Goal: Communication & Community: Participate in discussion

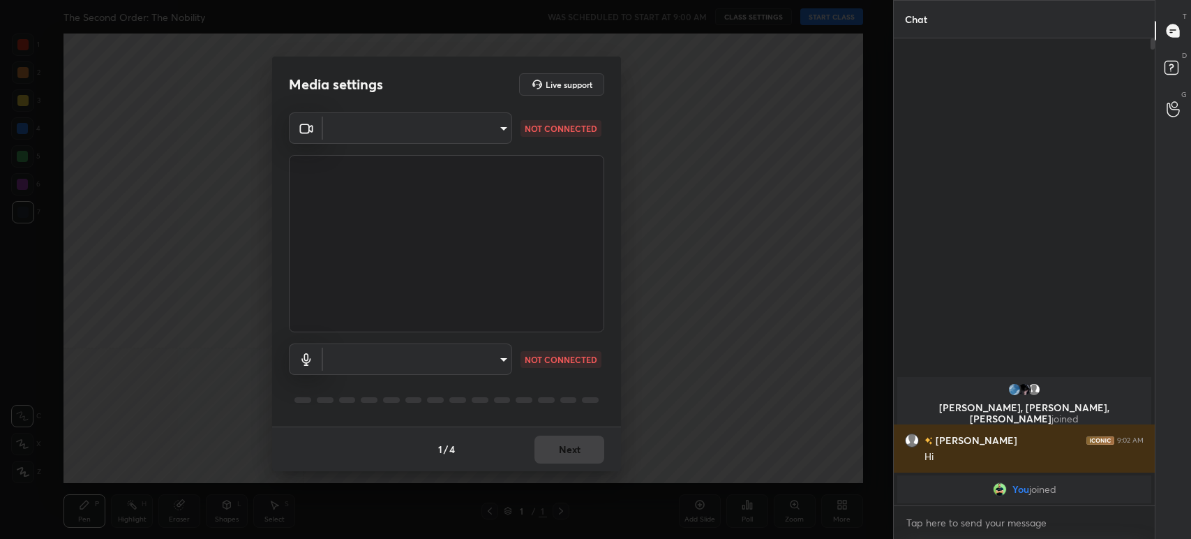
scroll to position [347, 257]
type input "b3a72a0848689f8c2e493f60beb375240578e35d98b6b57197c5effaa874f12b"
type input "communications"
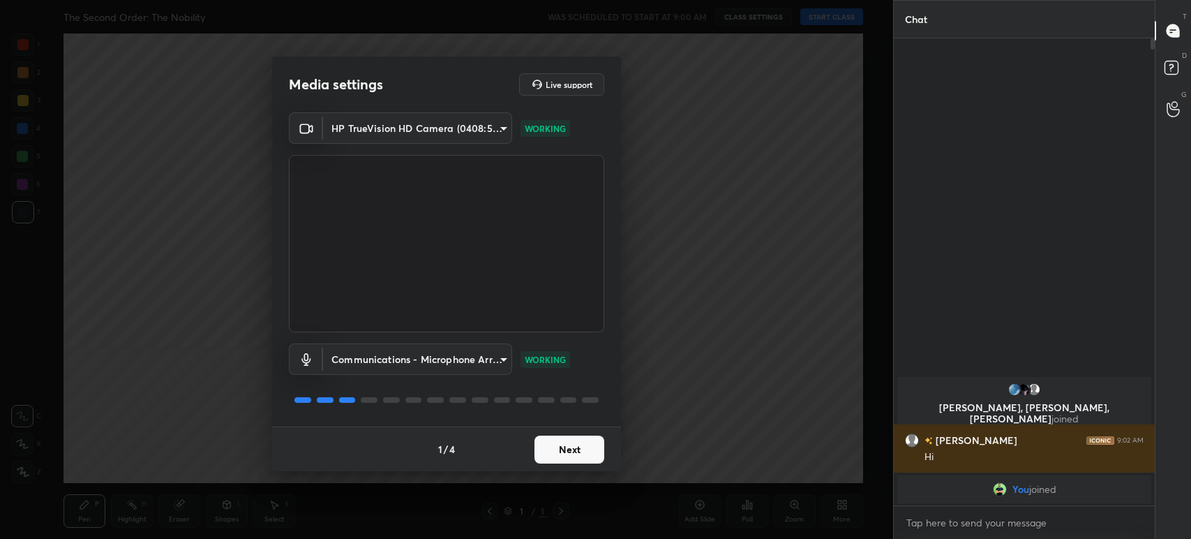
click at [581, 452] on button "Next" at bounding box center [570, 449] width 70 height 28
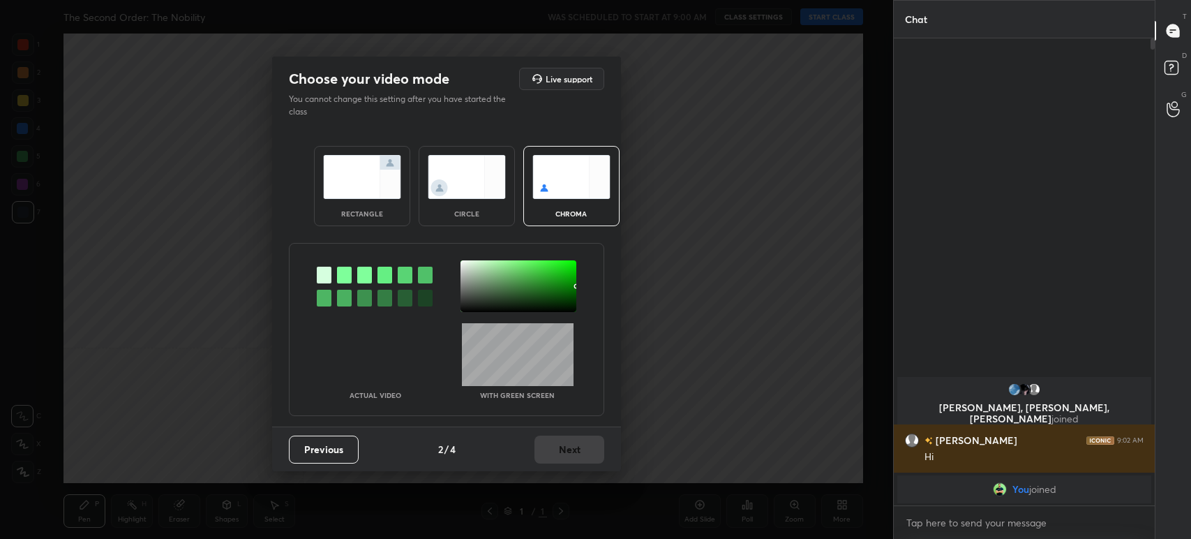
click at [337, 271] on div at bounding box center [344, 275] width 15 height 17
click at [463, 283] on div at bounding box center [519, 286] width 116 height 52
click at [568, 437] on button "Next" at bounding box center [570, 449] width 70 height 28
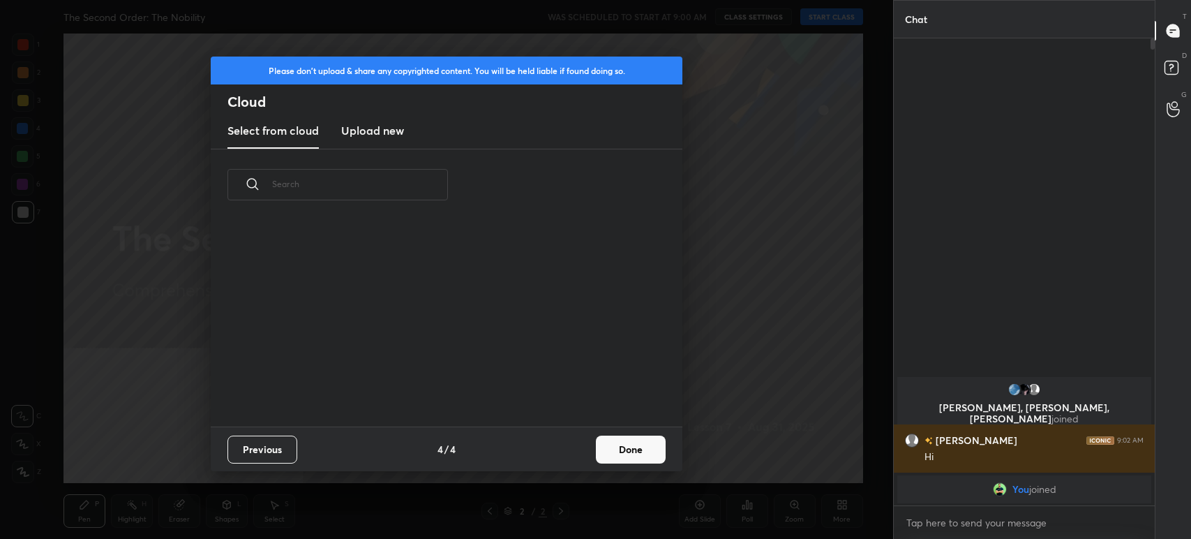
click at [633, 446] on button "Done" at bounding box center [631, 449] width 70 height 28
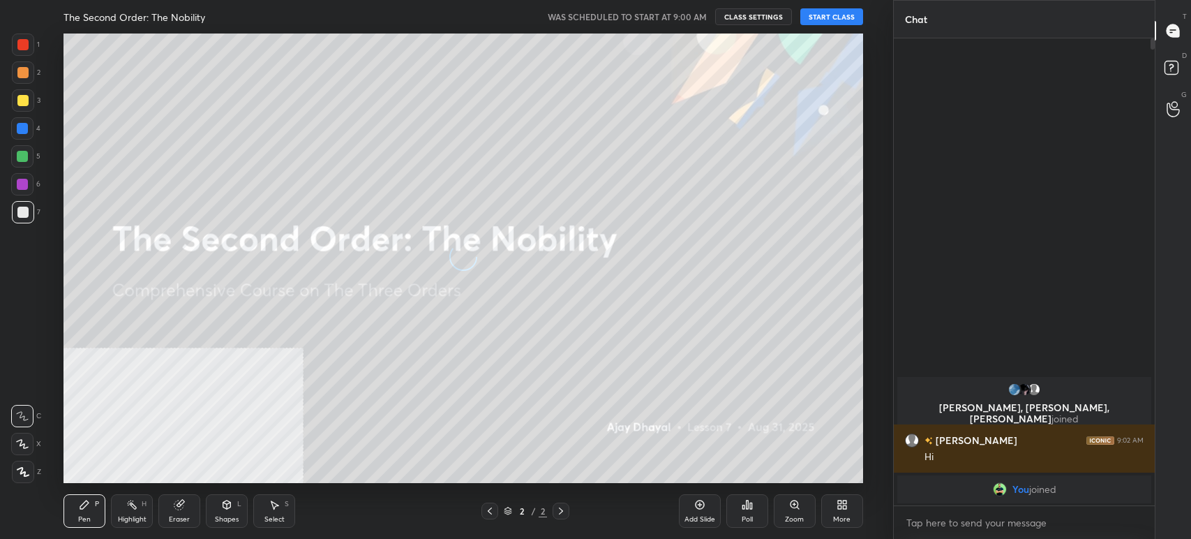
scroll to position [207, 447]
click at [827, 17] on button "START CLASS" at bounding box center [831, 16] width 63 height 17
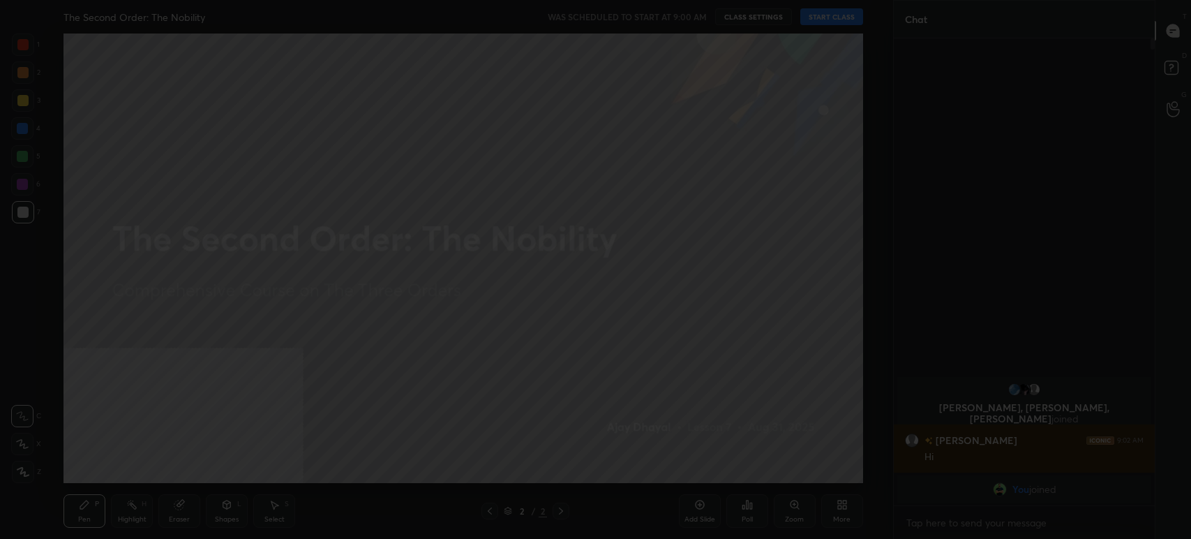
click at [827, 17] on div at bounding box center [595, 269] width 1191 height 539
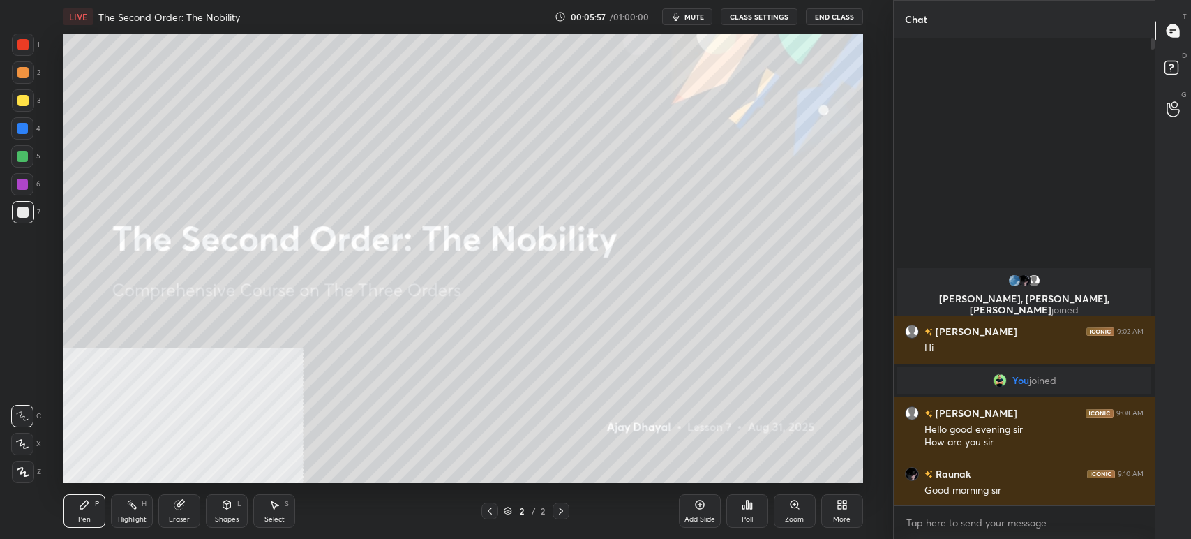
scroll to position [69336, 68949]
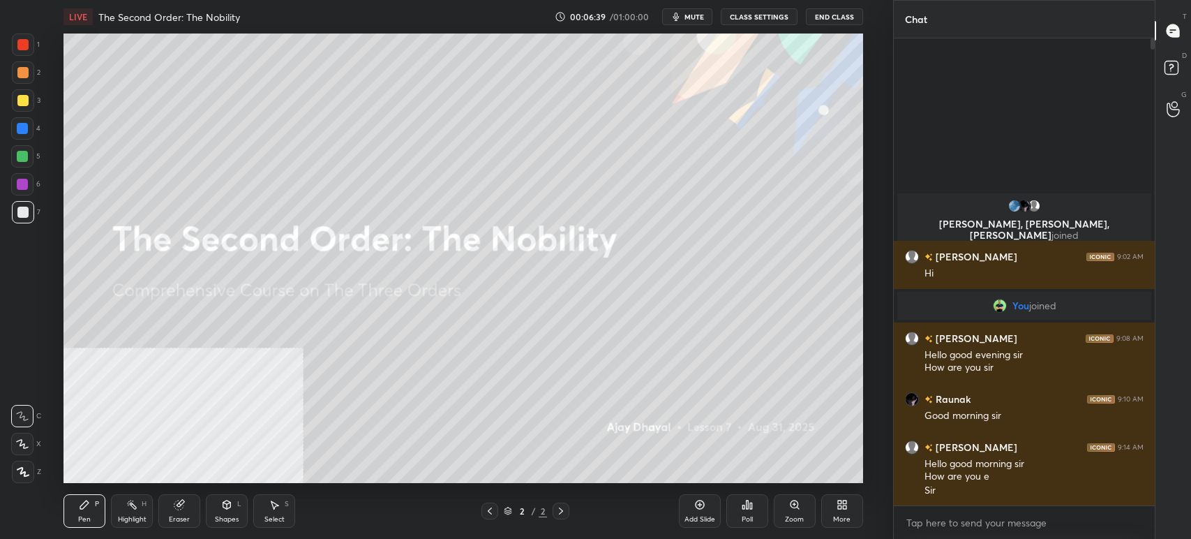
click at [849, 511] on div "More" at bounding box center [842, 510] width 42 height 33
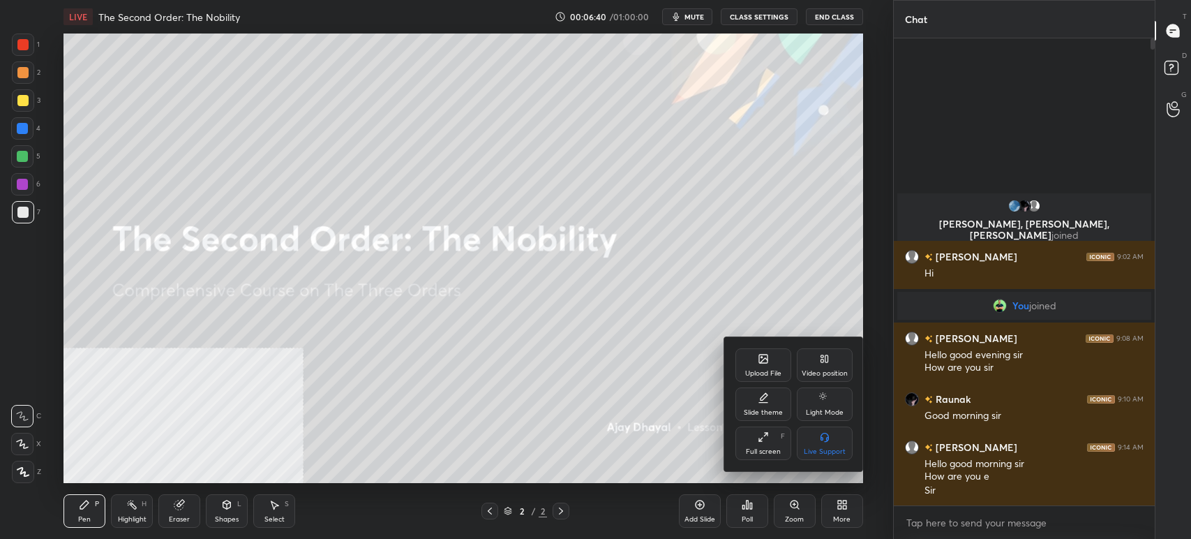
click at [816, 371] on div "Video position" at bounding box center [825, 373] width 46 height 7
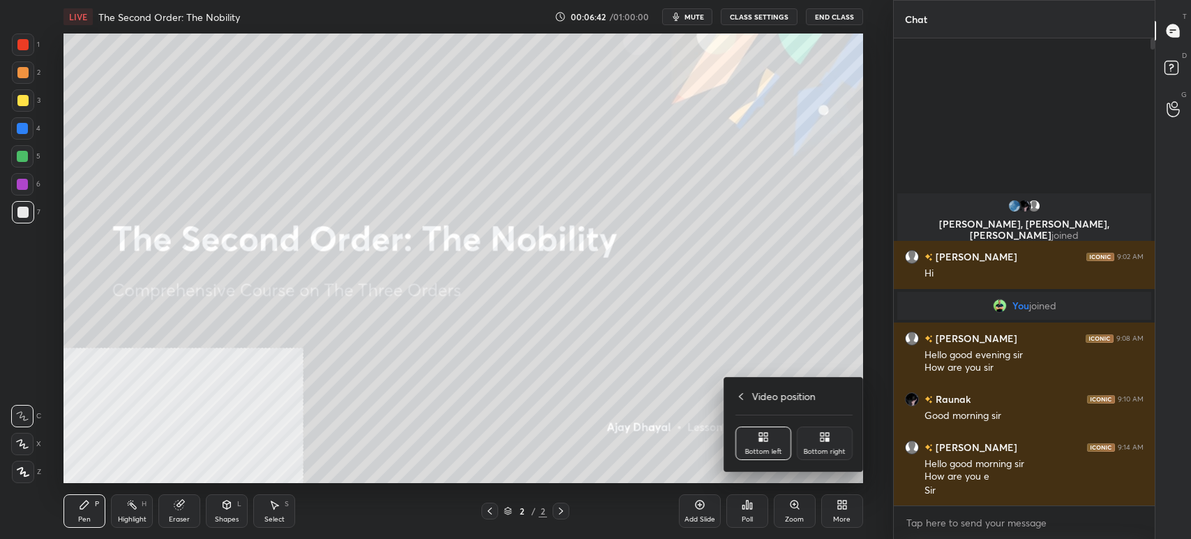
click at [826, 431] on icon at bounding box center [824, 436] width 11 height 11
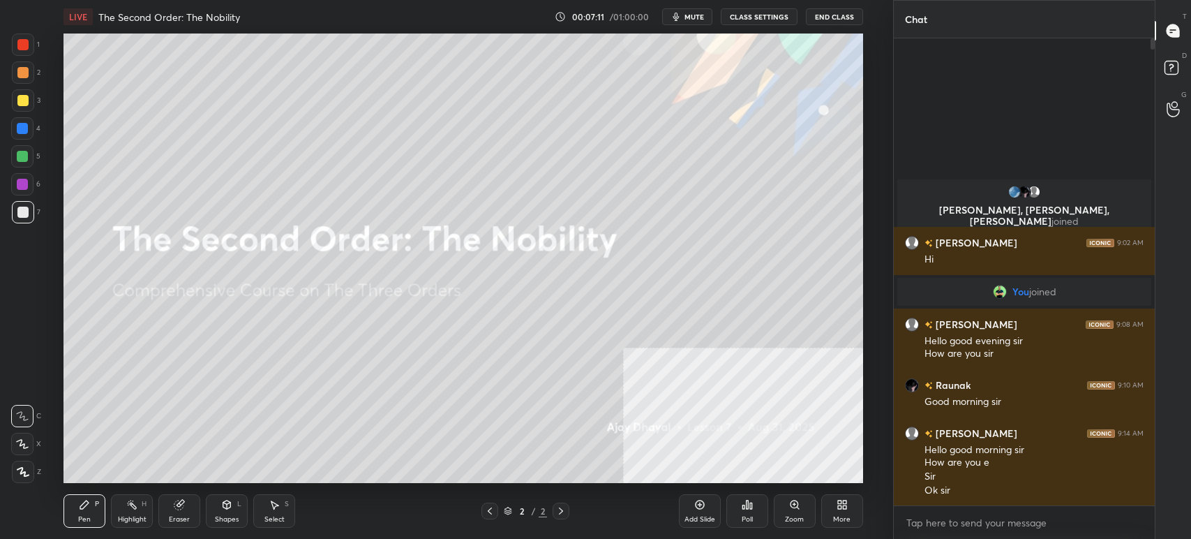
click at [844, 512] on div "More" at bounding box center [842, 510] width 42 height 33
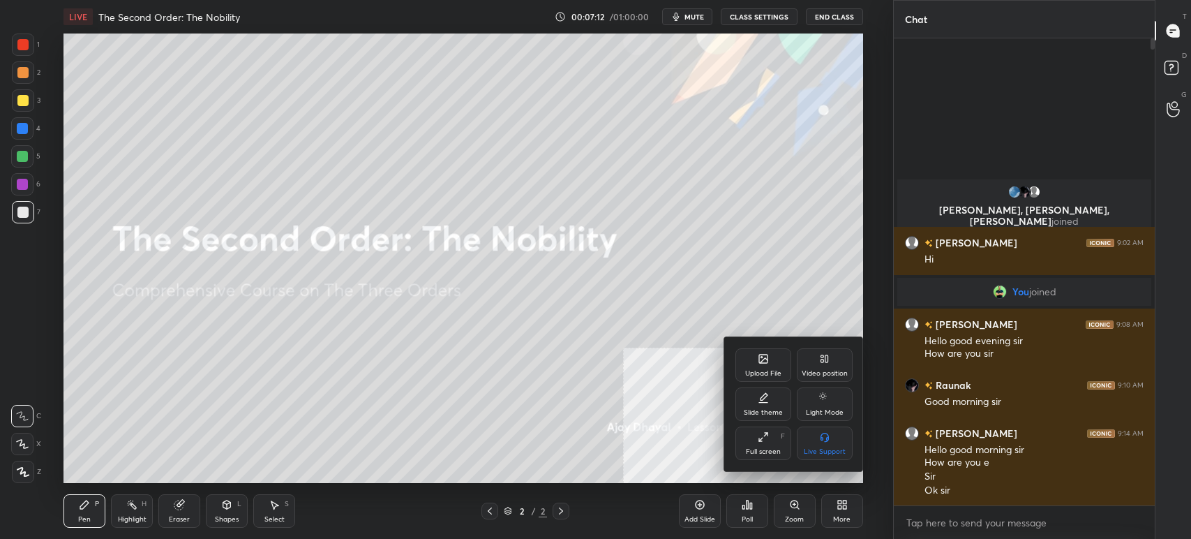
click at [827, 370] on div "Video position" at bounding box center [825, 373] width 46 height 7
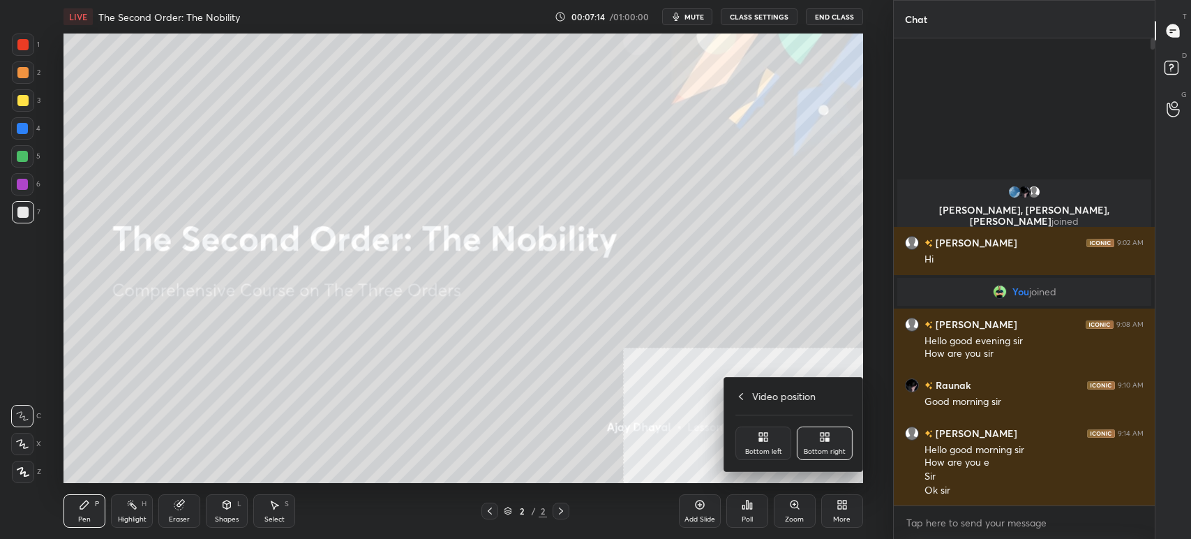
click at [833, 429] on div "Bottom right" at bounding box center [825, 442] width 56 height 33
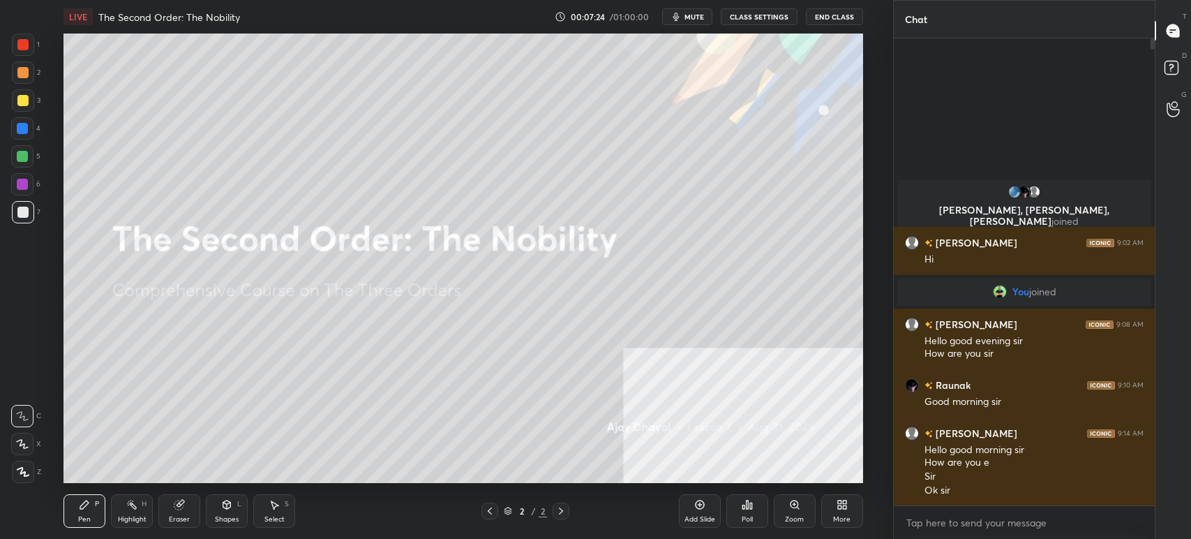
click at [837, 513] on div "More" at bounding box center [842, 510] width 42 height 33
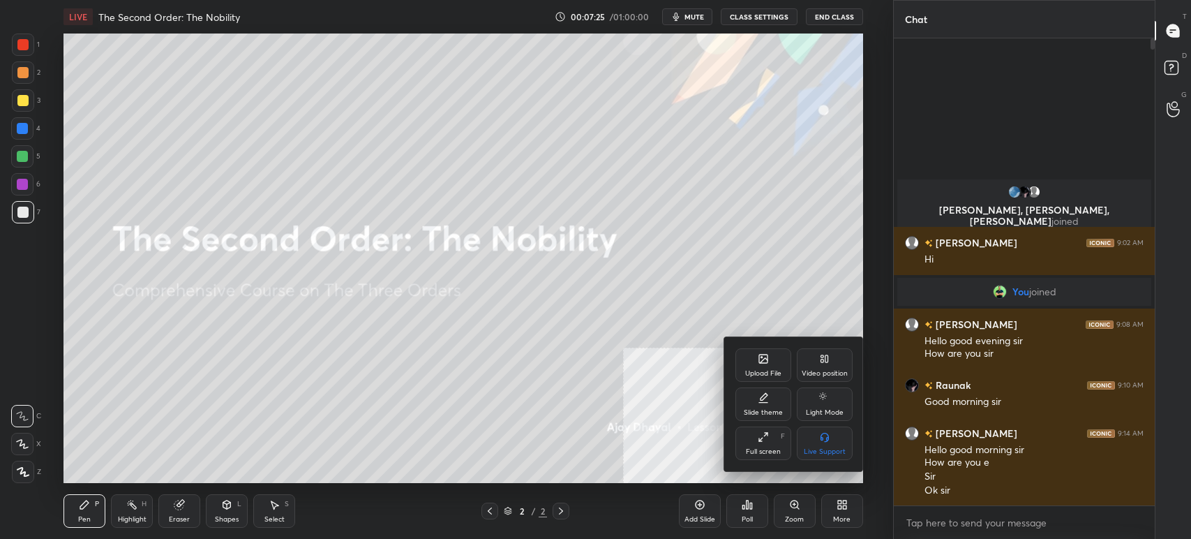
click at [761, 371] on div "Upload File" at bounding box center [763, 373] width 36 height 7
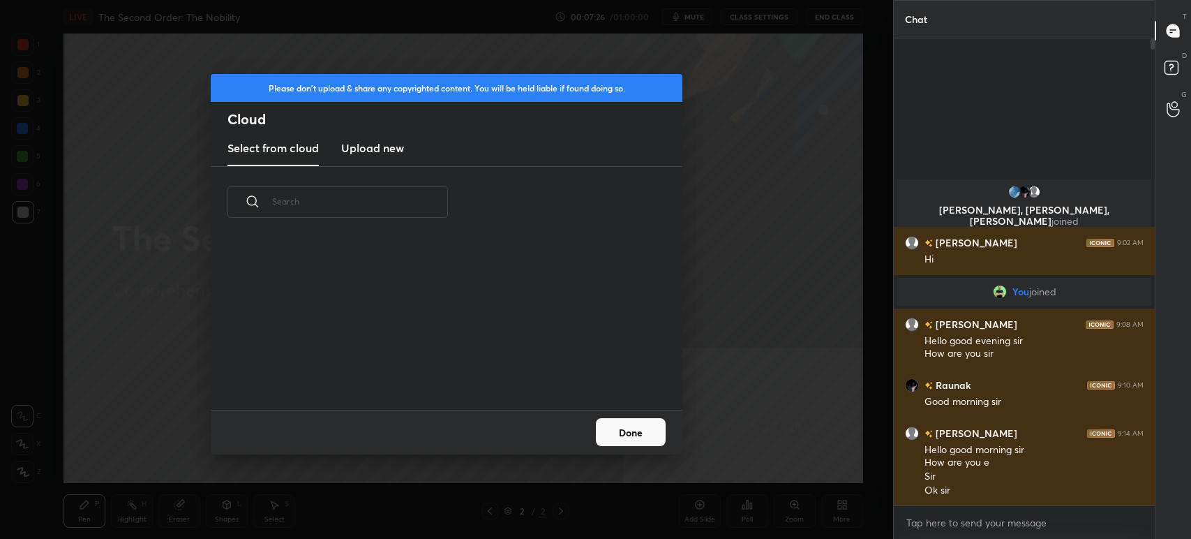
scroll to position [172, 447]
click at [386, 158] on new "Upload new" at bounding box center [372, 148] width 63 height 35
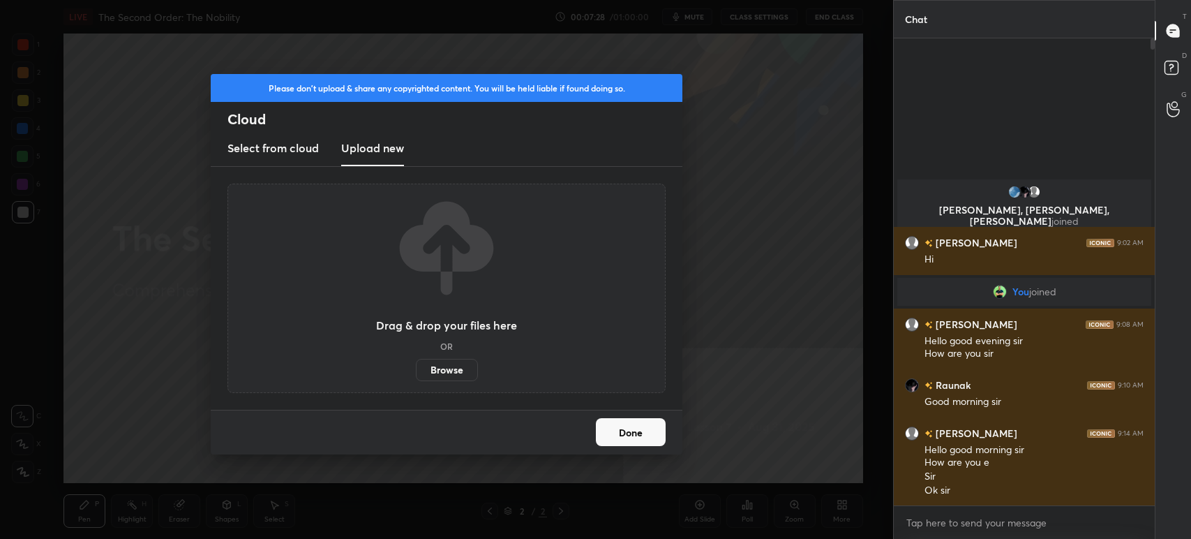
click at [436, 371] on label "Browse" at bounding box center [447, 370] width 62 height 22
click at [416, 371] on input "Browse" at bounding box center [416, 370] width 0 height 22
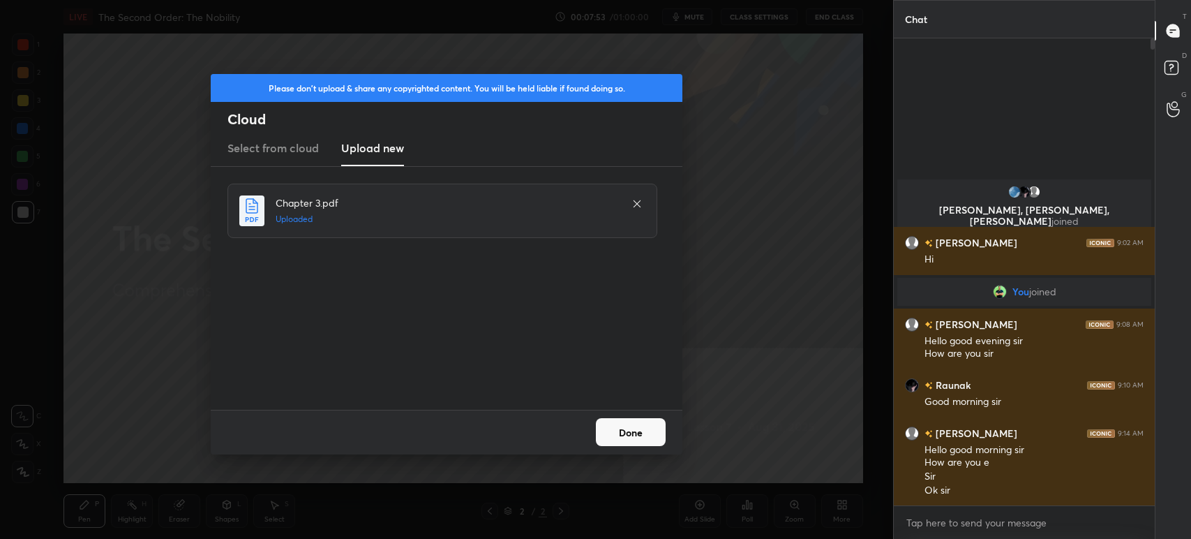
click at [634, 433] on button "Done" at bounding box center [631, 432] width 70 height 28
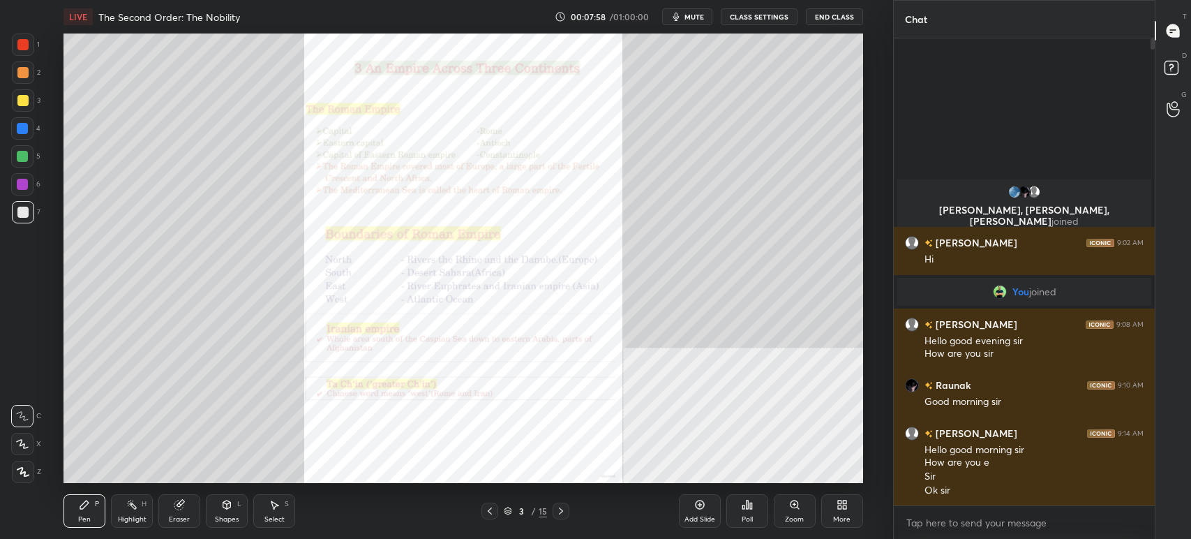
click at [487, 506] on icon at bounding box center [489, 510] width 11 height 11
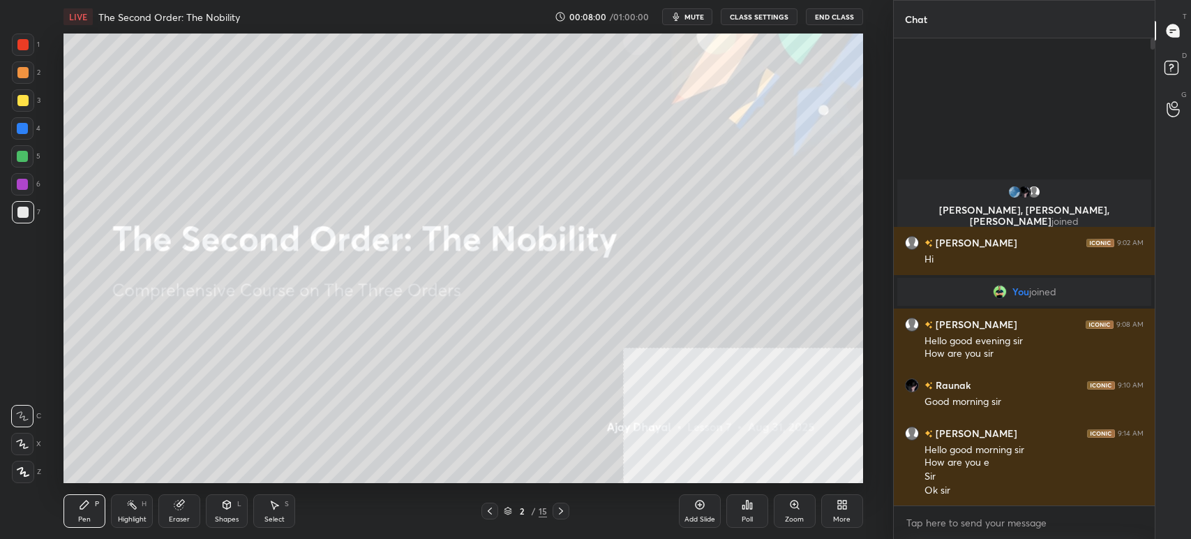
click at [777, 507] on div "Zoom" at bounding box center [795, 510] width 42 height 33
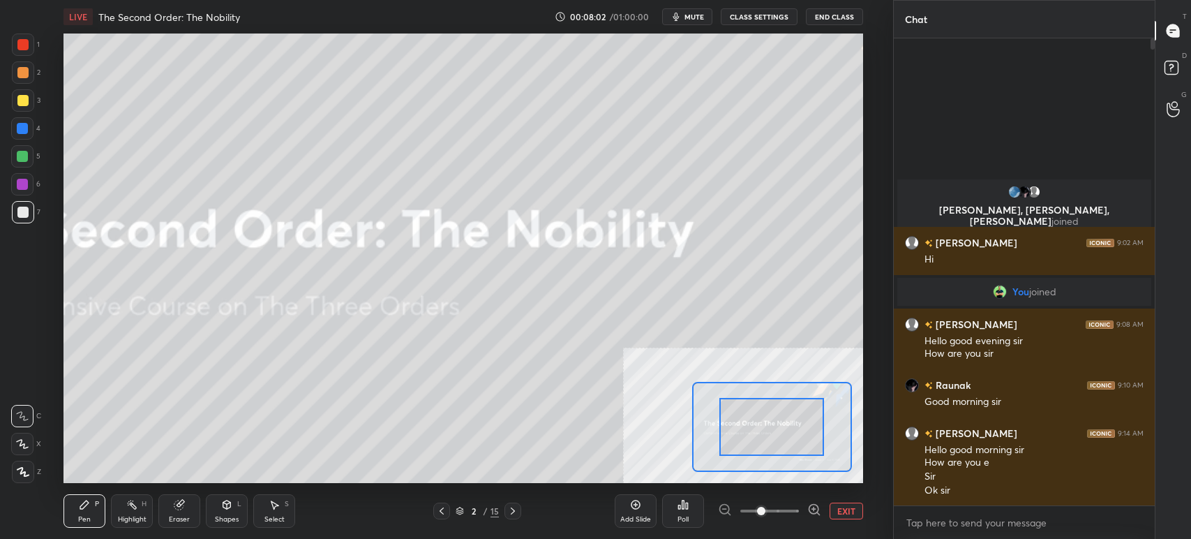
click at [839, 506] on button "EXIT" at bounding box center [846, 510] width 33 height 17
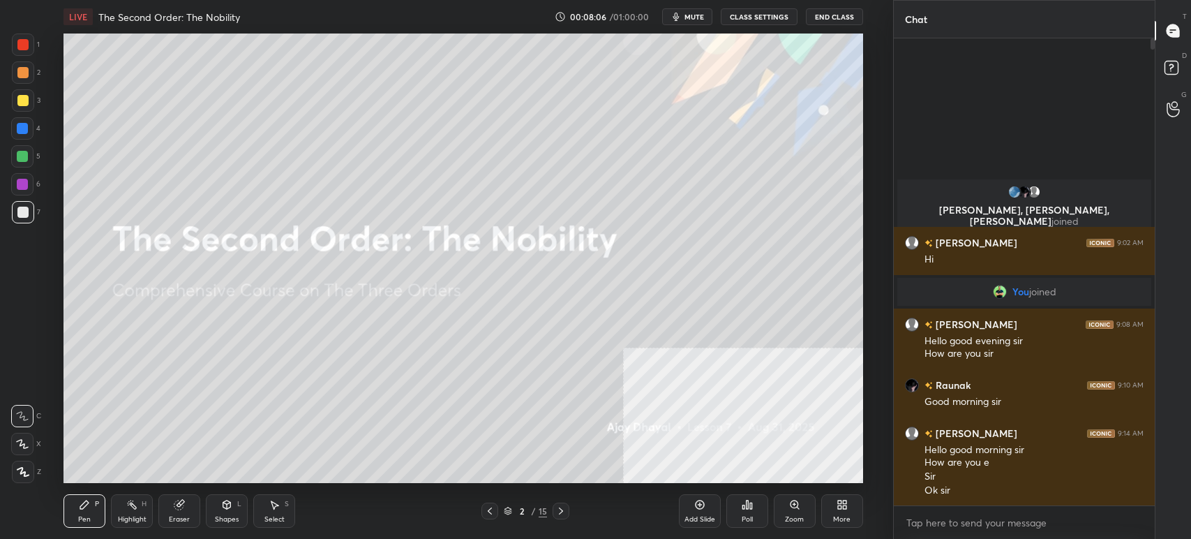
click at [713, 500] on div "Add Slide" at bounding box center [700, 510] width 42 height 33
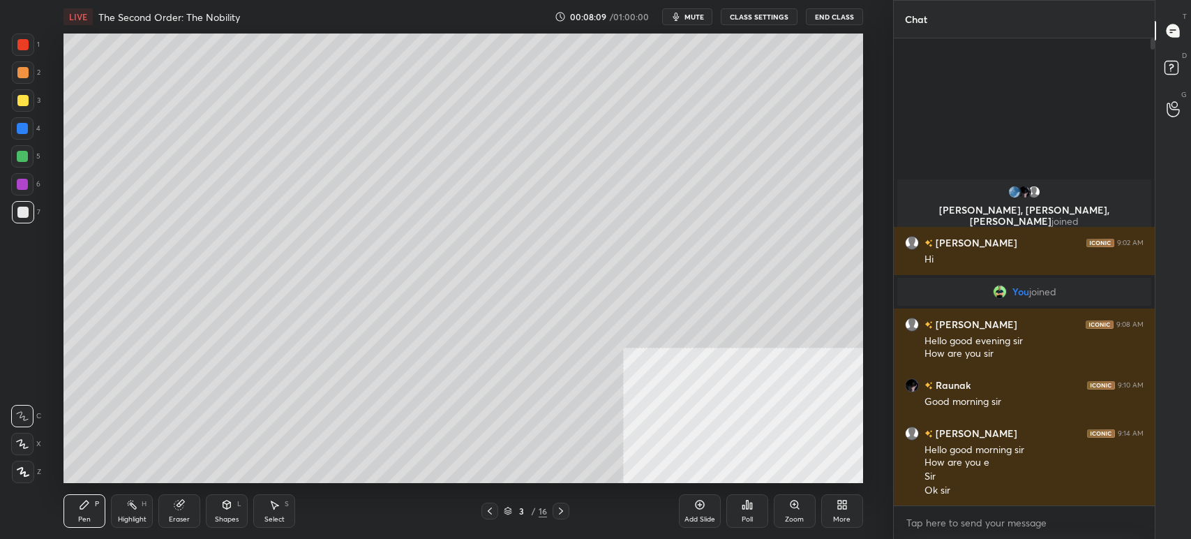
click at [842, 510] on icon at bounding box center [842, 504] width 11 height 11
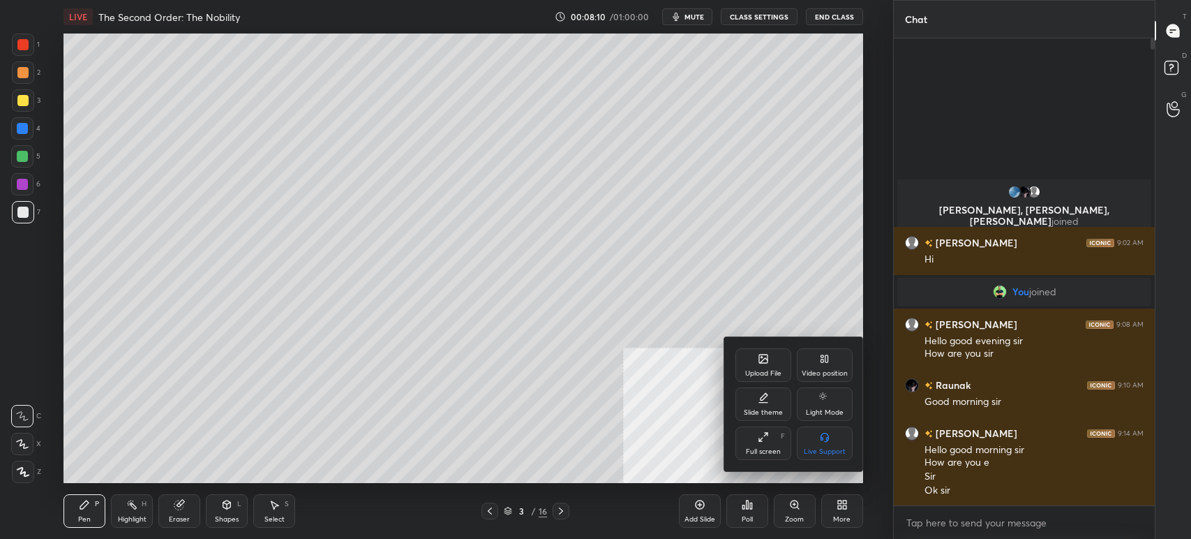
click at [759, 366] on div "Upload File" at bounding box center [764, 364] width 56 height 33
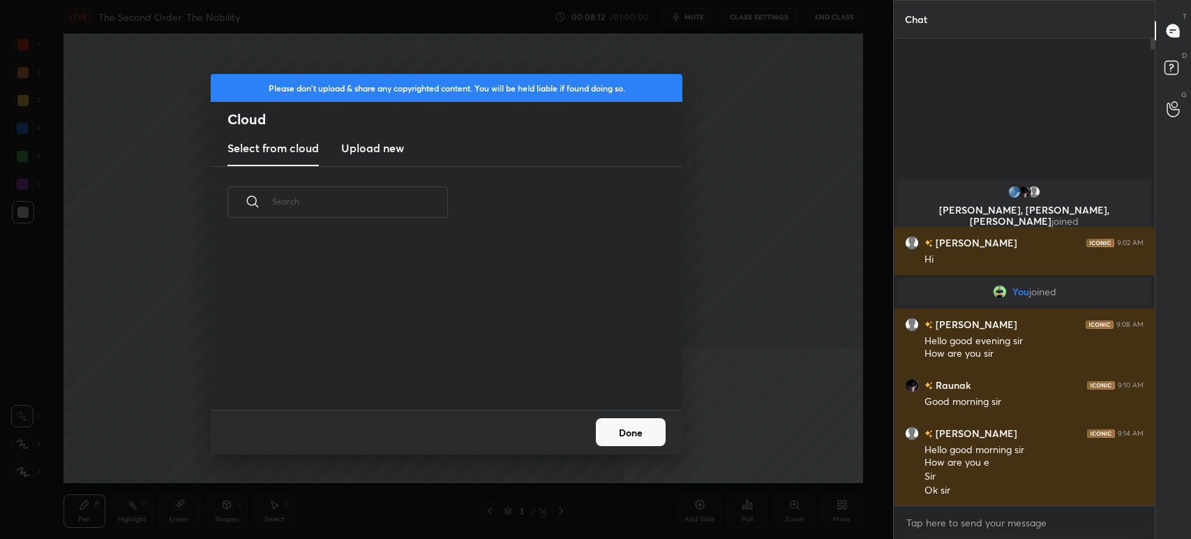
click at [380, 155] on h3 "Upload new" at bounding box center [372, 148] width 63 height 17
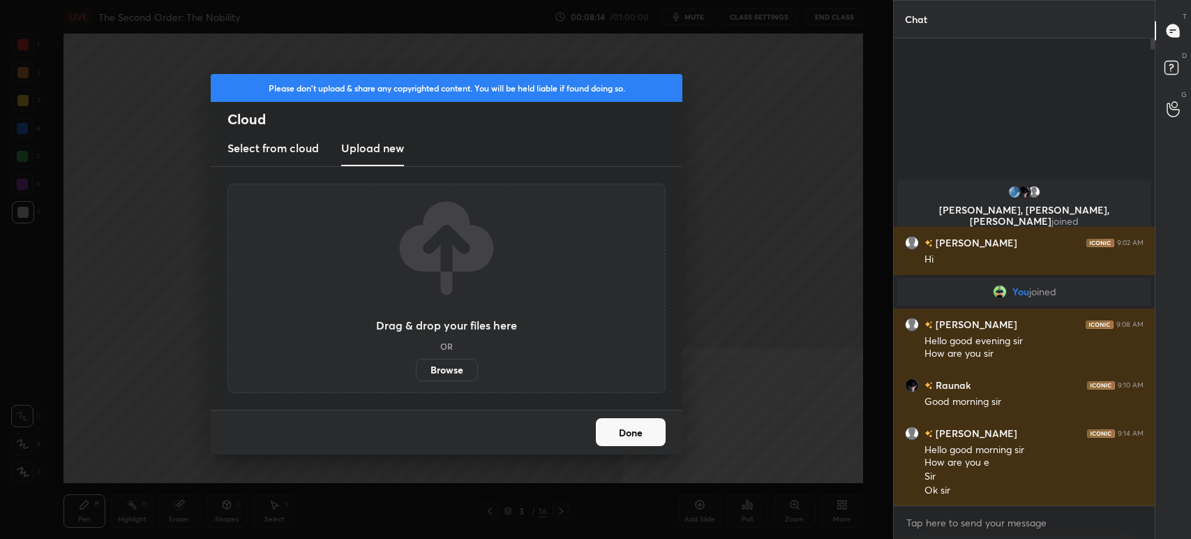
click at [454, 373] on label "Browse" at bounding box center [447, 370] width 62 height 22
click at [416, 373] on input "Browse" at bounding box center [416, 370] width 0 height 22
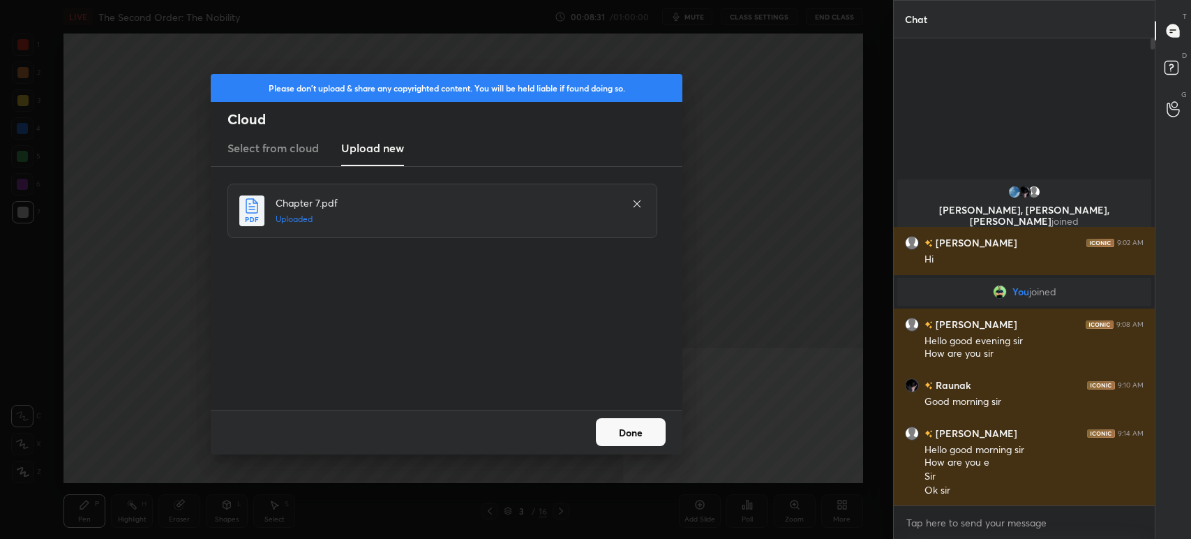
click at [636, 200] on icon at bounding box center [637, 203] width 11 height 11
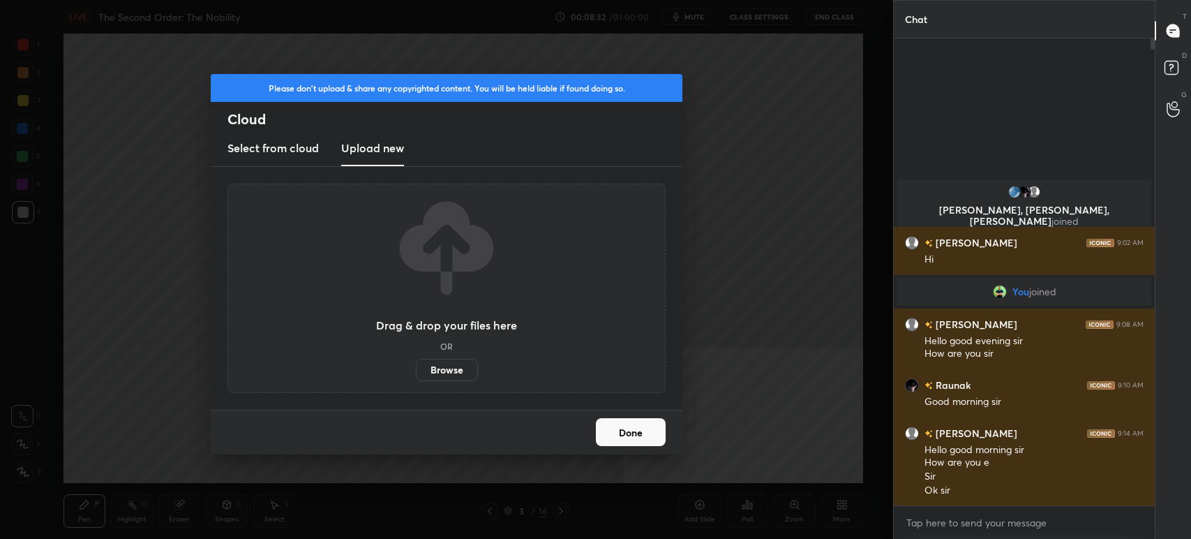
click at [458, 366] on label "Browse" at bounding box center [447, 370] width 62 height 22
click at [416, 366] on input "Browse" at bounding box center [416, 370] width 0 height 22
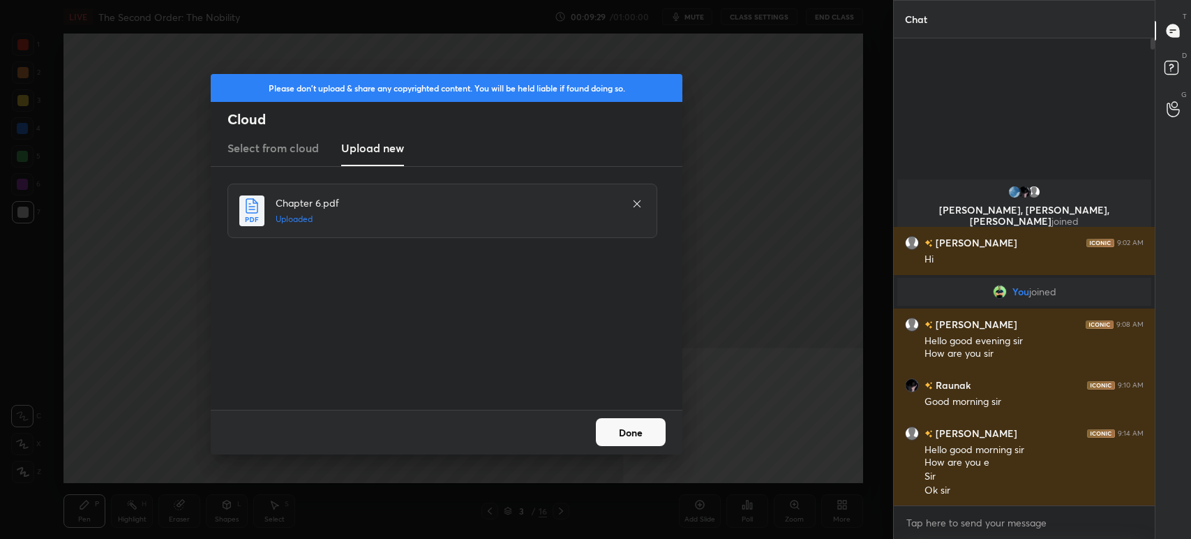
click at [653, 425] on button "Done" at bounding box center [631, 432] width 70 height 28
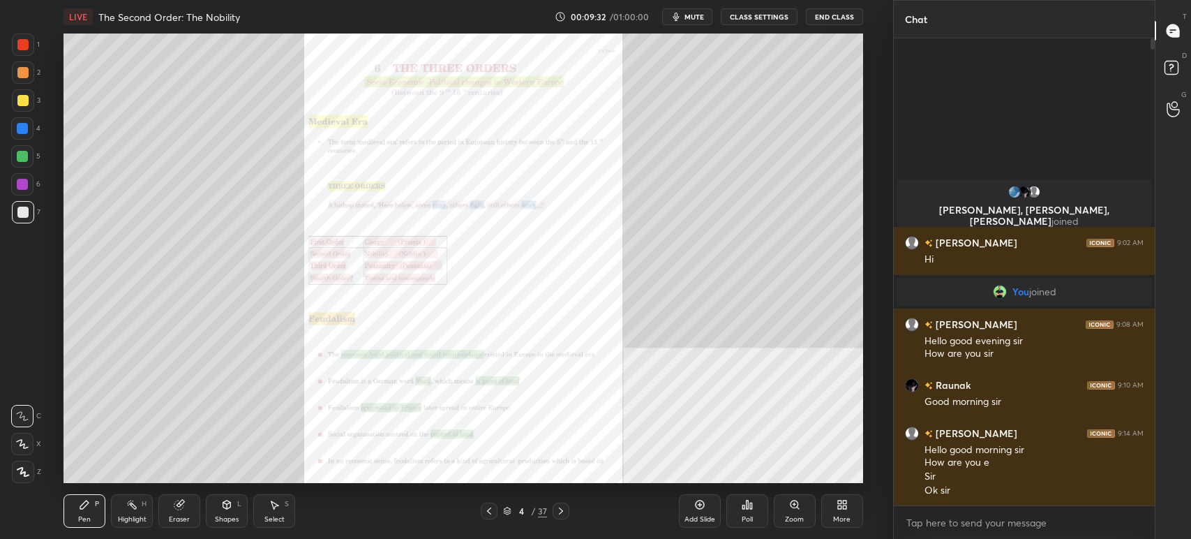
click at [692, 15] on span "mute" at bounding box center [695, 17] width 20 height 10
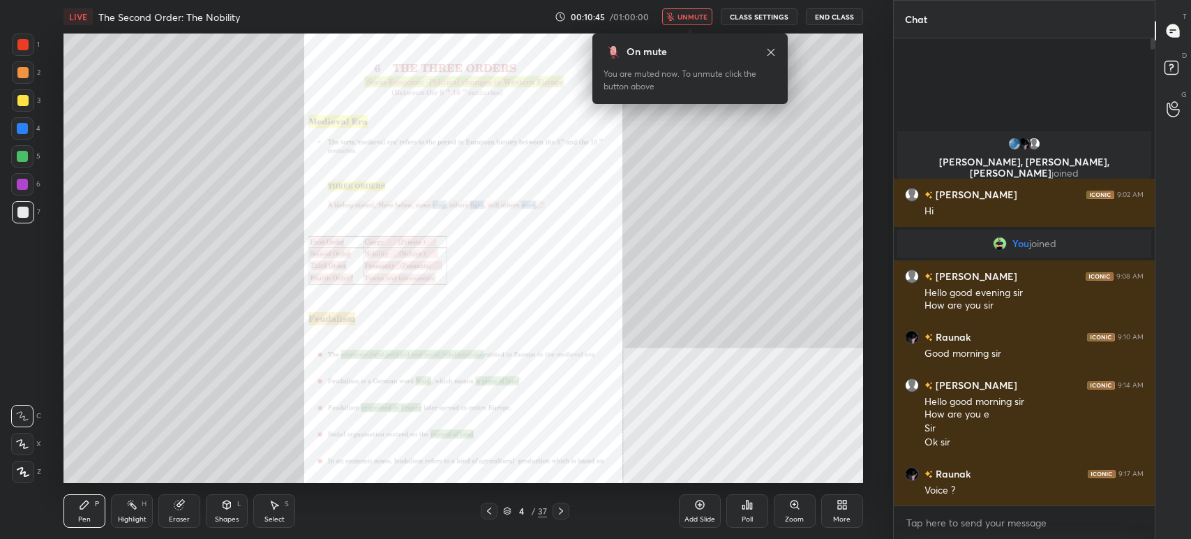
click at [773, 49] on icon at bounding box center [771, 52] width 11 height 11
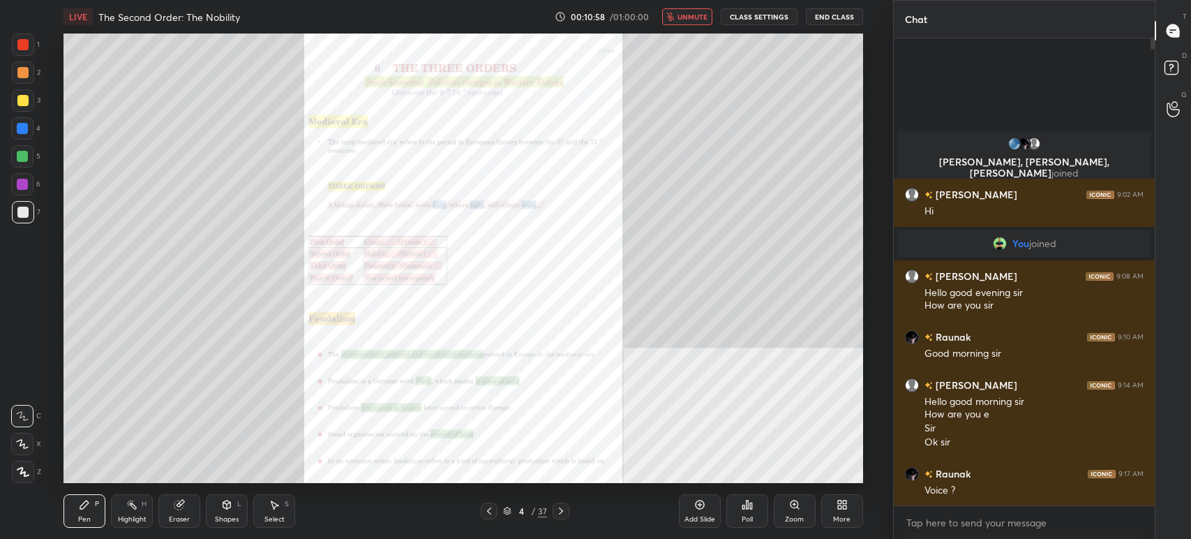
click at [858, 516] on div "More" at bounding box center [842, 510] width 42 height 33
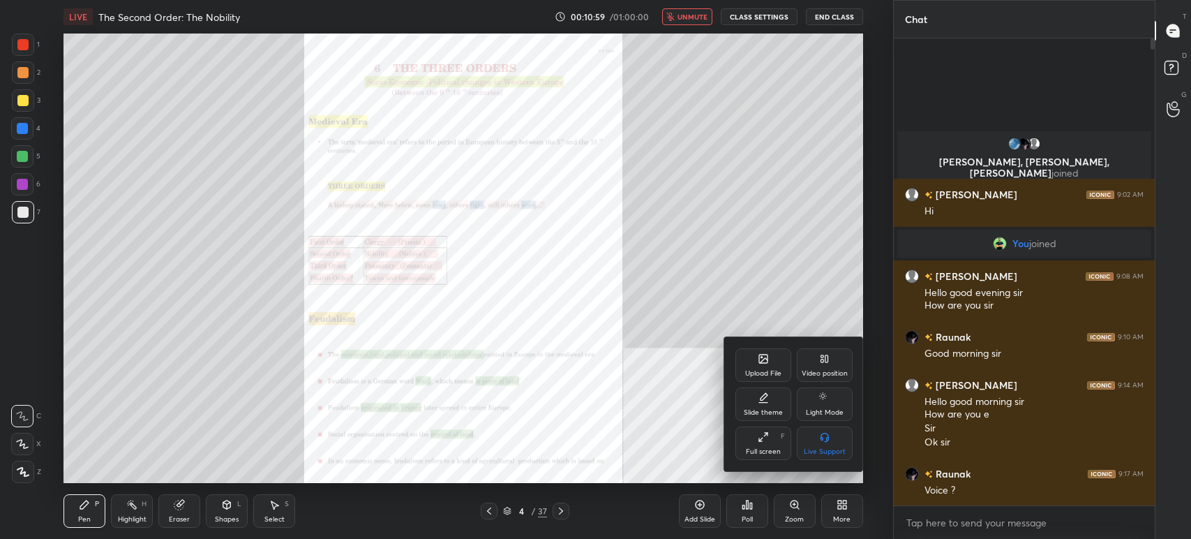
click at [830, 354] on div "Video position" at bounding box center [825, 364] width 56 height 33
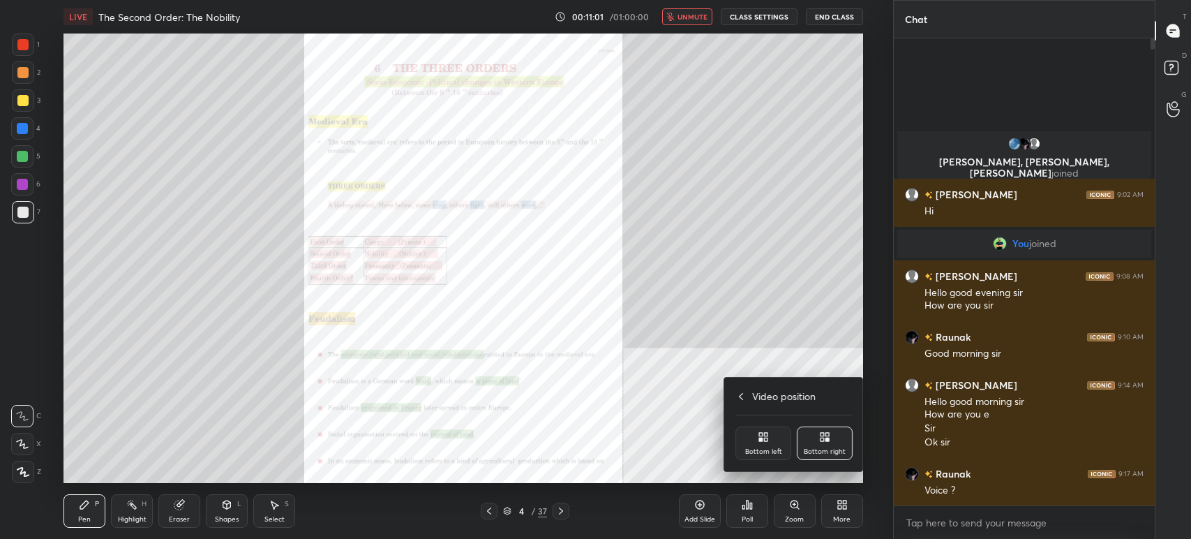
click at [823, 433] on icon at bounding box center [822, 434] width 3 height 3
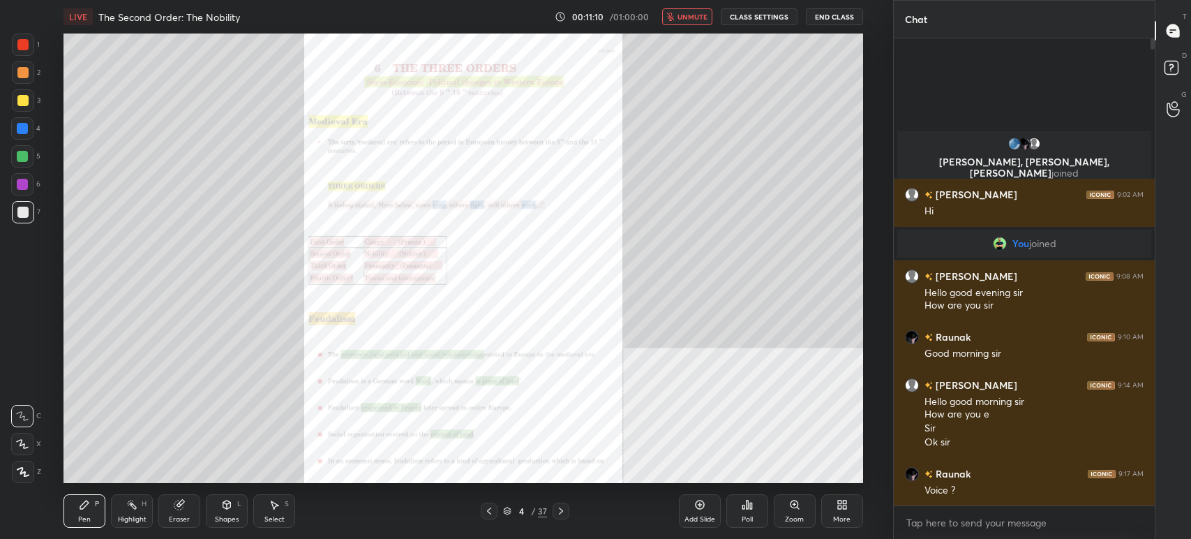
click at [844, 501] on icon at bounding box center [844, 501] width 3 height 3
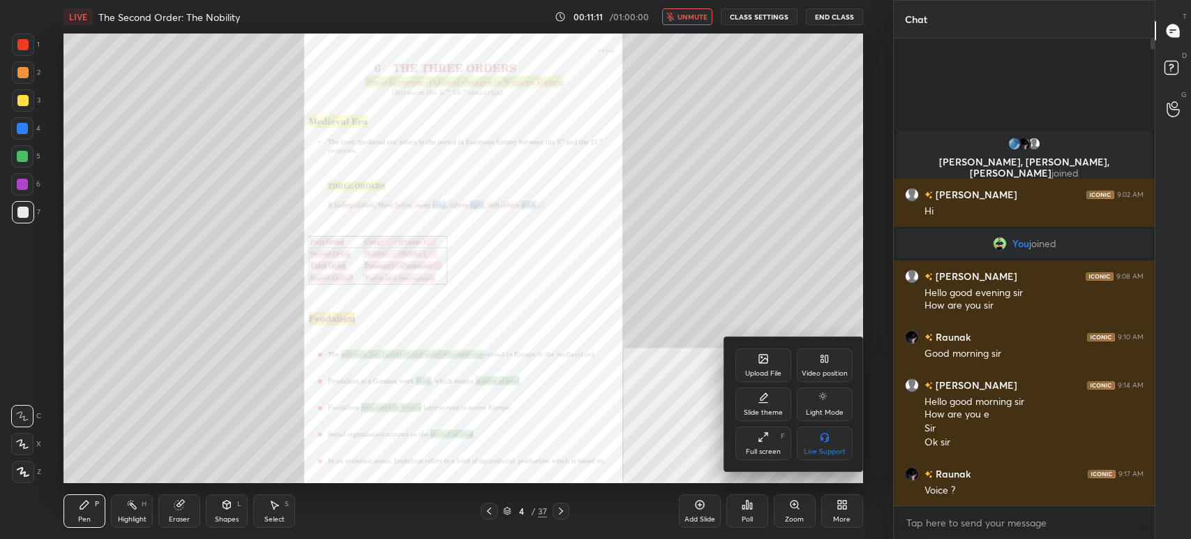
click at [817, 361] on div "Video position" at bounding box center [825, 364] width 56 height 33
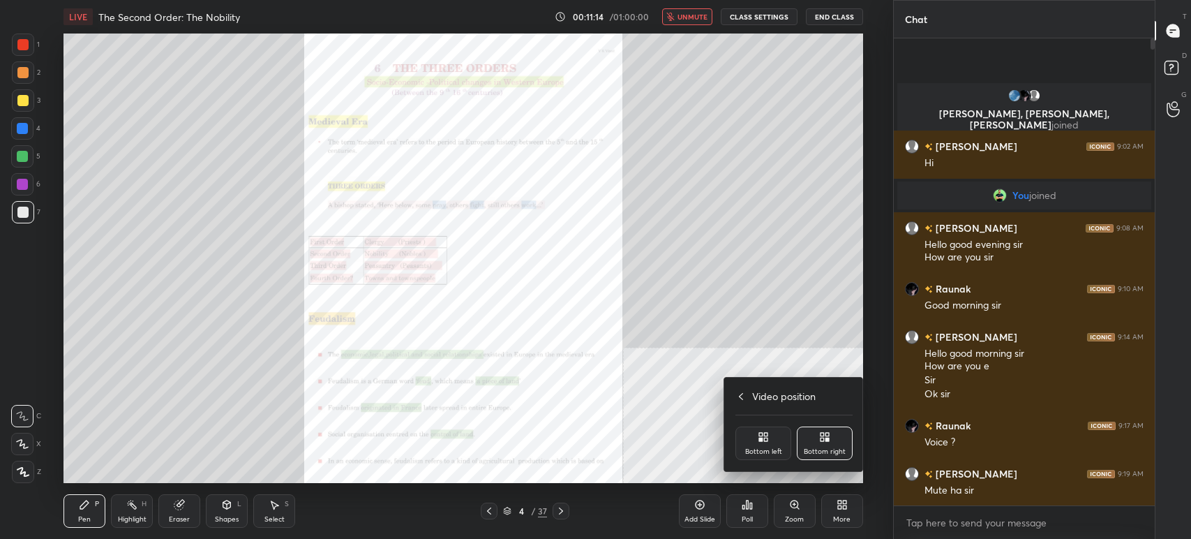
click at [834, 456] on div "Bottom right" at bounding box center [825, 442] width 56 height 33
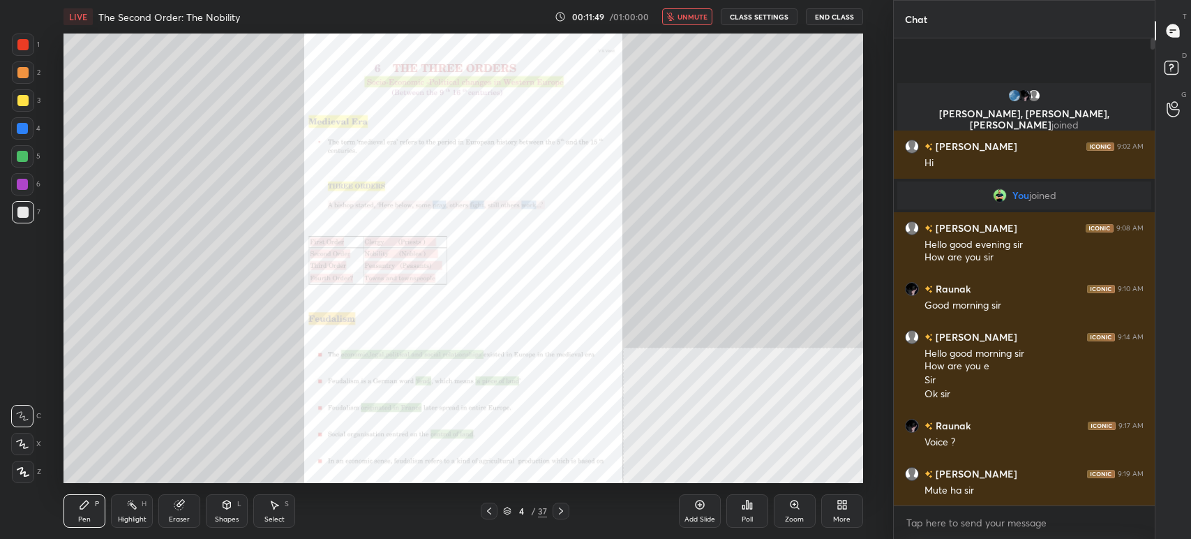
click at [505, 510] on icon at bounding box center [507, 511] width 8 height 8
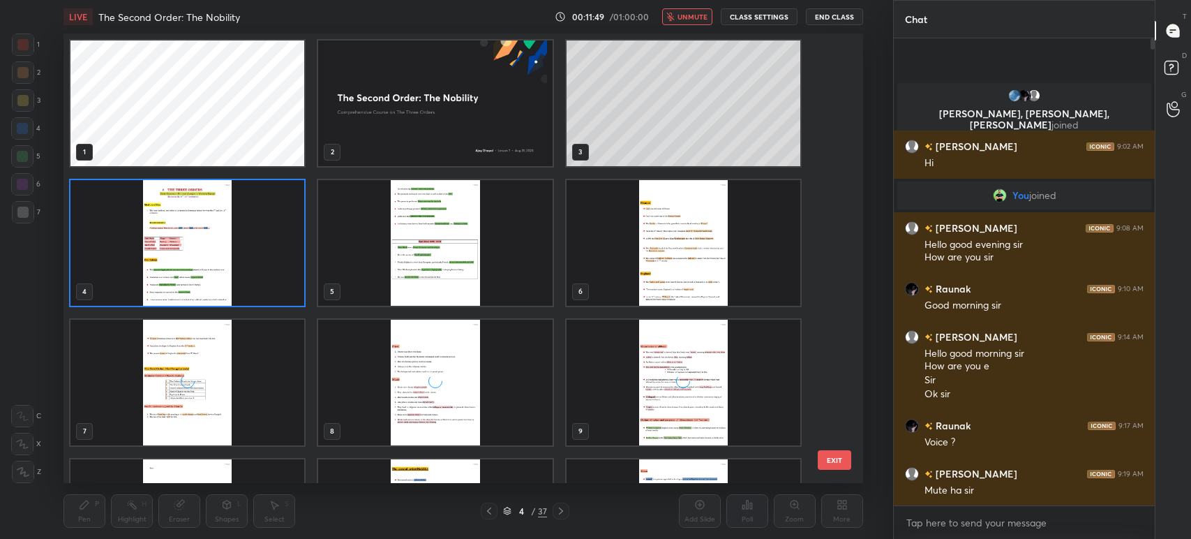
scroll to position [446, 793]
click at [194, 241] on img "grid" at bounding box center [187, 243] width 234 height 126
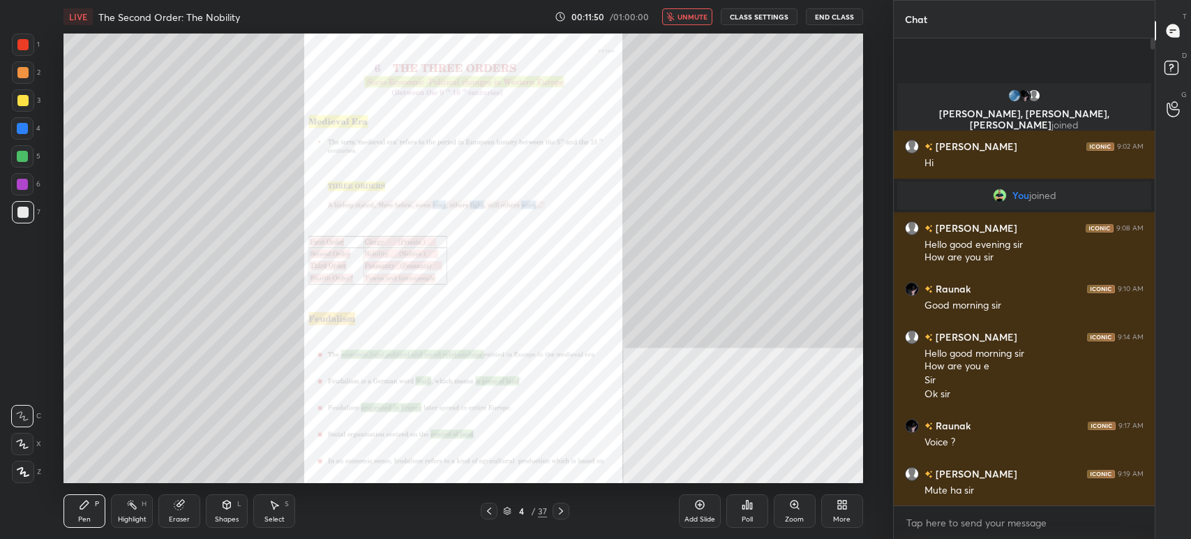
click at [194, 241] on img "grid" at bounding box center [187, 243] width 234 height 126
click at [812, 516] on div "Zoom" at bounding box center [795, 510] width 42 height 33
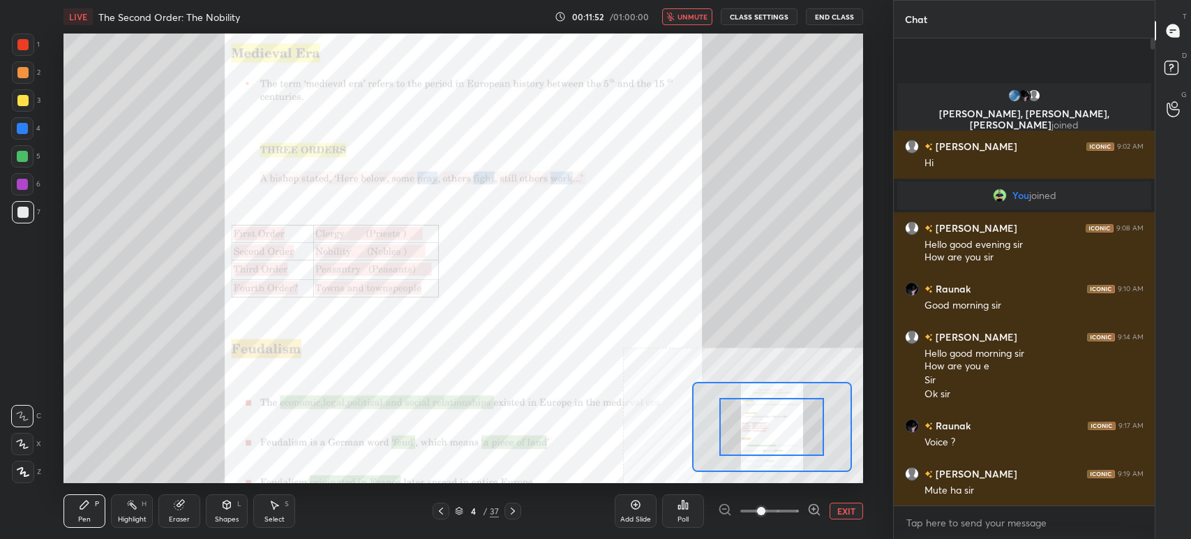
click at [805, 514] on div at bounding box center [769, 510] width 103 height 17
click at [809, 512] on icon at bounding box center [814, 509] width 14 height 14
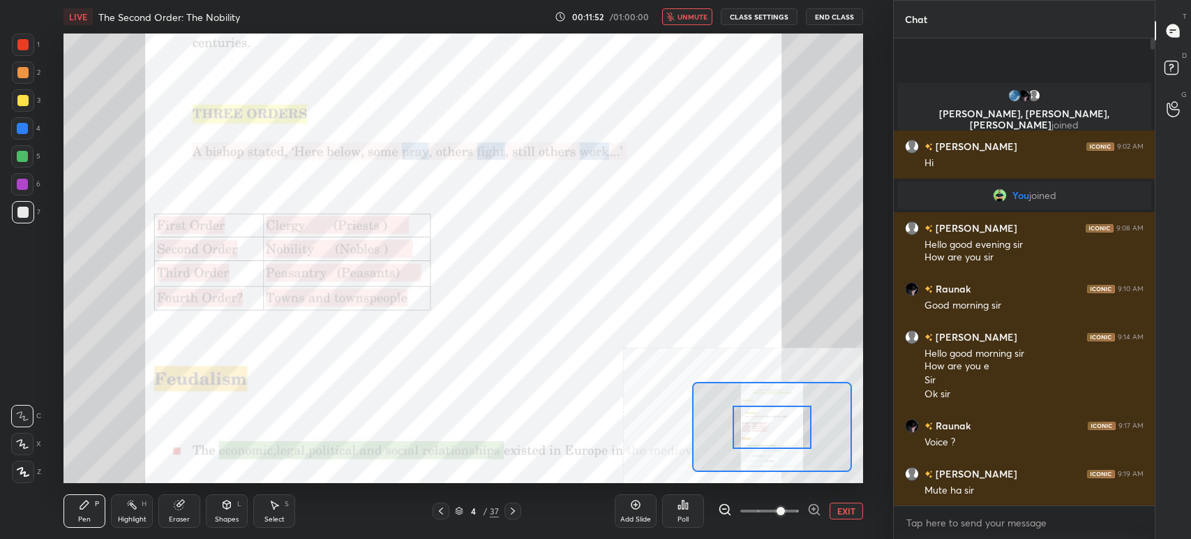
click at [814, 509] on icon at bounding box center [814, 509] width 14 height 14
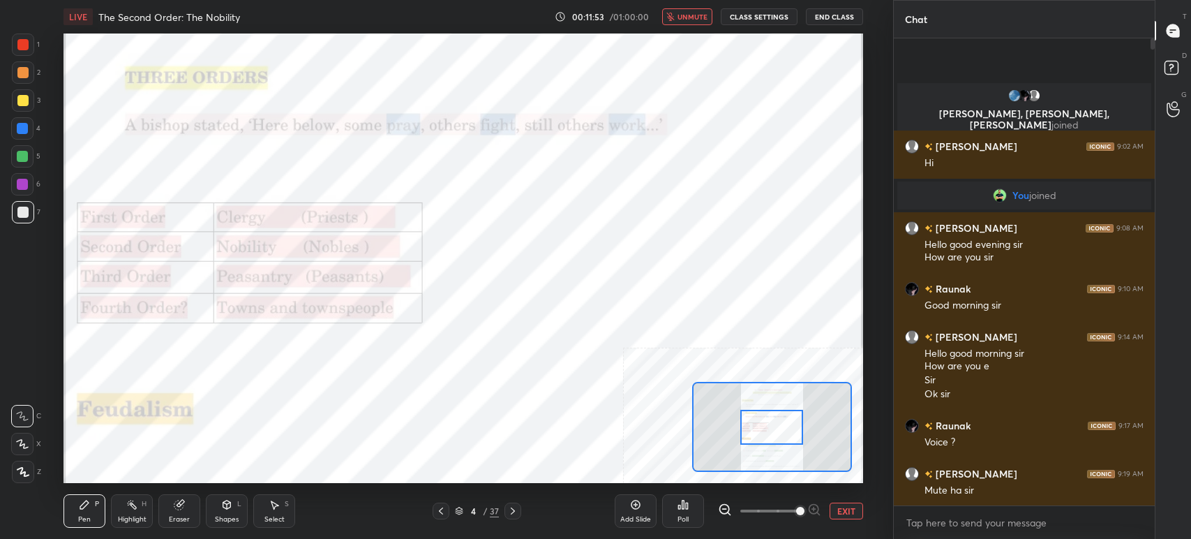
click at [805, 509] on span at bounding box center [800, 511] width 8 height 8
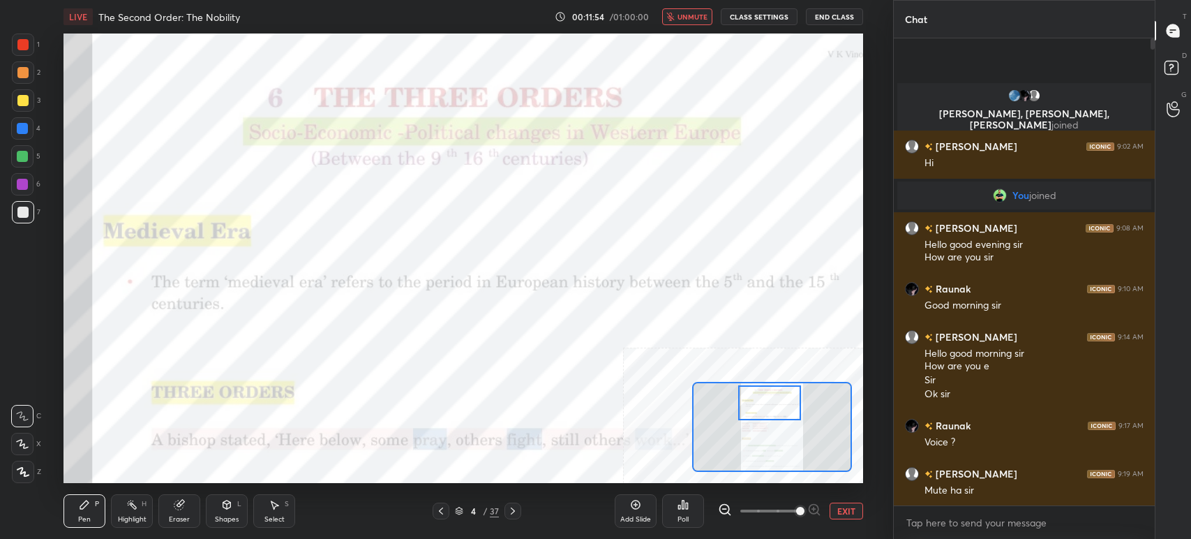
drag, startPoint x: 776, startPoint y: 402, endPoint x: 775, endPoint y: 390, distance: 11.9
click at [776, 393] on div at bounding box center [769, 402] width 63 height 35
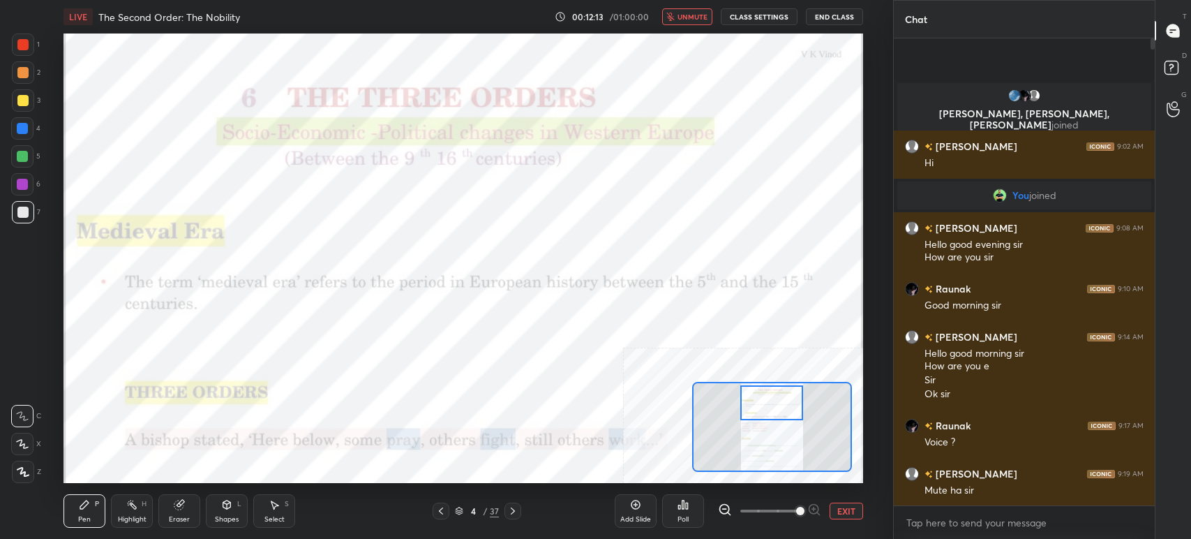
click at [769, 408] on div at bounding box center [771, 402] width 63 height 35
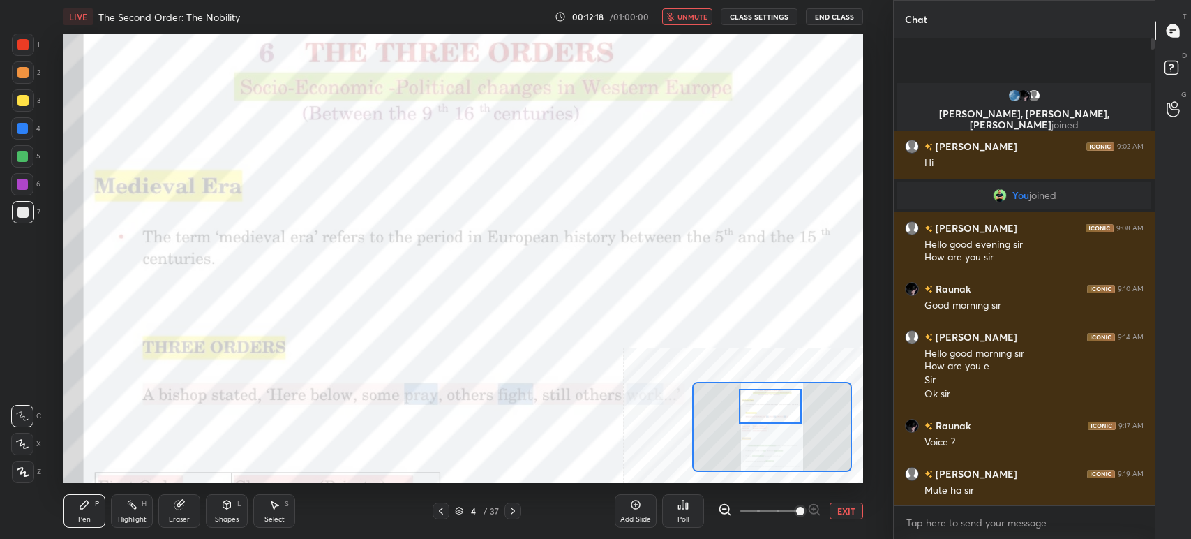
click at [781, 401] on div at bounding box center [770, 406] width 63 height 35
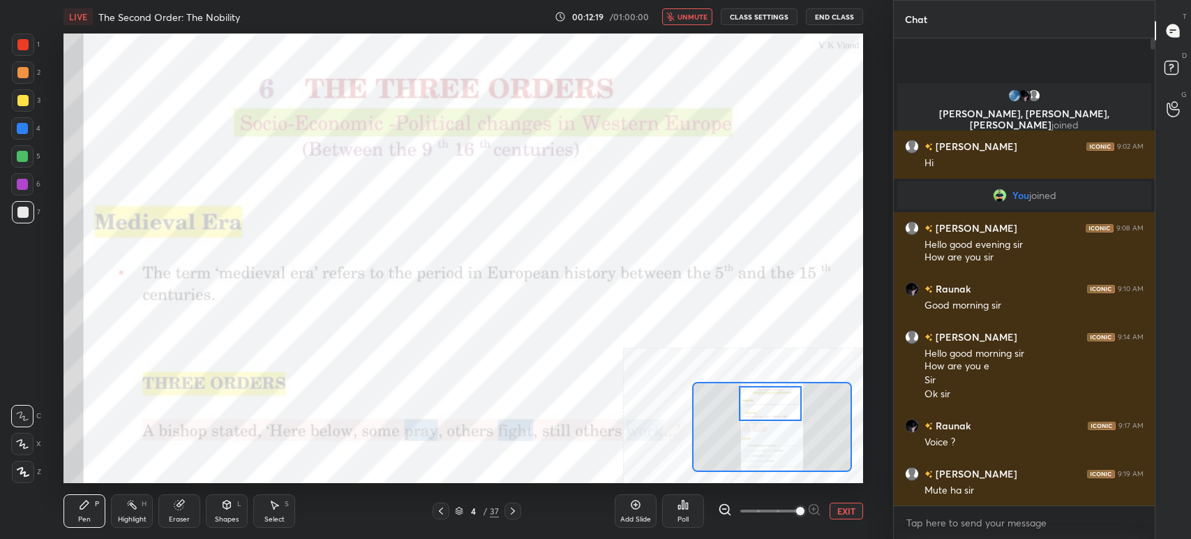
click at [782, 394] on div at bounding box center [770, 403] width 63 height 35
click at [694, 14] on span "unmute" at bounding box center [693, 17] width 30 height 10
click at [461, 506] on div "4 / 37" at bounding box center [477, 511] width 44 height 13
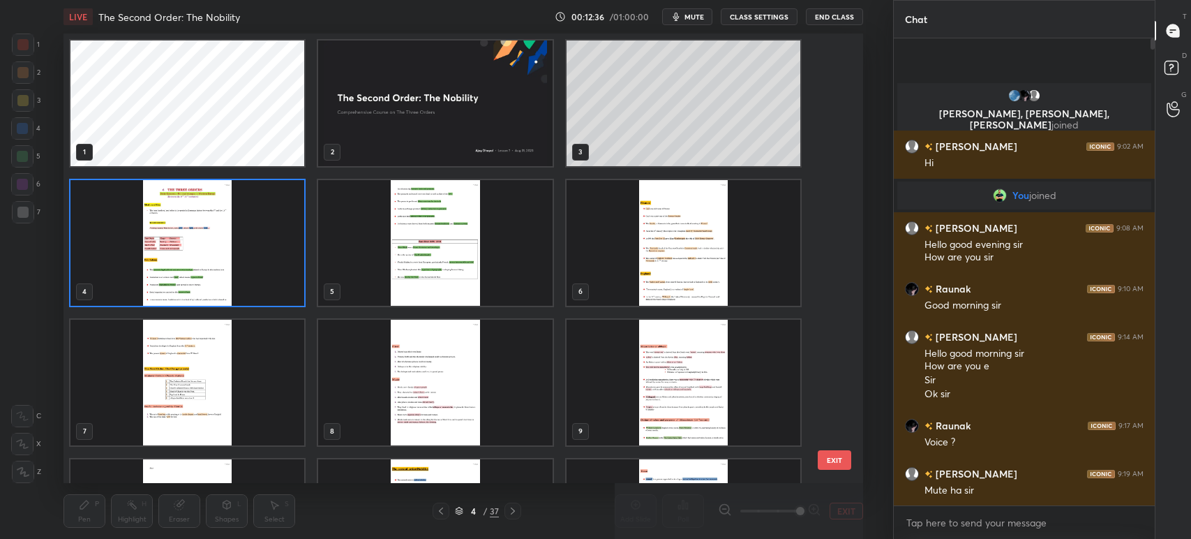
click at [700, 15] on span "mute" at bounding box center [695, 17] width 20 height 10
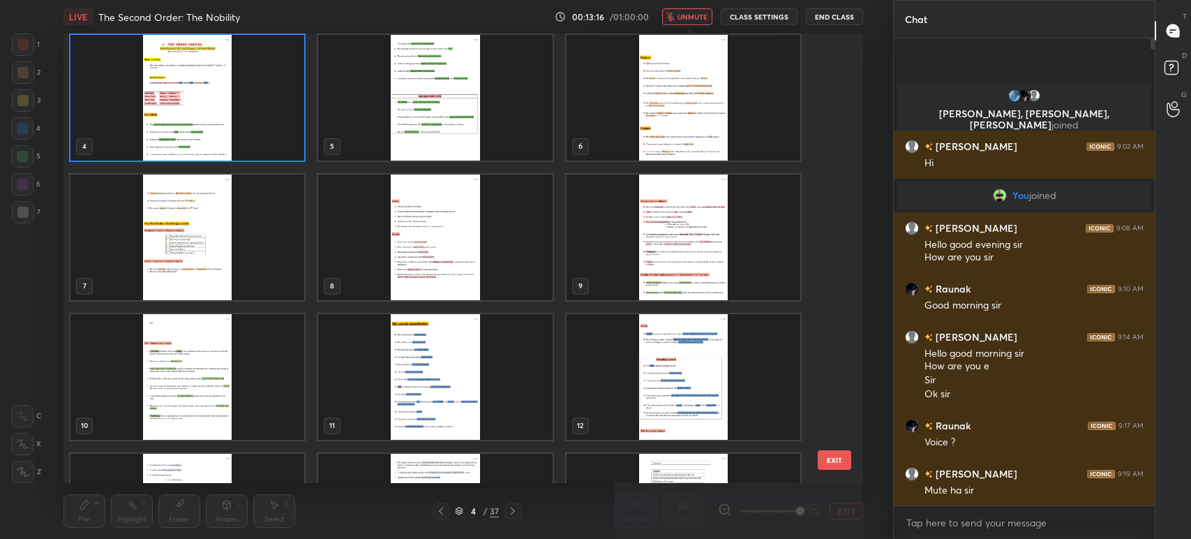
scroll to position [146, 0]
drag, startPoint x: 391, startPoint y: 241, endPoint x: 404, endPoint y: 241, distance: 13.3
click at [402, 237] on img "grid" at bounding box center [436, 237] width 234 height 126
click at [404, 239] on img "grid" at bounding box center [436, 237] width 234 height 126
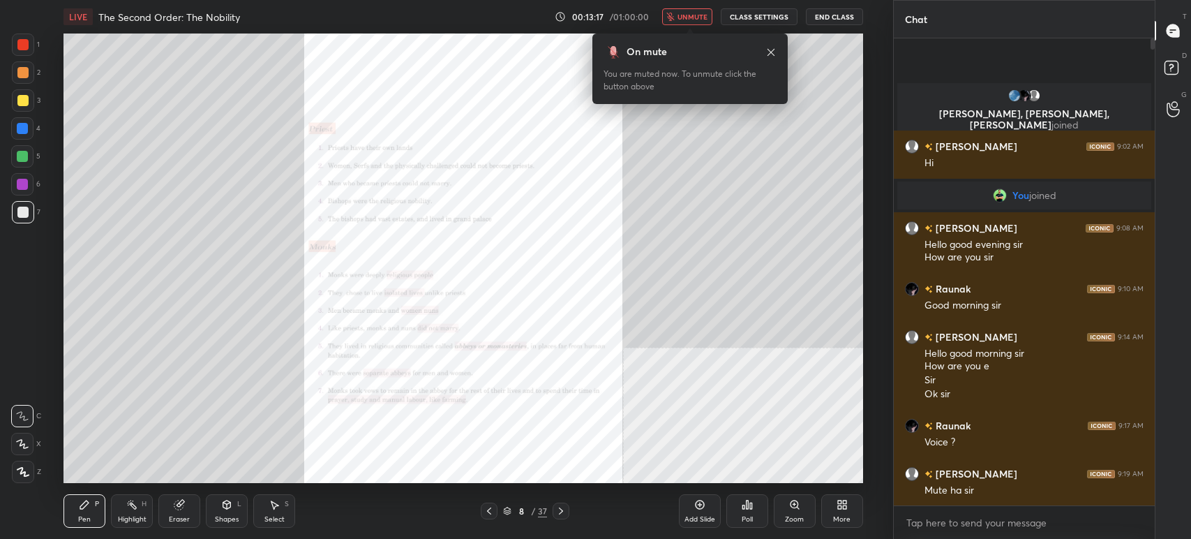
click at [406, 248] on img "grid" at bounding box center [436, 237] width 234 height 126
click at [703, 13] on span "unmute" at bounding box center [693, 17] width 30 height 10
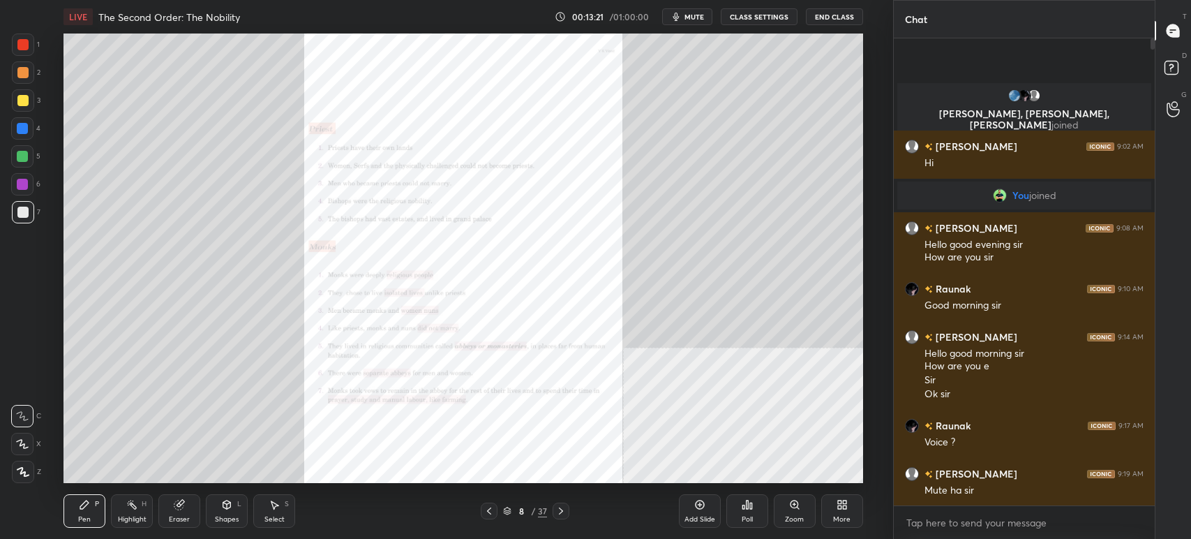
click at [490, 506] on icon at bounding box center [489, 510] width 11 height 11
click at [495, 512] on div at bounding box center [489, 510] width 17 height 17
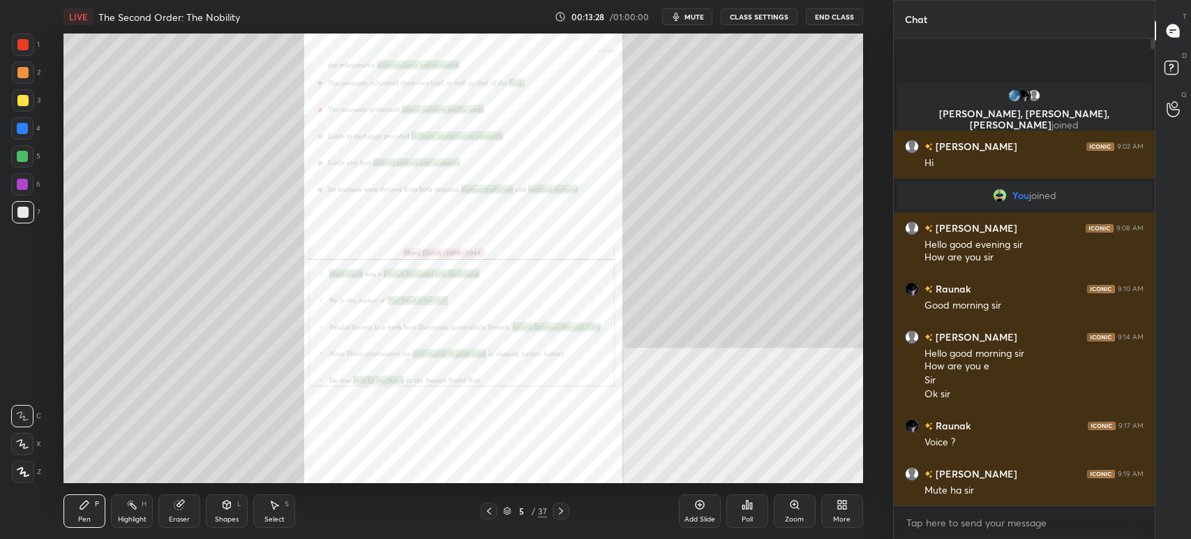
click at [493, 513] on icon at bounding box center [489, 510] width 11 height 11
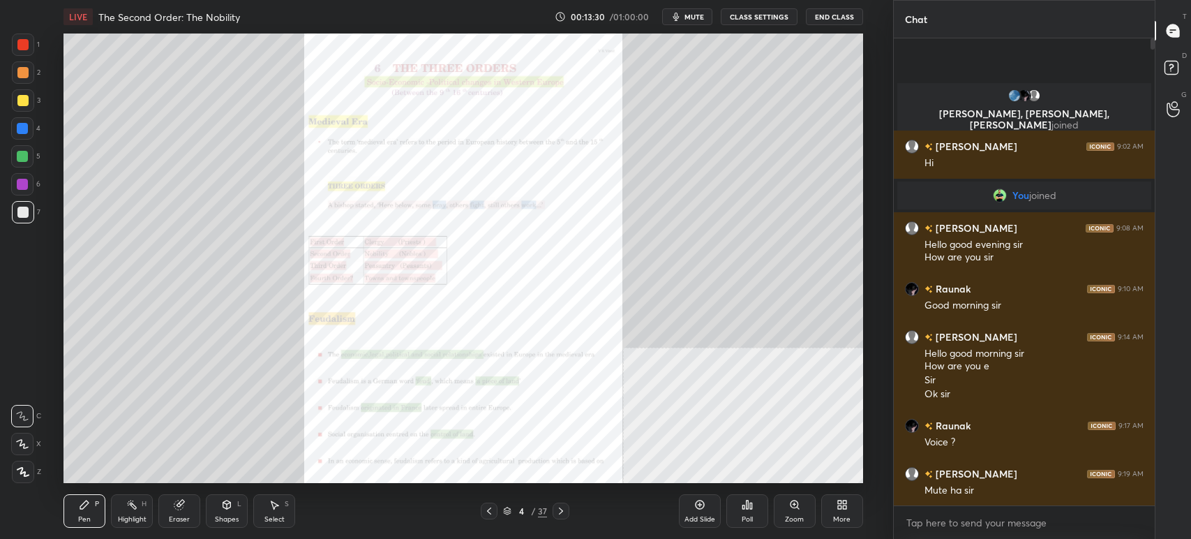
click at [554, 512] on div at bounding box center [561, 510] width 17 height 17
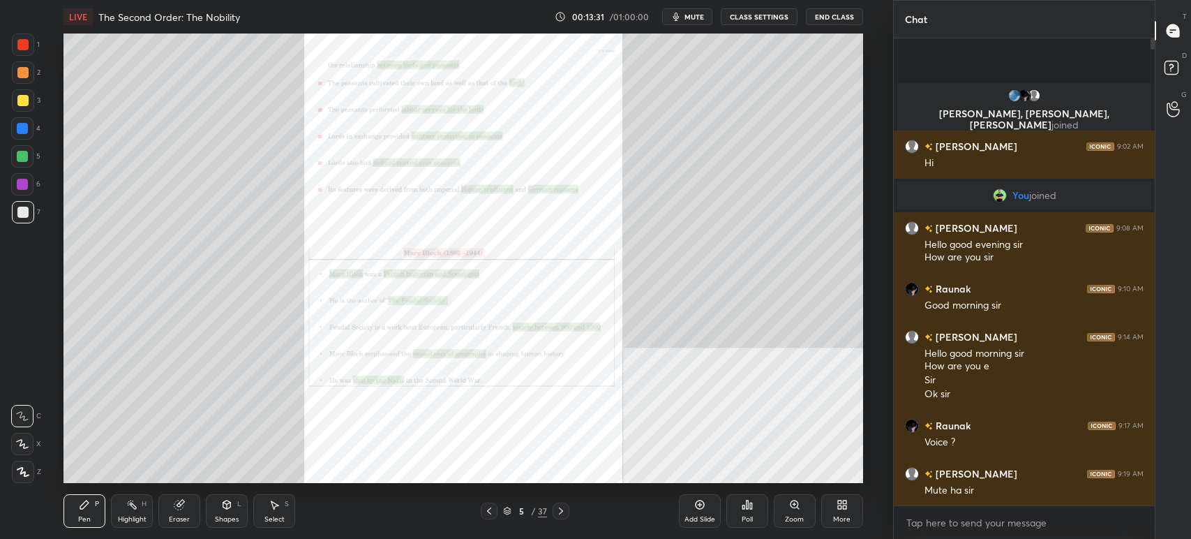
click at [562, 507] on icon at bounding box center [561, 510] width 11 height 11
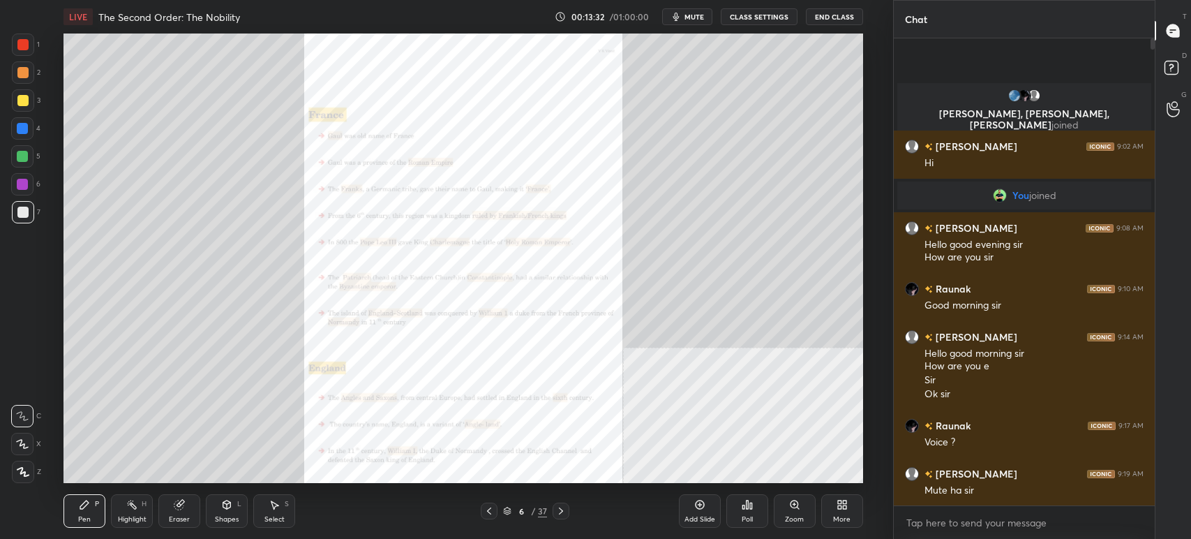
click at [564, 511] on icon at bounding box center [561, 510] width 11 height 11
click at [564, 509] on icon at bounding box center [561, 510] width 11 height 11
click at [493, 512] on icon at bounding box center [489, 510] width 11 height 11
click at [790, 516] on div "Zoom" at bounding box center [794, 519] width 19 height 7
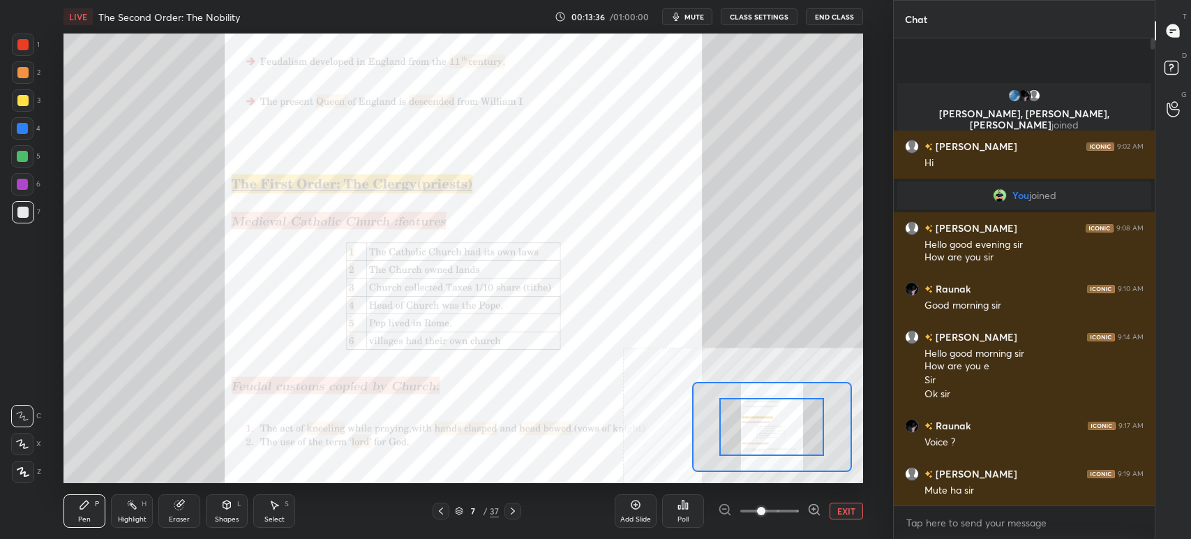
click at [793, 515] on span at bounding box center [769, 510] width 59 height 21
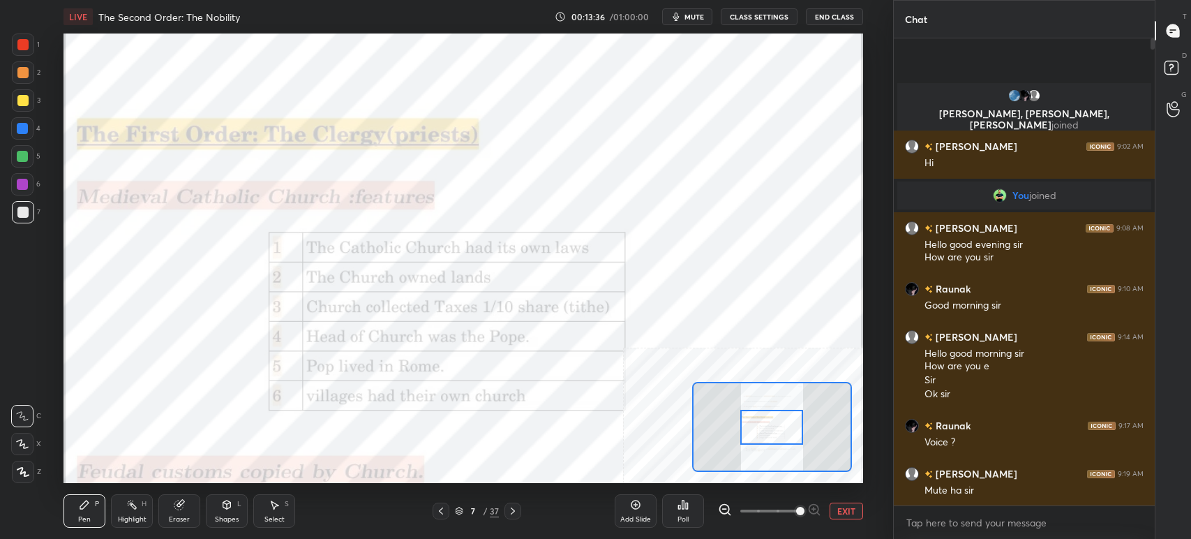
click at [796, 515] on span at bounding box center [800, 511] width 8 height 8
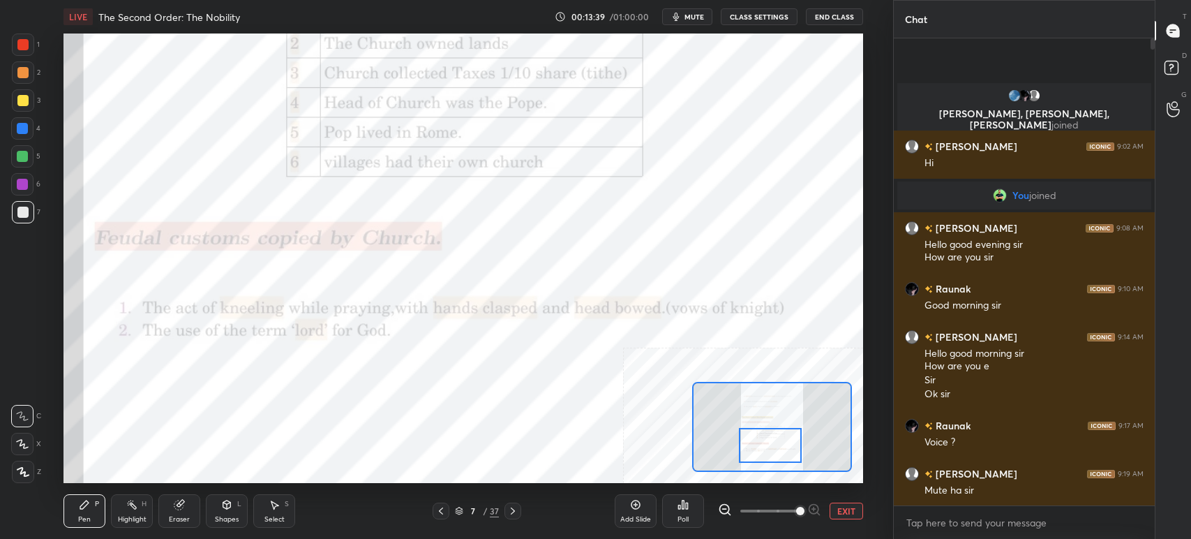
drag, startPoint x: 763, startPoint y: 422, endPoint x: 755, endPoint y: 439, distance: 18.4
click at [761, 440] on div at bounding box center [770, 445] width 63 height 35
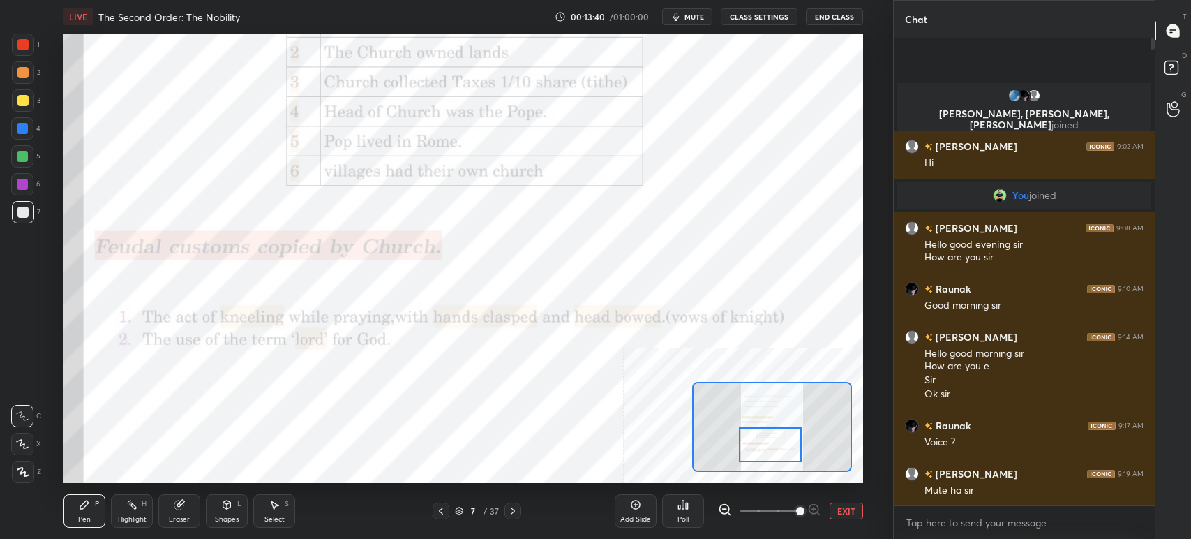
click at [516, 507] on icon at bounding box center [512, 510] width 11 height 11
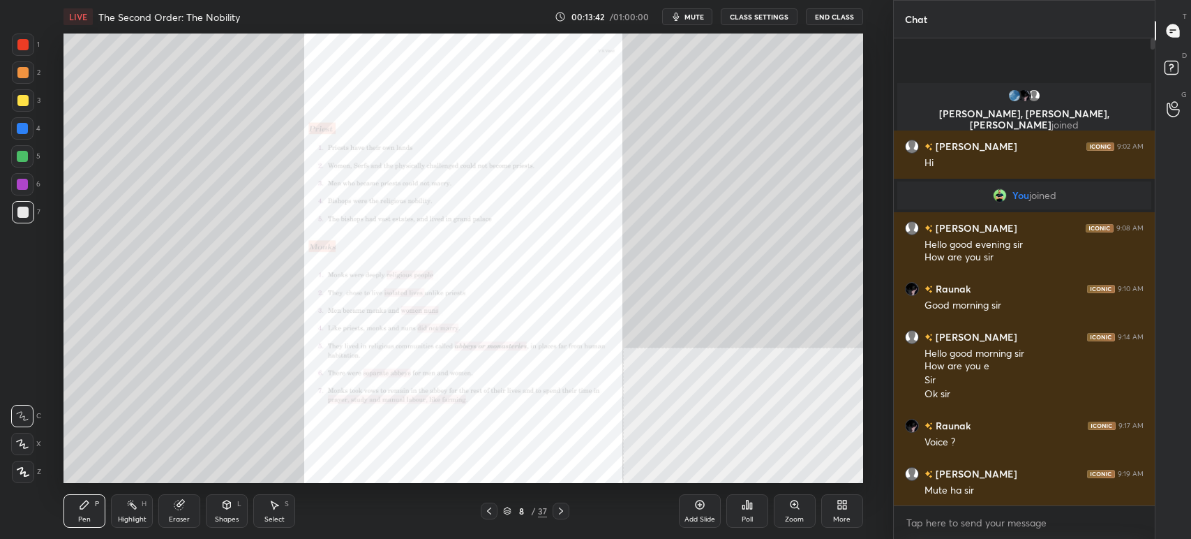
click at [793, 507] on icon at bounding box center [795, 504] width 8 height 8
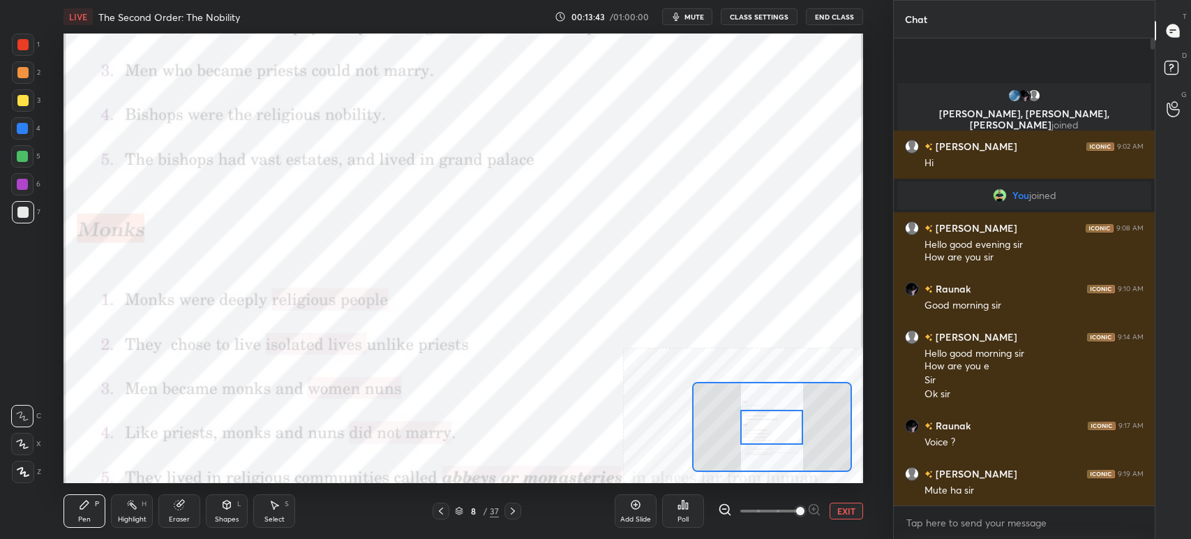
click at [805, 507] on span at bounding box center [800, 511] width 8 height 8
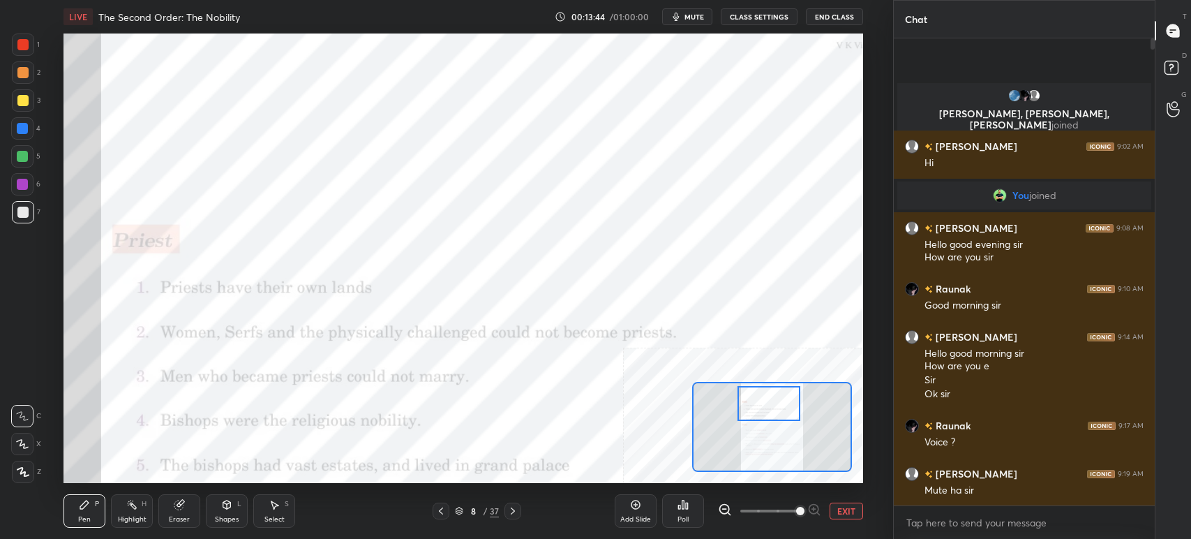
drag, startPoint x: 770, startPoint y: 420, endPoint x: 769, endPoint y: 401, distance: 19.6
click at [770, 404] on div at bounding box center [769, 403] width 63 height 35
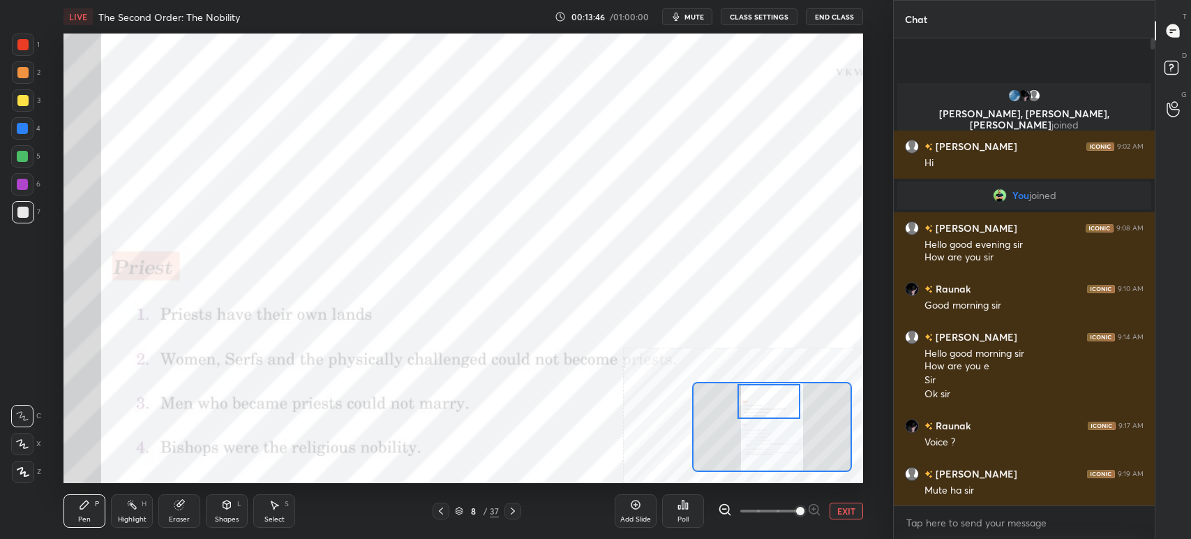
click at [24, 43] on div at bounding box center [22, 44] width 11 height 11
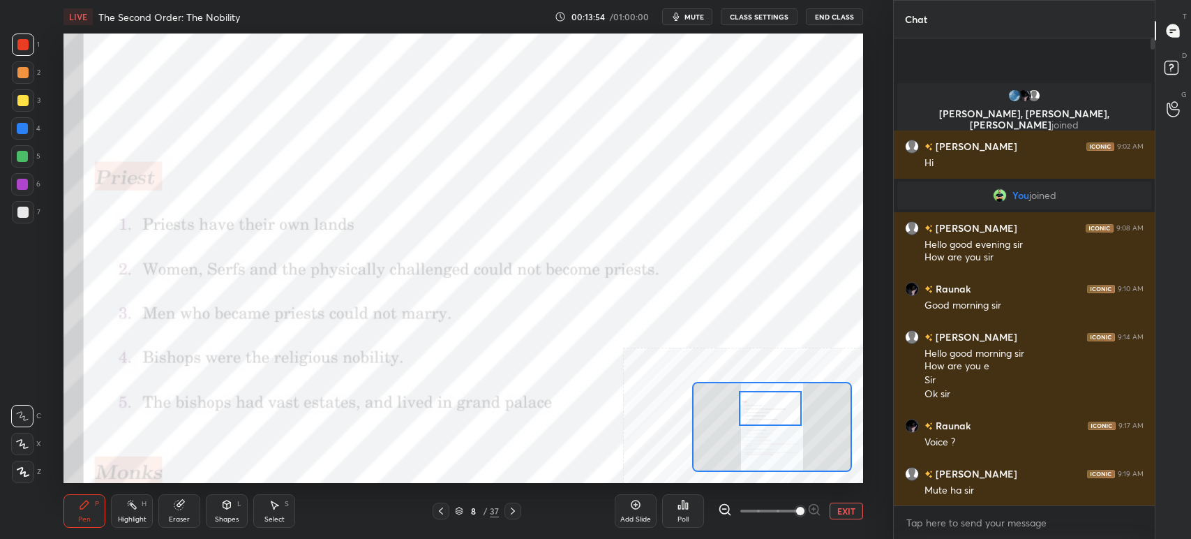
click at [779, 403] on div at bounding box center [770, 408] width 63 height 35
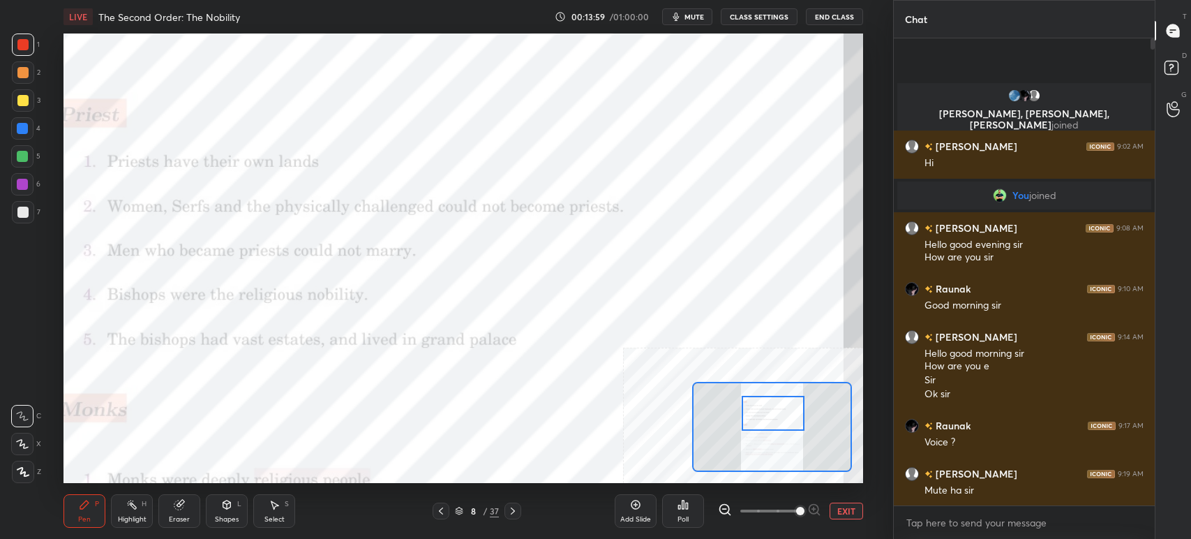
click at [754, 405] on div at bounding box center [773, 413] width 63 height 35
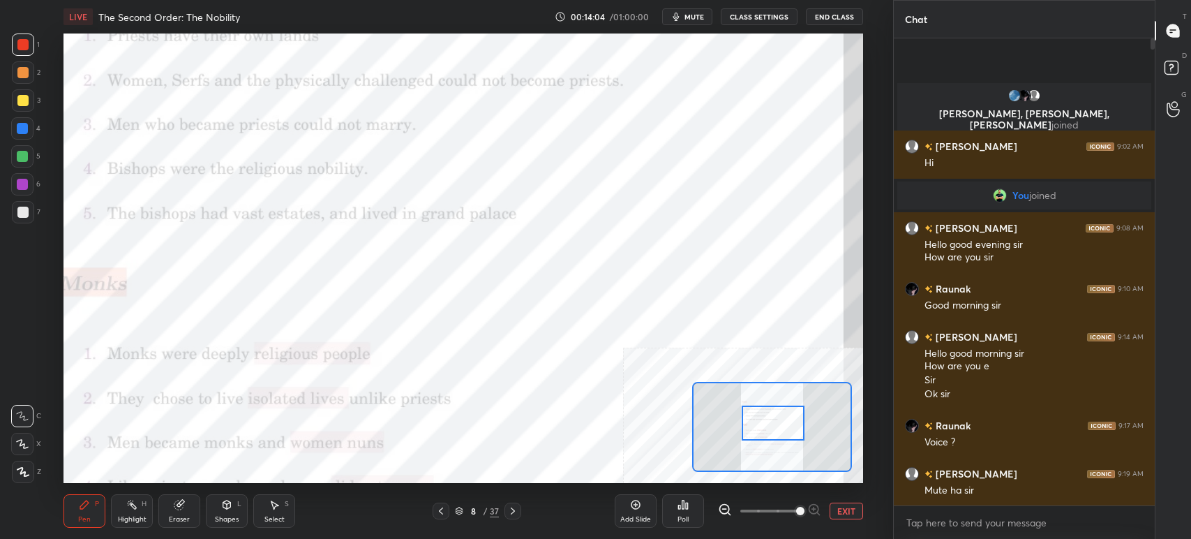
drag, startPoint x: 780, startPoint y: 421, endPoint x: 780, endPoint y: 428, distance: 7.7
click at [780, 428] on div at bounding box center [773, 422] width 63 height 35
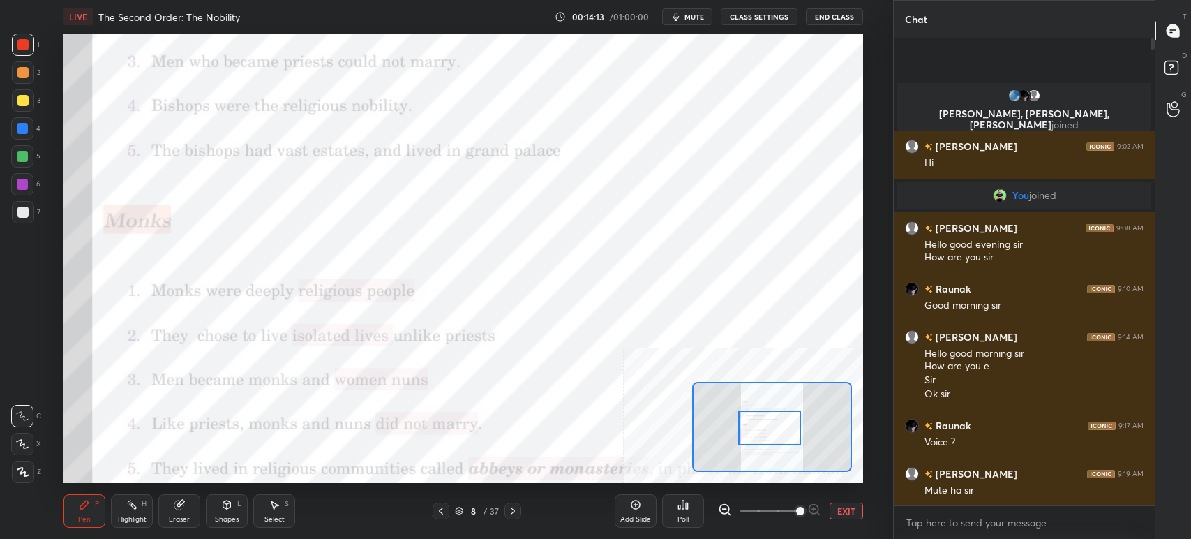
click at [778, 428] on div at bounding box center [769, 427] width 63 height 35
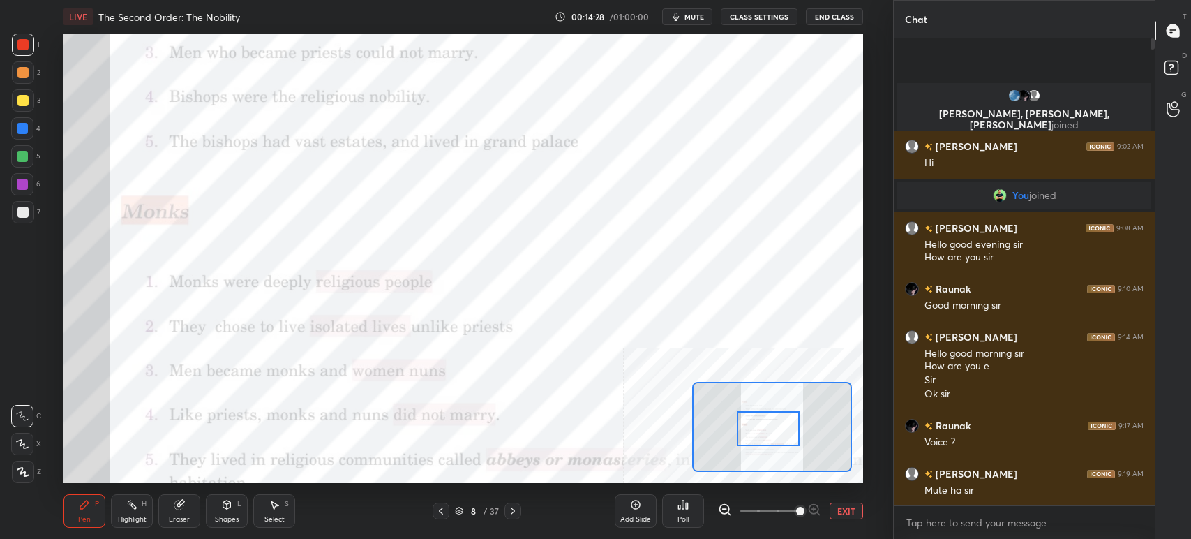
click at [763, 427] on div at bounding box center [768, 428] width 63 height 35
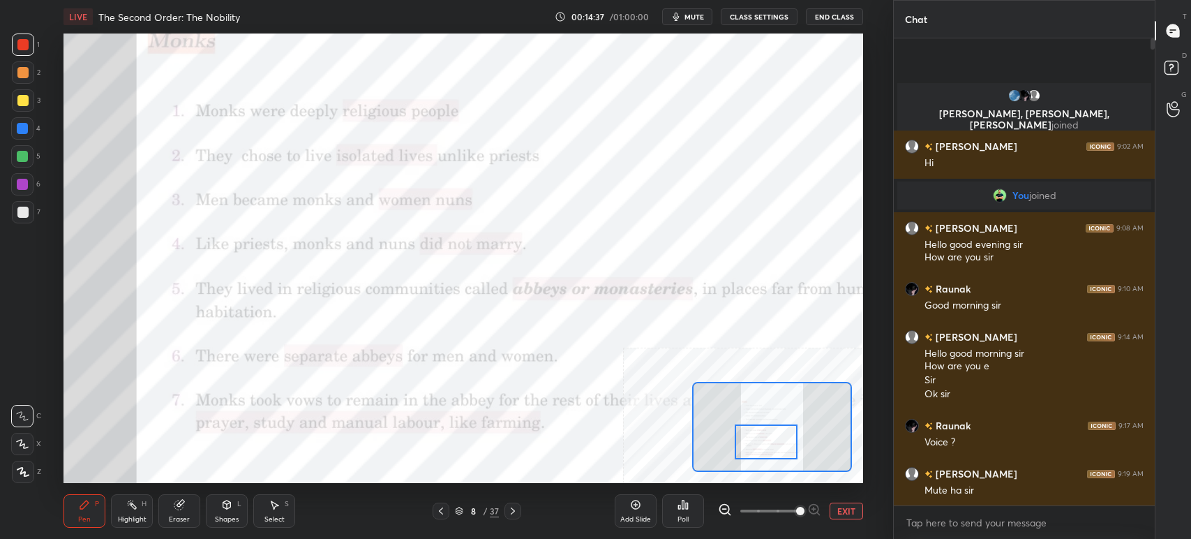
click at [756, 447] on div at bounding box center [766, 441] width 63 height 35
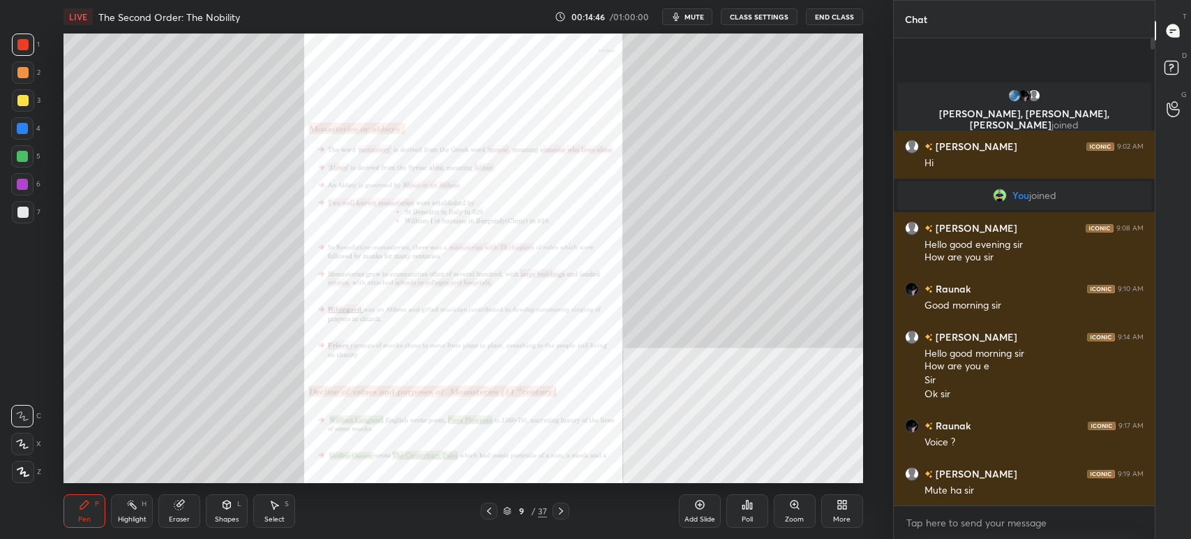
click at [802, 512] on div "Zoom" at bounding box center [795, 510] width 42 height 33
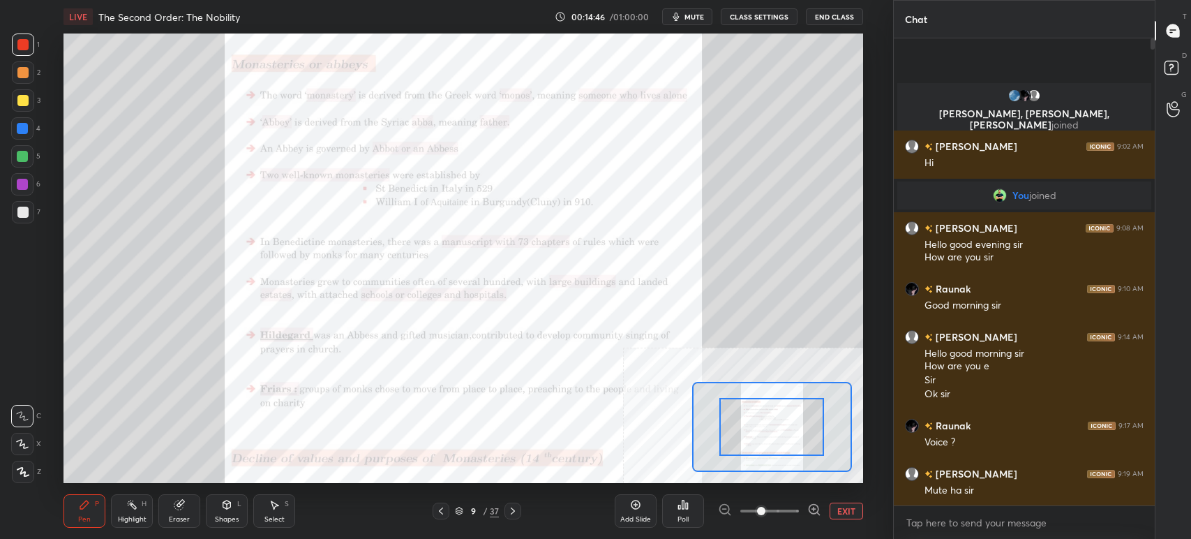
click at [803, 512] on div at bounding box center [769, 510] width 103 height 17
click at [804, 512] on div at bounding box center [769, 510] width 103 height 17
click at [805, 512] on div at bounding box center [769, 510] width 103 height 17
click at [808, 512] on icon at bounding box center [814, 509] width 14 height 14
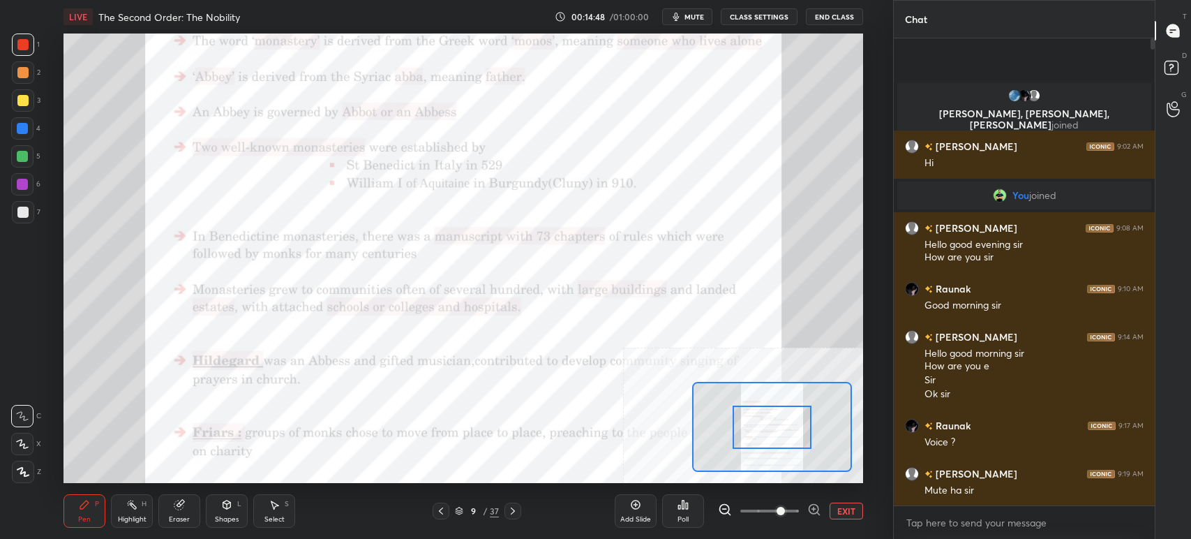
click at [810, 508] on icon at bounding box center [814, 509] width 14 height 14
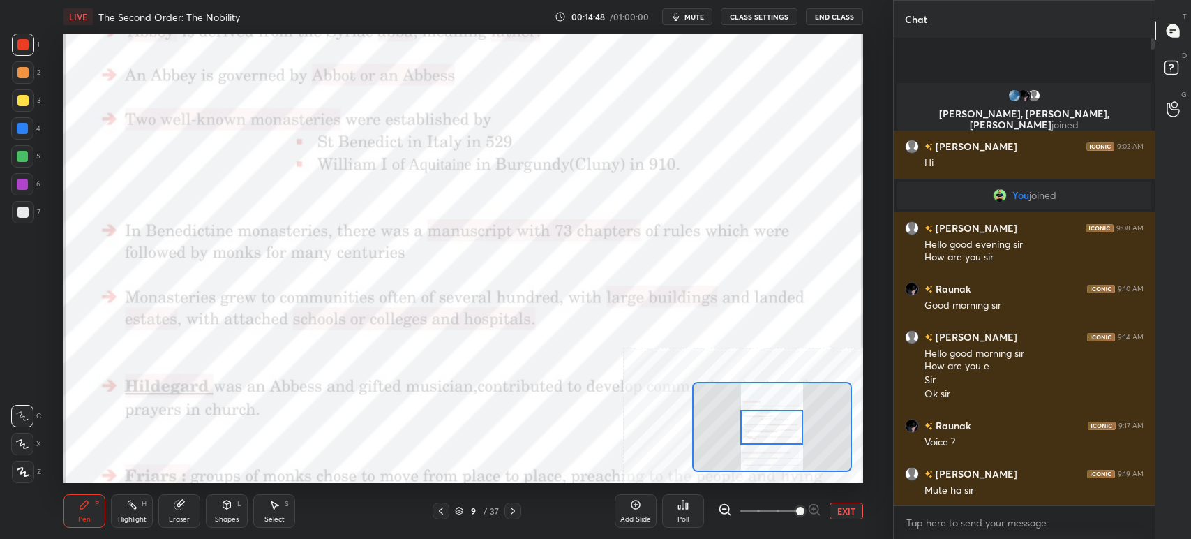
click at [805, 507] on span at bounding box center [800, 511] width 8 height 8
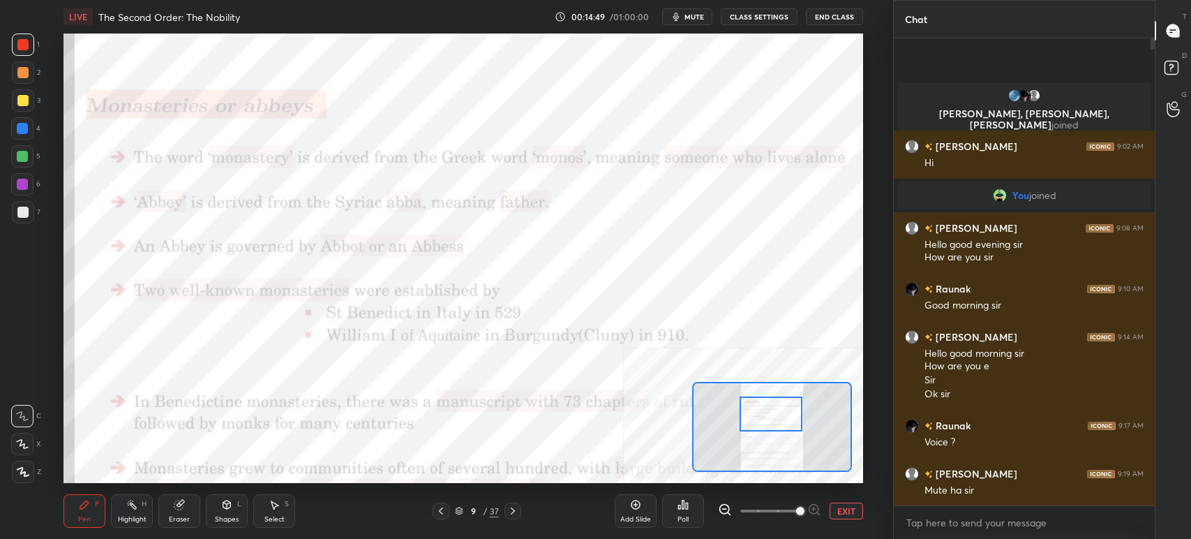
click at [780, 414] on div at bounding box center [771, 413] width 63 height 35
click at [701, 20] on span "mute" at bounding box center [695, 17] width 20 height 10
drag, startPoint x: 687, startPoint y: 10, endPoint x: 687, endPoint y: 20, distance: 9.8
click at [687, 12] on button "unmute" at bounding box center [687, 16] width 50 height 17
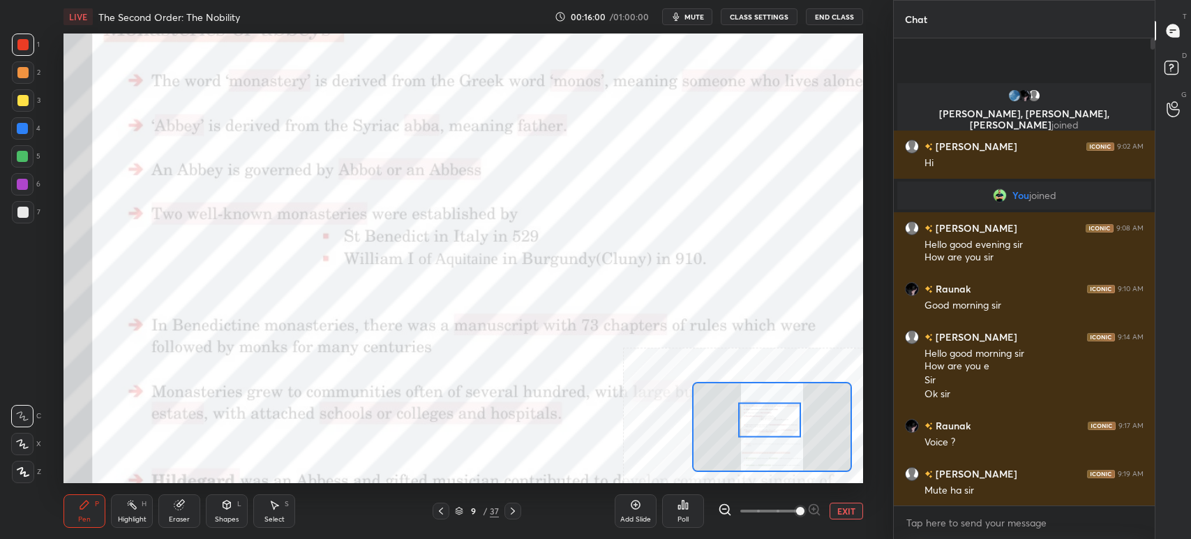
drag, startPoint x: 768, startPoint y: 424, endPoint x: 770, endPoint y: 412, distance: 12.0
click at [770, 412] on div at bounding box center [769, 419] width 63 height 35
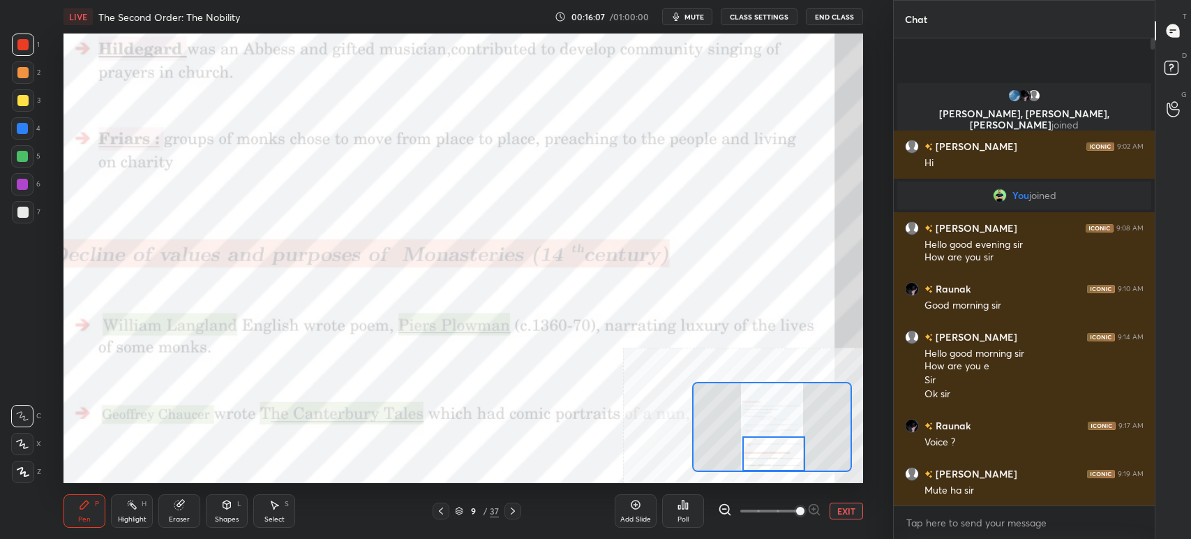
drag, startPoint x: 770, startPoint y: 426, endPoint x: 775, endPoint y: 468, distance: 42.1
click at [775, 468] on div at bounding box center [774, 453] width 63 height 35
click at [511, 513] on icon at bounding box center [512, 510] width 11 height 11
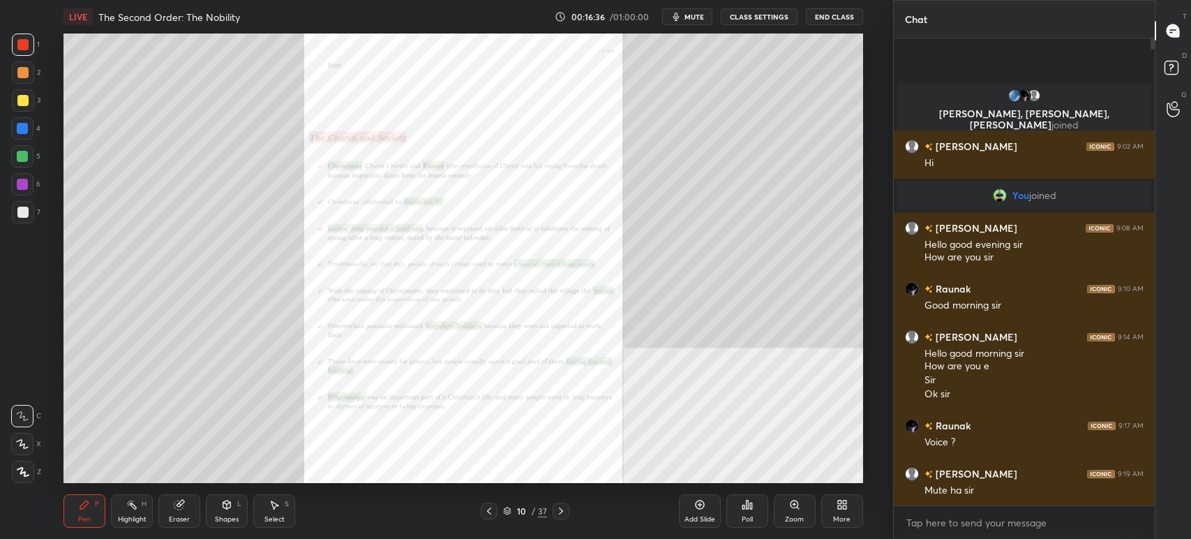
click at [798, 507] on icon at bounding box center [794, 504] width 11 height 11
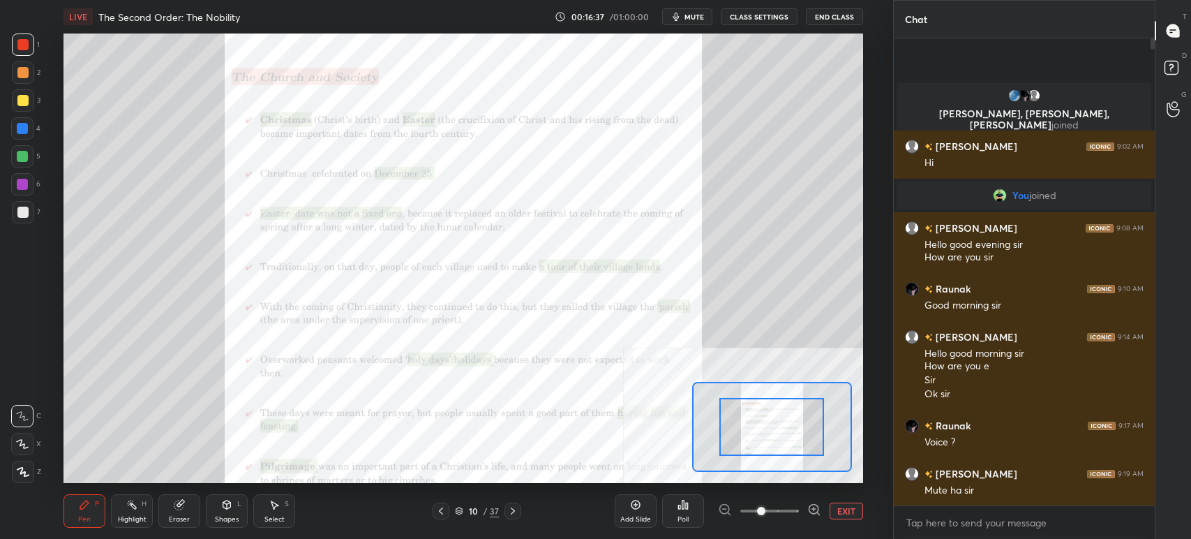
click at [815, 509] on icon at bounding box center [814, 509] width 14 height 14
click at [815, 511] on icon at bounding box center [814, 509] width 14 height 14
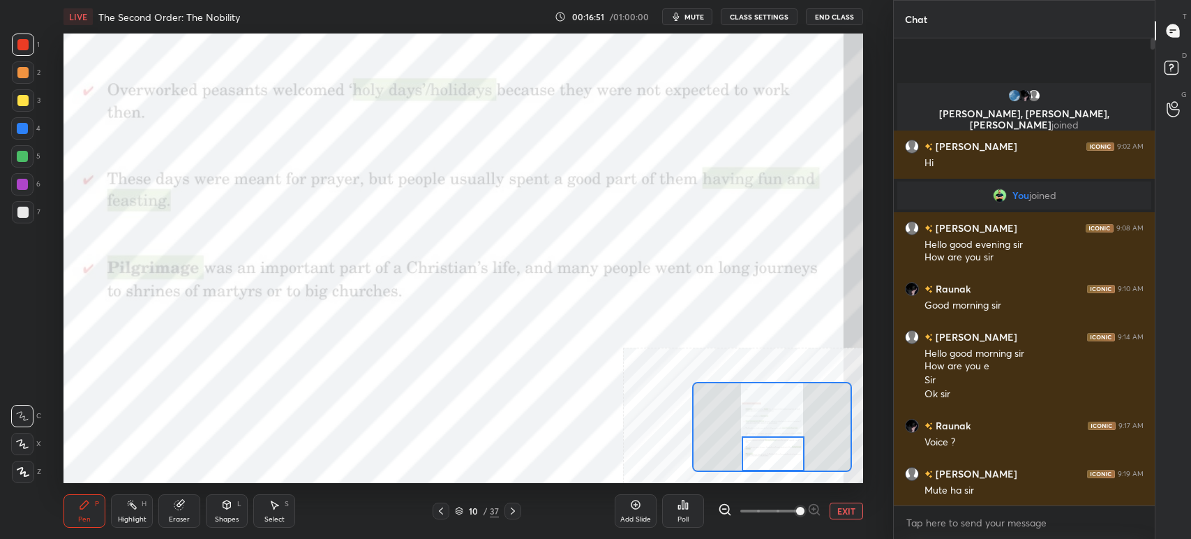
drag, startPoint x: 776, startPoint y: 442, endPoint x: 777, endPoint y: 468, distance: 25.2
click at [777, 468] on div at bounding box center [773, 453] width 63 height 35
click at [515, 512] on icon at bounding box center [512, 510] width 11 height 11
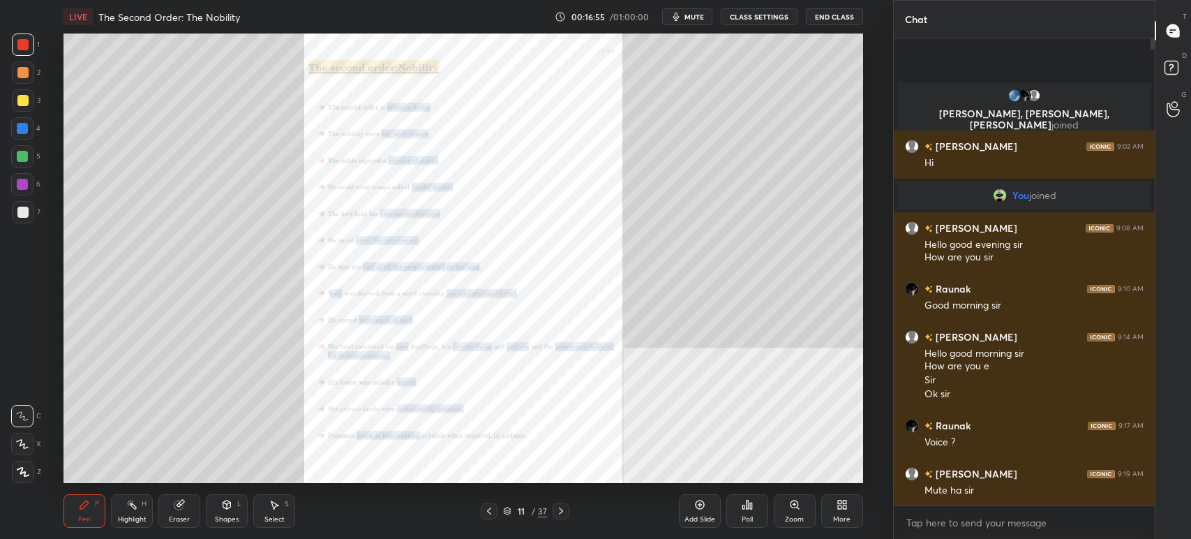
click at [798, 514] on div "Zoom" at bounding box center [795, 510] width 42 height 33
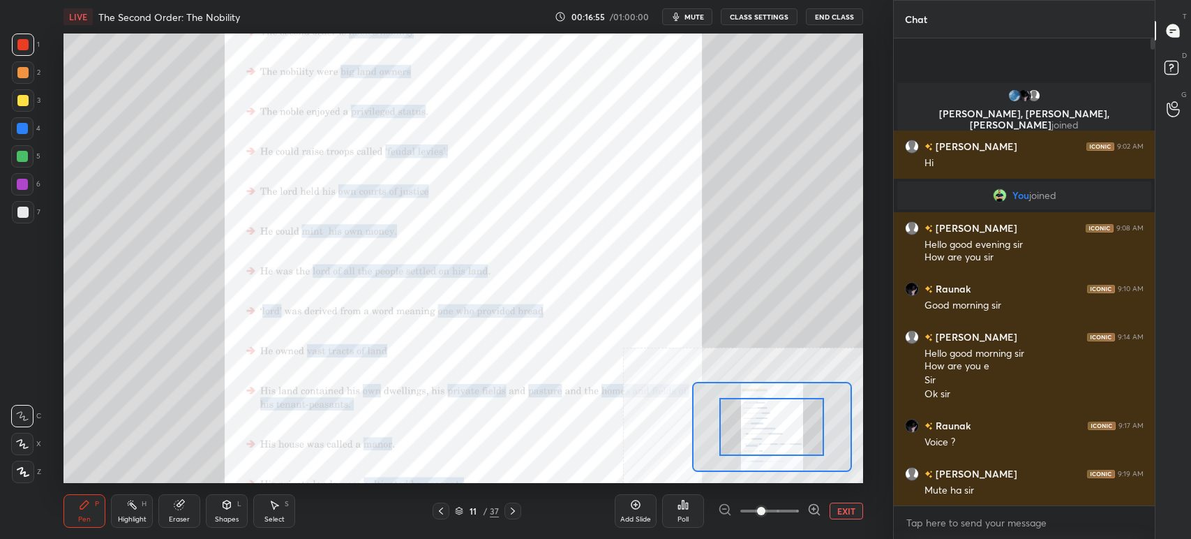
click at [803, 509] on div at bounding box center [769, 510] width 103 height 17
click at [806, 509] on div at bounding box center [769, 510] width 103 height 17
click at [810, 514] on icon at bounding box center [814, 509] width 14 height 14
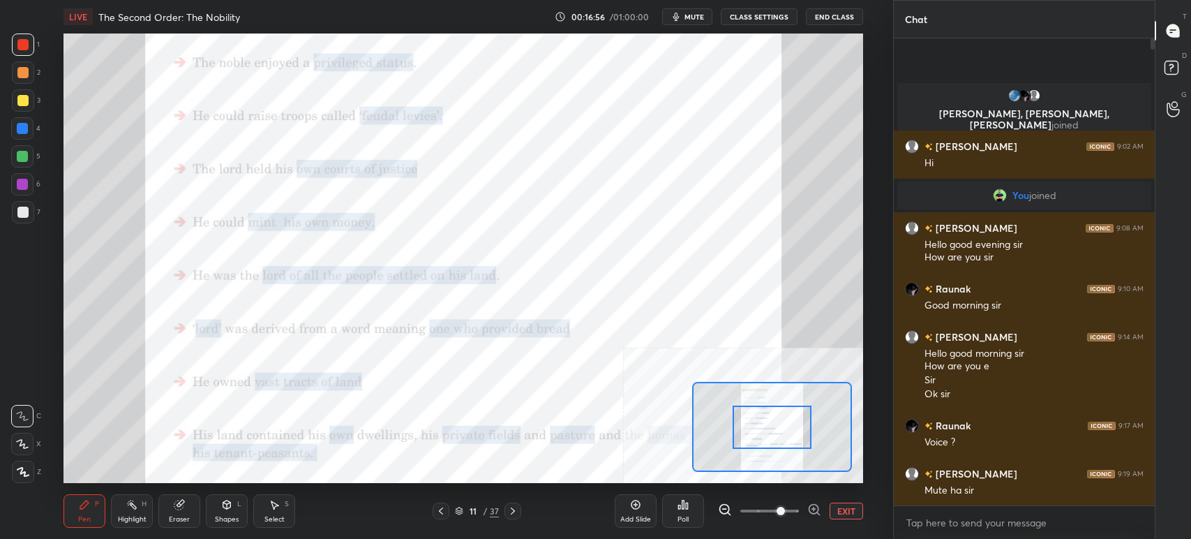
click at [810, 510] on icon at bounding box center [814, 509] width 14 height 14
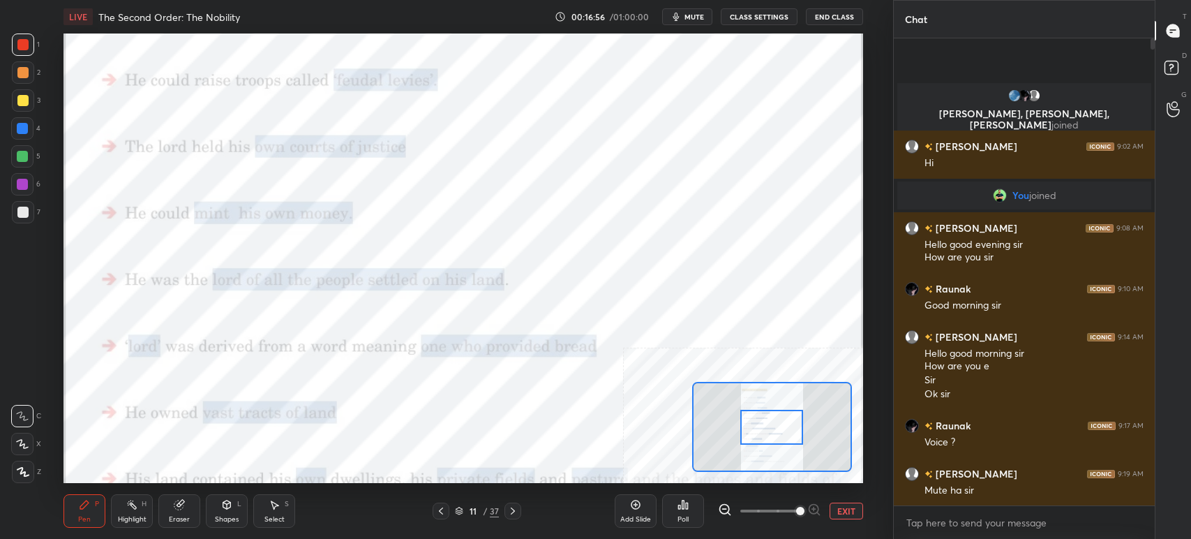
drag, startPoint x: 812, startPoint y: 508, endPoint x: 807, endPoint y: 502, distance: 8.4
click at [805, 507] on span at bounding box center [800, 511] width 8 height 8
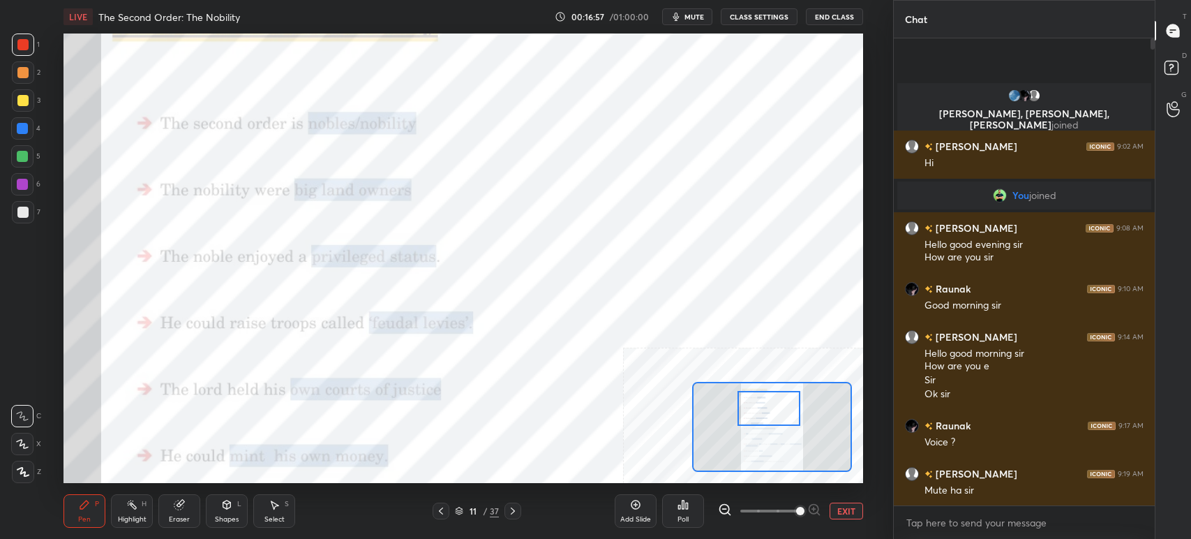
drag, startPoint x: 762, startPoint y: 403, endPoint x: 759, endPoint y: 395, distance: 8.2
click at [759, 395] on div at bounding box center [769, 408] width 63 height 35
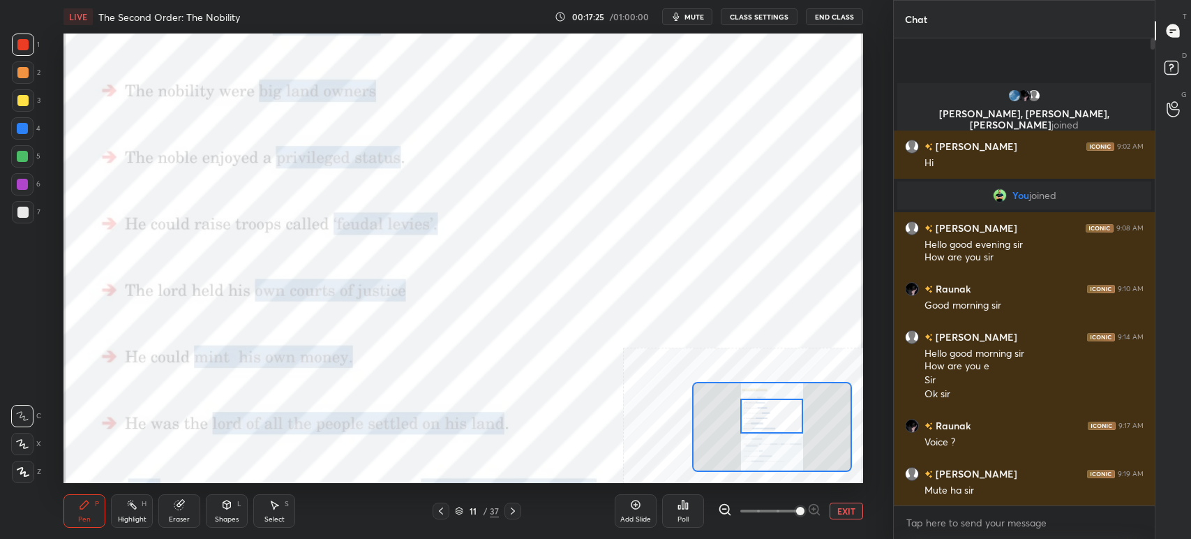
click at [775, 424] on div at bounding box center [771, 415] width 63 height 35
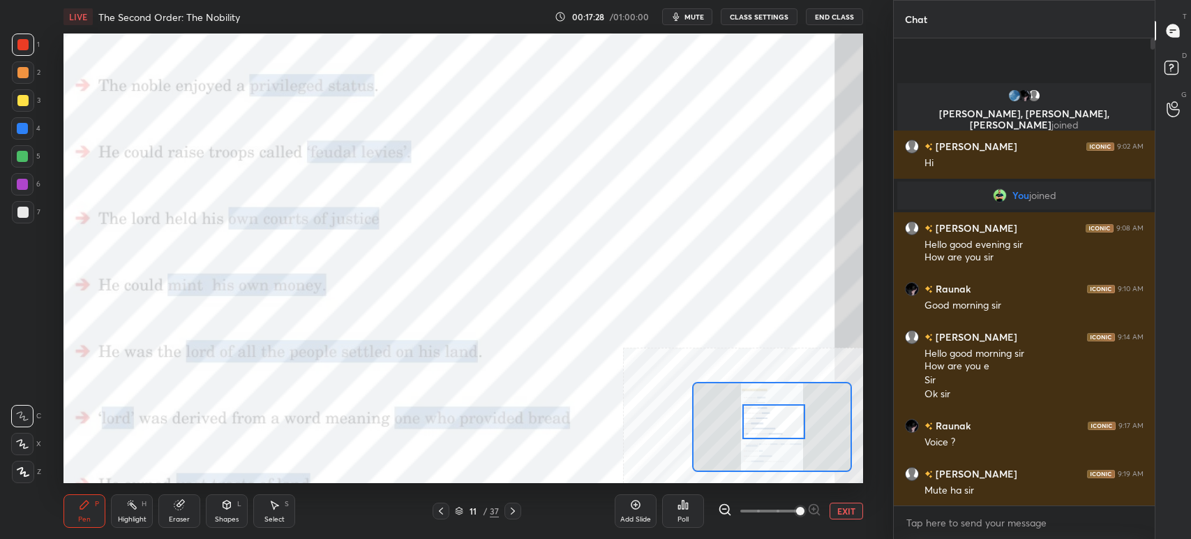
click at [778, 428] on div at bounding box center [774, 421] width 63 height 35
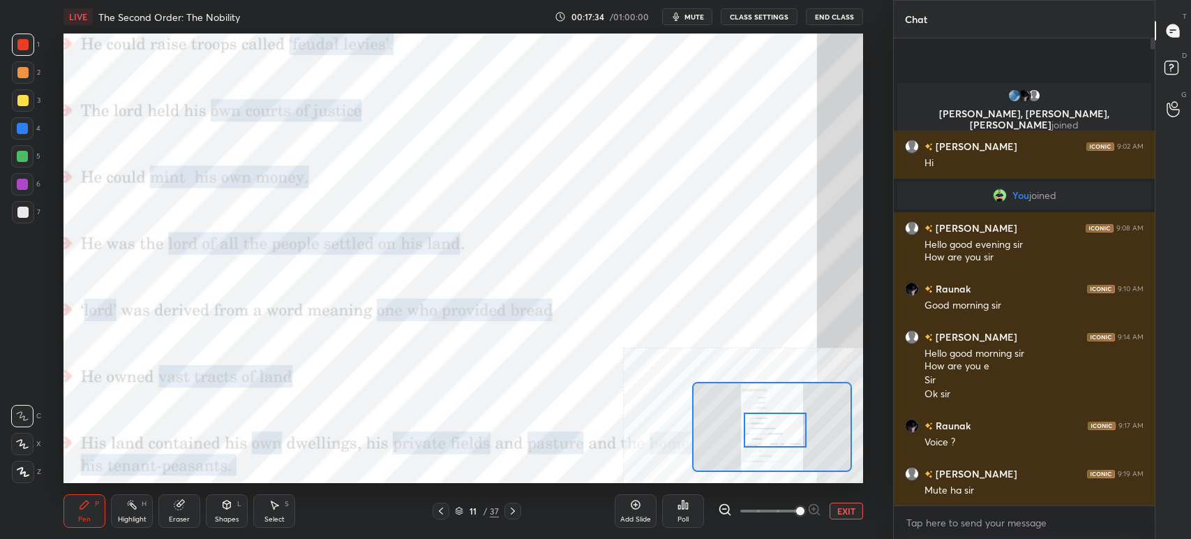
click at [773, 431] on div at bounding box center [775, 429] width 63 height 35
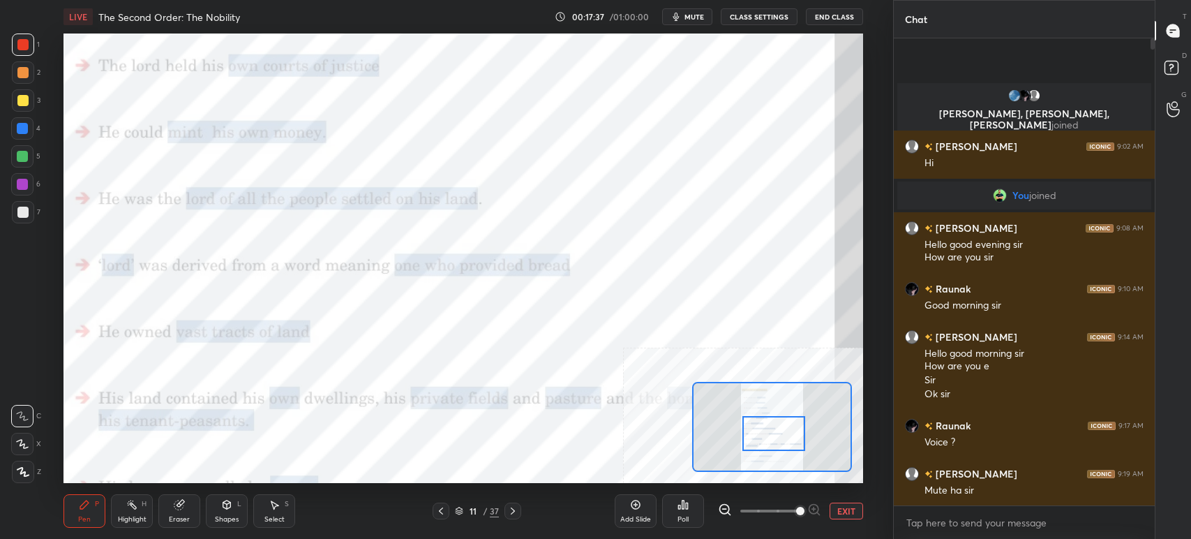
click at [787, 438] on div at bounding box center [774, 433] width 63 height 35
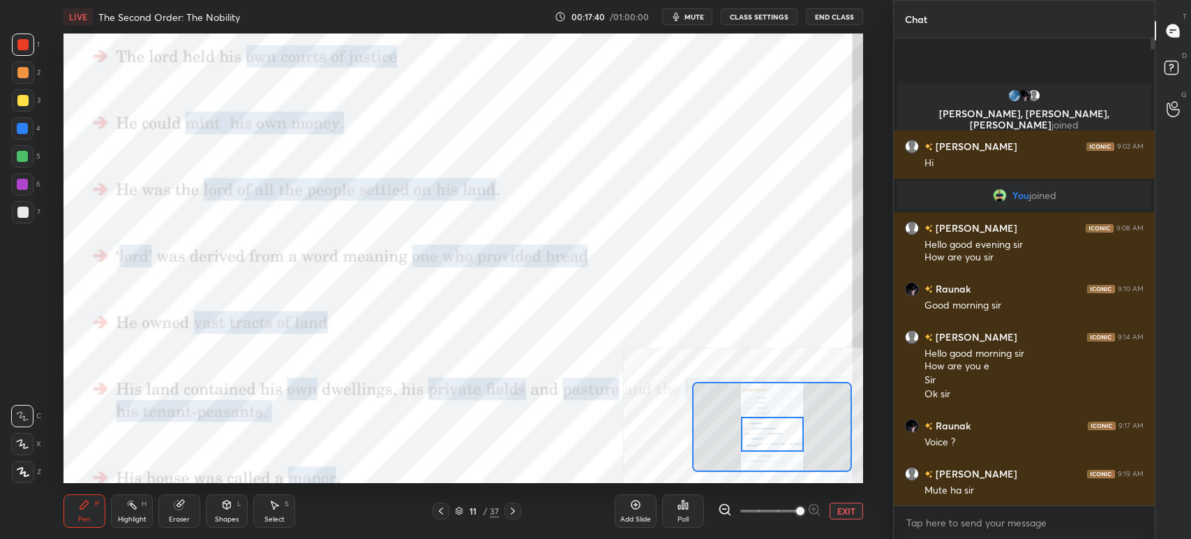
click at [782, 431] on div at bounding box center [772, 434] width 63 height 35
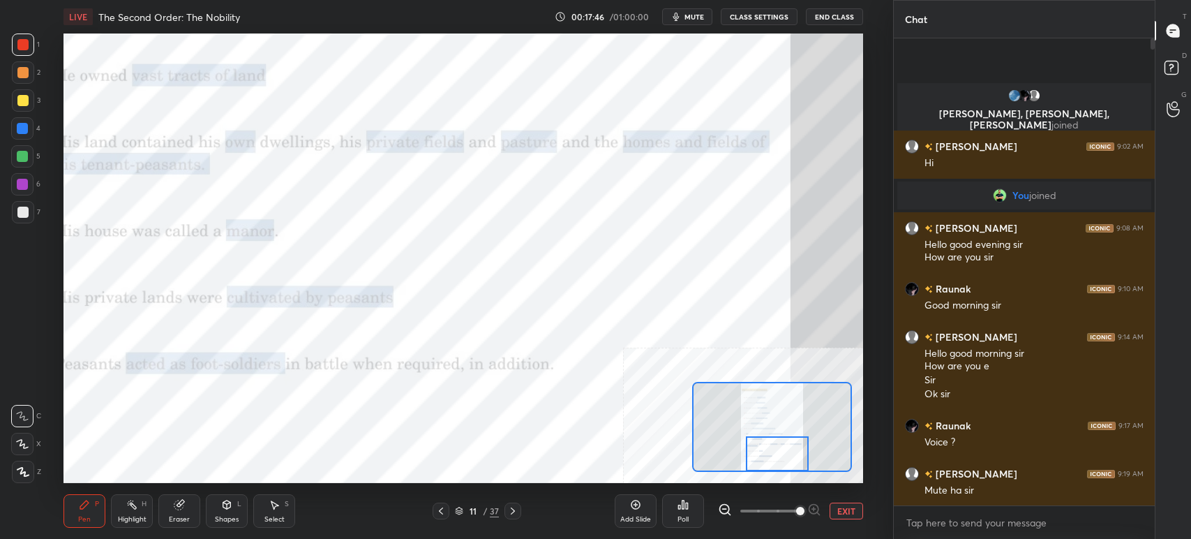
drag, startPoint x: 782, startPoint y: 434, endPoint x: 784, endPoint y: 455, distance: 21.0
click at [784, 455] on div at bounding box center [777, 453] width 63 height 35
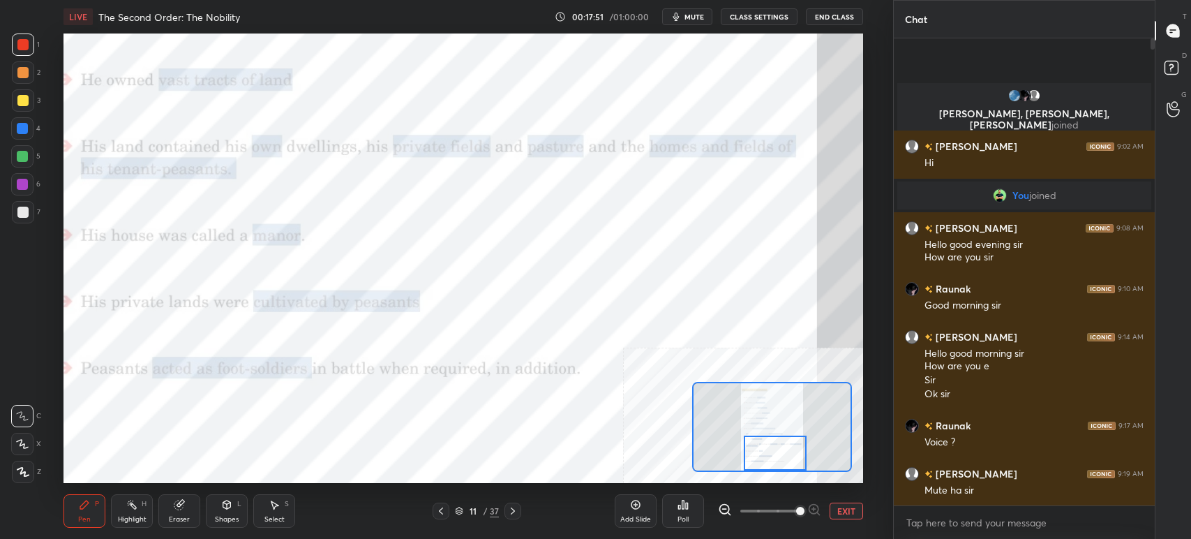
click at [779, 441] on div at bounding box center [775, 452] width 63 height 35
click at [514, 515] on icon at bounding box center [512, 510] width 11 height 11
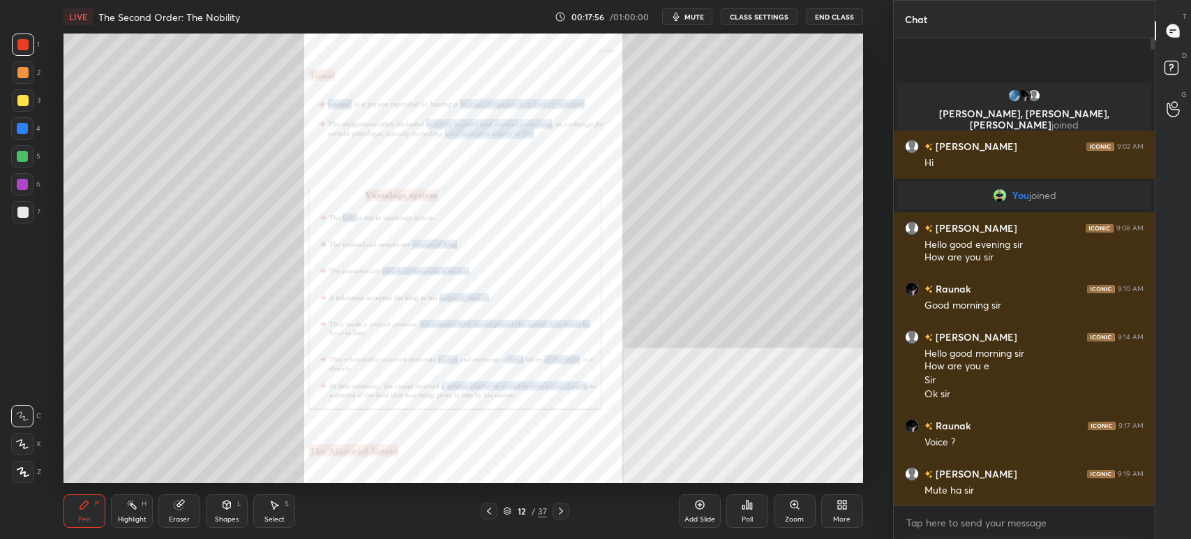
click at [796, 512] on div "Zoom" at bounding box center [795, 510] width 42 height 33
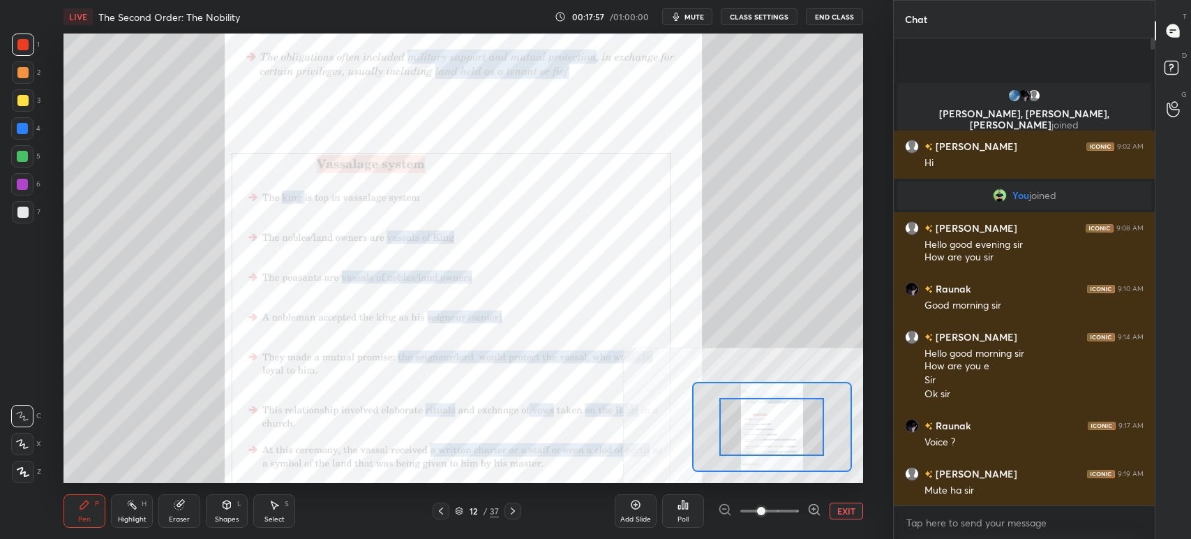
click at [810, 509] on icon at bounding box center [814, 509] width 14 height 14
click at [812, 507] on icon at bounding box center [814, 509] width 14 height 14
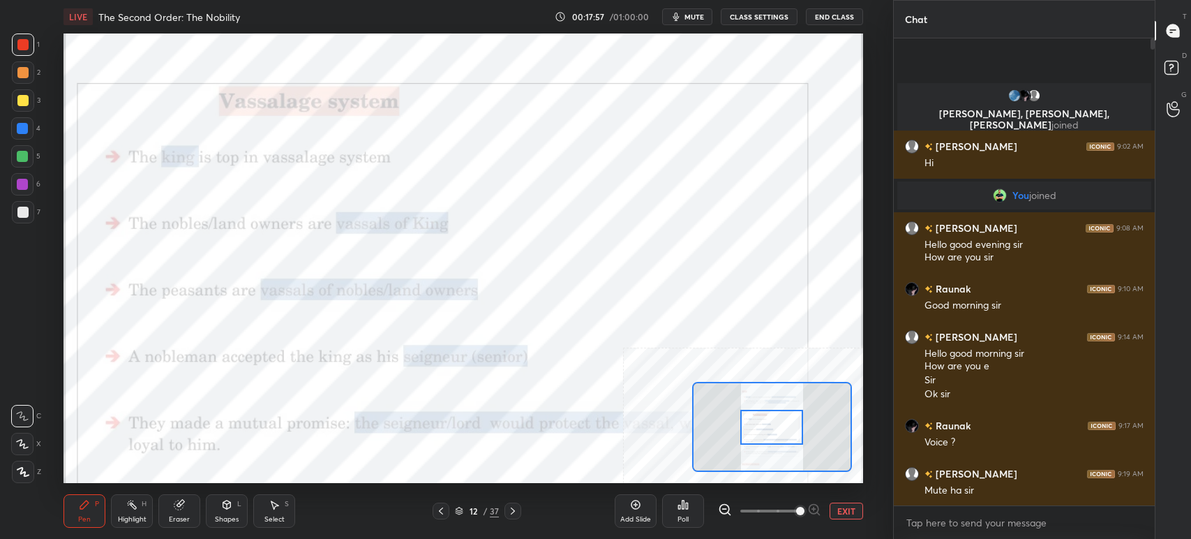
click at [805, 507] on span at bounding box center [800, 511] width 8 height 8
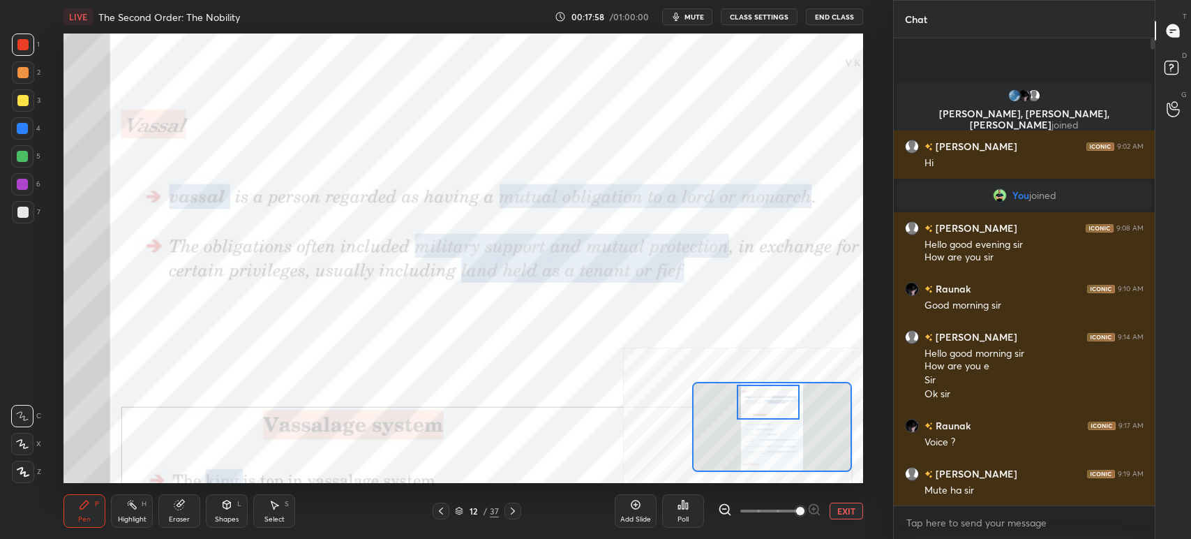
drag, startPoint x: 768, startPoint y: 412, endPoint x: 767, endPoint y: 401, distance: 11.9
click at [767, 401] on div at bounding box center [768, 402] width 63 height 35
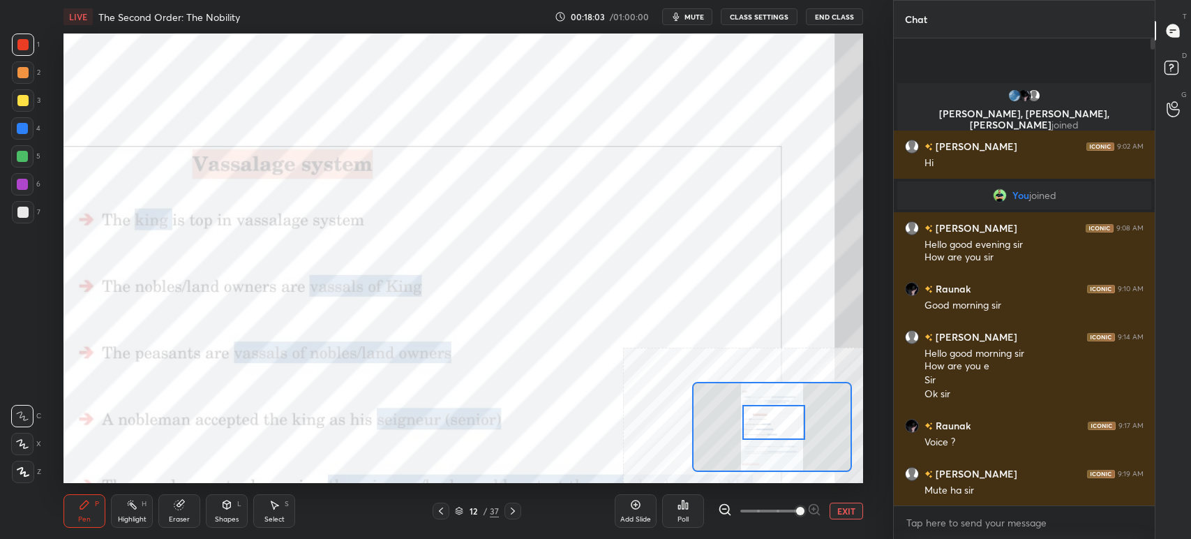
drag, startPoint x: 772, startPoint y: 401, endPoint x: 784, endPoint y: 412, distance: 16.3
click at [778, 423] on div at bounding box center [774, 422] width 63 height 35
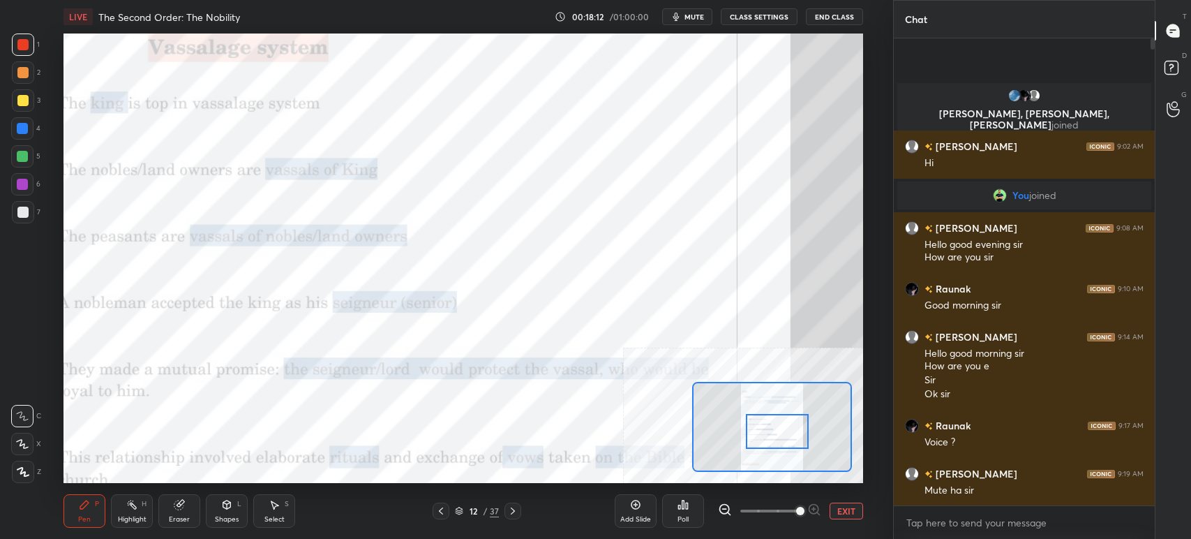
click at [775, 429] on div at bounding box center [777, 431] width 63 height 35
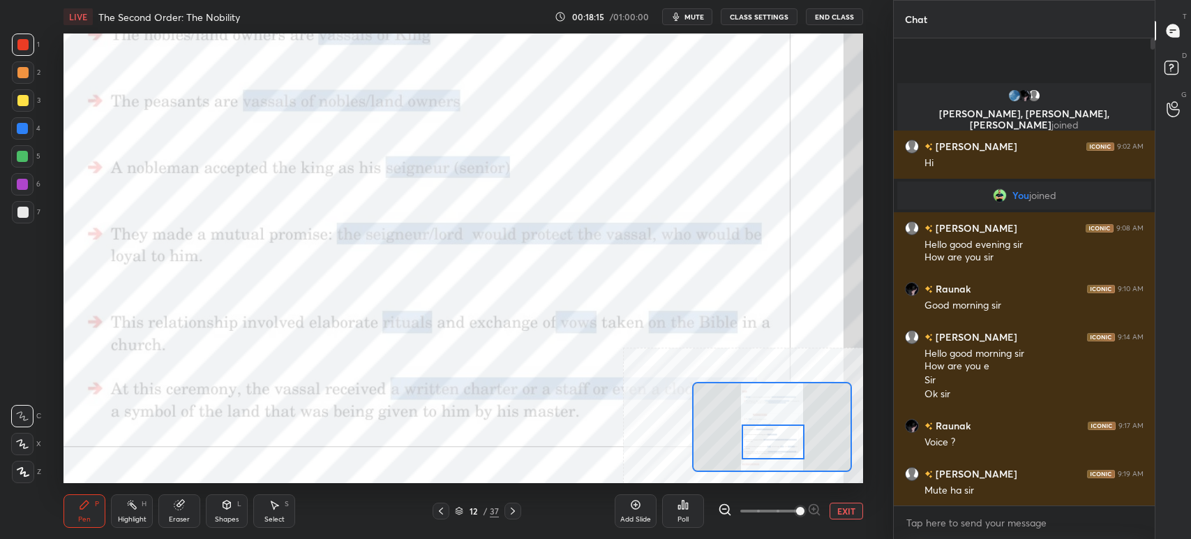
click at [772, 448] on div at bounding box center [773, 441] width 63 height 35
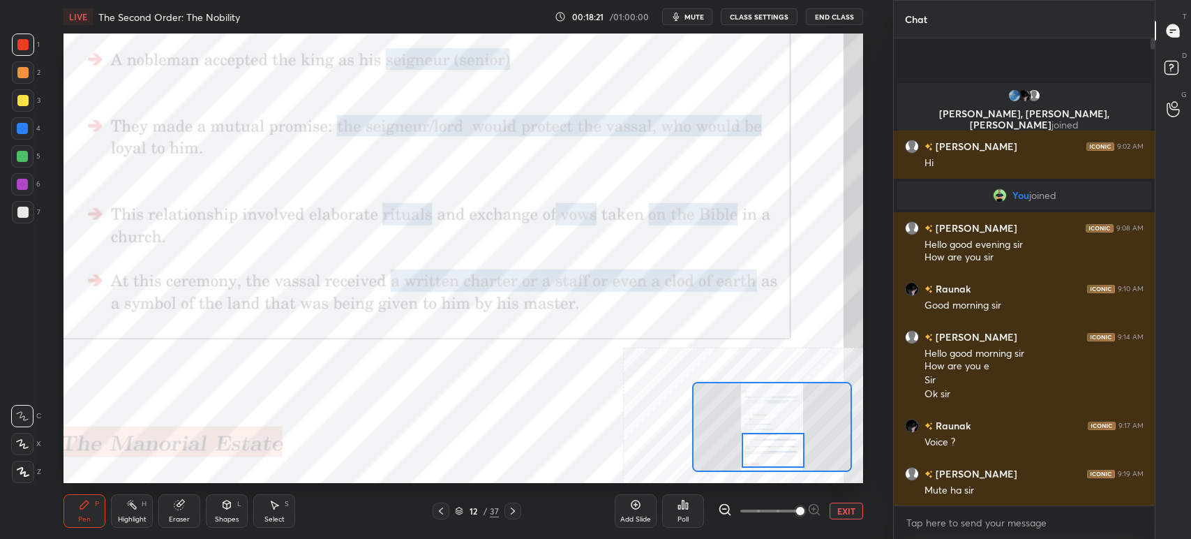
drag, startPoint x: 776, startPoint y: 442, endPoint x: 772, endPoint y: 452, distance: 10.0
click at [775, 454] on div at bounding box center [773, 450] width 63 height 35
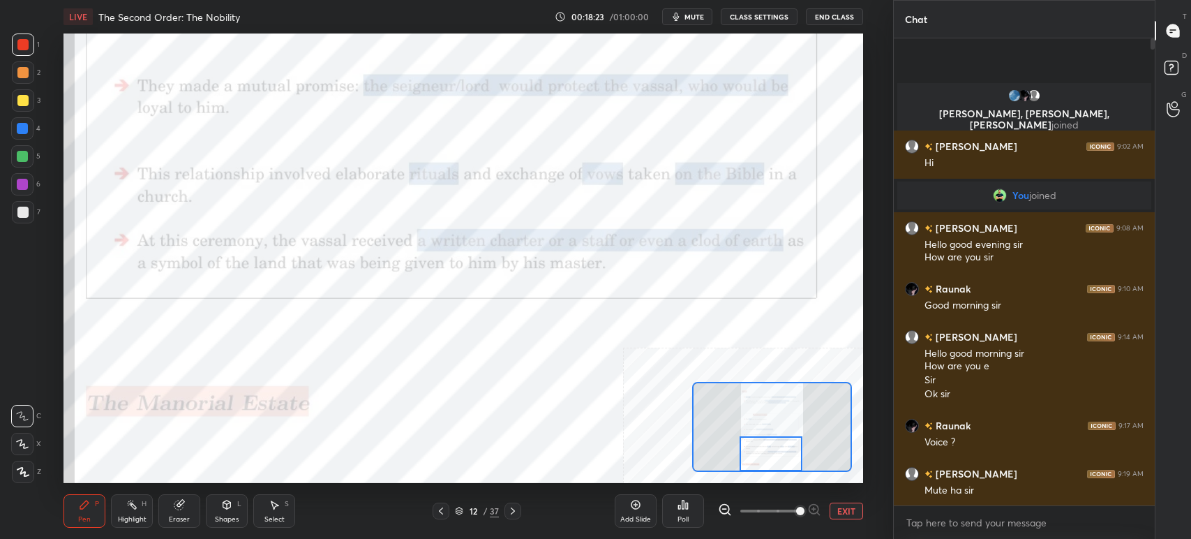
drag, startPoint x: 775, startPoint y: 453, endPoint x: 775, endPoint y: 468, distance: 14.7
click at [776, 468] on div at bounding box center [771, 453] width 63 height 35
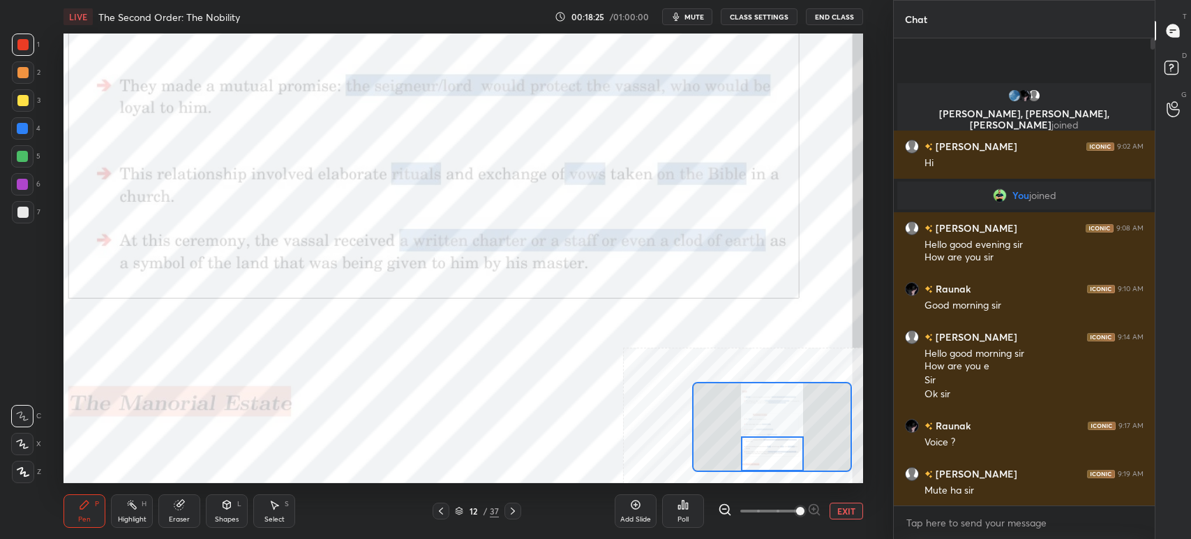
click at [510, 513] on icon at bounding box center [512, 510] width 11 height 11
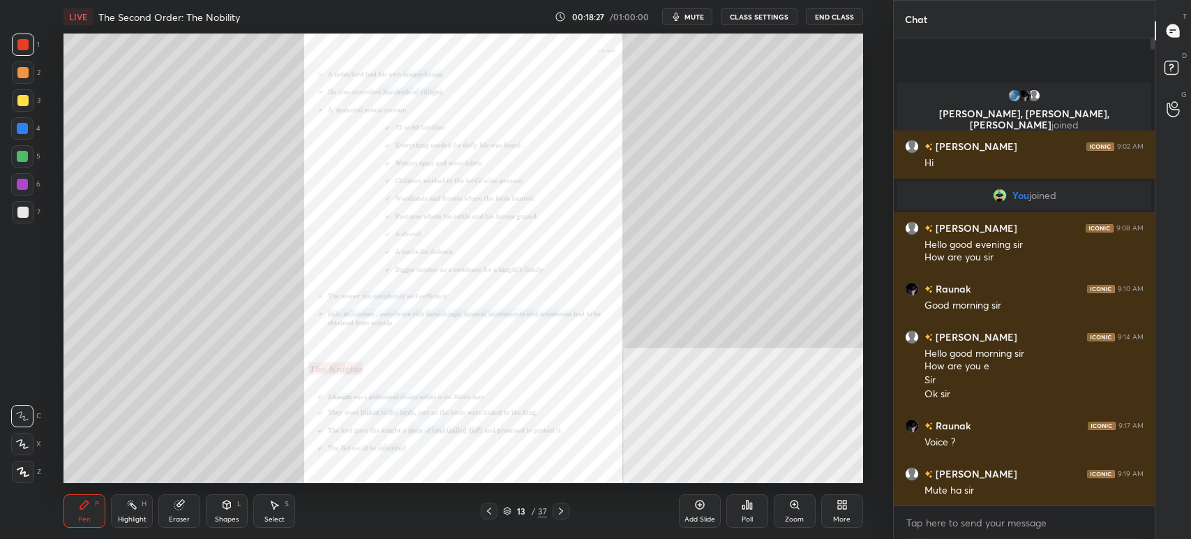
click at [795, 507] on icon at bounding box center [795, 504] width 8 height 8
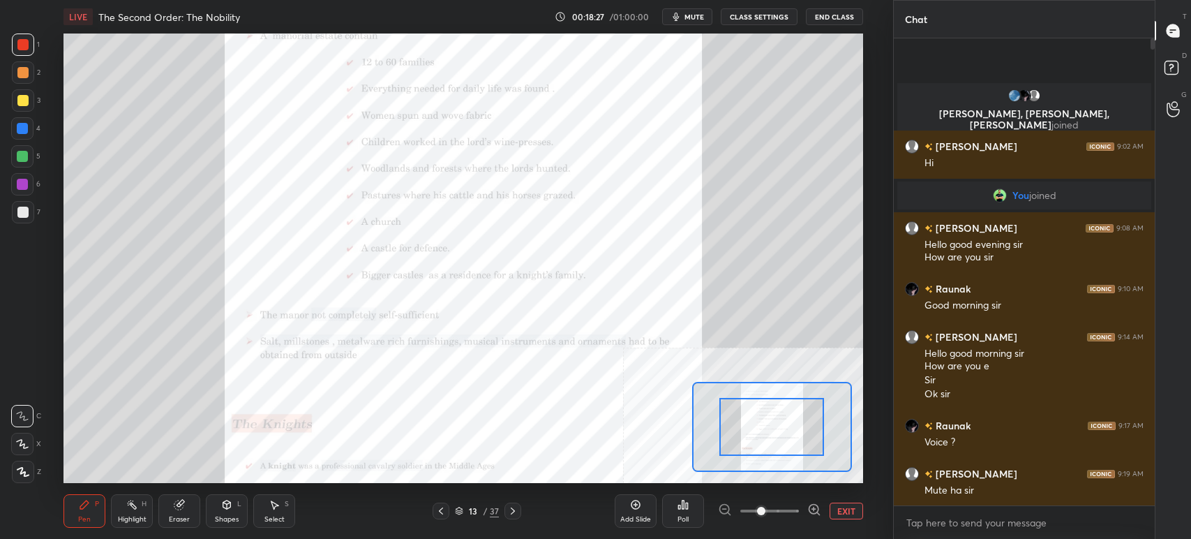
click at [806, 512] on div at bounding box center [769, 510] width 103 height 17
click at [811, 513] on icon at bounding box center [814, 509] width 14 height 14
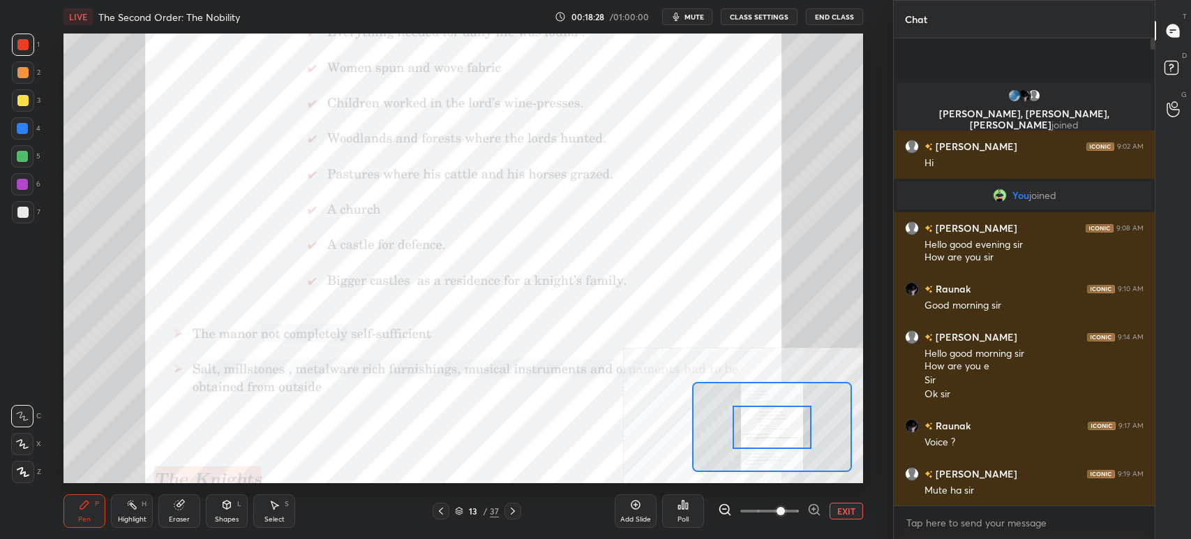
click at [812, 512] on icon at bounding box center [814, 509] width 14 height 14
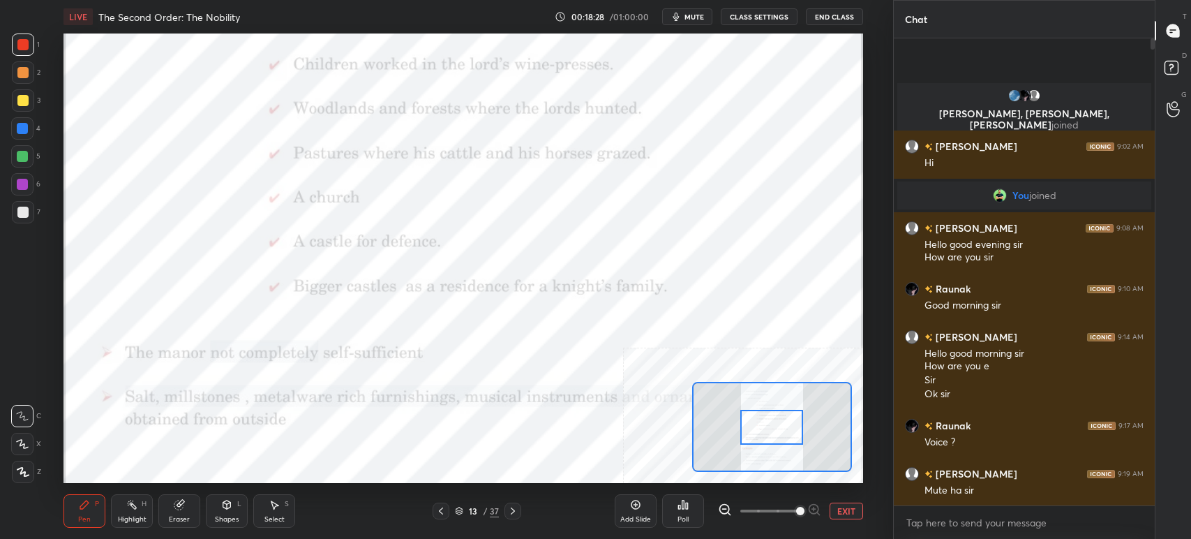
click at [805, 507] on span at bounding box center [800, 511] width 8 height 8
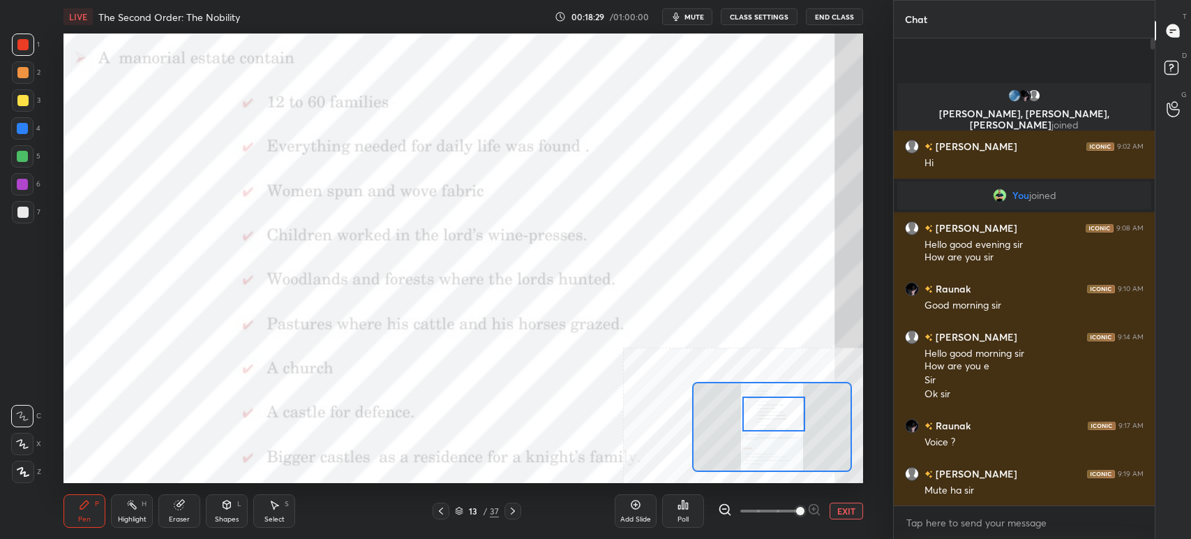
drag, startPoint x: 754, startPoint y: 404, endPoint x: 758, endPoint y: 385, distance: 19.3
click at [758, 396] on div at bounding box center [774, 413] width 63 height 35
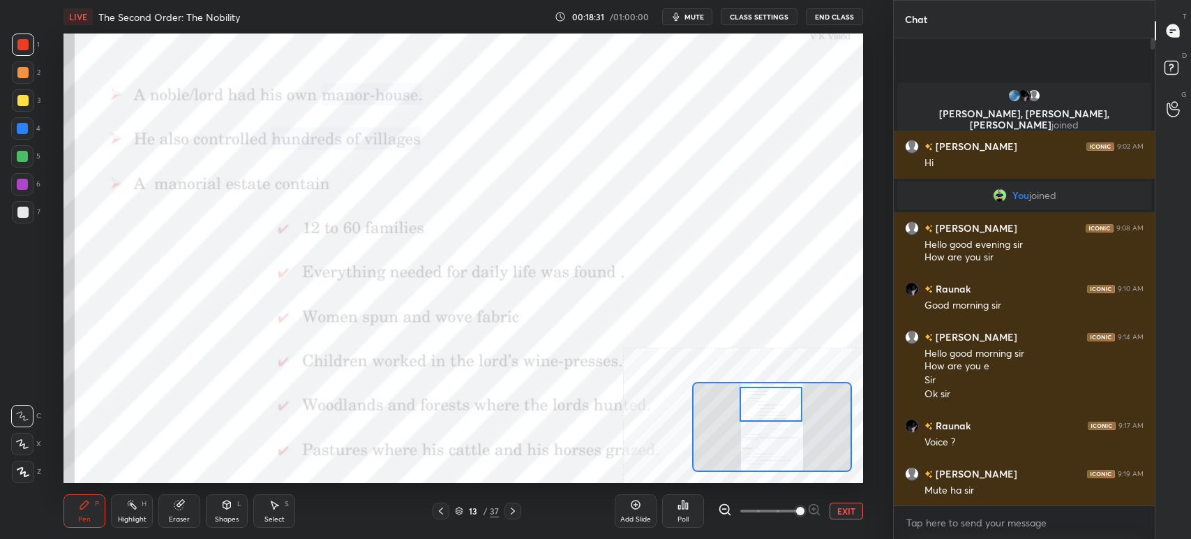
click at [775, 401] on div at bounding box center [771, 404] width 63 height 35
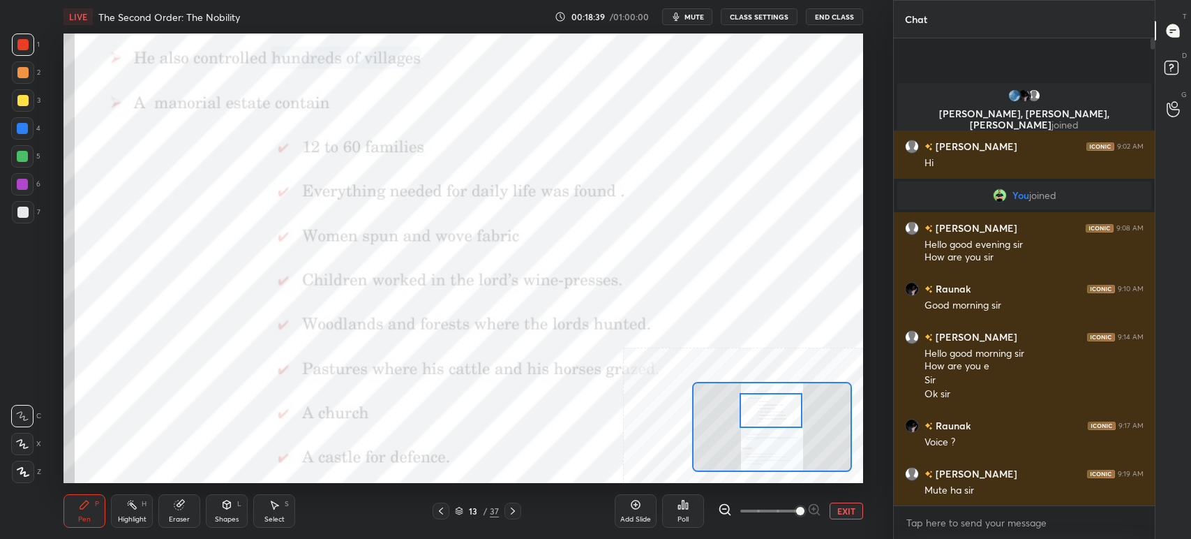
click at [772, 422] on div at bounding box center [771, 410] width 63 height 35
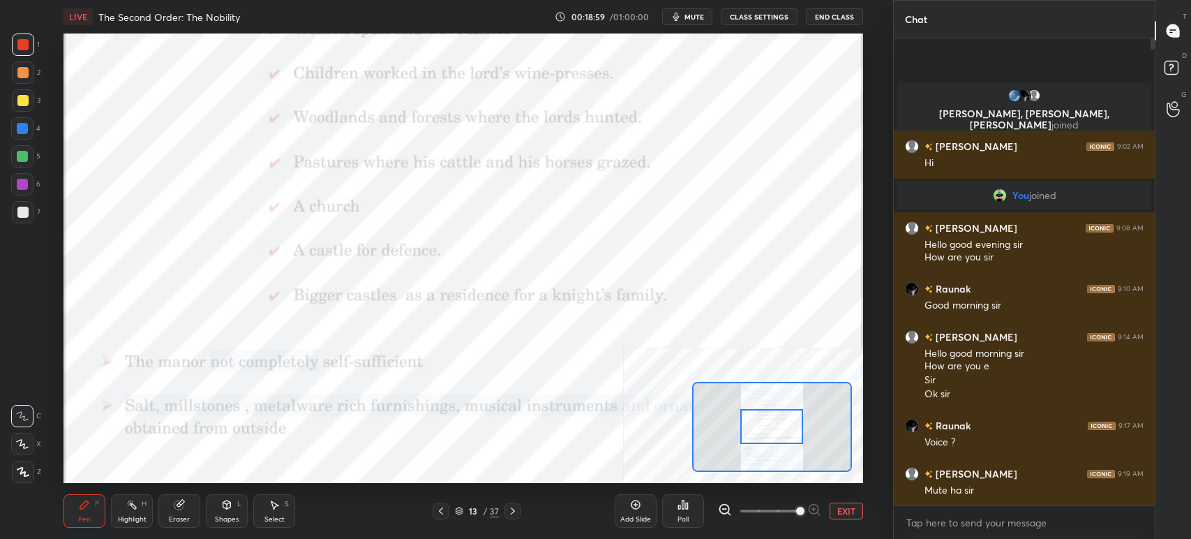
click at [775, 425] on div at bounding box center [771, 426] width 63 height 35
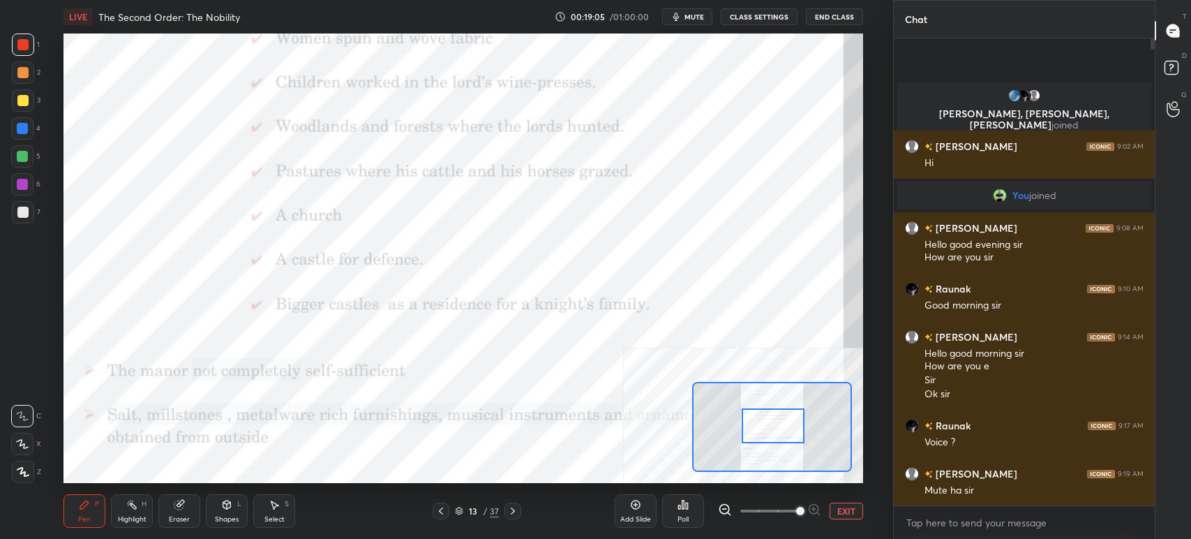
click at [510, 512] on icon at bounding box center [512, 510] width 11 height 11
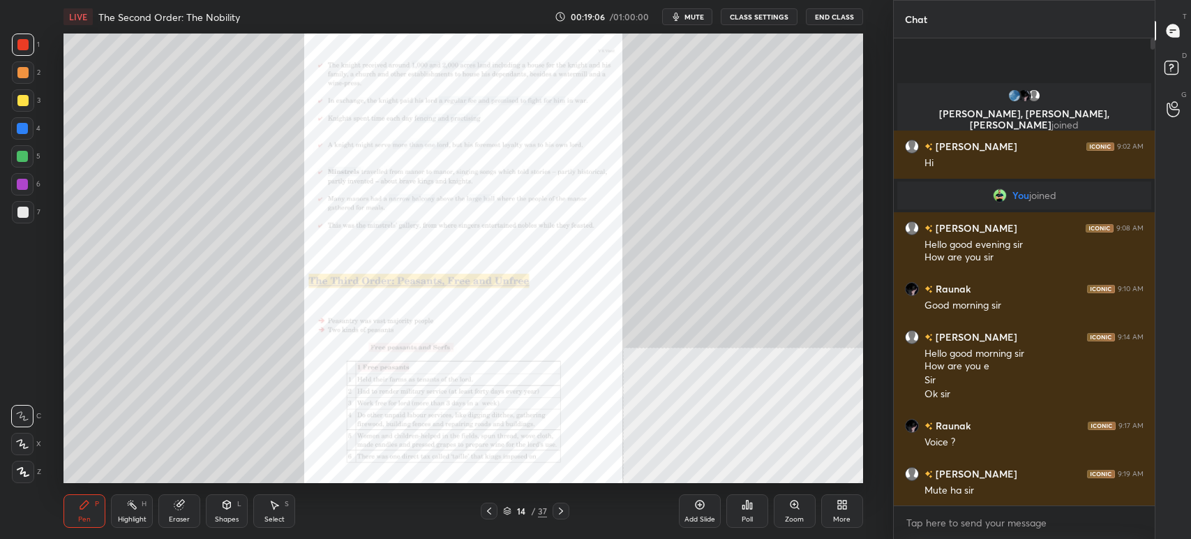
click at [491, 506] on icon at bounding box center [489, 510] width 11 height 11
drag, startPoint x: 685, startPoint y: 16, endPoint x: 680, endPoint y: 25, distance: 10.0
click at [685, 21] on button "mute" at bounding box center [687, 16] width 50 height 17
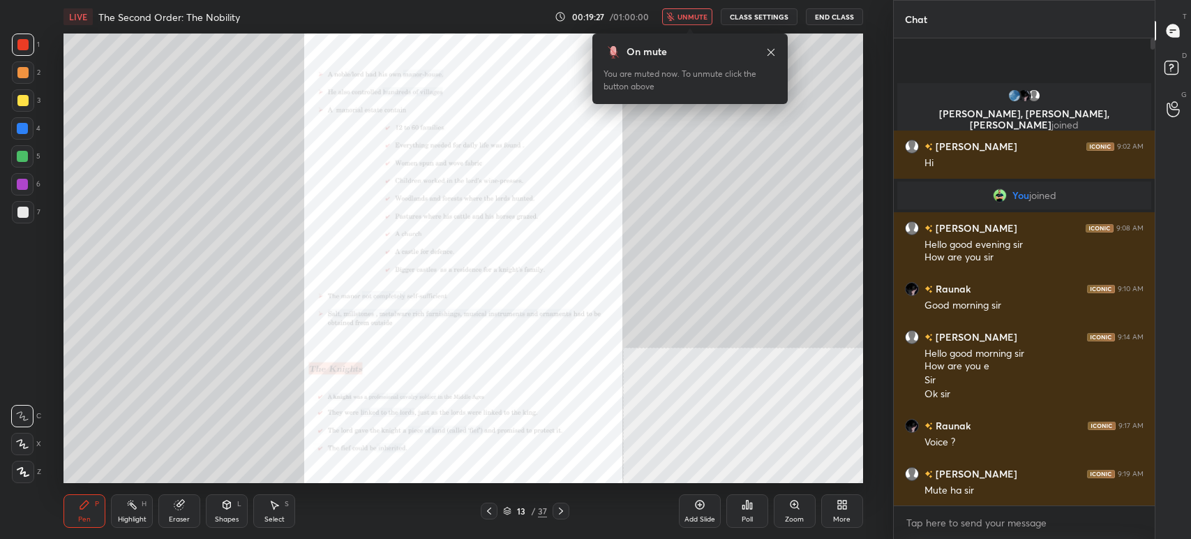
click at [703, 14] on button "unmute" at bounding box center [687, 16] width 50 height 17
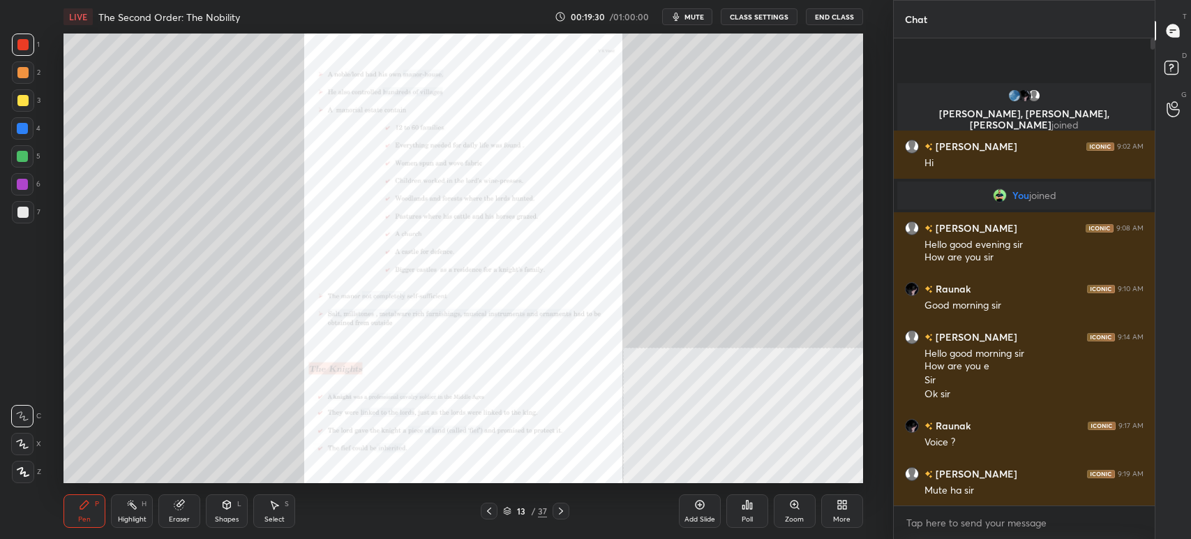
click at [802, 501] on div "Zoom" at bounding box center [795, 510] width 42 height 33
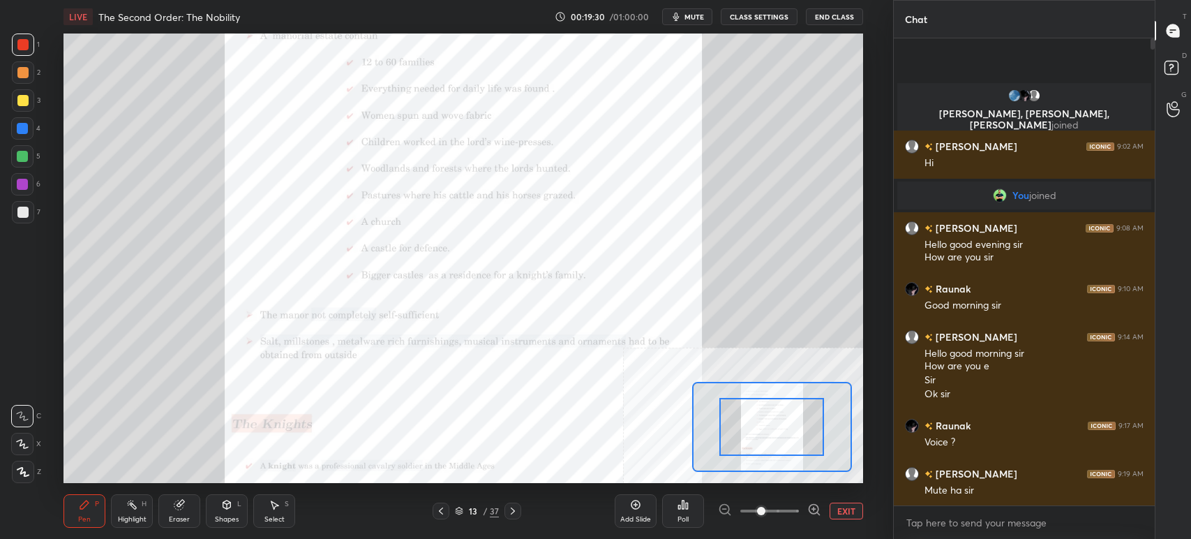
click at [806, 504] on div at bounding box center [769, 510] width 103 height 17
click at [809, 510] on icon at bounding box center [814, 509] width 14 height 14
click at [812, 511] on icon at bounding box center [814, 509] width 14 height 14
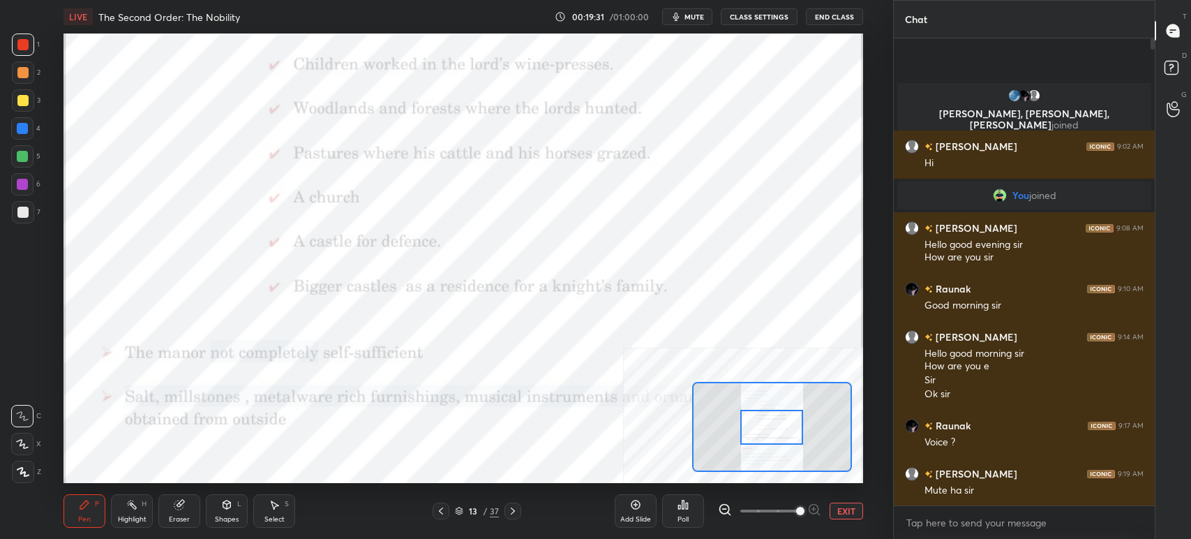
click at [805, 514] on span at bounding box center [800, 511] width 8 height 8
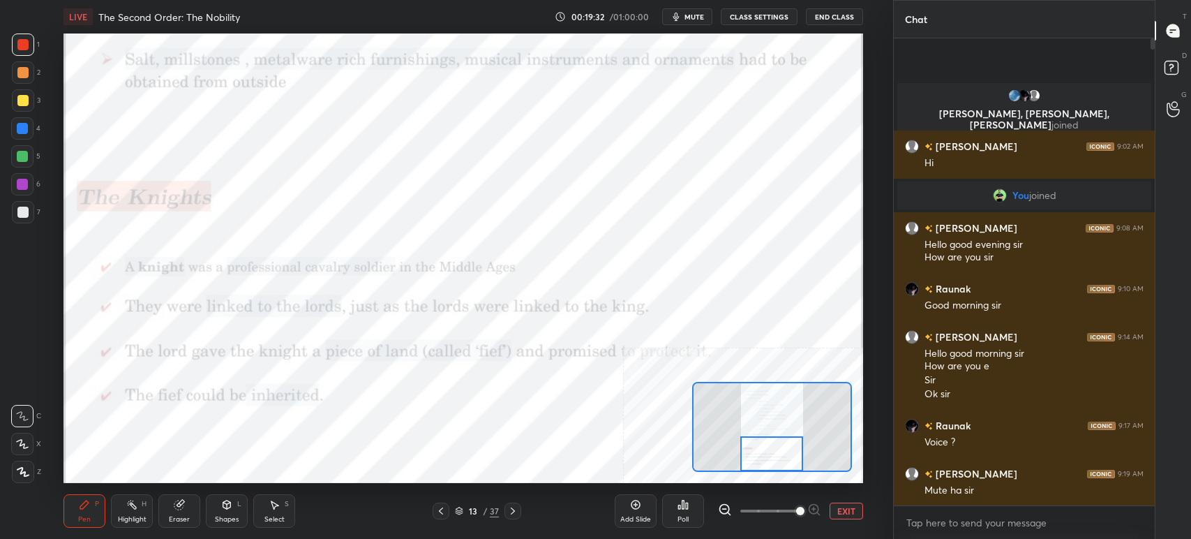
drag, startPoint x: 779, startPoint y: 440, endPoint x: 776, endPoint y: 462, distance: 22.5
click at [776, 462] on div at bounding box center [771, 453] width 63 height 35
click at [679, 16] on icon "button" at bounding box center [676, 17] width 6 height 8
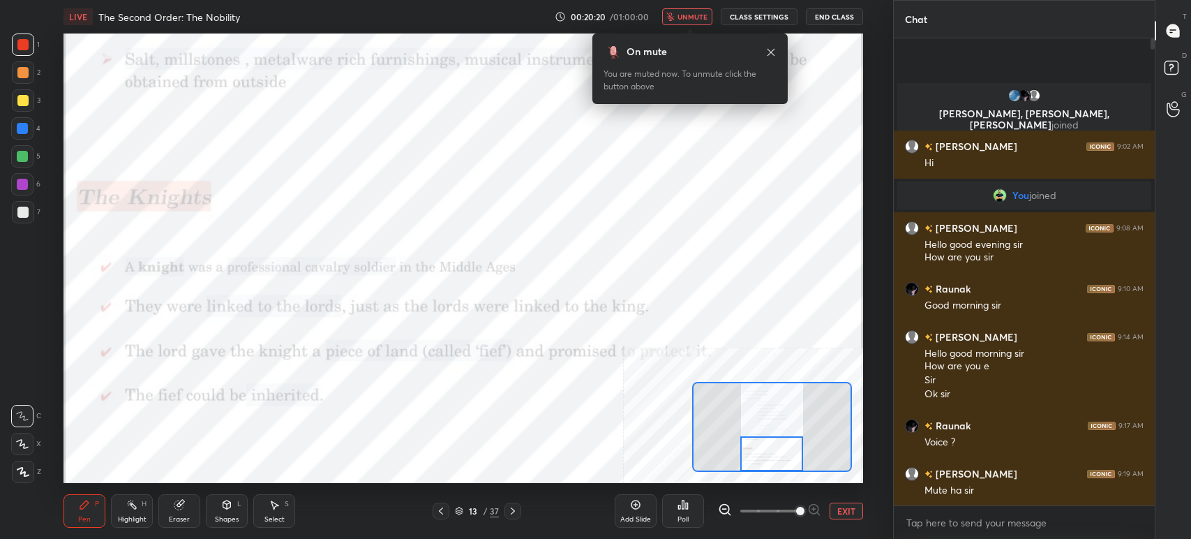
click at [774, 50] on icon at bounding box center [771, 52] width 11 height 11
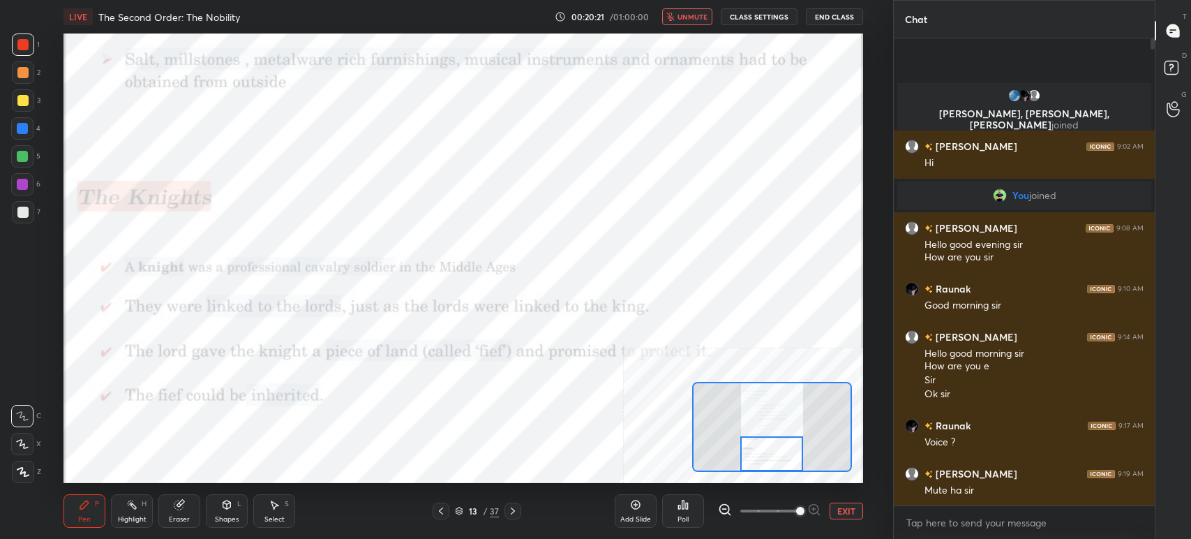
click at [698, 15] on span "unmute" at bounding box center [693, 17] width 30 height 10
click at [763, 455] on div at bounding box center [771, 453] width 63 height 35
click at [513, 512] on icon at bounding box center [512, 510] width 11 height 11
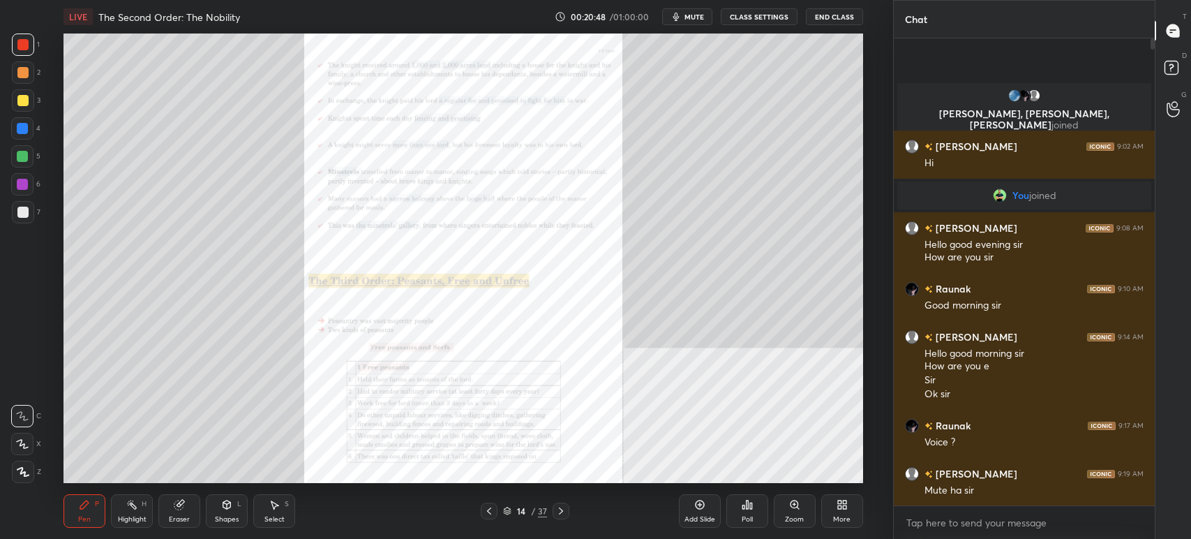
click at [798, 514] on div "Zoom" at bounding box center [795, 510] width 42 height 33
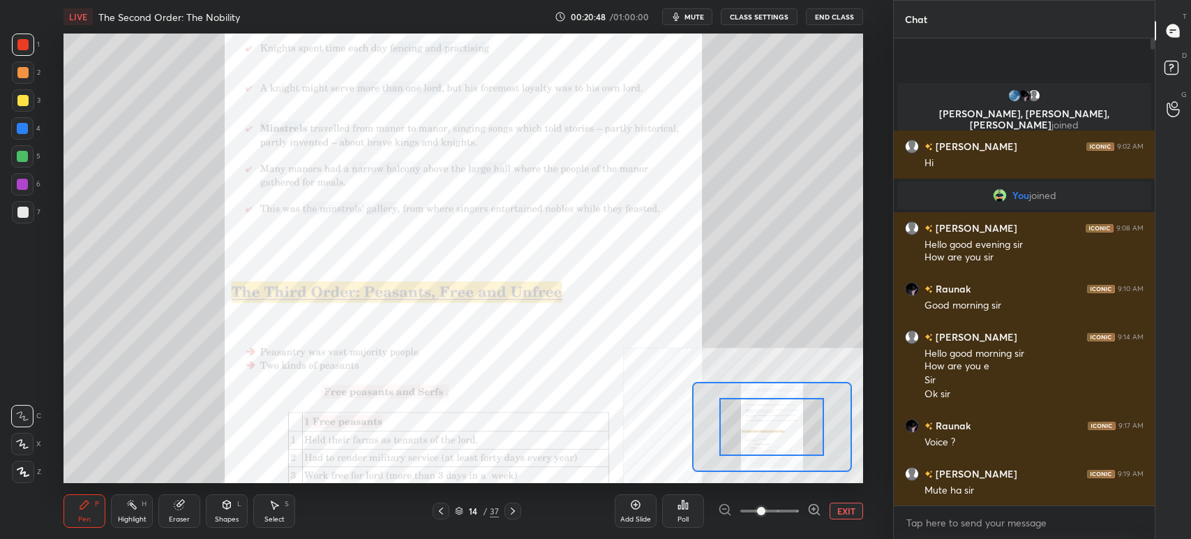
click at [805, 510] on div at bounding box center [769, 510] width 103 height 17
click at [813, 507] on icon at bounding box center [814, 509] width 14 height 14
click at [815, 507] on icon at bounding box center [814, 509] width 14 height 14
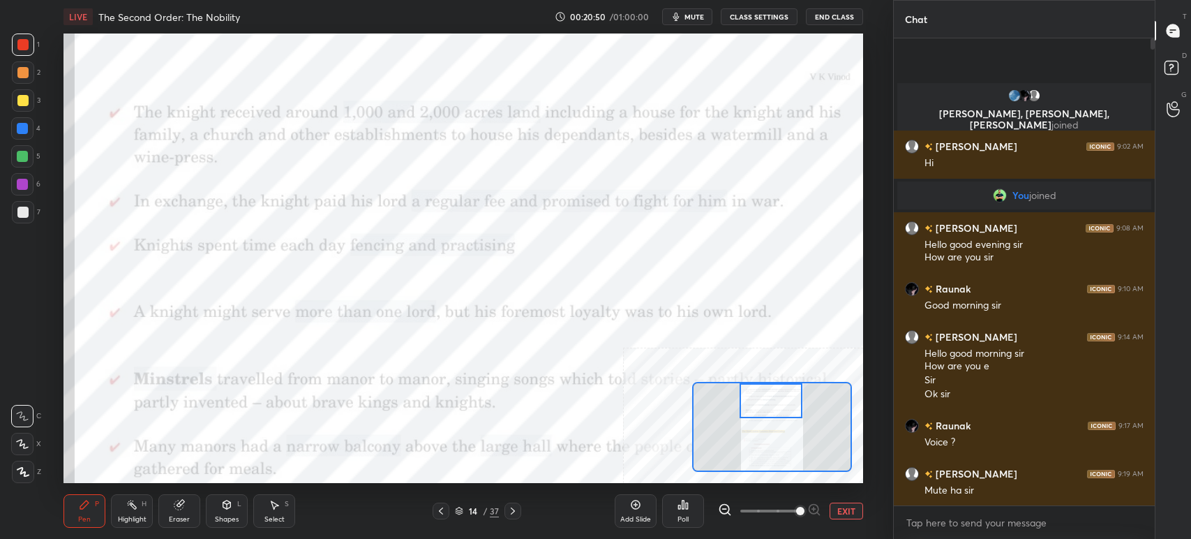
drag, startPoint x: 773, startPoint y: 422, endPoint x: 772, endPoint y: 395, distance: 26.5
click at [772, 395] on div at bounding box center [771, 400] width 63 height 35
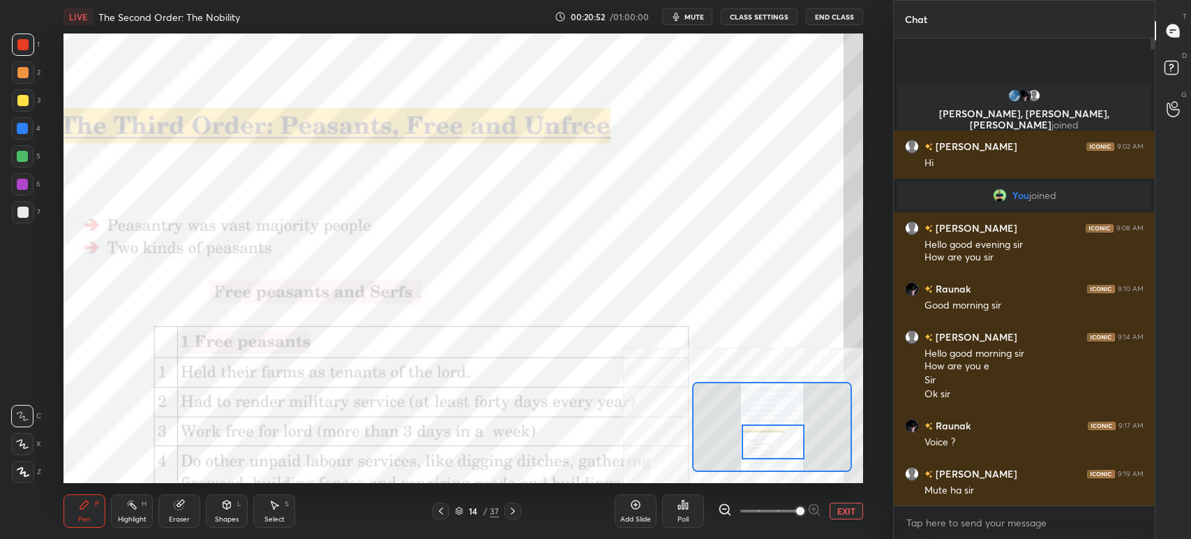
drag, startPoint x: 771, startPoint y: 405, endPoint x: 771, endPoint y: 444, distance: 39.1
click at [772, 446] on div at bounding box center [773, 441] width 63 height 35
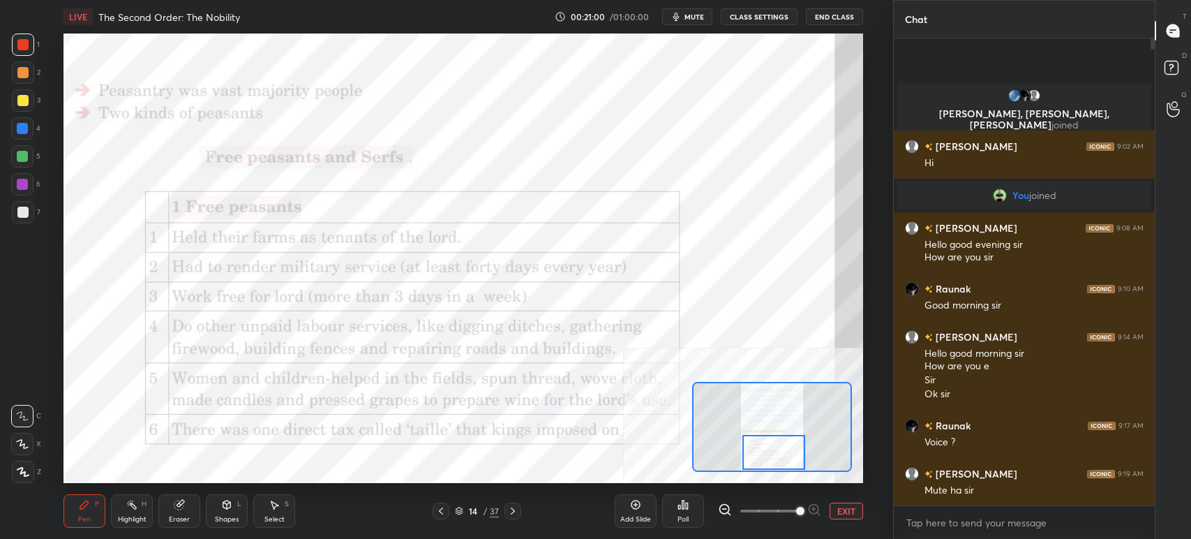
click at [768, 456] on div at bounding box center [774, 452] width 63 height 35
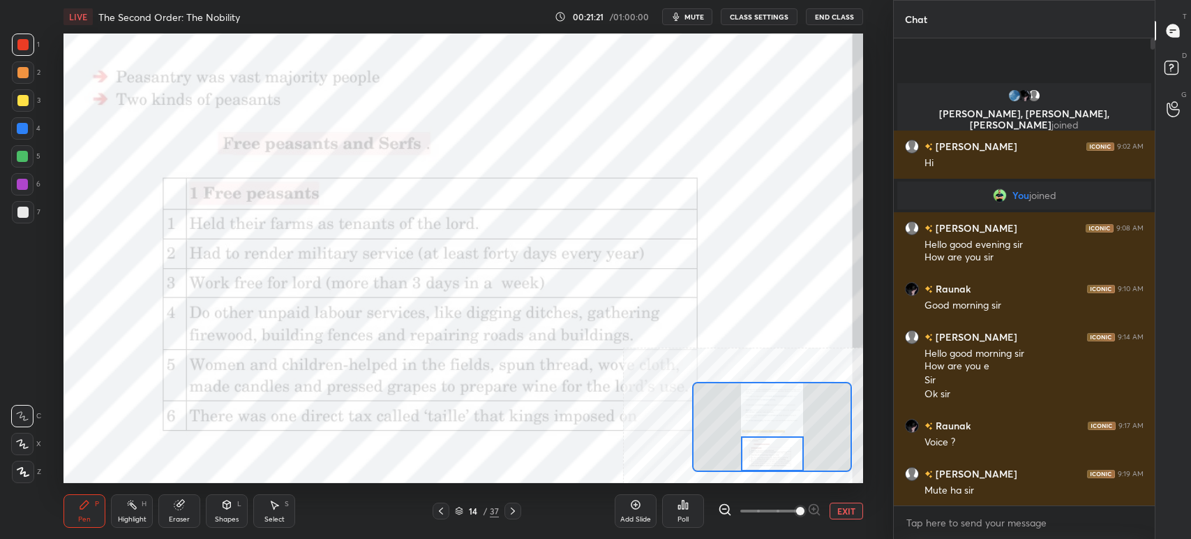
click at [765, 454] on div at bounding box center [772, 453] width 63 height 35
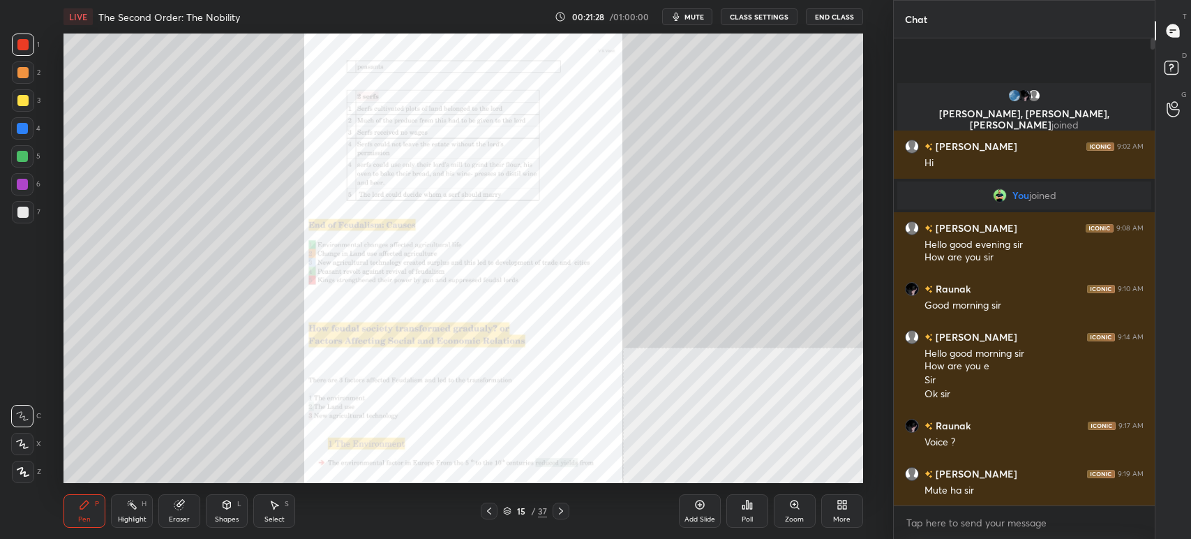
click at [804, 513] on div "Zoom" at bounding box center [795, 510] width 42 height 33
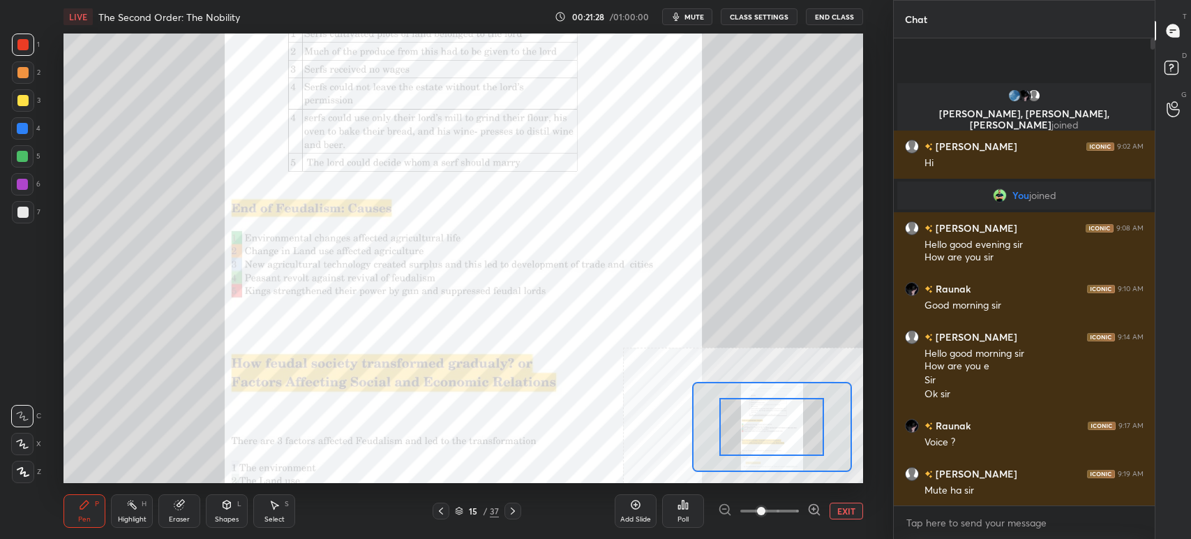
click at [805, 513] on div at bounding box center [769, 510] width 103 height 17
click at [811, 512] on icon at bounding box center [813, 509] width 9 height 9
click at [815, 509] on icon at bounding box center [814, 509] width 14 height 14
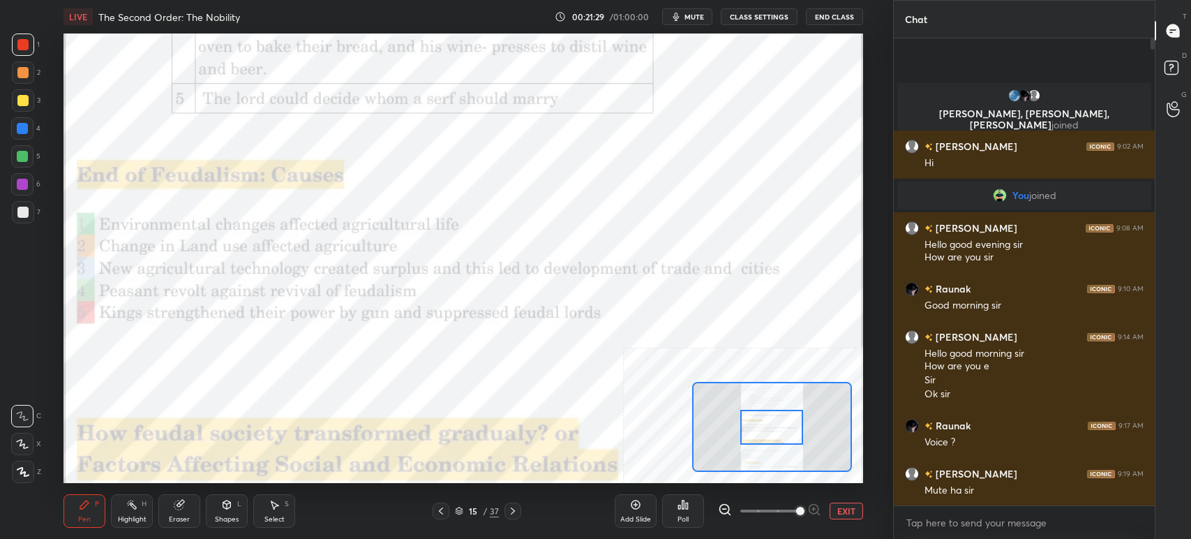
drag, startPoint x: 816, startPoint y: 509, endPoint x: 793, endPoint y: 472, distance: 43.6
click at [815, 507] on div at bounding box center [769, 510] width 103 height 17
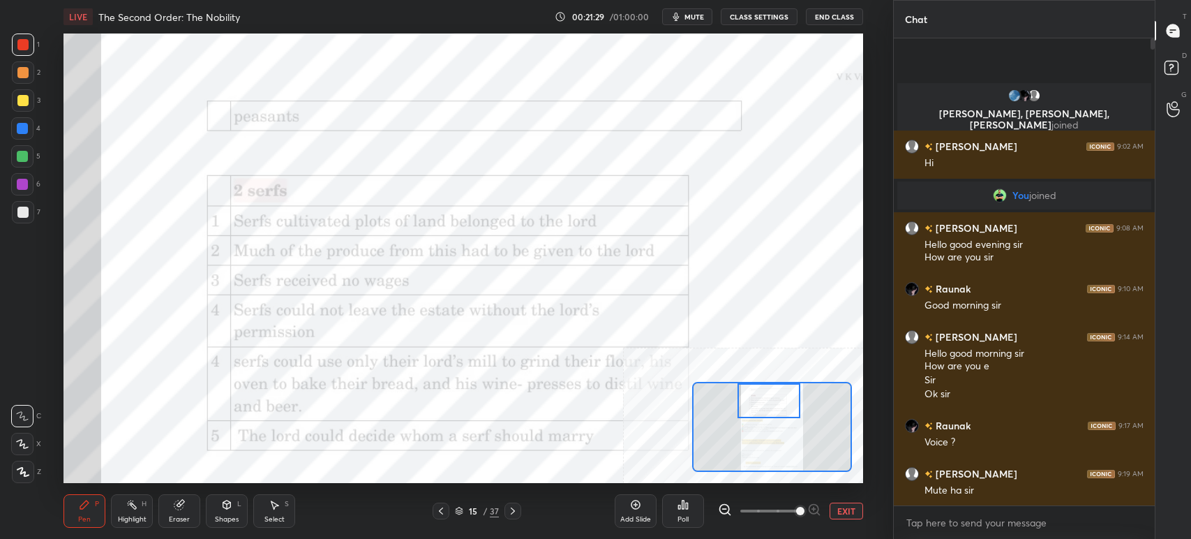
drag, startPoint x: 779, startPoint y: 429, endPoint x: 775, endPoint y: 389, distance: 40.0
click at [775, 390] on div at bounding box center [769, 400] width 63 height 35
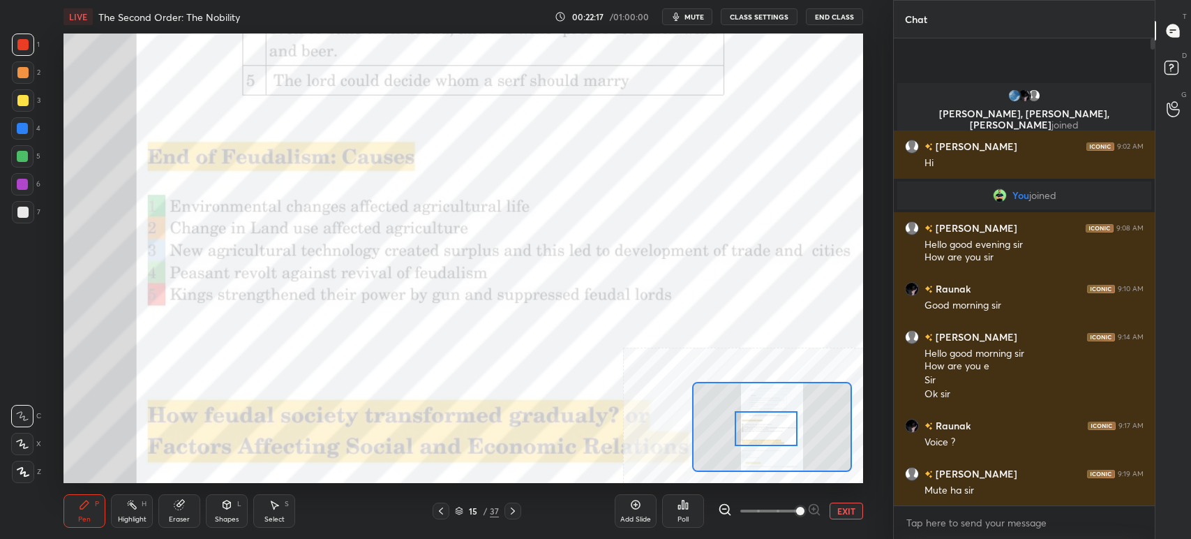
drag, startPoint x: 767, startPoint y: 395, endPoint x: 760, endPoint y: 416, distance: 22.1
click at [763, 419] on div at bounding box center [766, 428] width 63 height 35
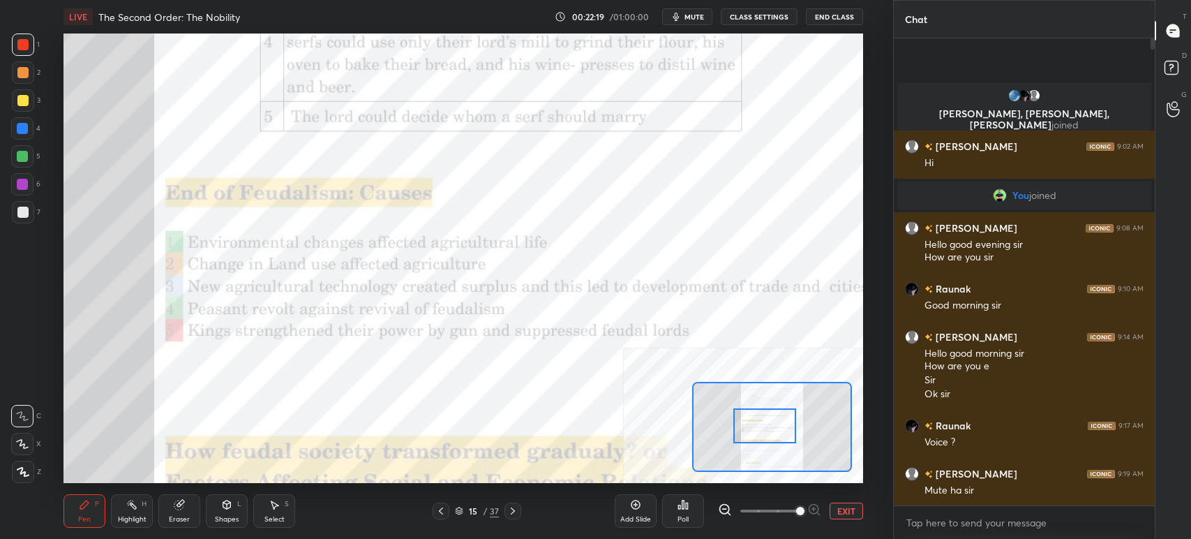
click at [467, 514] on div "15" at bounding box center [473, 511] width 14 height 8
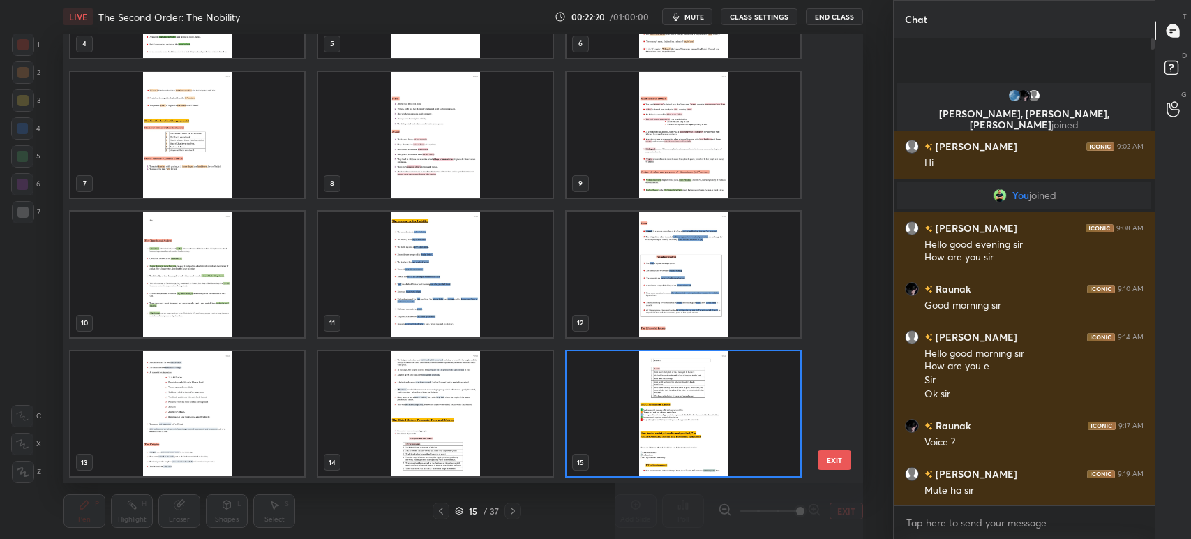
scroll to position [446, 793]
drag, startPoint x: 831, startPoint y: 152, endPoint x: 835, endPoint y: 165, distance: 13.9
click at [833, 183] on div "4 5 6 7 8 9 10 11 12 13 14 15 16 17 18 19 20 21" at bounding box center [451, 257] width 775 height 449
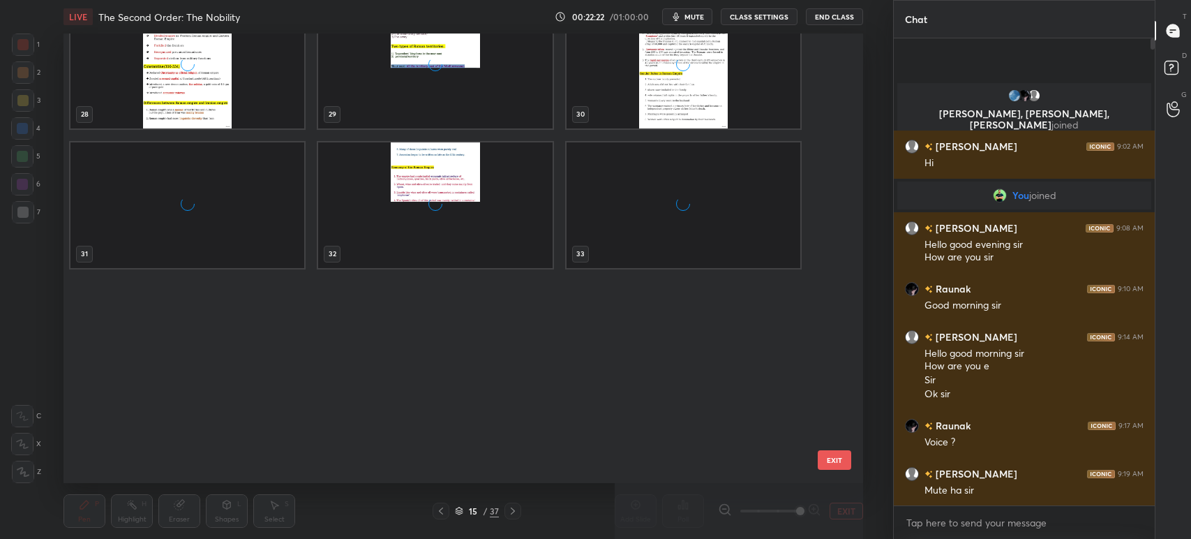
scroll to position [1363, 0]
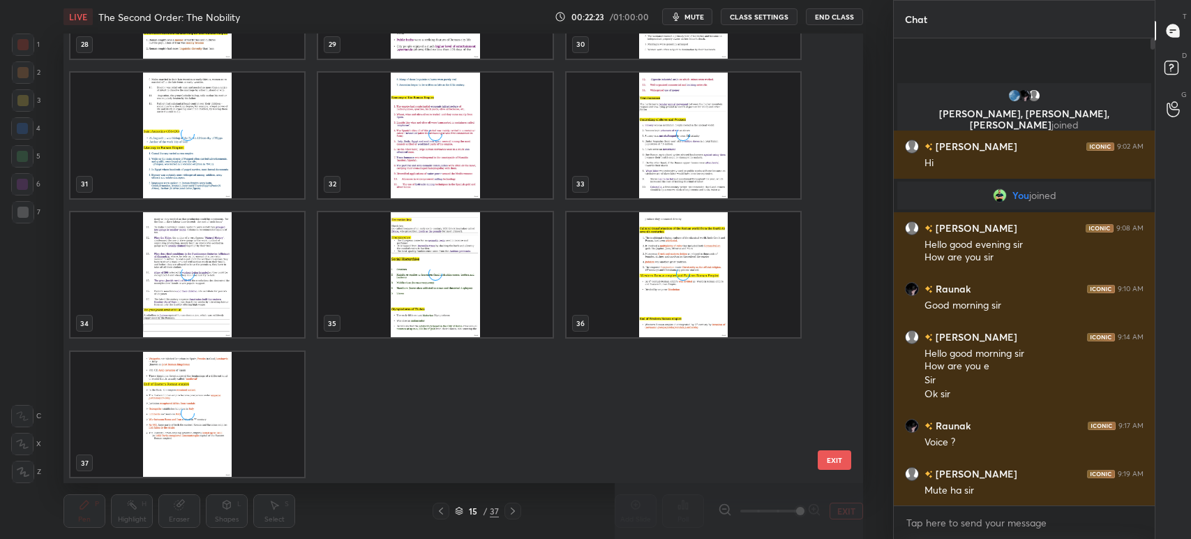
click at [240, 416] on div "grid" at bounding box center [187, 414] width 234 height 126
click at [241, 412] on div "grid" at bounding box center [187, 414] width 234 height 126
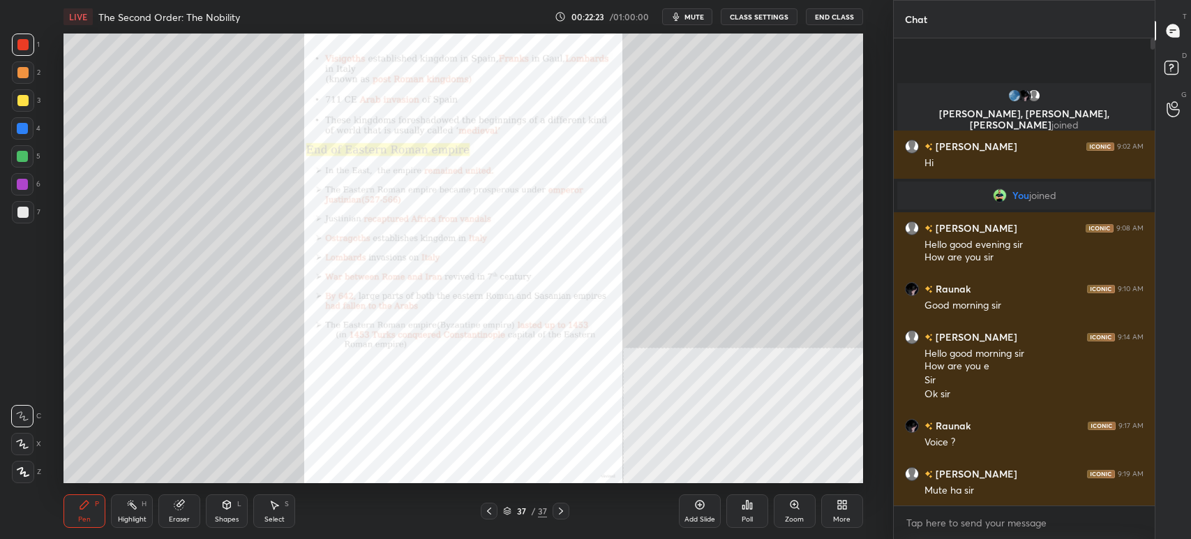
click at [243, 410] on div "grid" at bounding box center [187, 414] width 234 height 126
click at [243, 408] on div "grid" at bounding box center [187, 414] width 234 height 126
click at [843, 516] on div "More" at bounding box center [841, 519] width 17 height 7
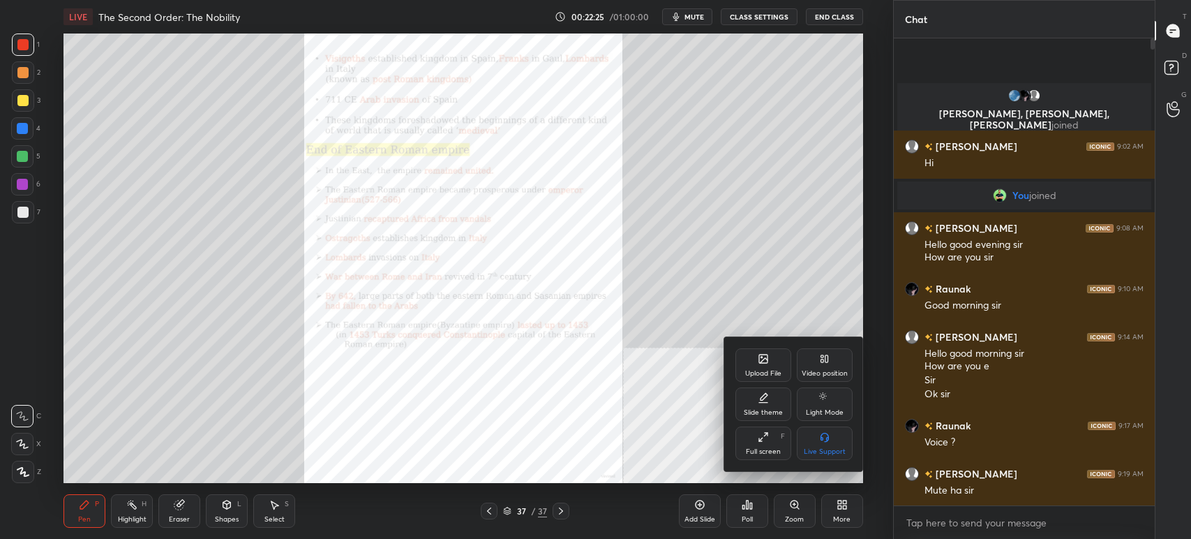
click at [767, 375] on div "Upload File" at bounding box center [763, 373] width 36 height 7
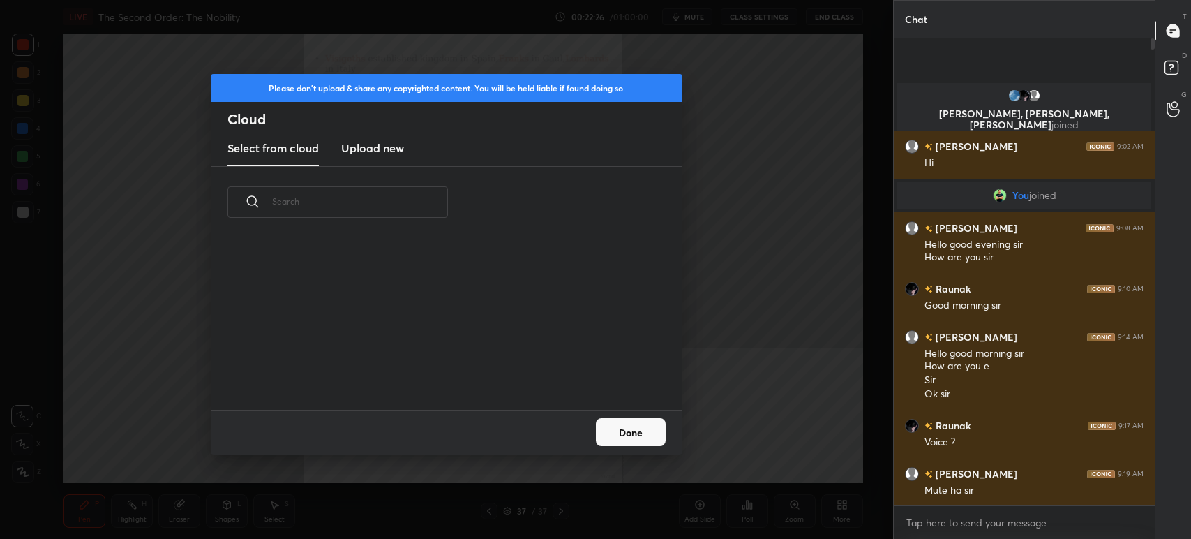
scroll to position [172, 447]
click at [373, 155] on h3 "Upload new" at bounding box center [372, 148] width 63 height 17
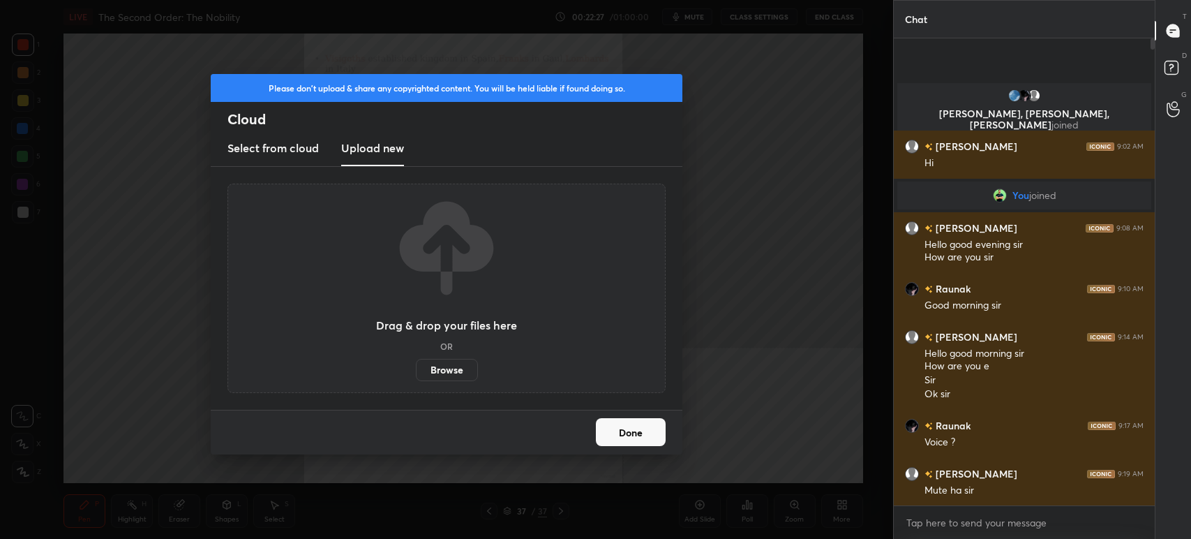
click at [455, 361] on label "Browse" at bounding box center [447, 370] width 62 height 22
click at [416, 361] on input "Browse" at bounding box center [416, 370] width 0 height 22
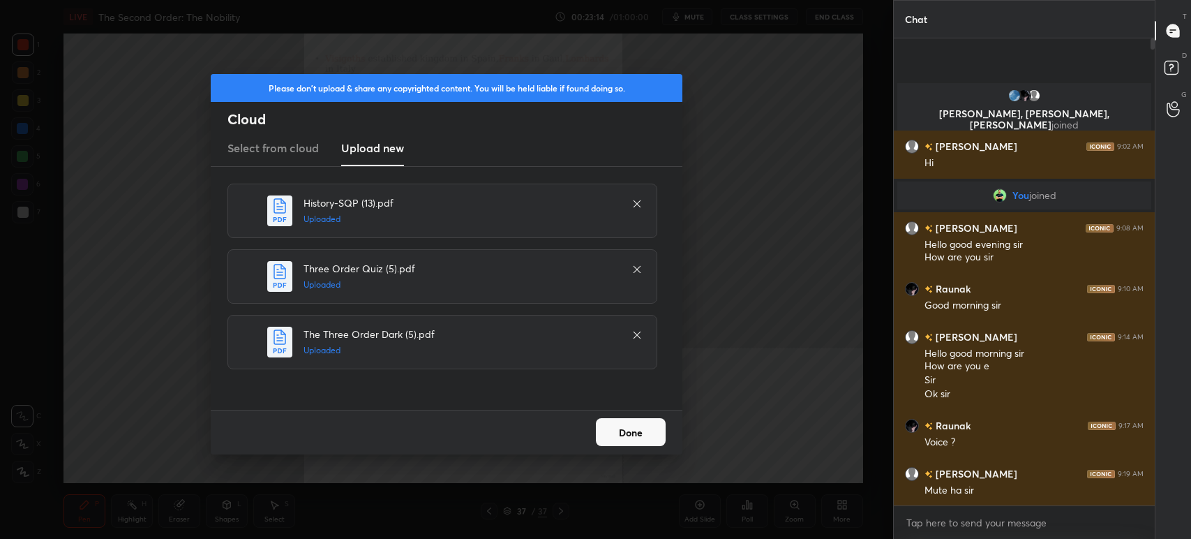
click at [631, 205] on div at bounding box center [637, 203] width 17 height 17
click at [648, 439] on button "Done" at bounding box center [631, 432] width 70 height 28
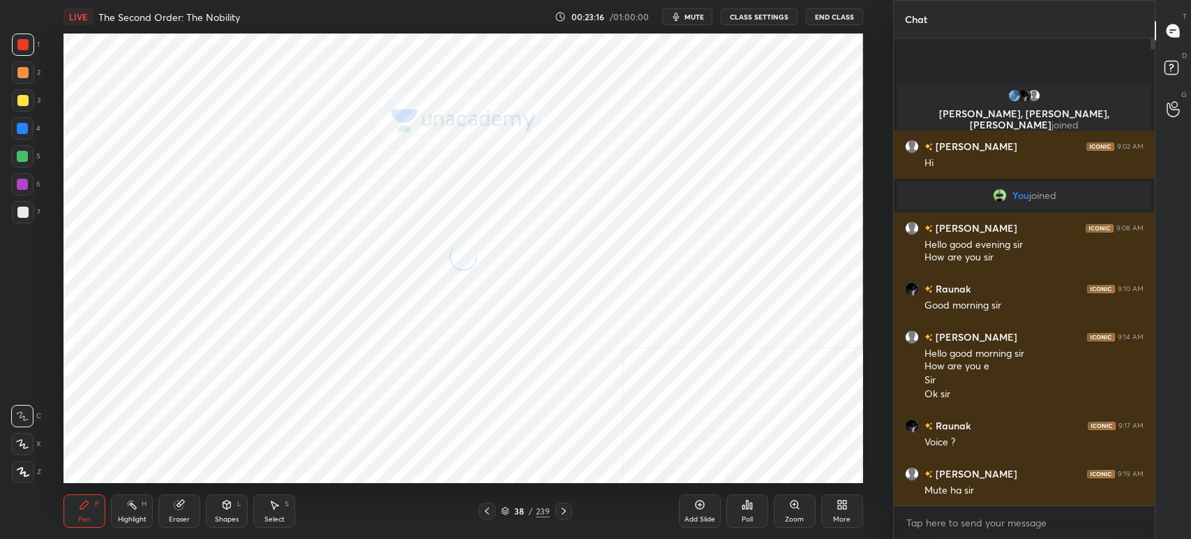
click at [688, 15] on span "mute" at bounding box center [695, 17] width 20 height 10
click at [558, 507] on div at bounding box center [564, 510] width 17 height 17
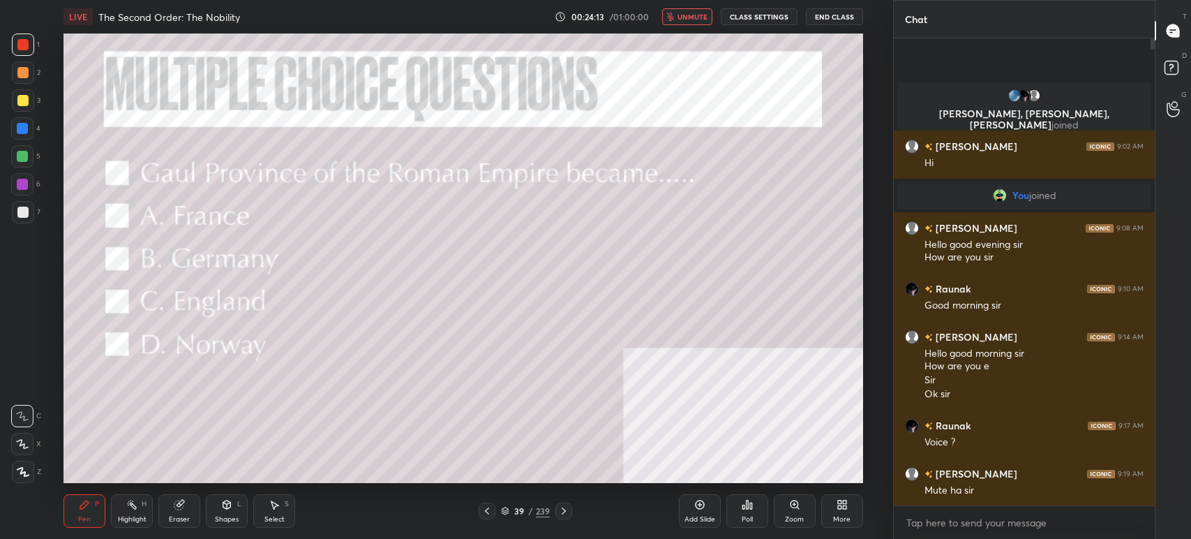
click at [518, 507] on div "39" at bounding box center [519, 511] width 14 height 8
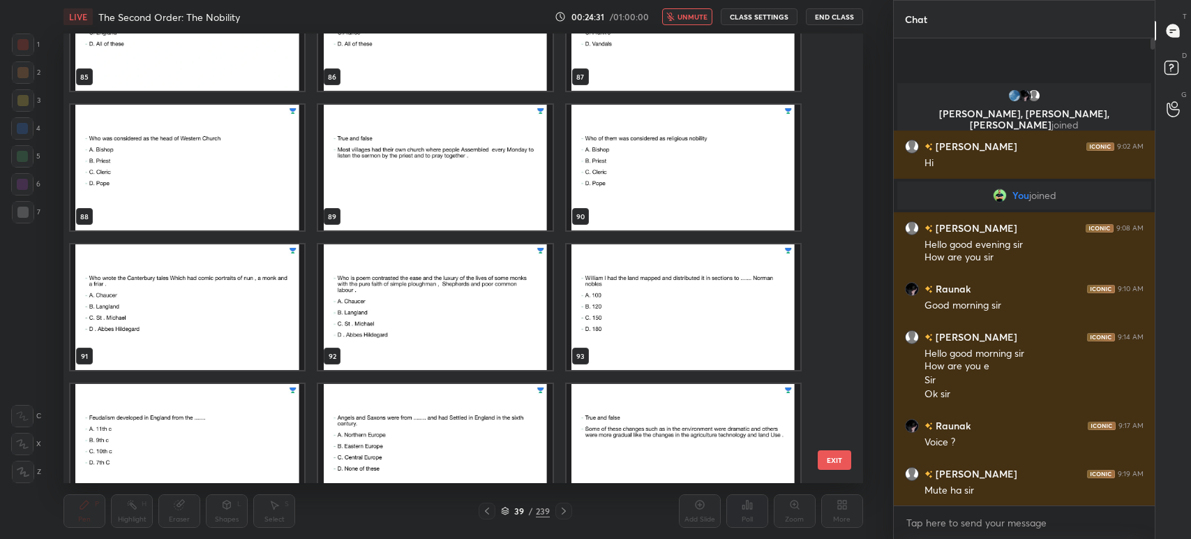
scroll to position [3962, 0]
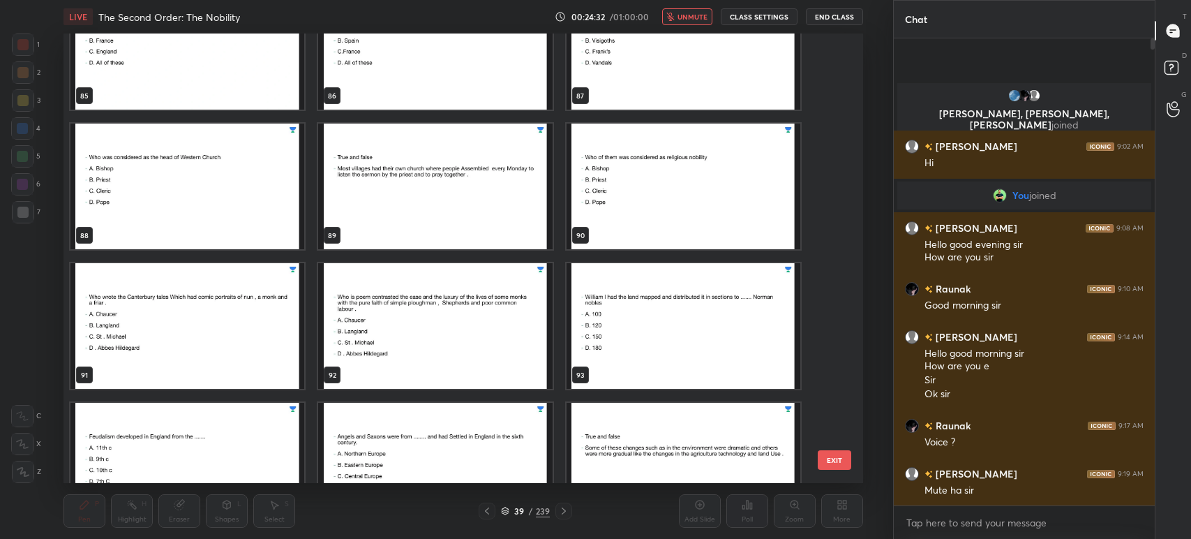
click at [714, 328] on img "grid" at bounding box center [684, 326] width 234 height 126
click at [712, 328] on img "grid" at bounding box center [684, 326] width 234 height 126
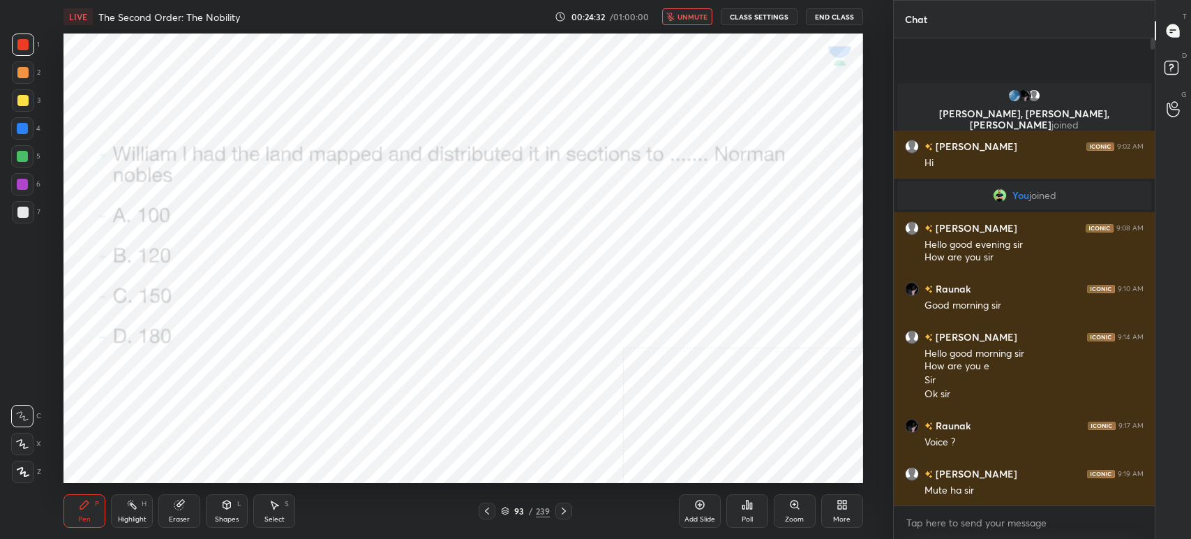
click at [711, 331] on img "grid" at bounding box center [684, 326] width 234 height 126
drag, startPoint x: 694, startPoint y: 17, endPoint x: 694, endPoint y: 25, distance: 7.7
click at [694, 19] on span "unmute" at bounding box center [693, 17] width 30 height 10
click at [750, 509] on div "Poll" at bounding box center [747, 510] width 42 height 33
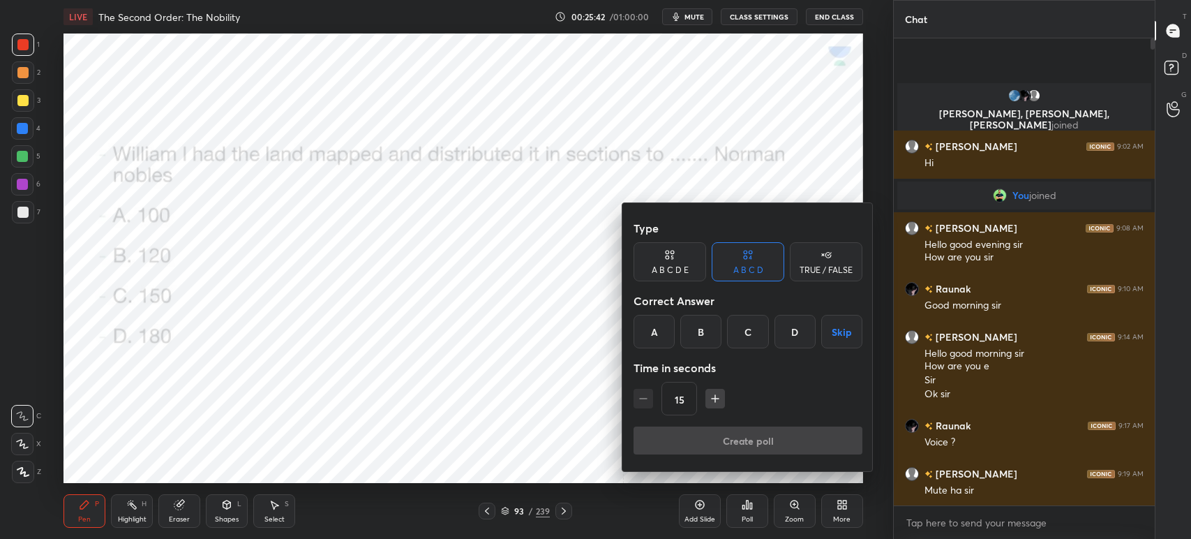
click at [791, 333] on div "D" at bounding box center [795, 331] width 41 height 33
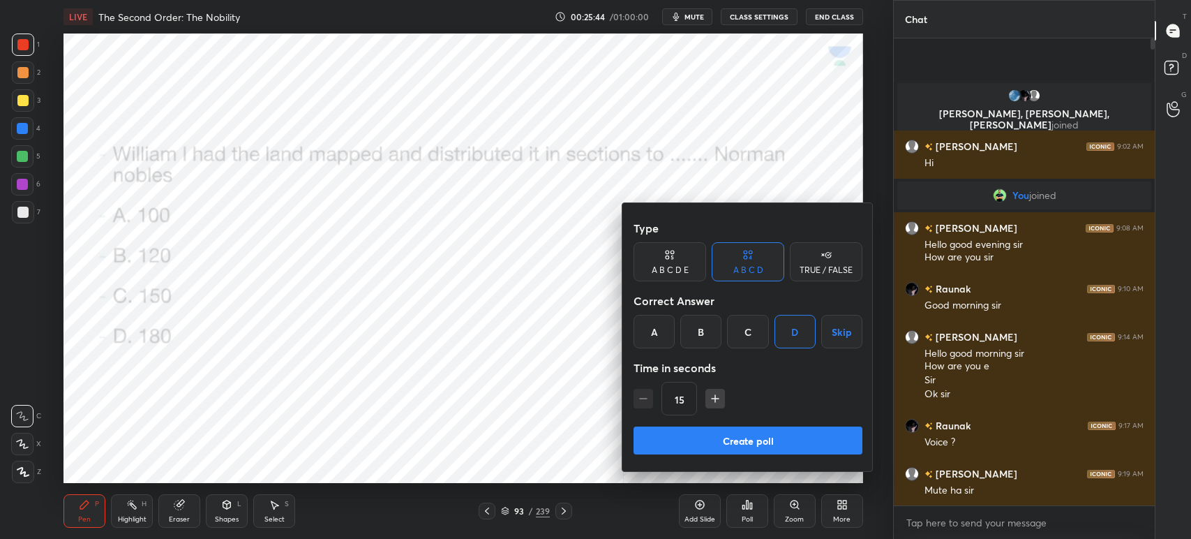
click at [762, 437] on button "Create poll" at bounding box center [748, 440] width 229 height 28
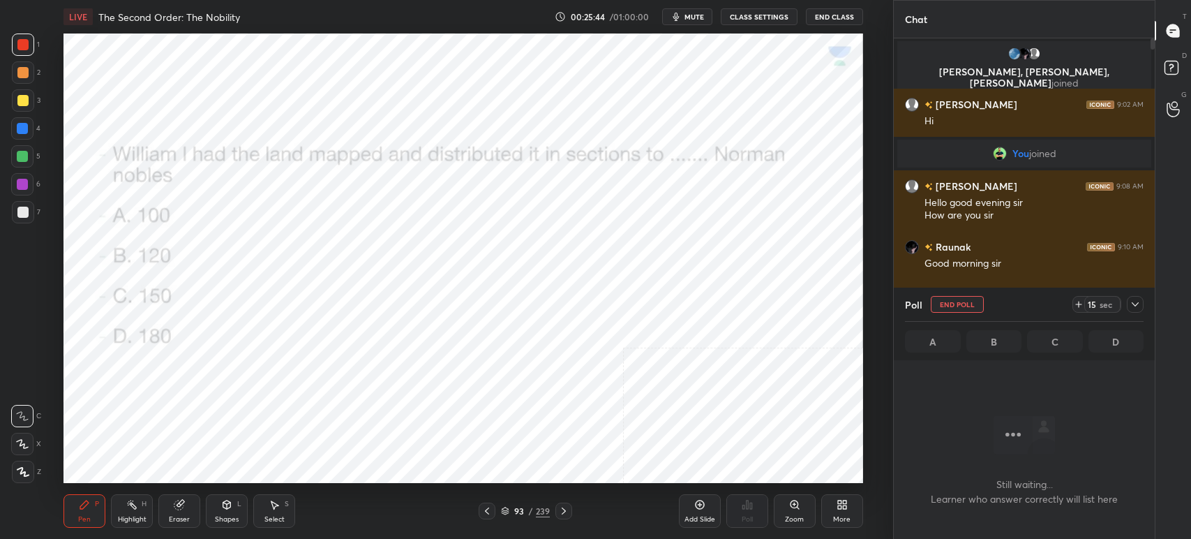
scroll to position [5, 4]
drag, startPoint x: 687, startPoint y: 21, endPoint x: 692, endPoint y: 31, distance: 11.6
click at [688, 24] on button "mute" at bounding box center [687, 16] width 50 height 17
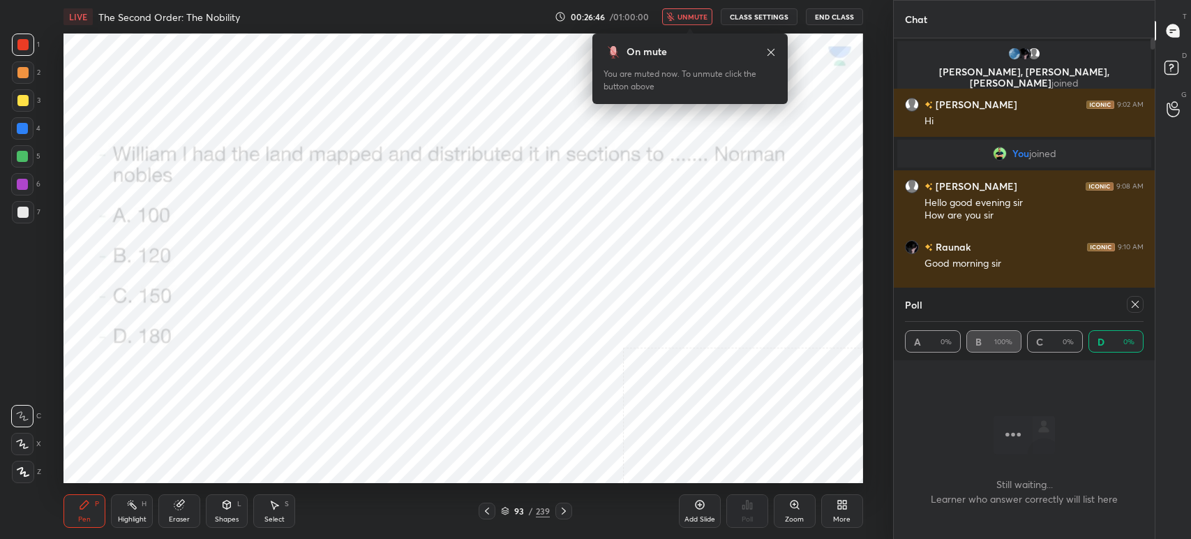
click at [563, 505] on div at bounding box center [564, 510] width 17 height 17
click at [1135, 300] on icon at bounding box center [1135, 304] width 11 height 11
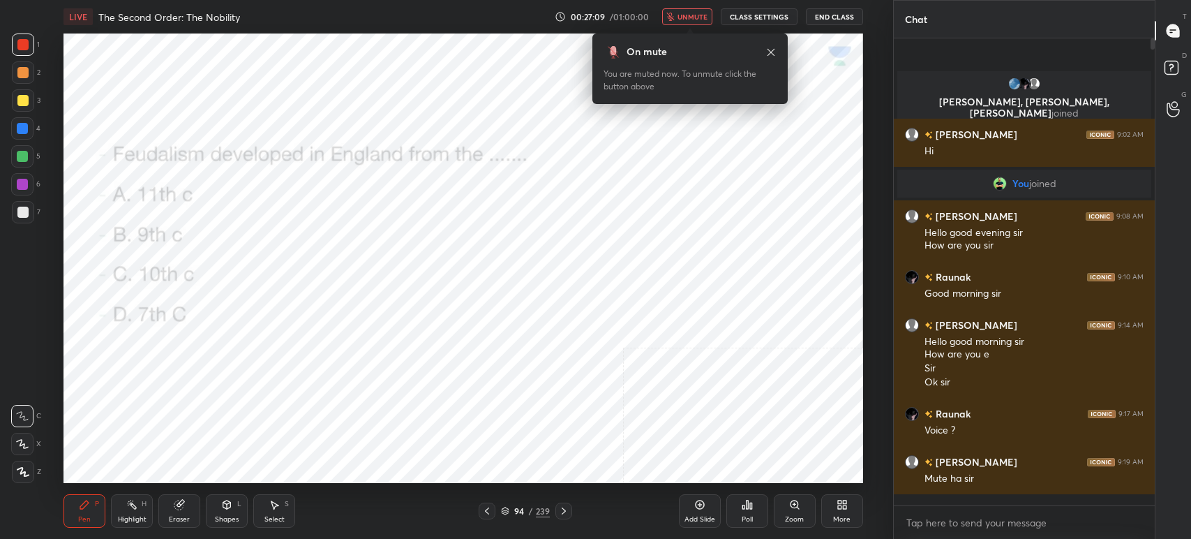
scroll to position [0, 0]
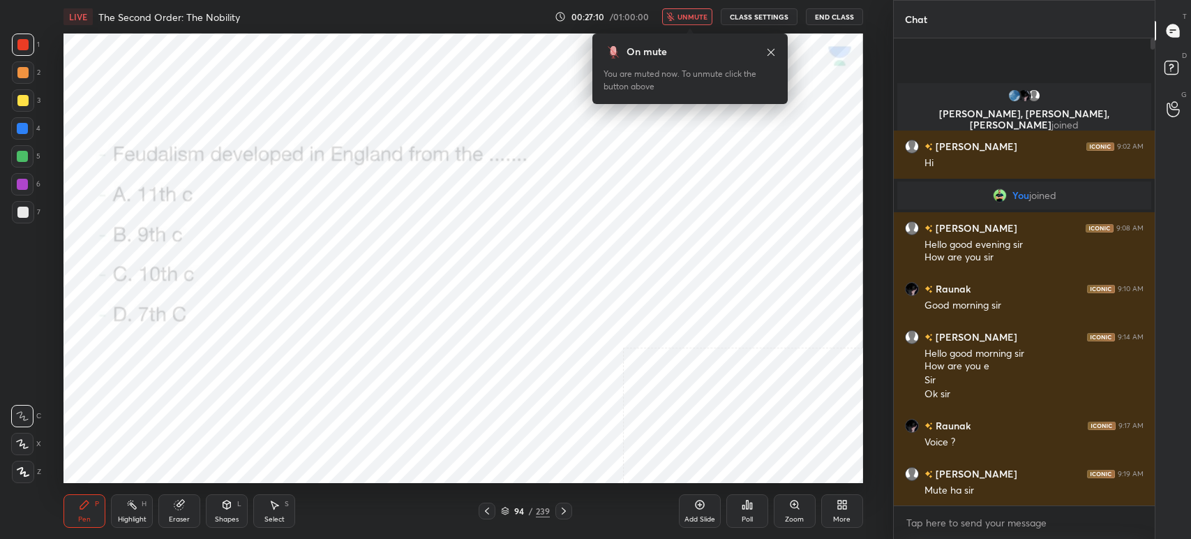
click at [839, 508] on icon at bounding box center [839, 506] width 3 height 3
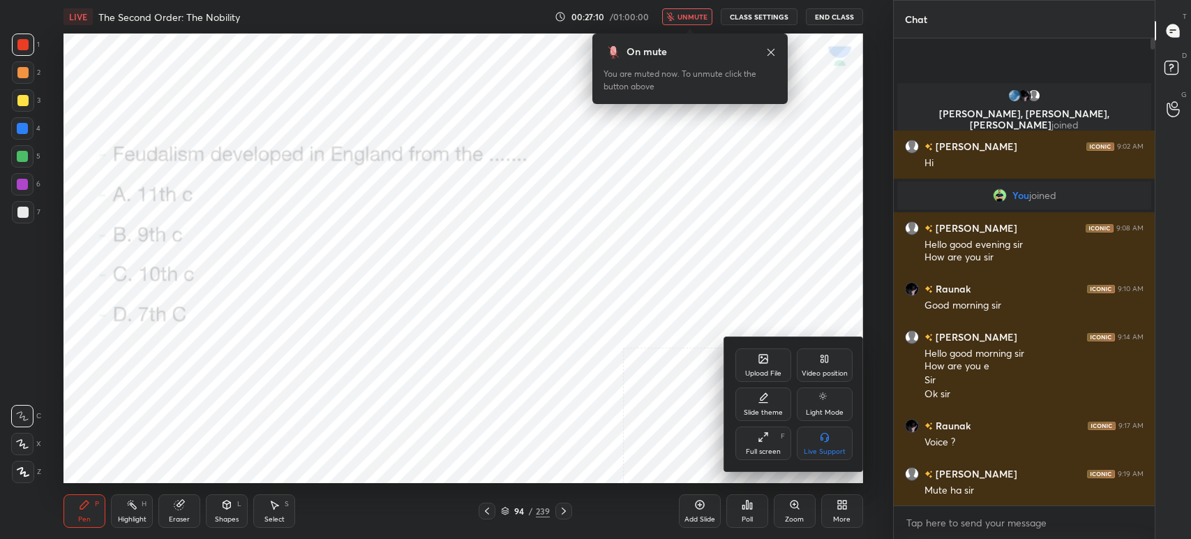
click at [760, 361] on icon at bounding box center [764, 360] width 8 height 5
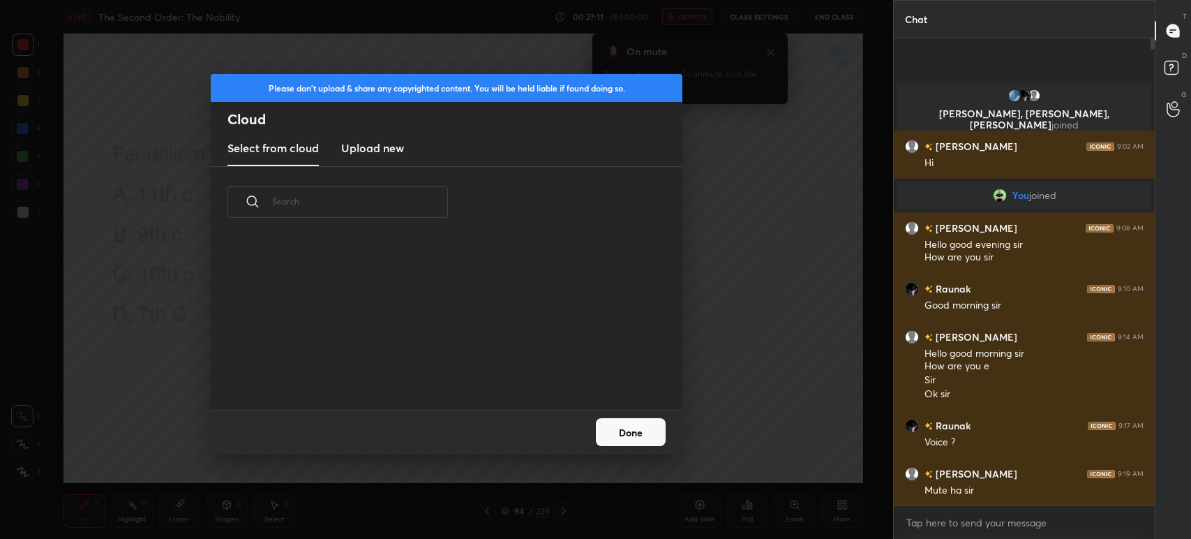
scroll to position [172, 447]
click at [643, 410] on div "Done" at bounding box center [447, 432] width 472 height 45
click at [648, 438] on button "Done" at bounding box center [631, 432] width 70 height 28
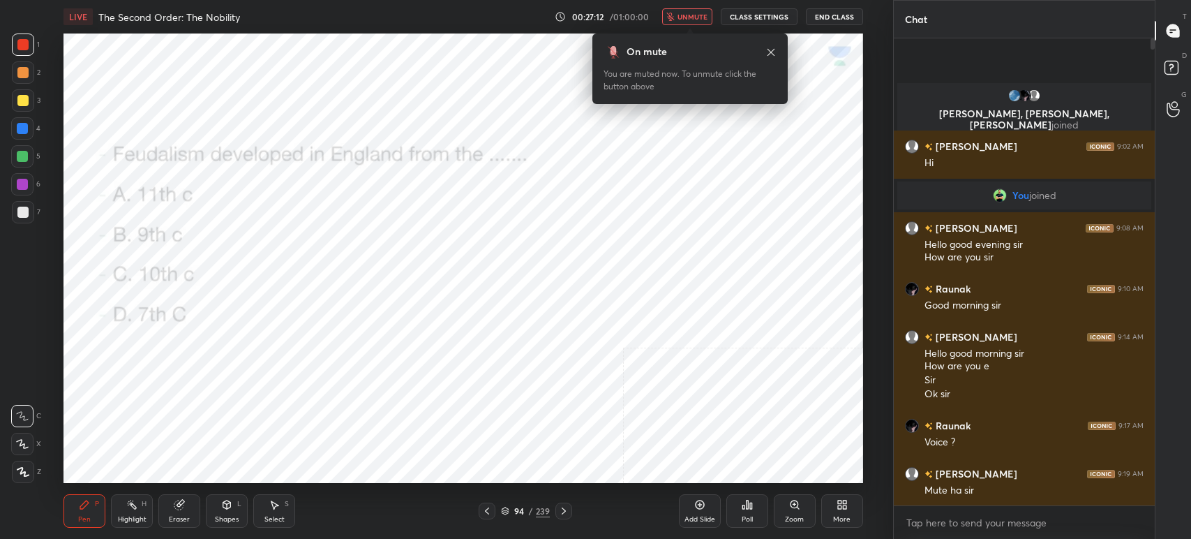
click at [833, 498] on div "More" at bounding box center [842, 510] width 42 height 33
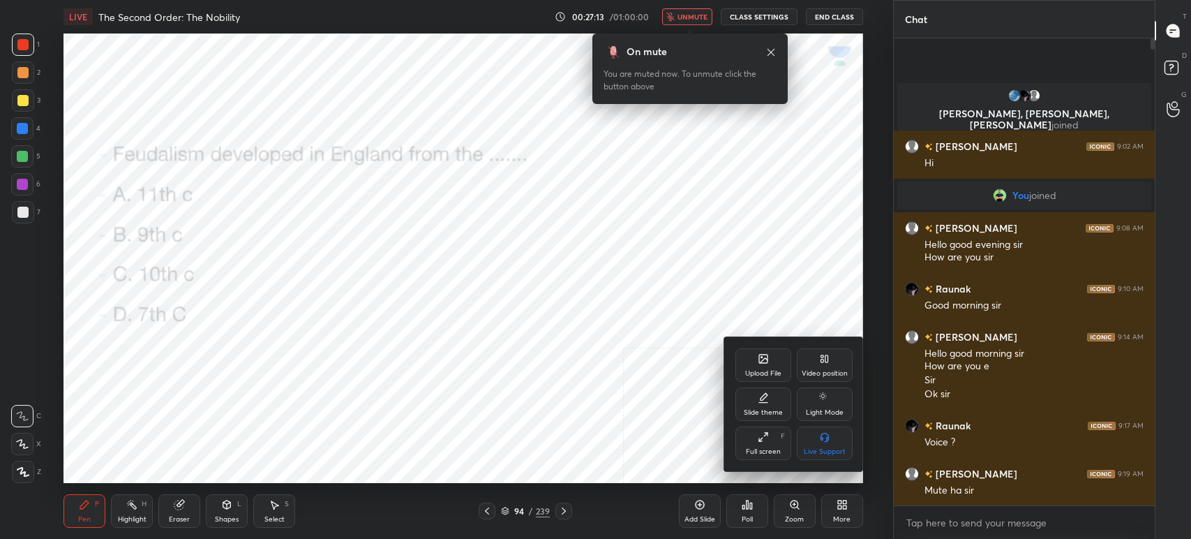
click at [544, 380] on div at bounding box center [595, 269] width 1191 height 539
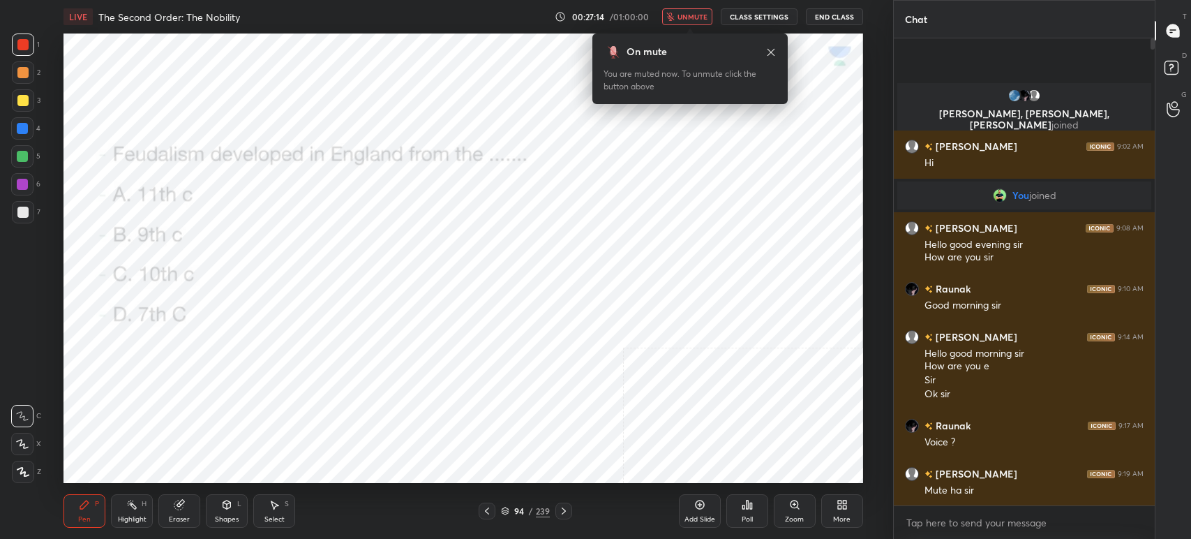
click at [752, 508] on div "Poll" at bounding box center [747, 510] width 42 height 33
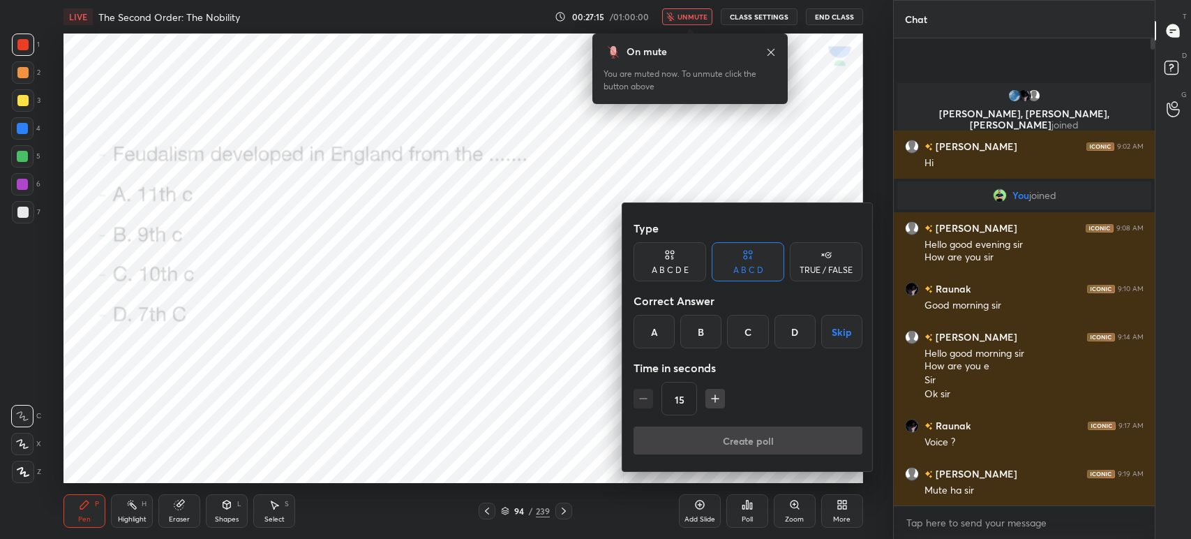
drag, startPoint x: 653, startPoint y: 328, endPoint x: 669, endPoint y: 371, distance: 45.7
click at [655, 332] on div "A" at bounding box center [654, 331] width 41 height 33
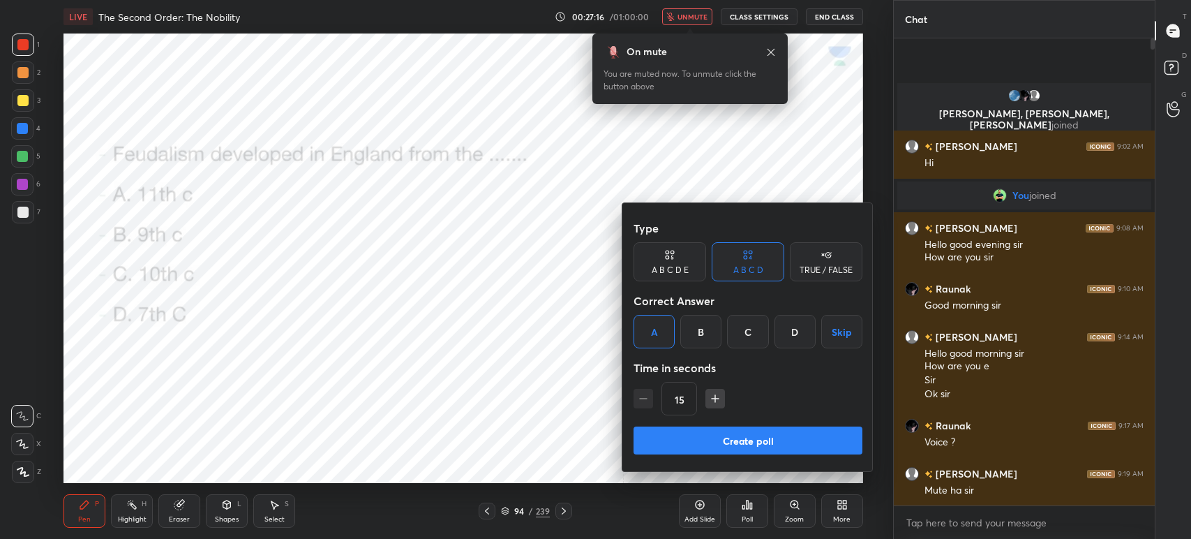
click at [704, 431] on button "Create poll" at bounding box center [748, 440] width 229 height 28
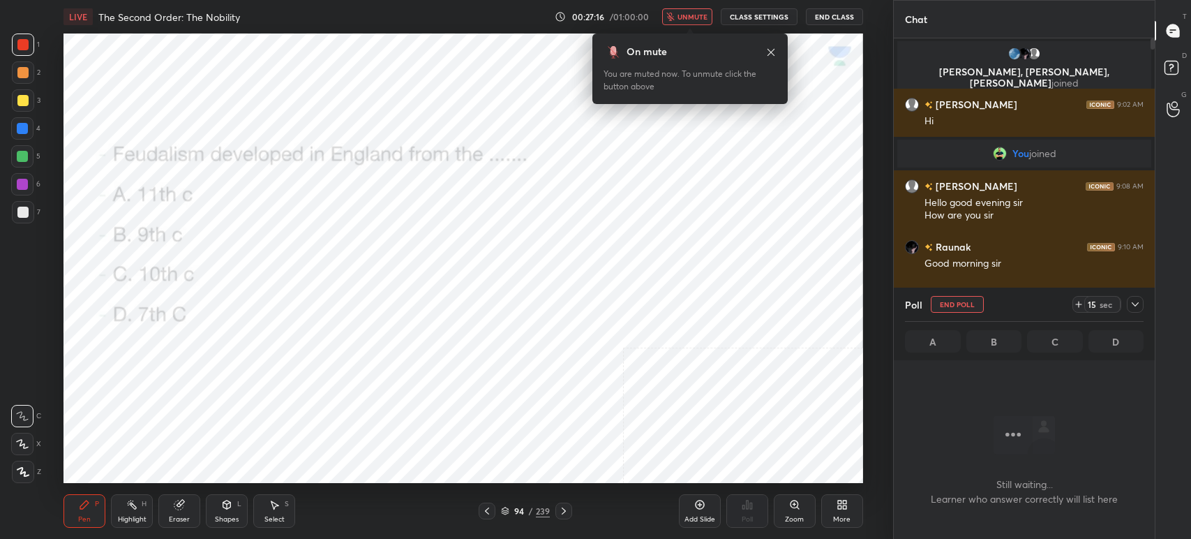
scroll to position [274, 257]
click at [689, 20] on button "unmute" at bounding box center [687, 16] width 50 height 17
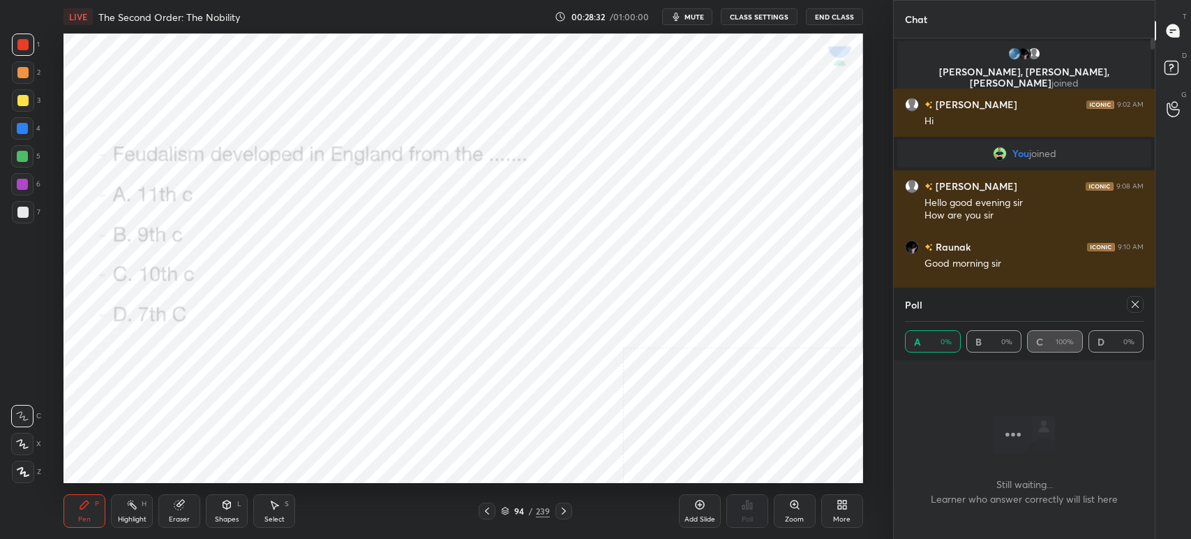
click at [1136, 304] on icon at bounding box center [1135, 304] width 11 height 11
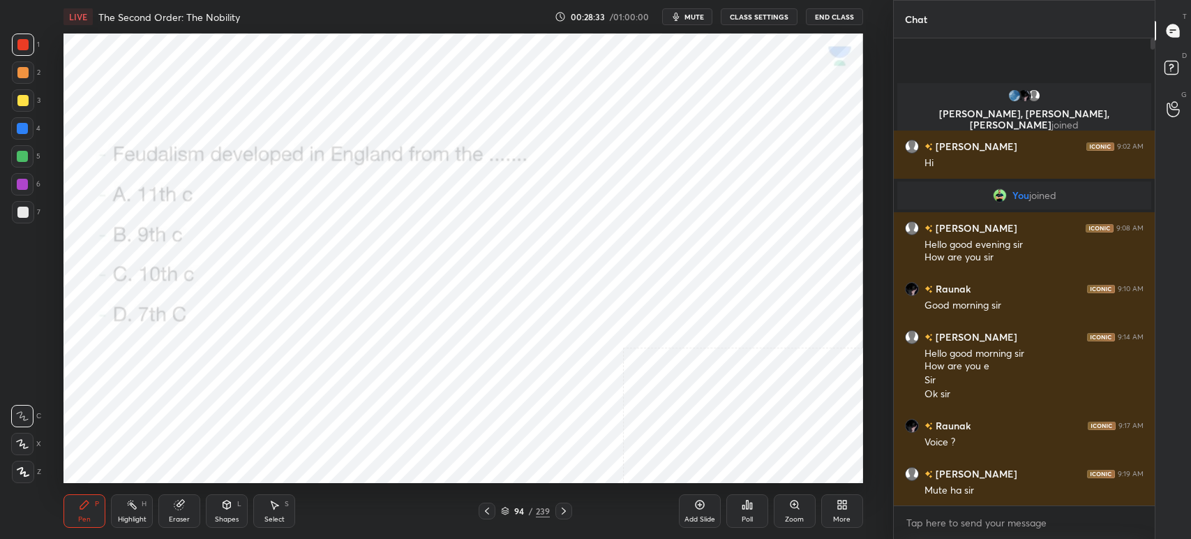
scroll to position [4, 4]
click at [558, 512] on icon at bounding box center [563, 510] width 11 height 11
click at [759, 512] on div "Poll" at bounding box center [747, 510] width 42 height 33
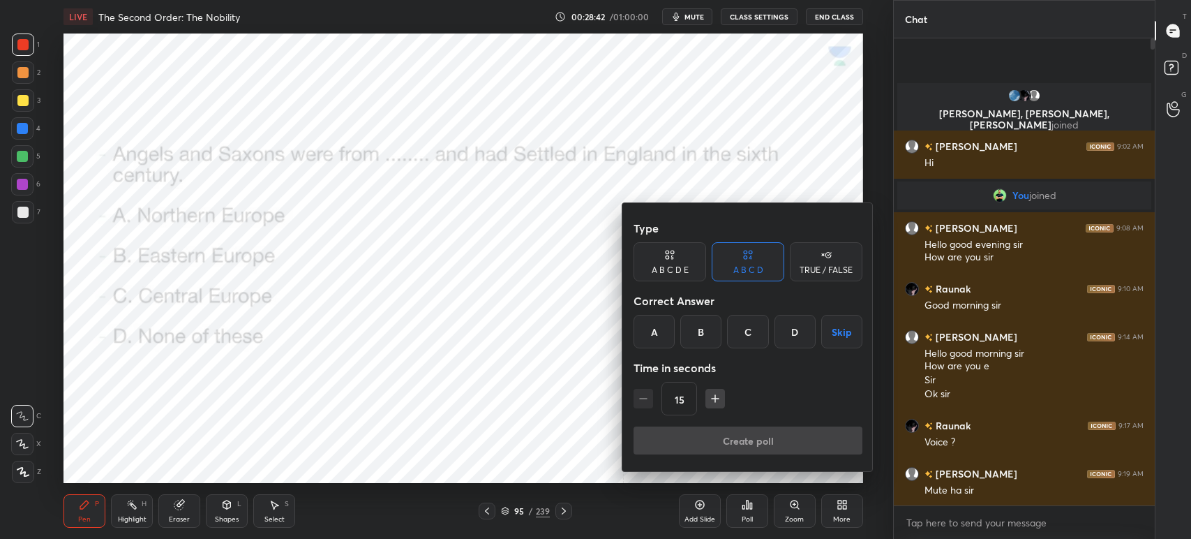
click at [732, 322] on div "C" at bounding box center [747, 331] width 41 height 33
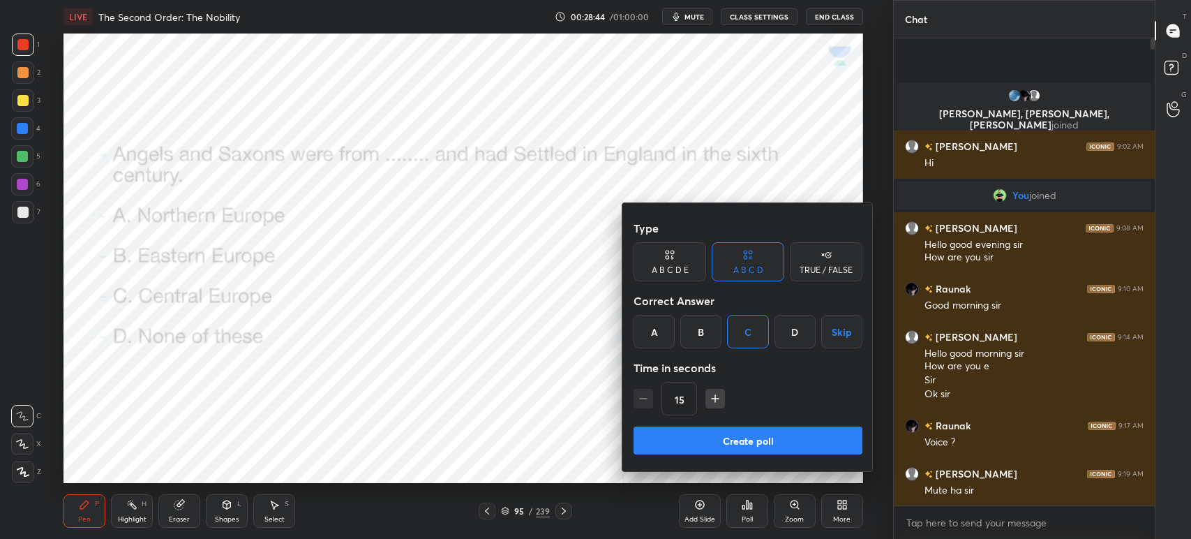
click at [750, 435] on button "Create poll" at bounding box center [748, 440] width 229 height 28
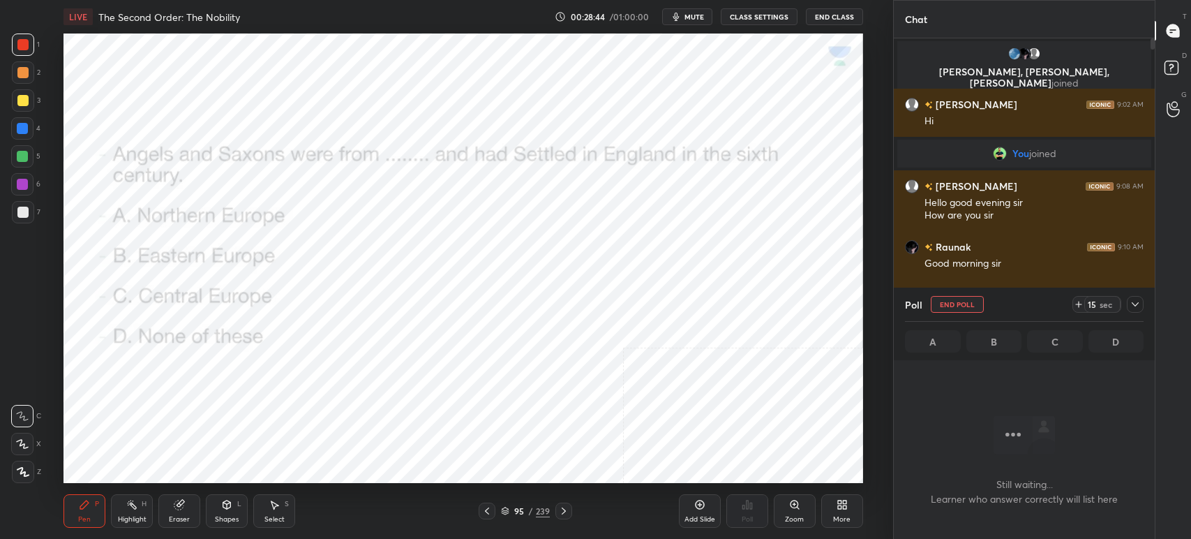
scroll to position [274, 257]
click at [689, 14] on span "mute" at bounding box center [695, 17] width 20 height 10
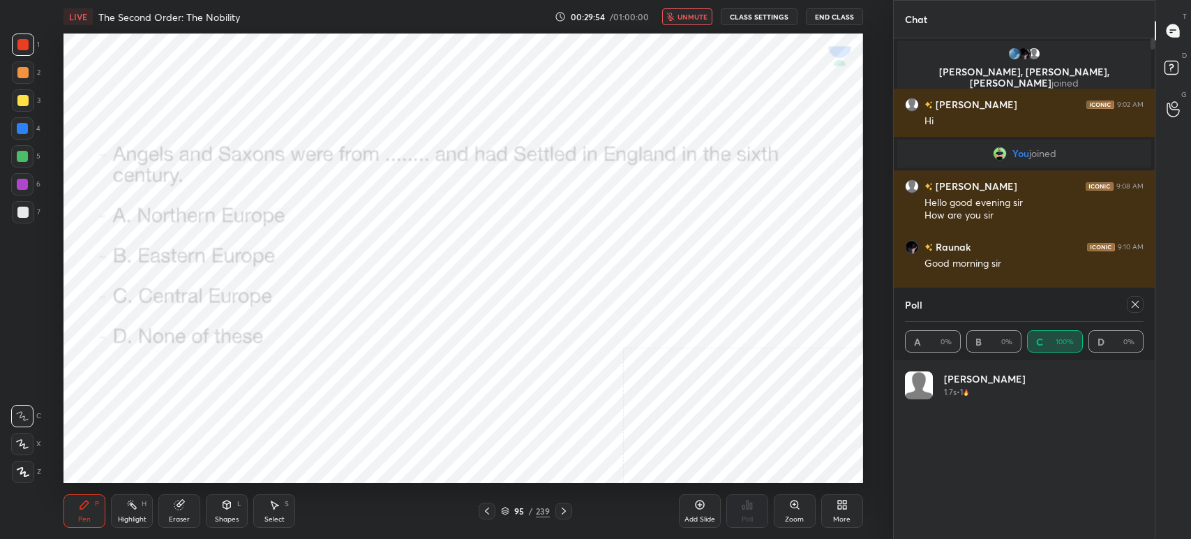
click at [686, 13] on span "unmute" at bounding box center [693, 17] width 30 height 10
click at [565, 510] on icon at bounding box center [563, 510] width 11 height 11
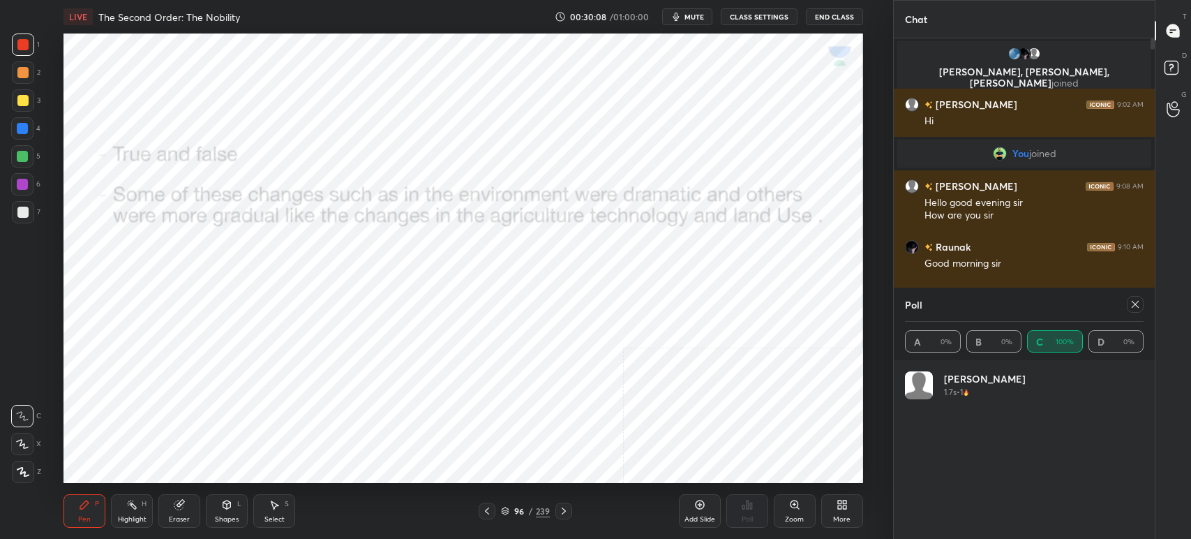
click at [508, 512] on div "96 / 239" at bounding box center [525, 511] width 49 height 13
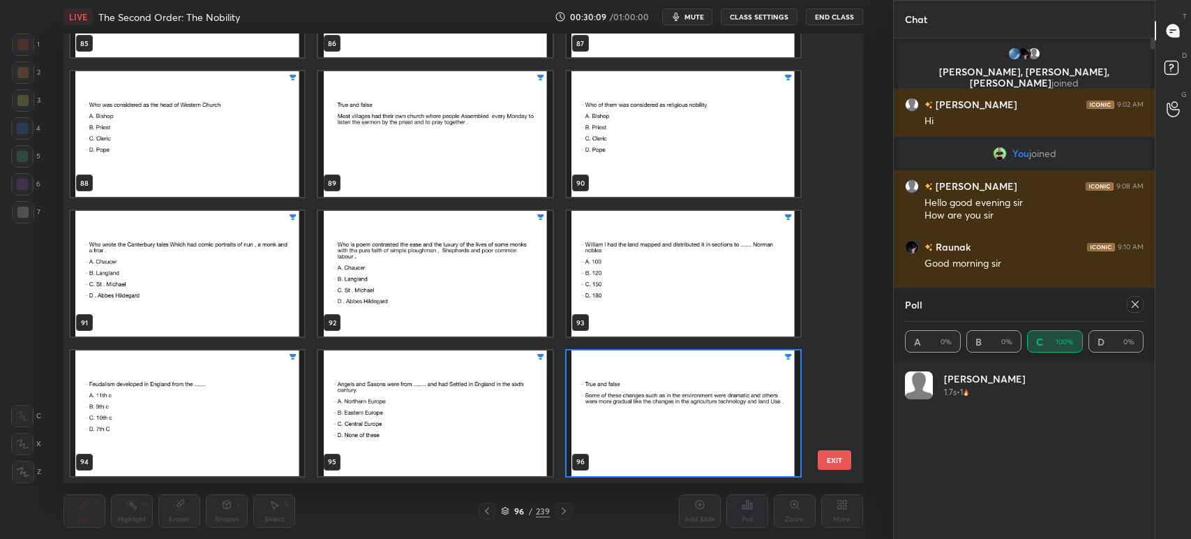
scroll to position [446, 793]
click at [510, 158] on img "grid" at bounding box center [436, 134] width 234 height 126
click at [511, 161] on img "grid" at bounding box center [436, 134] width 234 height 126
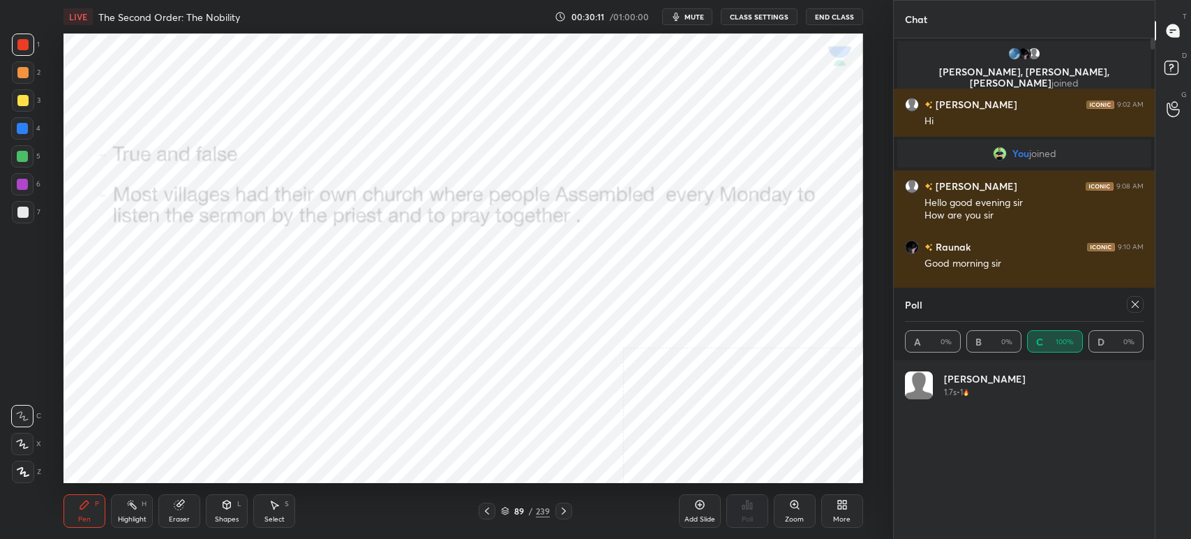
click at [510, 163] on img "grid" at bounding box center [436, 134] width 234 height 126
click at [682, 15] on icon "button" at bounding box center [676, 16] width 11 height 11
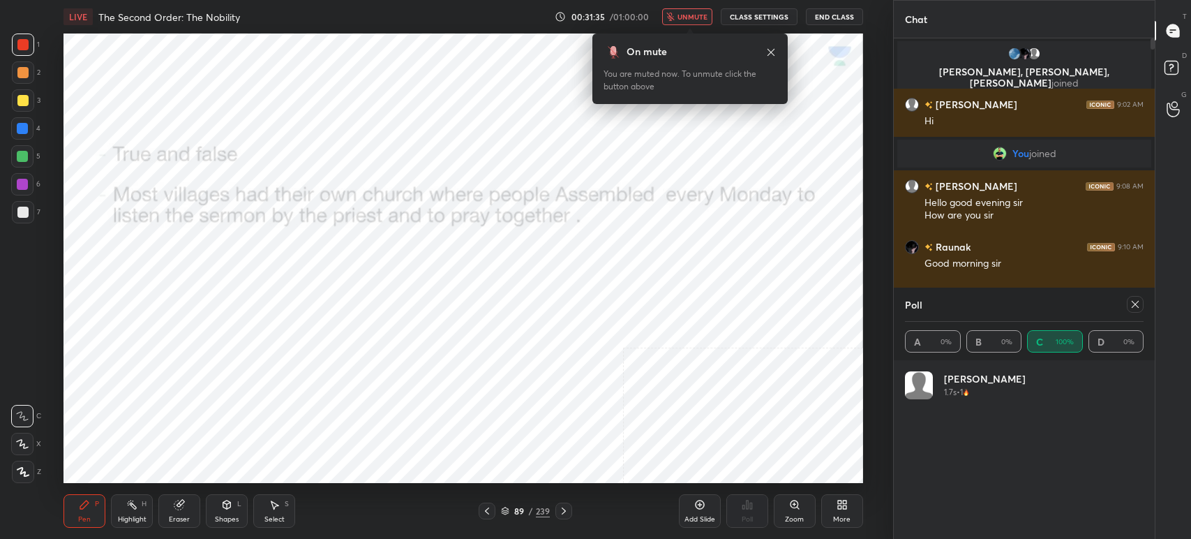
drag, startPoint x: 686, startPoint y: 17, endPoint x: 688, endPoint y: 30, distance: 12.7
click at [686, 19] on span "unmute" at bounding box center [693, 17] width 30 height 10
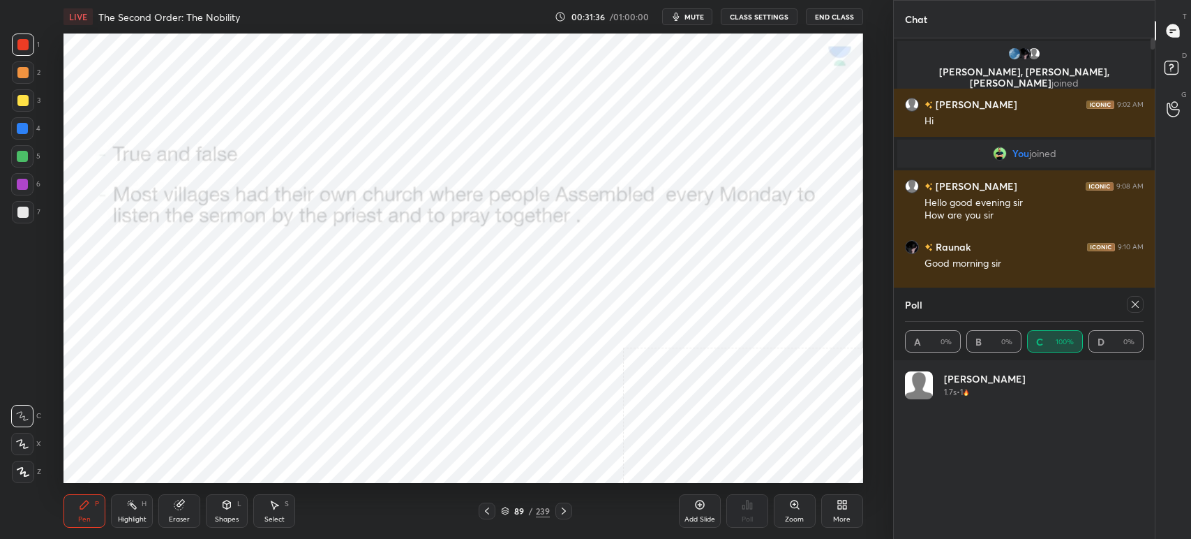
drag, startPoint x: 1140, startPoint y: 301, endPoint x: 1140, endPoint y: 311, distance: 9.8
click at [1140, 303] on div at bounding box center [1135, 304] width 17 height 17
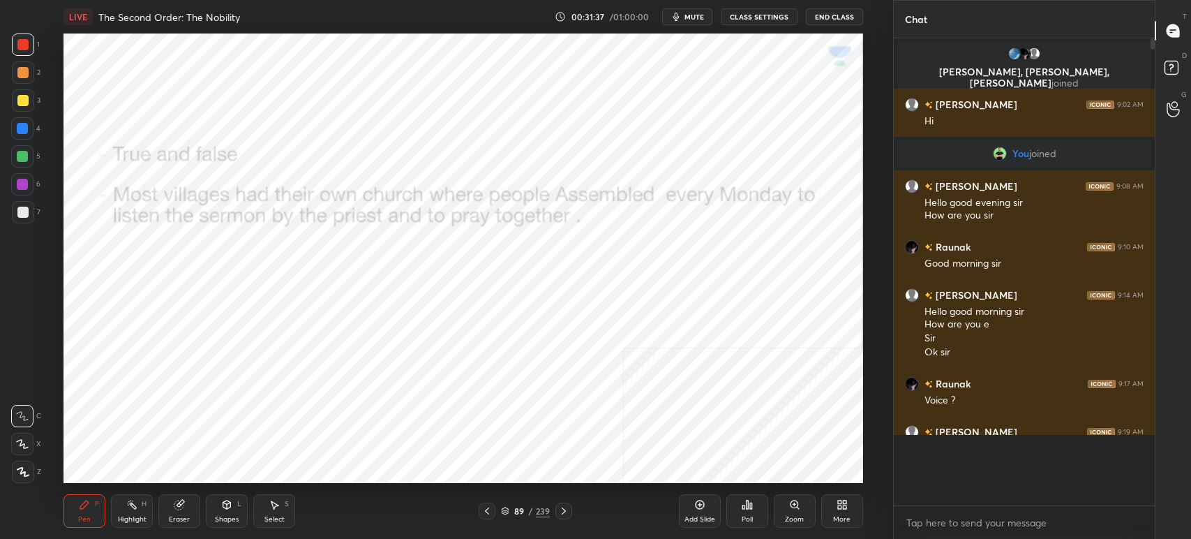
scroll to position [343, 257]
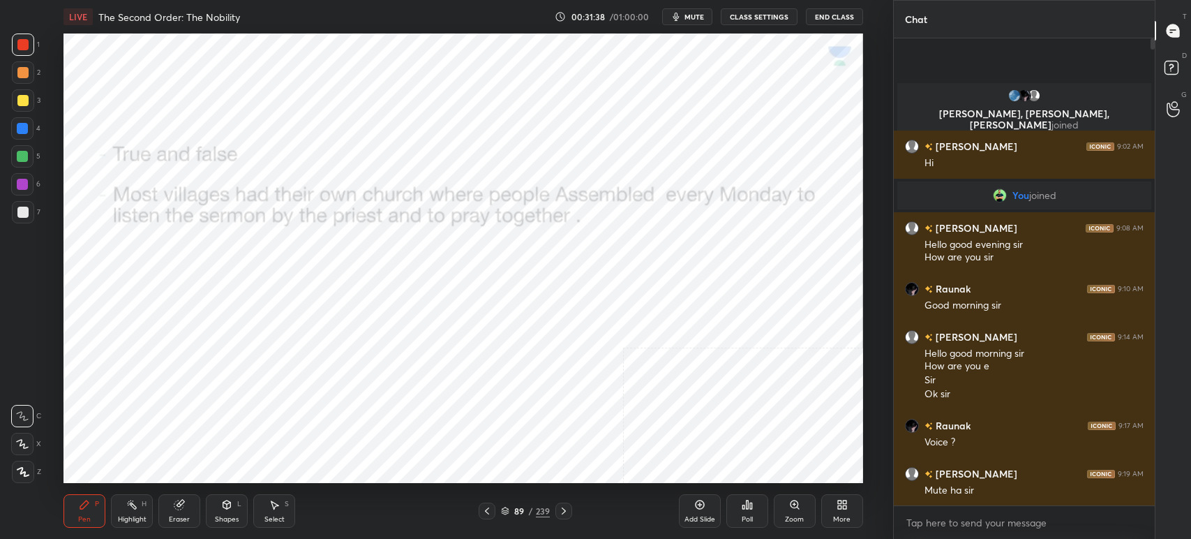
click at [748, 512] on div "Poll" at bounding box center [747, 510] width 42 height 33
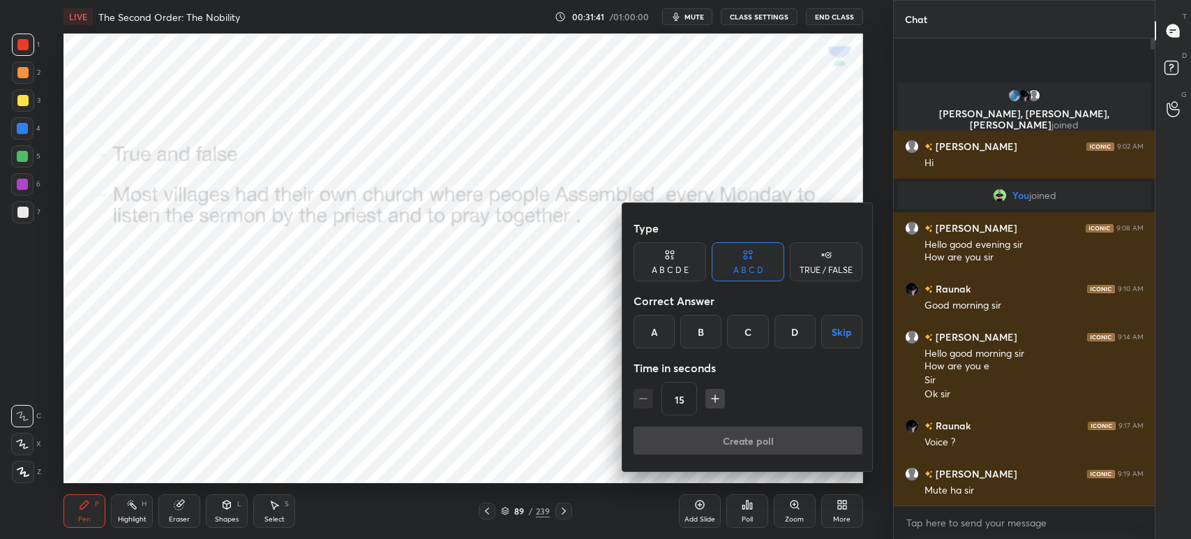
drag, startPoint x: 814, startPoint y: 258, endPoint x: 806, endPoint y: 294, distance: 37.1
click at [815, 262] on div "TRUE / FALSE" at bounding box center [826, 261] width 73 height 39
click at [736, 338] on div "False" at bounding box center [748, 331] width 73 height 33
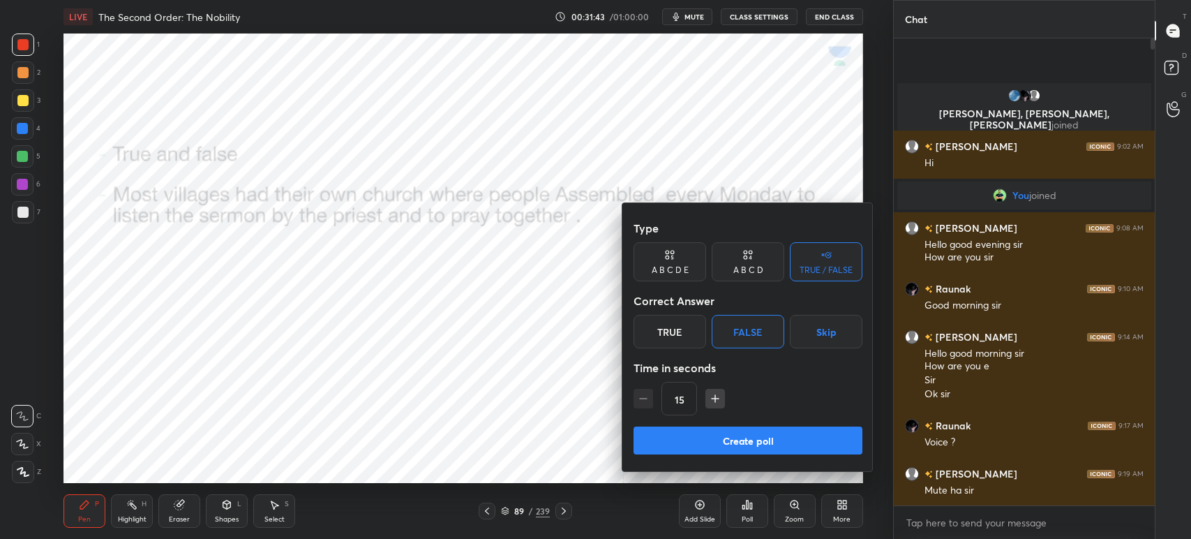
click at [736, 437] on button "Create poll" at bounding box center [748, 440] width 229 height 28
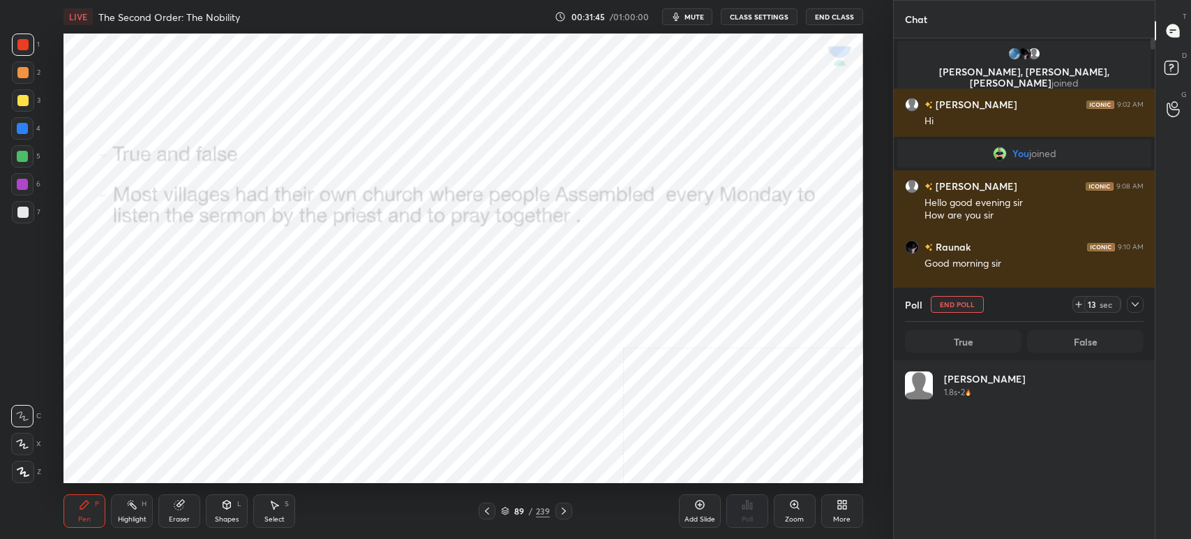
scroll to position [163, 234]
click at [1132, 305] on icon at bounding box center [1135, 304] width 11 height 11
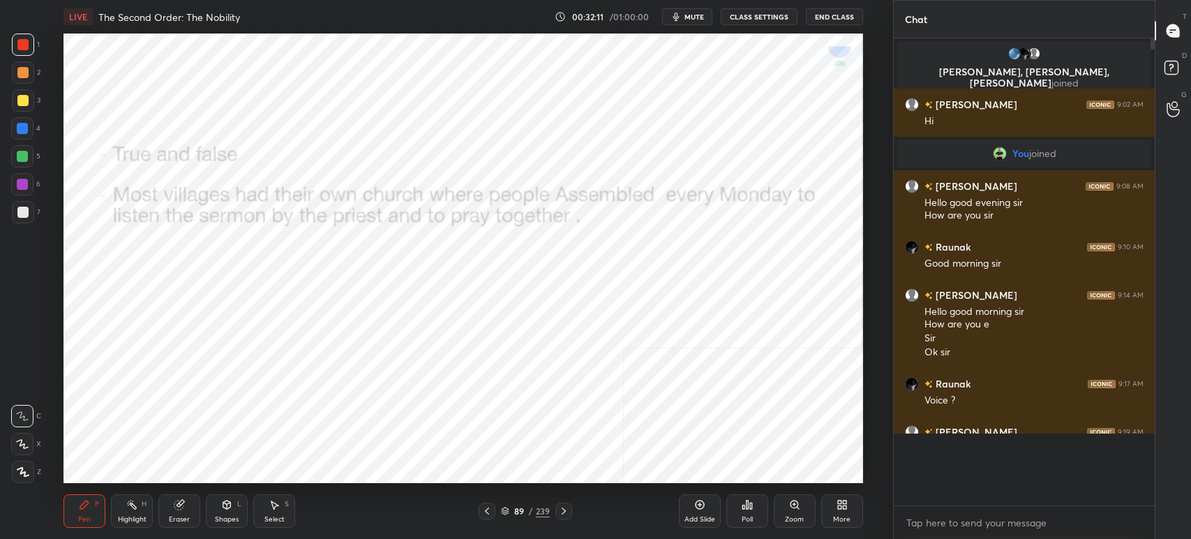
scroll to position [4, 4]
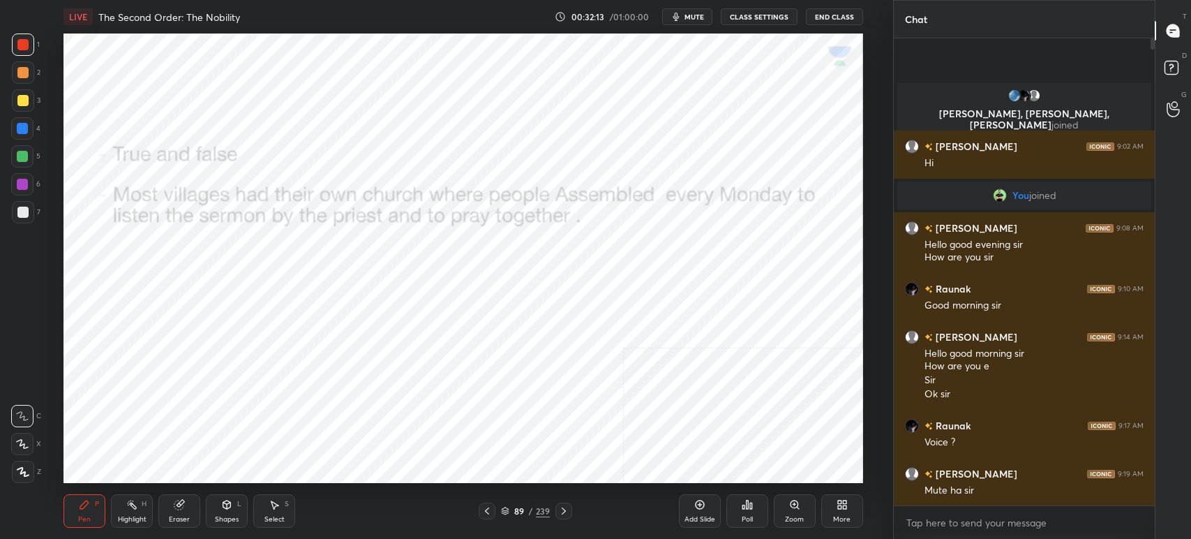
click at [689, 17] on span "mute" at bounding box center [695, 17] width 20 height 10
click at [745, 504] on icon at bounding box center [747, 504] width 11 height 11
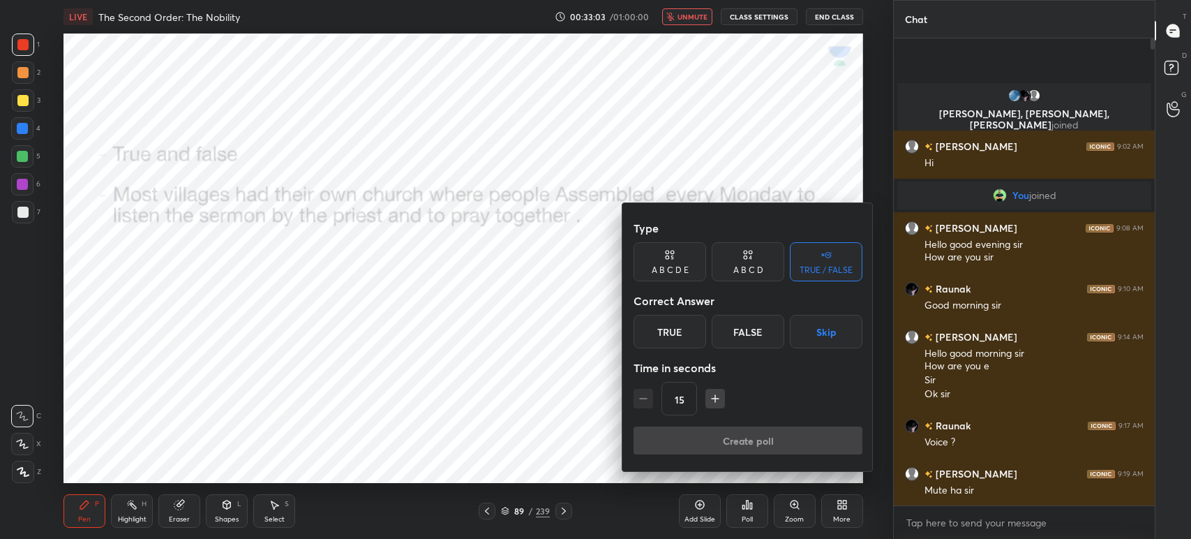
drag, startPoint x: 757, startPoint y: 322, endPoint x: 759, endPoint y: 368, distance: 46.8
click at [759, 325] on div "False" at bounding box center [748, 331] width 73 height 33
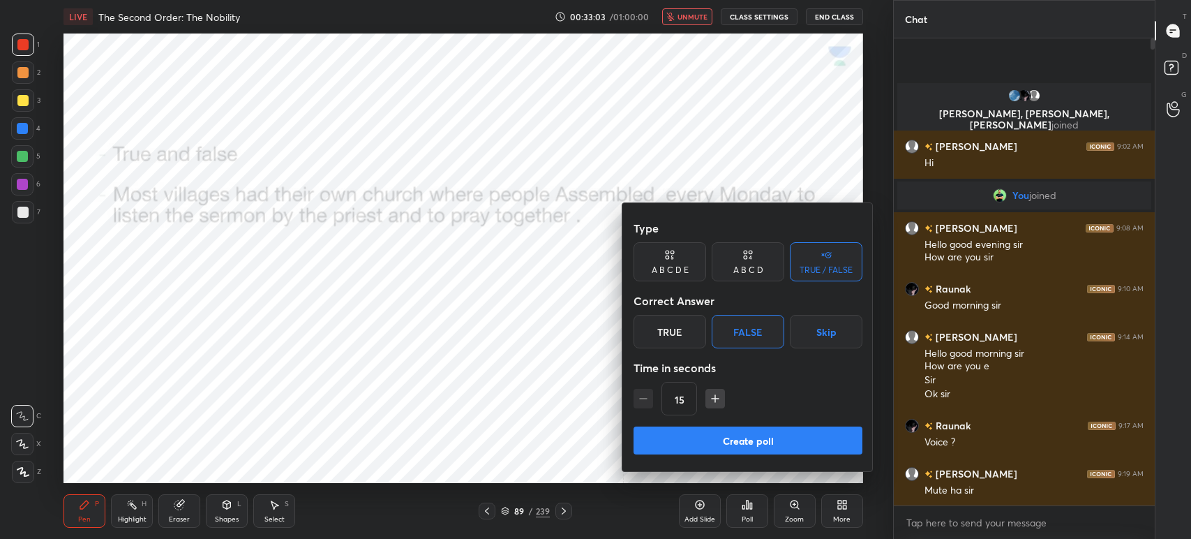
click at [754, 438] on button "Create poll" at bounding box center [748, 440] width 229 height 28
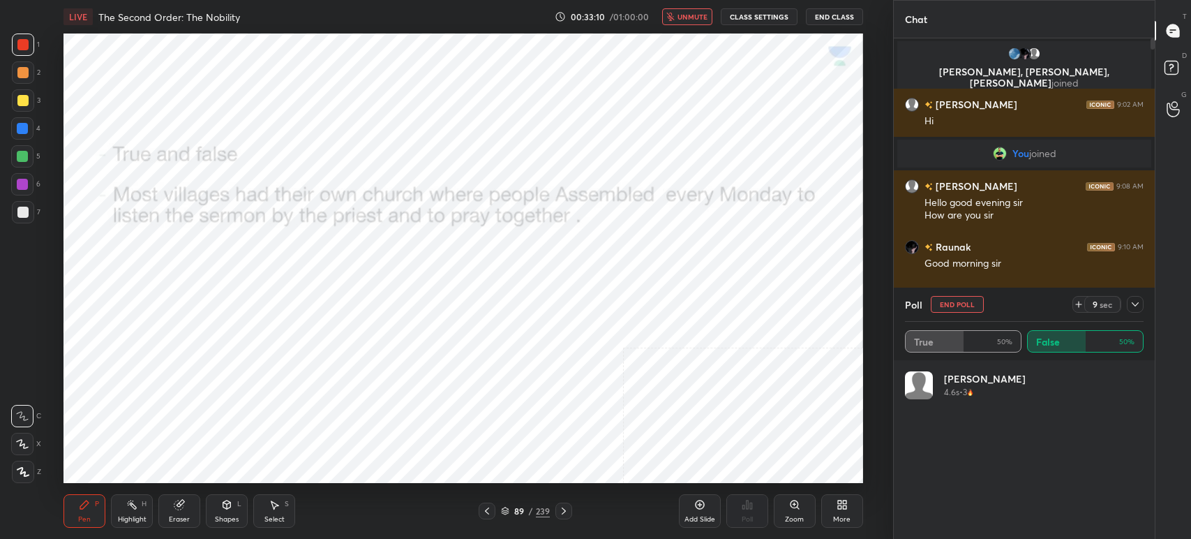
scroll to position [163, 234]
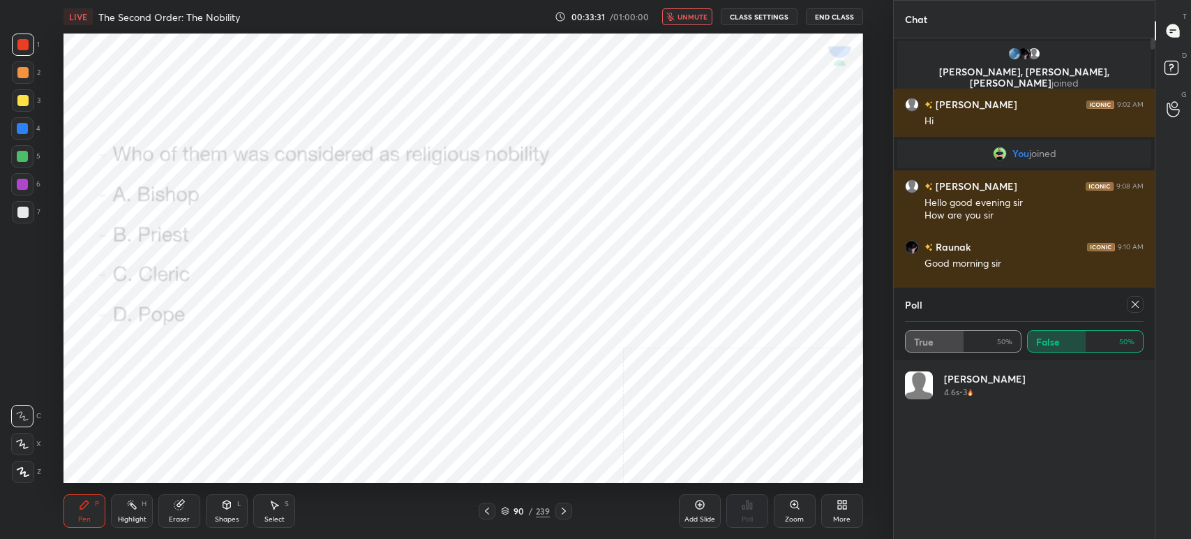
click at [1136, 305] on icon at bounding box center [1135, 304] width 11 height 11
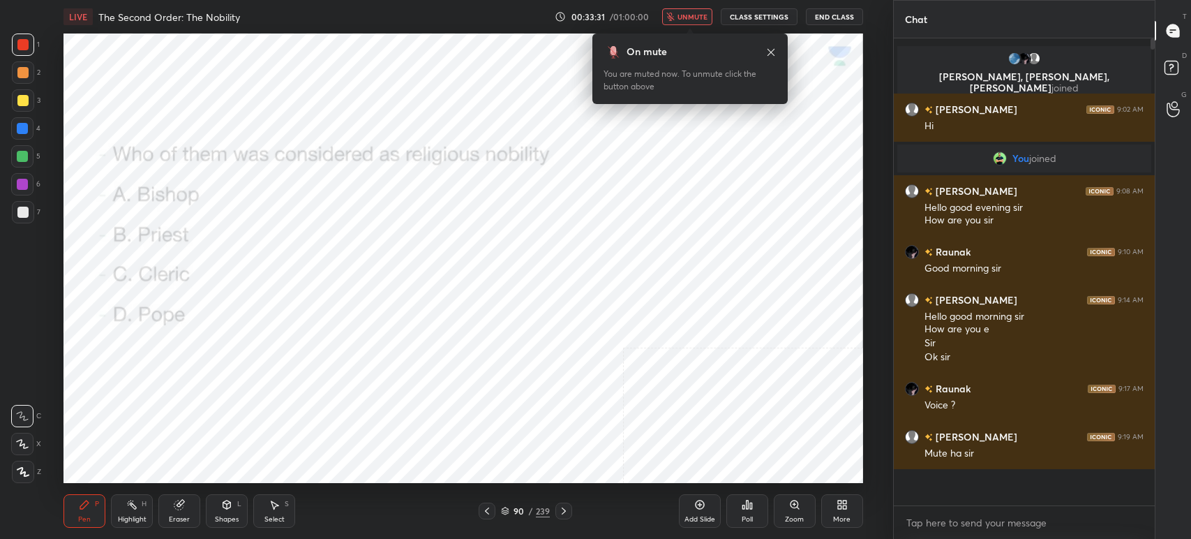
scroll to position [343, 257]
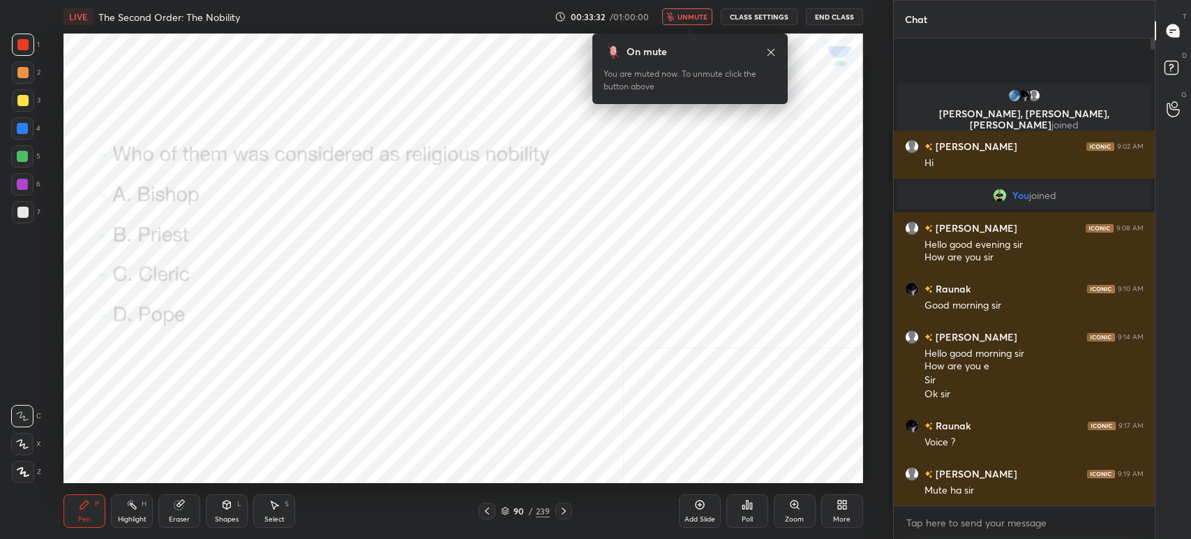
drag, startPoint x: 686, startPoint y: 8, endPoint x: 685, endPoint y: 17, distance: 9.2
click at [686, 10] on button "unmute" at bounding box center [687, 16] width 50 height 17
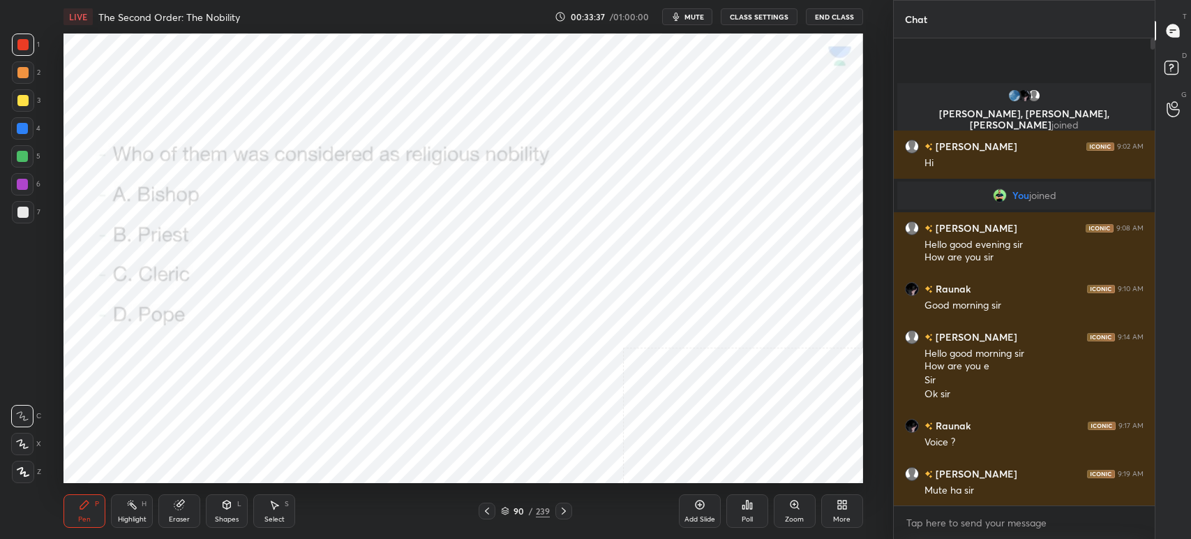
click at [692, 18] on span "mute" at bounding box center [695, 17] width 20 height 10
click at [699, 13] on span "unmute" at bounding box center [693, 17] width 30 height 10
click at [703, 14] on span "mute" at bounding box center [695, 17] width 20 height 10
click at [750, 495] on div "Poll" at bounding box center [747, 510] width 42 height 33
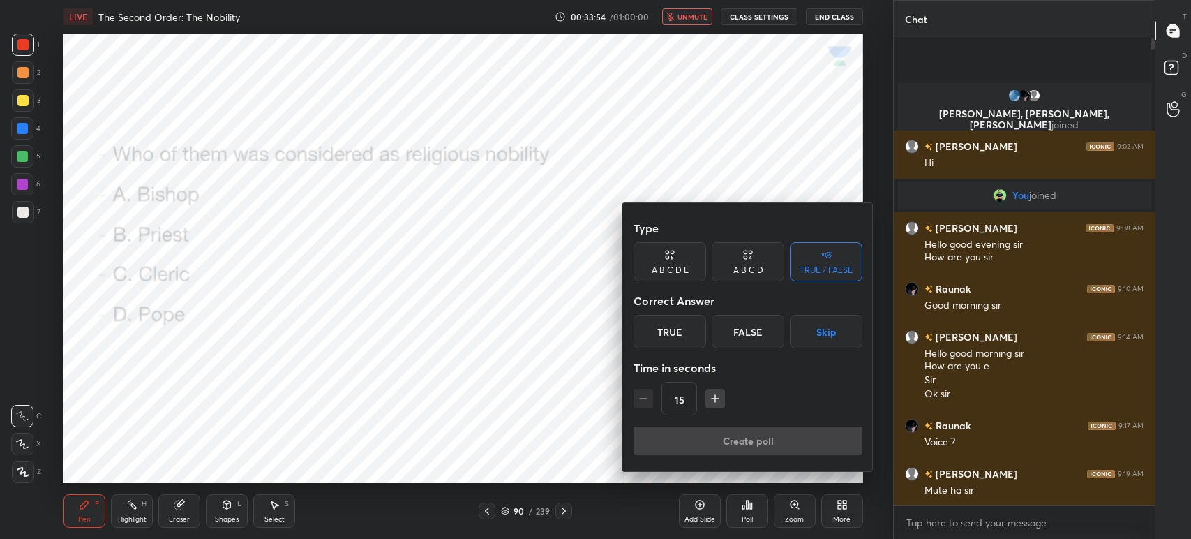
drag, startPoint x: 748, startPoint y: 255, endPoint x: 733, endPoint y: 297, distance: 43.9
click at [748, 263] on div "A B C D" at bounding box center [748, 261] width 73 height 39
drag, startPoint x: 666, startPoint y: 321, endPoint x: 681, endPoint y: 336, distance: 21.2
click at [667, 322] on div "A" at bounding box center [654, 331] width 41 height 33
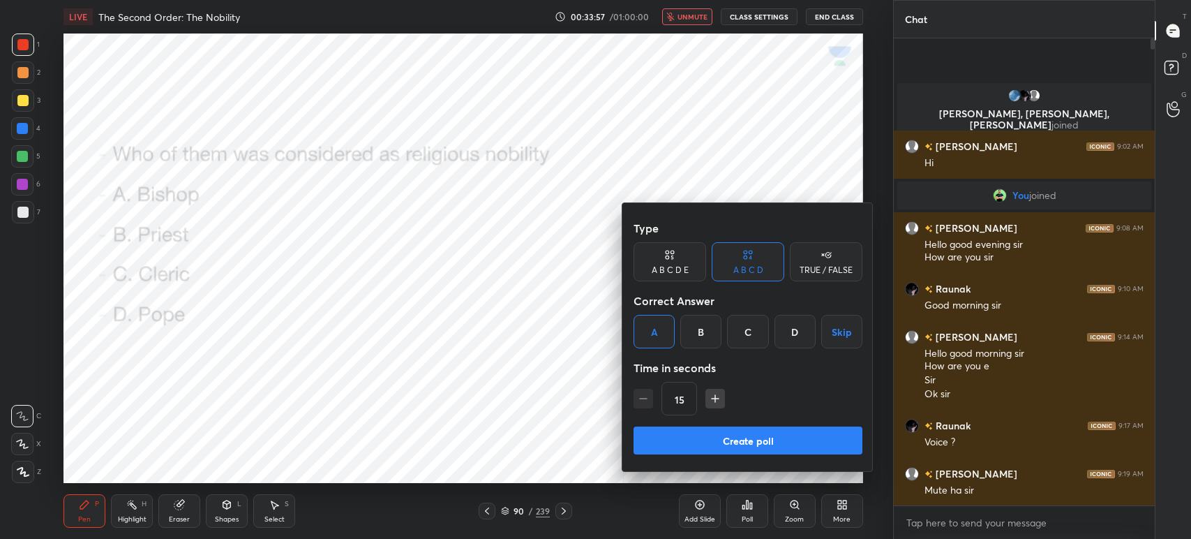
drag, startPoint x: 723, startPoint y: 431, endPoint x: 726, endPoint y: 439, distance: 8.2
click at [726, 431] on button "Create poll" at bounding box center [748, 440] width 229 height 28
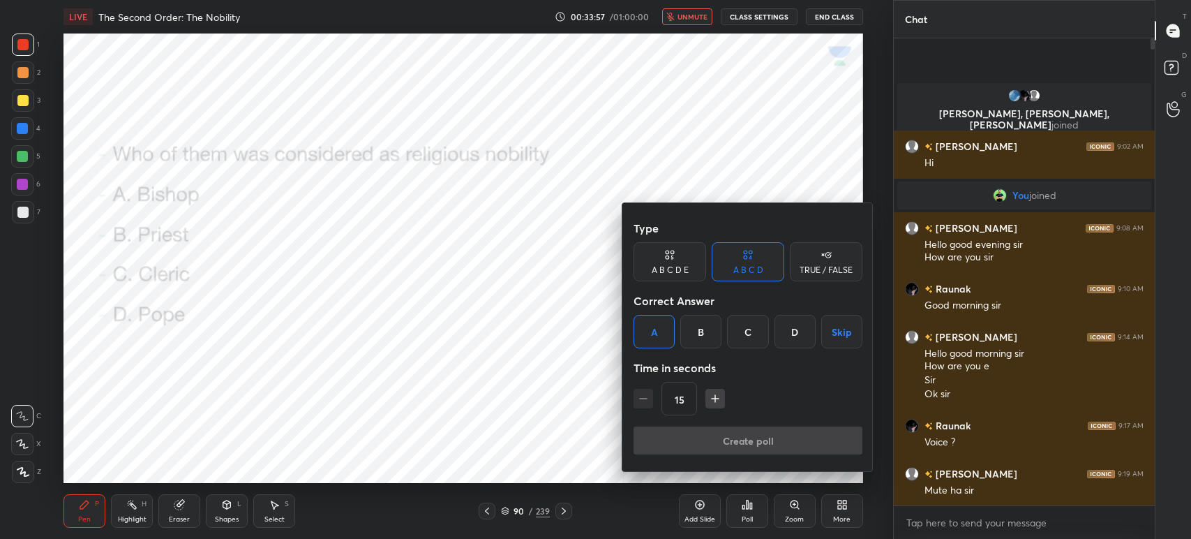
scroll to position [434, 257]
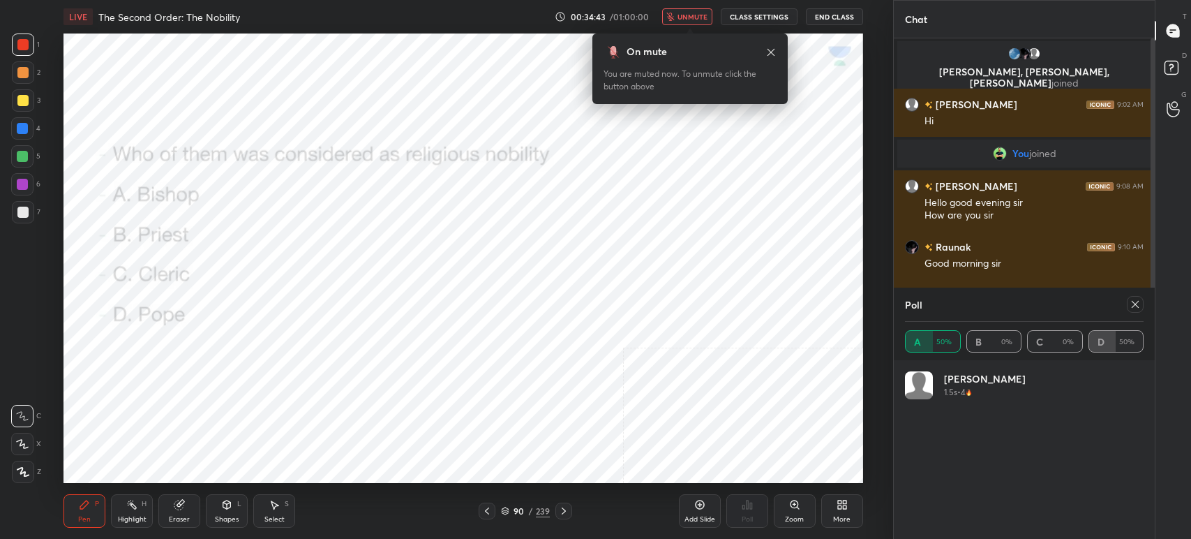
click at [564, 507] on icon at bounding box center [563, 510] width 11 height 11
click at [681, 18] on span "unmute" at bounding box center [693, 17] width 30 height 10
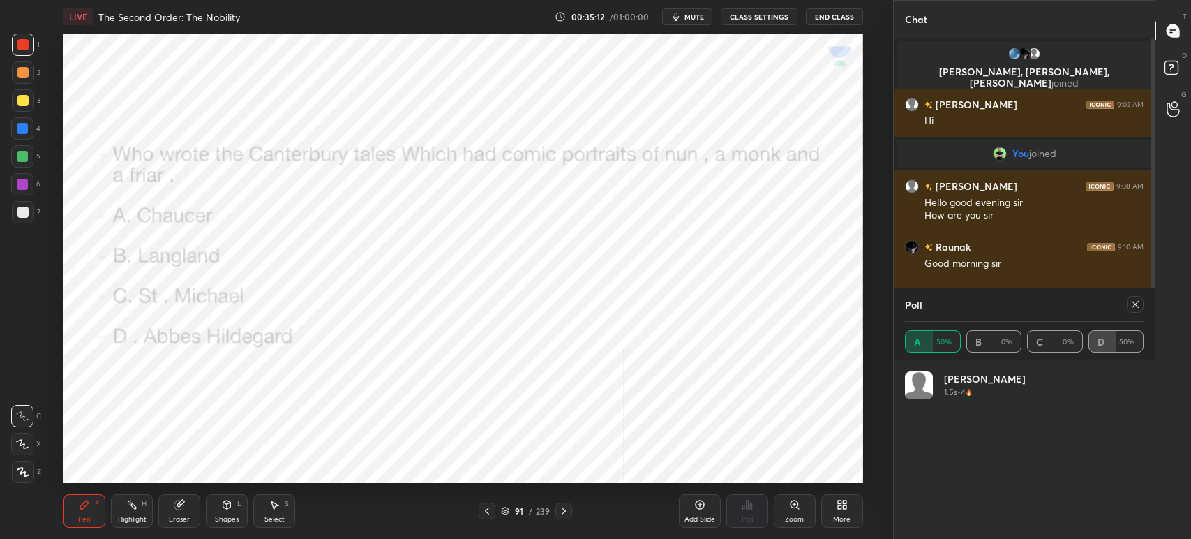
click at [694, 27] on div "LIVE The Second Order: The Nobility 00:35:12 / 01:00:00 mute CLASS SETTINGS End…" at bounding box center [463, 269] width 837 height 539
drag, startPoint x: 681, startPoint y: 17, endPoint x: 670, endPoint y: 32, distance: 19.0
click at [679, 15] on icon "button" at bounding box center [676, 17] width 6 height 8
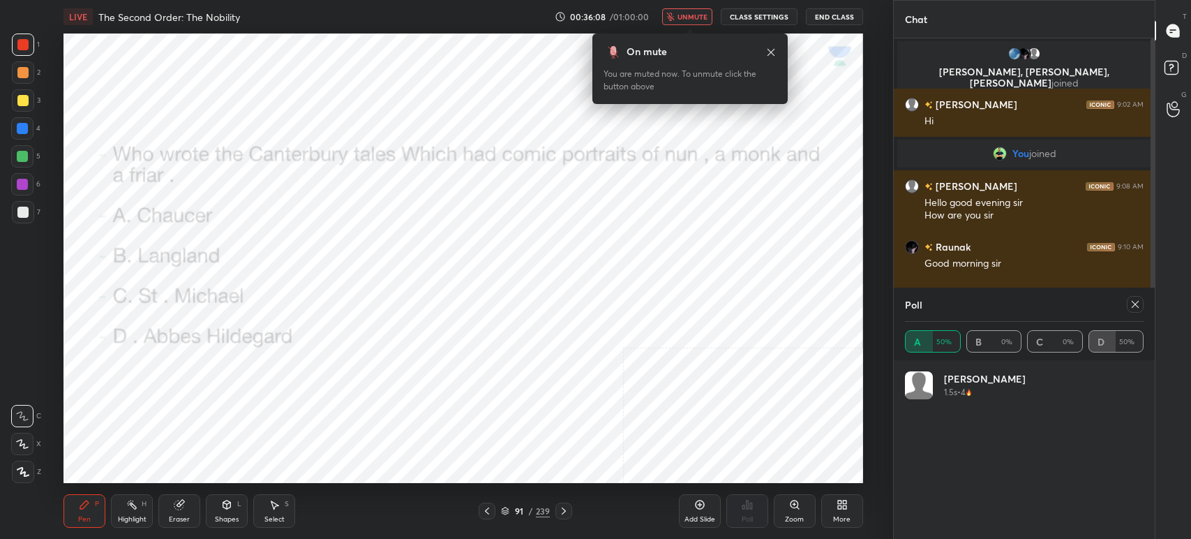
click at [686, 14] on span "unmute" at bounding box center [693, 17] width 30 height 10
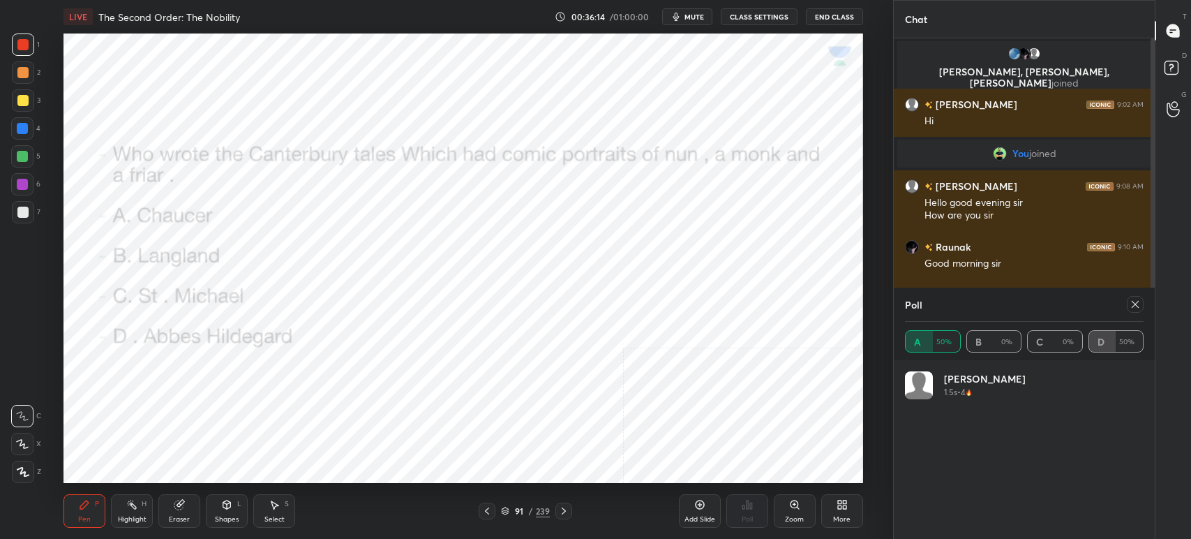
click at [1133, 307] on icon at bounding box center [1135, 304] width 7 height 7
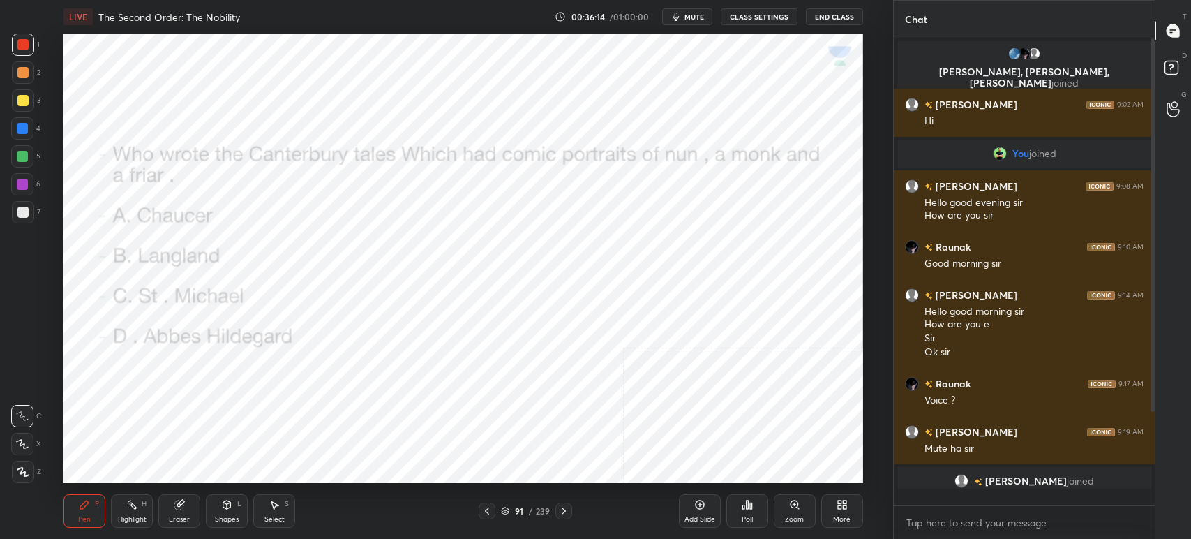
scroll to position [347, 257]
click at [759, 511] on div "Poll" at bounding box center [747, 510] width 42 height 33
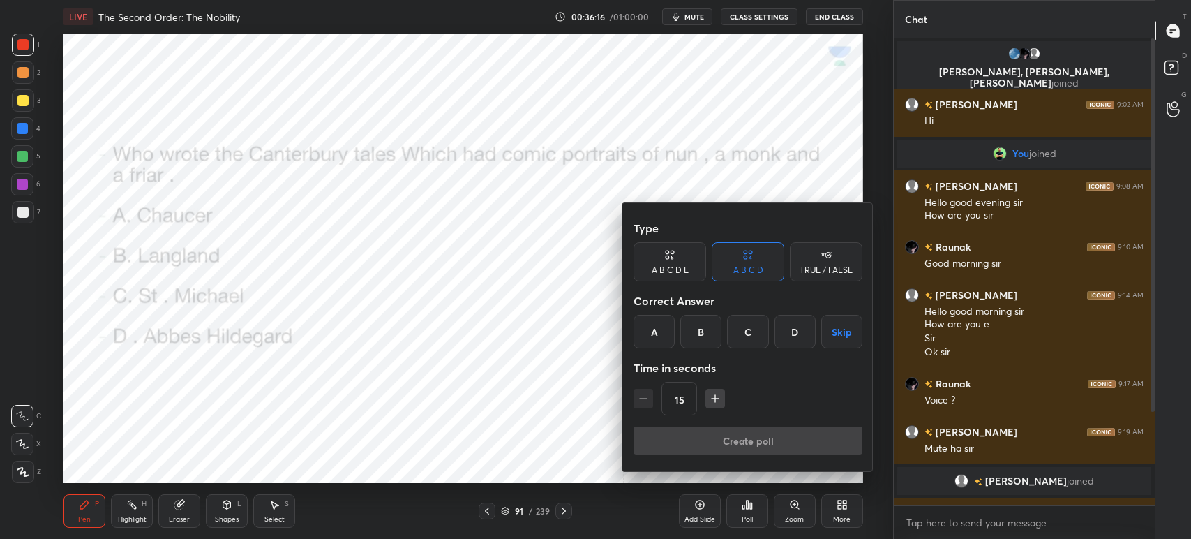
drag, startPoint x: 708, startPoint y: 10, endPoint x: 708, endPoint y: 17, distance: 7.7
click at [708, 10] on div at bounding box center [595, 269] width 1191 height 539
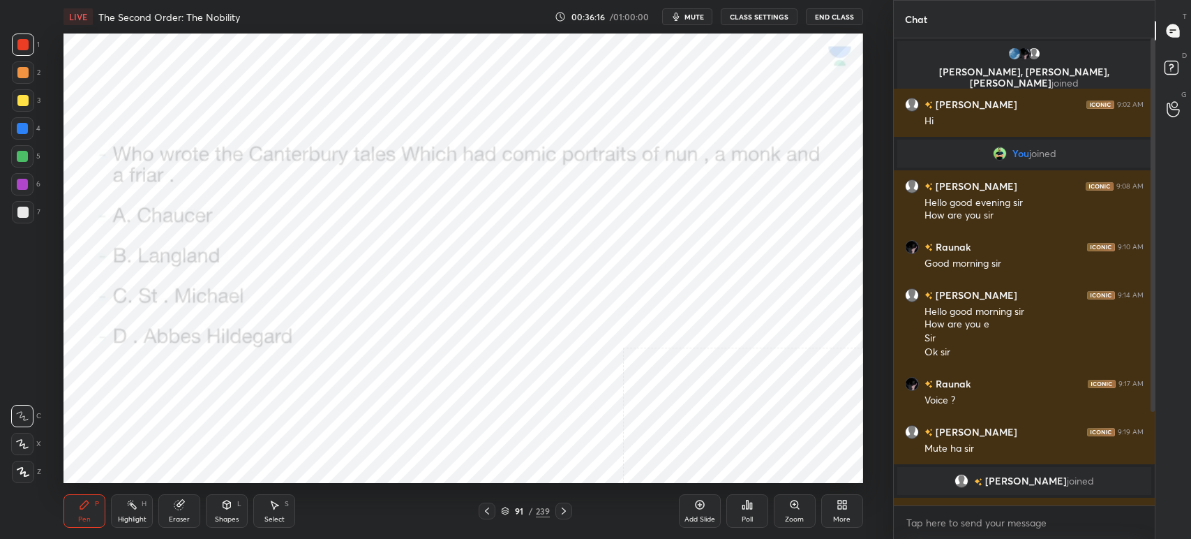
click at [698, 22] on div "Type A B C D E A B C D TRUE / FALSE Correct Answer A B C D Skip Time in seconds…" at bounding box center [595, 269] width 1191 height 539
click at [700, 19] on span "mute" at bounding box center [695, 17] width 20 height 10
click at [1155, 355] on div "T Messages (T) D Doubts (D) G Raise Hand (G)" at bounding box center [1173, 269] width 36 height 539
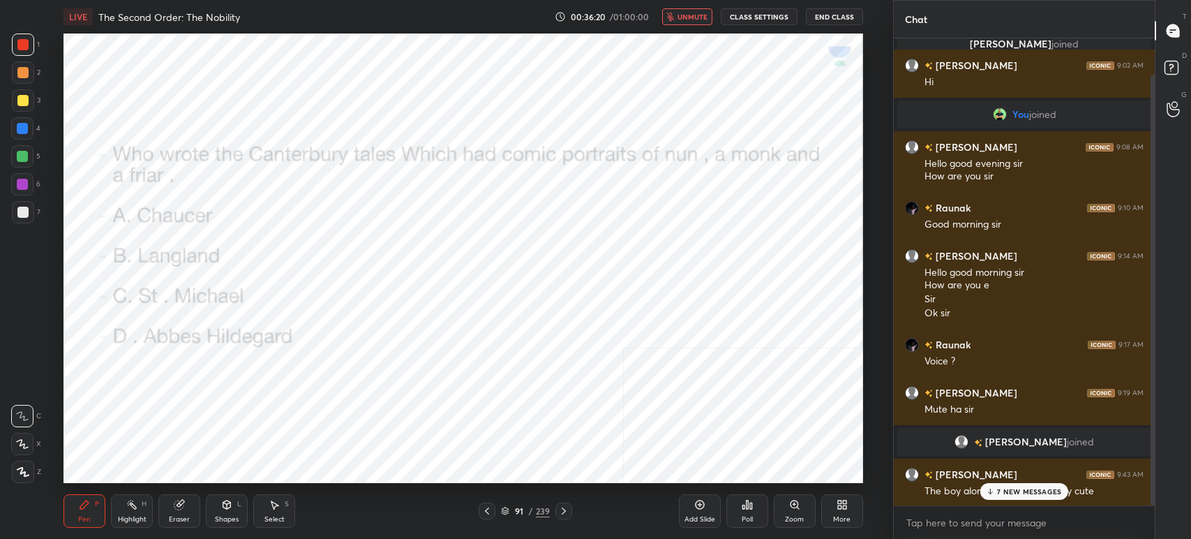
drag, startPoint x: 1153, startPoint y: 362, endPoint x: 1154, endPoint y: 426, distance: 63.5
click at [1154, 426] on div "Chat [PERSON_NAME], [PERSON_NAME], [PERSON_NAME] joined [PERSON_NAME] 9:02 AM H…" at bounding box center [1042, 269] width 298 height 539
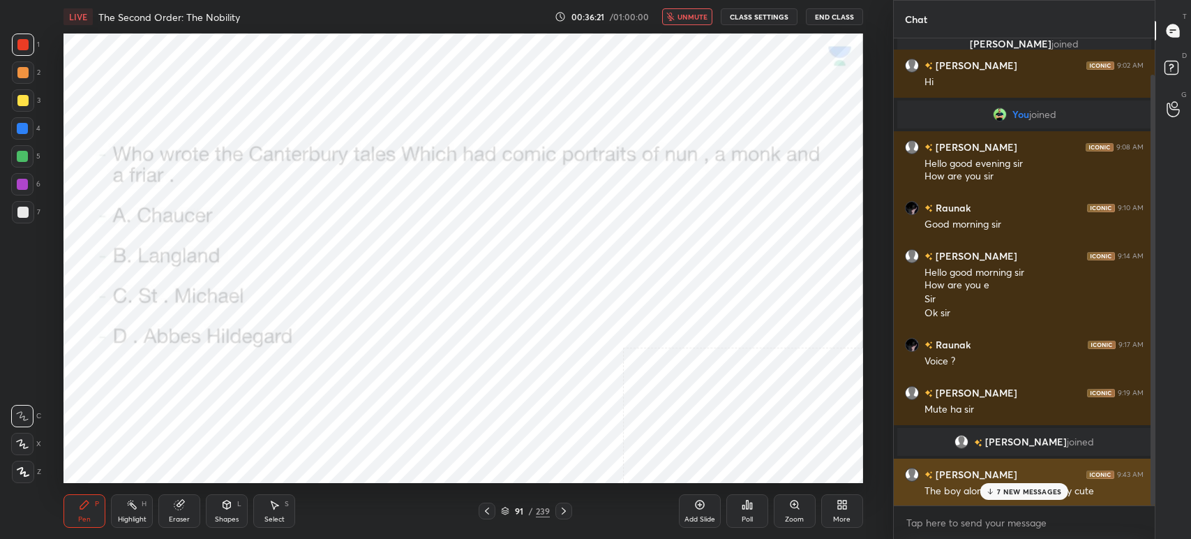
click at [1023, 491] on p "7 NEW MESSAGES" at bounding box center [1029, 491] width 64 height 8
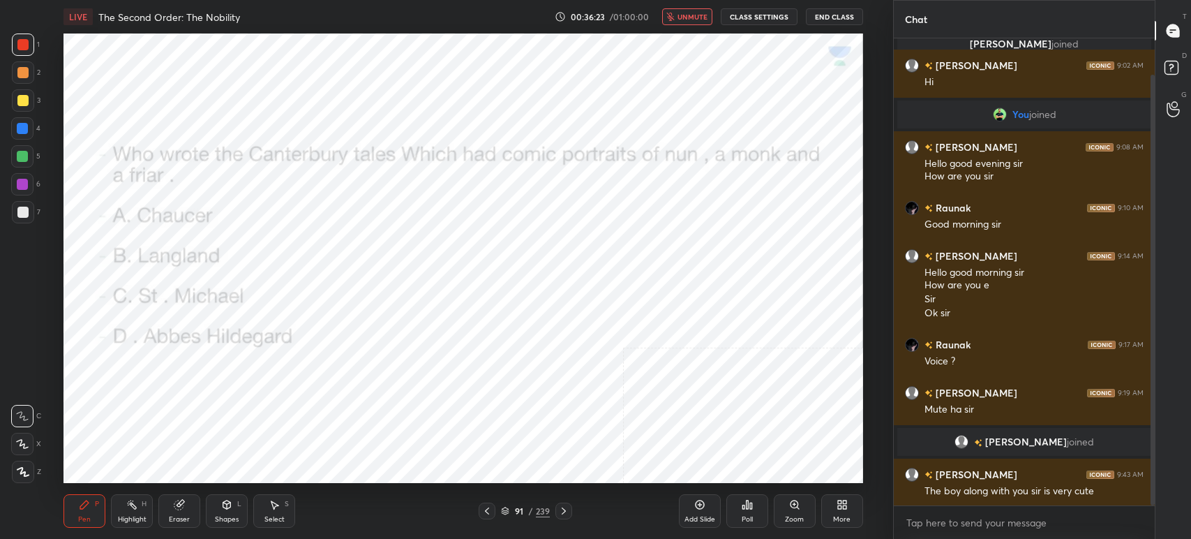
click at [696, 17] on span "unmute" at bounding box center [693, 17] width 30 height 10
click at [765, 507] on div "Poll" at bounding box center [747, 510] width 42 height 33
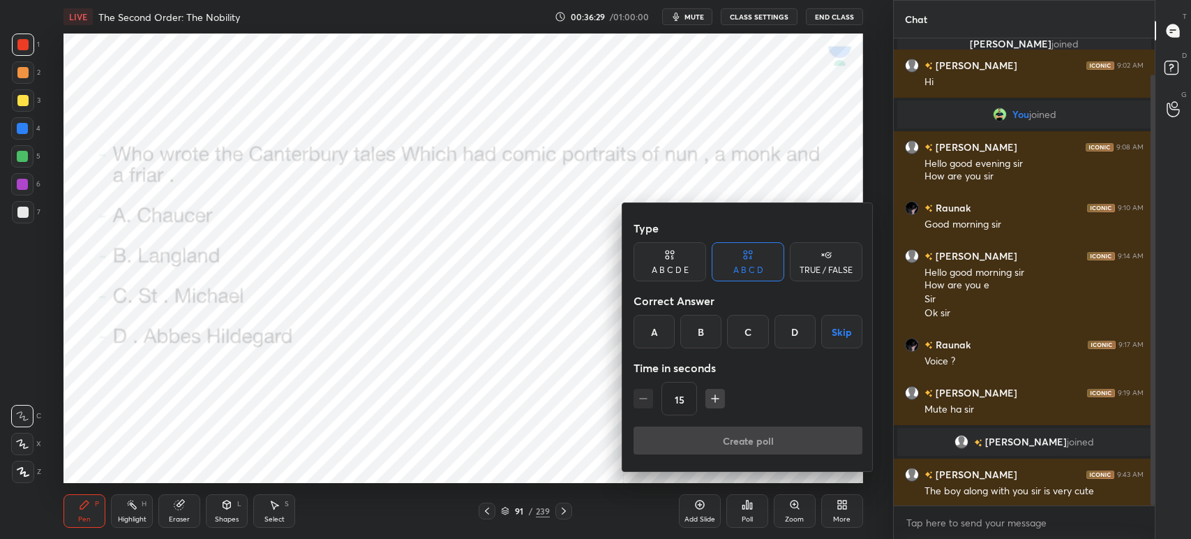
click at [701, 329] on div "B" at bounding box center [700, 331] width 41 height 33
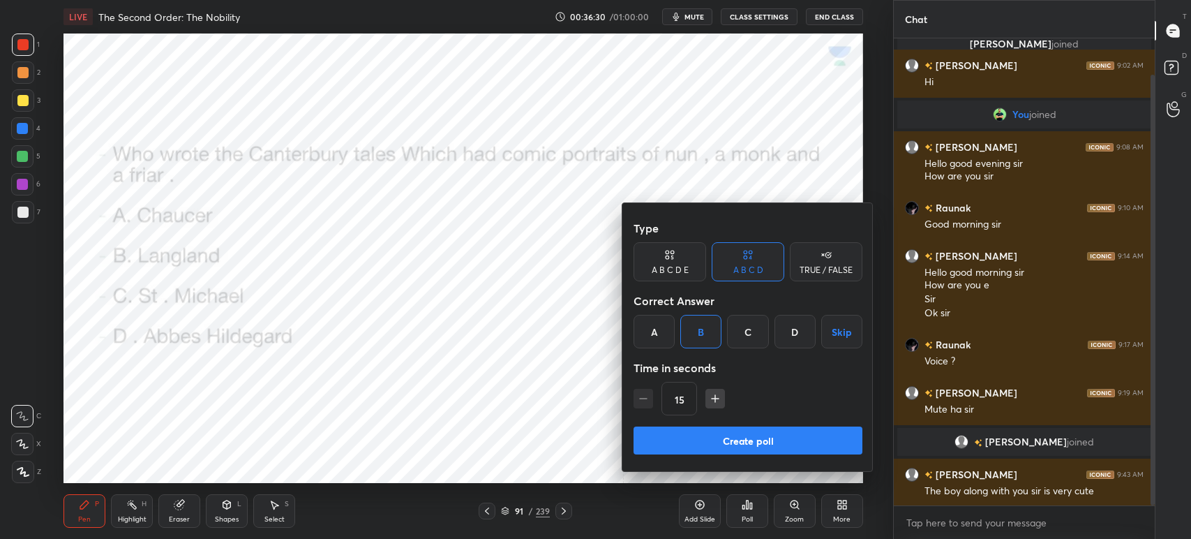
click at [740, 441] on button "Create poll" at bounding box center [748, 440] width 229 height 28
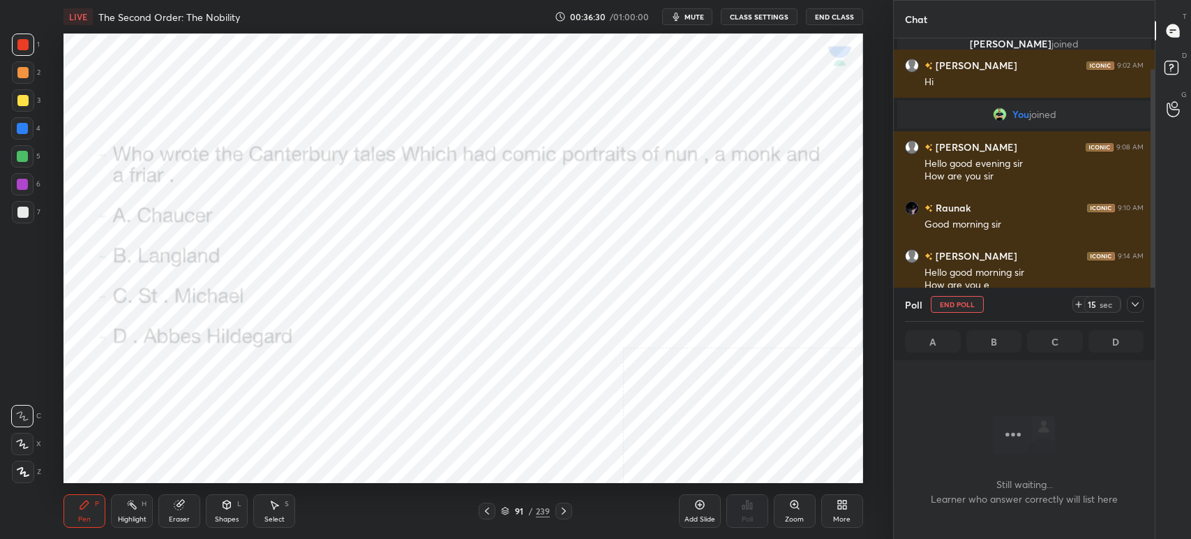
scroll to position [5, 4]
click at [1133, 304] on icon at bounding box center [1135, 304] width 11 height 11
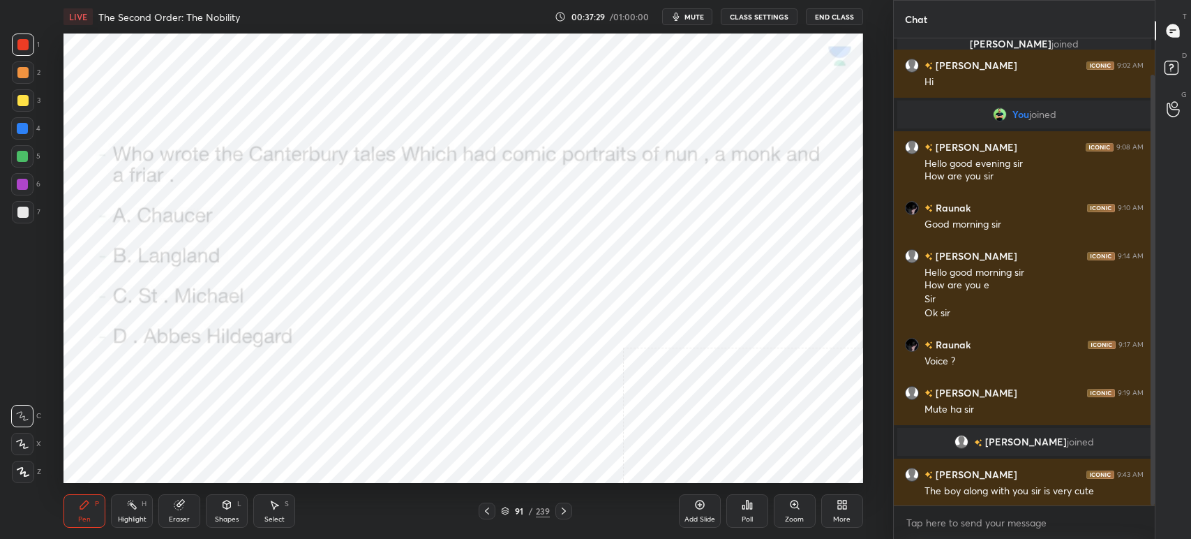
scroll to position [347, 257]
click at [754, 512] on div "Poll" at bounding box center [747, 510] width 42 height 33
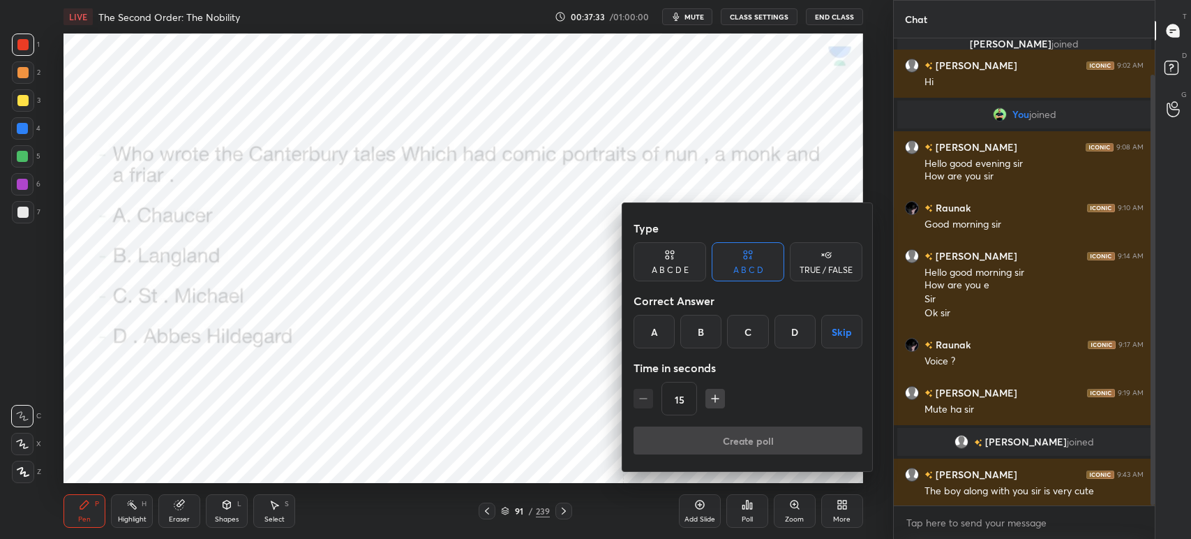
click at [472, 448] on div at bounding box center [595, 269] width 1191 height 539
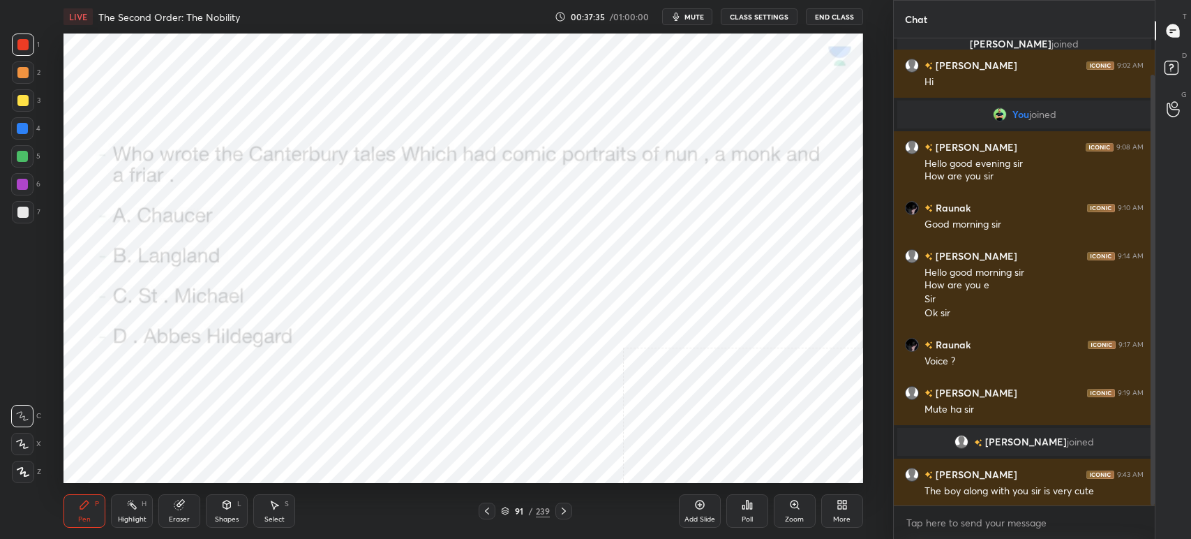
click at [750, 512] on div "Poll" at bounding box center [747, 510] width 42 height 33
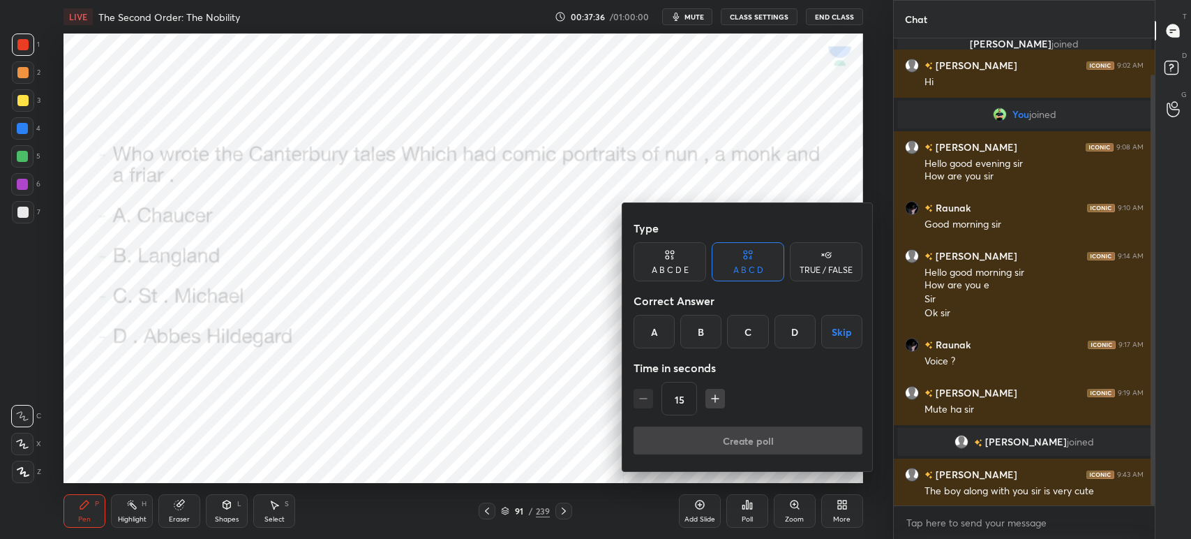
drag, startPoint x: 658, startPoint y: 328, endPoint x: 662, endPoint y: 339, distance: 11.9
click at [660, 333] on div "A" at bounding box center [654, 331] width 41 height 33
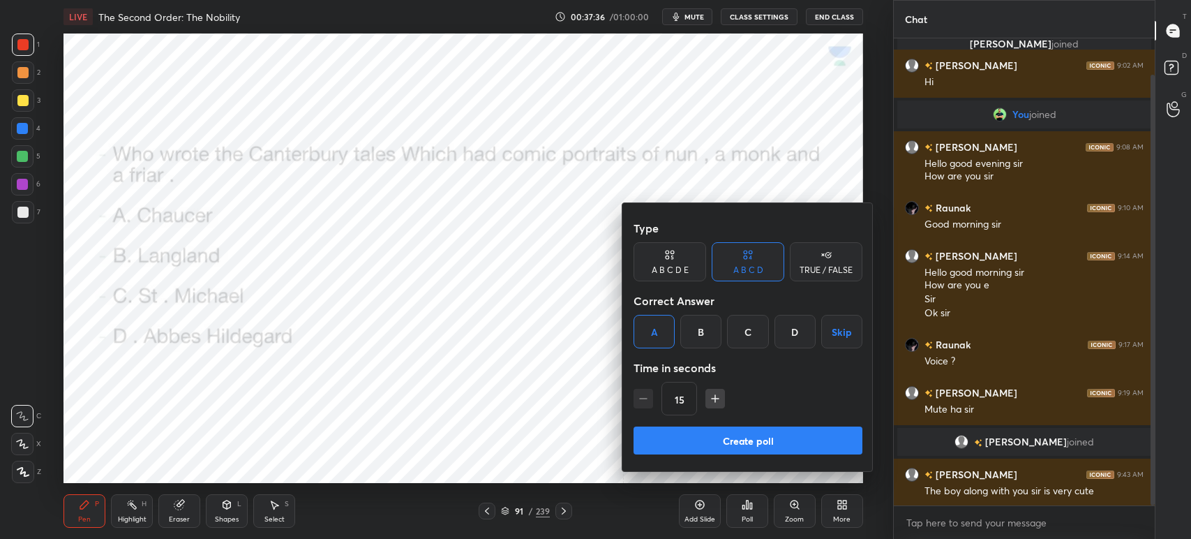
click at [692, 454] on button "Create poll" at bounding box center [748, 440] width 229 height 28
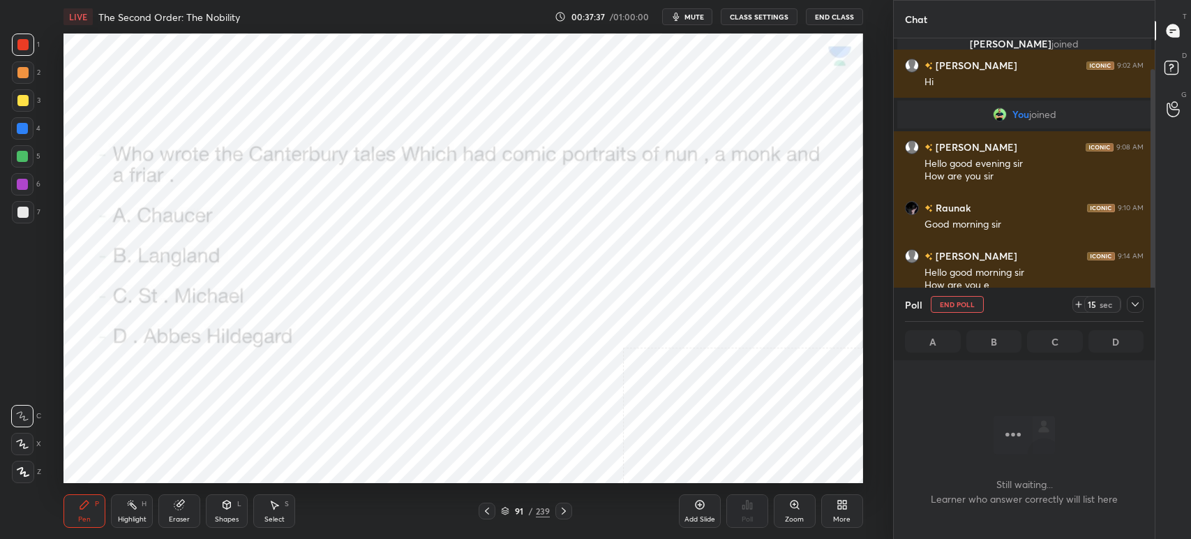
scroll to position [274, 257]
drag, startPoint x: 692, startPoint y: 20, endPoint x: 699, endPoint y: 23, distance: 7.2
click at [693, 23] on button "mute" at bounding box center [687, 16] width 50 height 17
click at [1139, 305] on icon at bounding box center [1135, 304] width 11 height 11
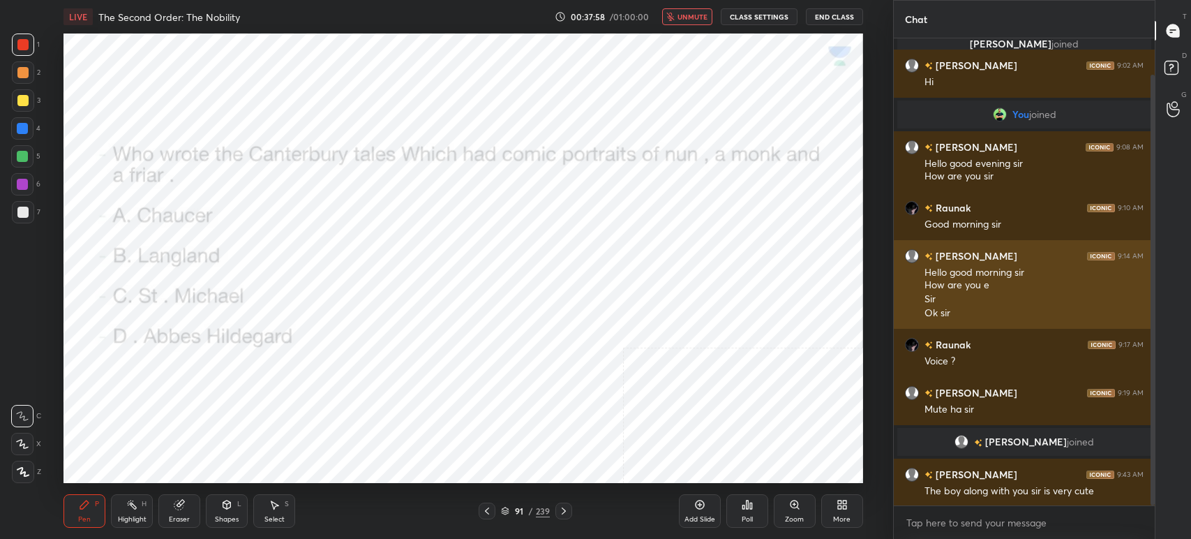
scroll to position [463, 257]
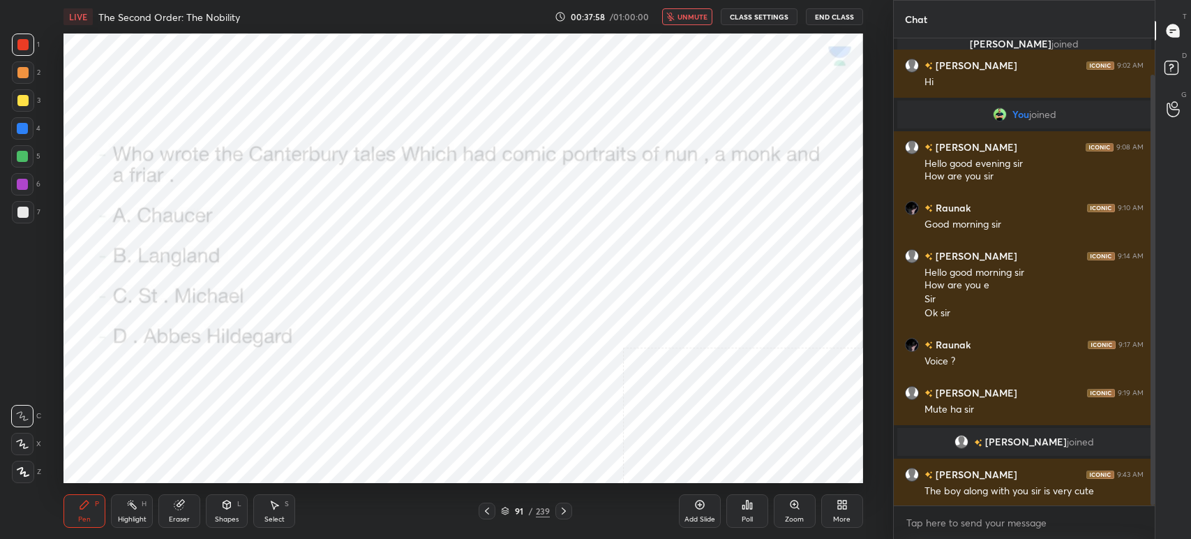
click at [689, 13] on span "unmute" at bounding box center [693, 17] width 30 height 10
click at [565, 514] on icon at bounding box center [563, 510] width 11 height 11
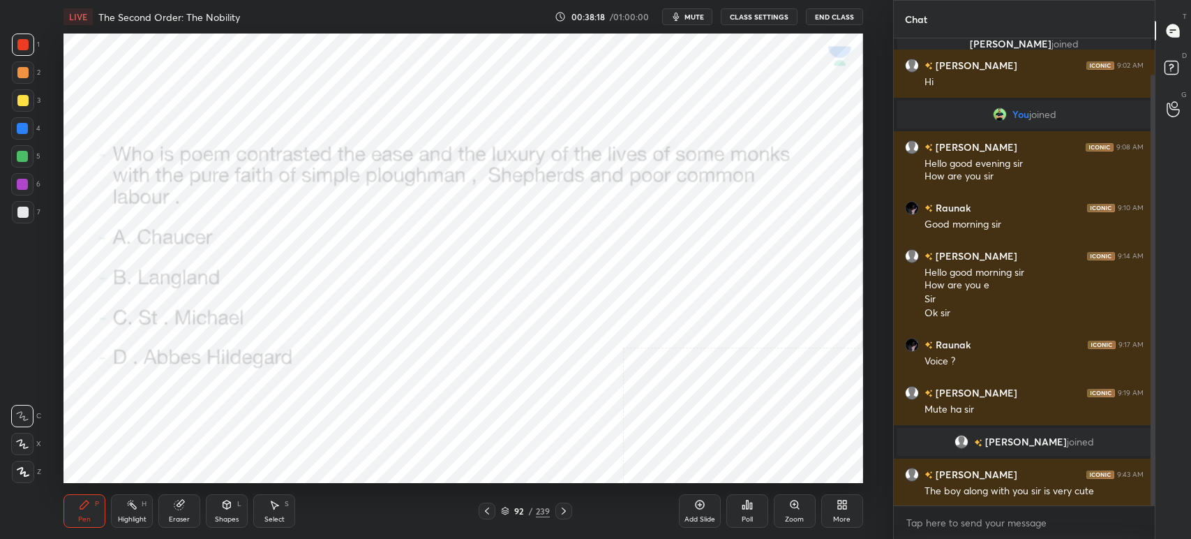
click at [682, 15] on icon "button" at bounding box center [676, 16] width 11 height 11
click at [753, 507] on div "Poll" at bounding box center [747, 510] width 42 height 33
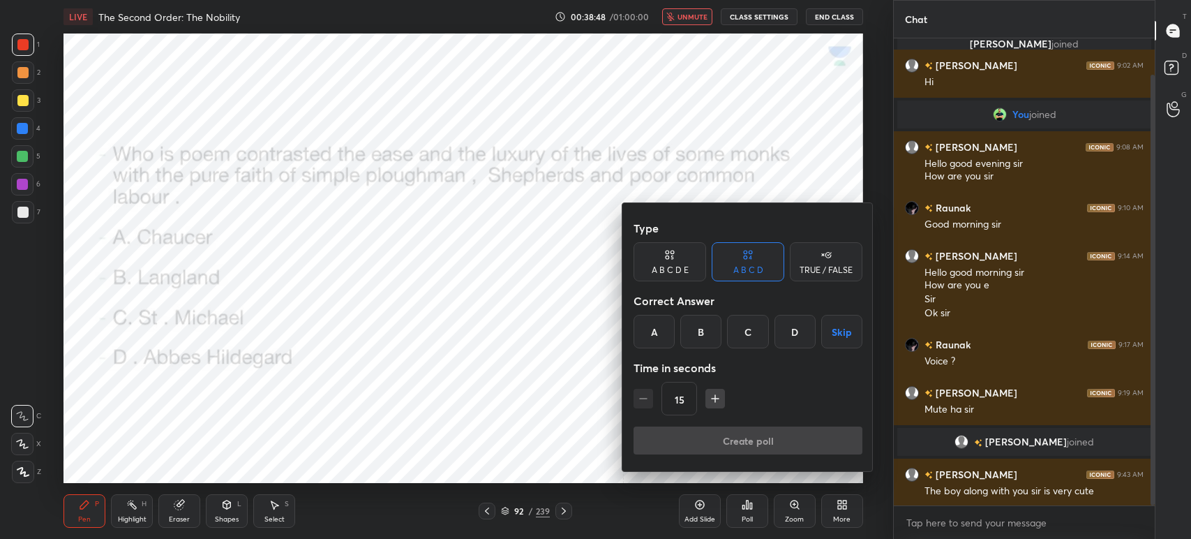
drag, startPoint x: 700, startPoint y: 331, endPoint x: 709, endPoint y: 357, distance: 27.4
click at [701, 332] on div "B" at bounding box center [700, 331] width 41 height 33
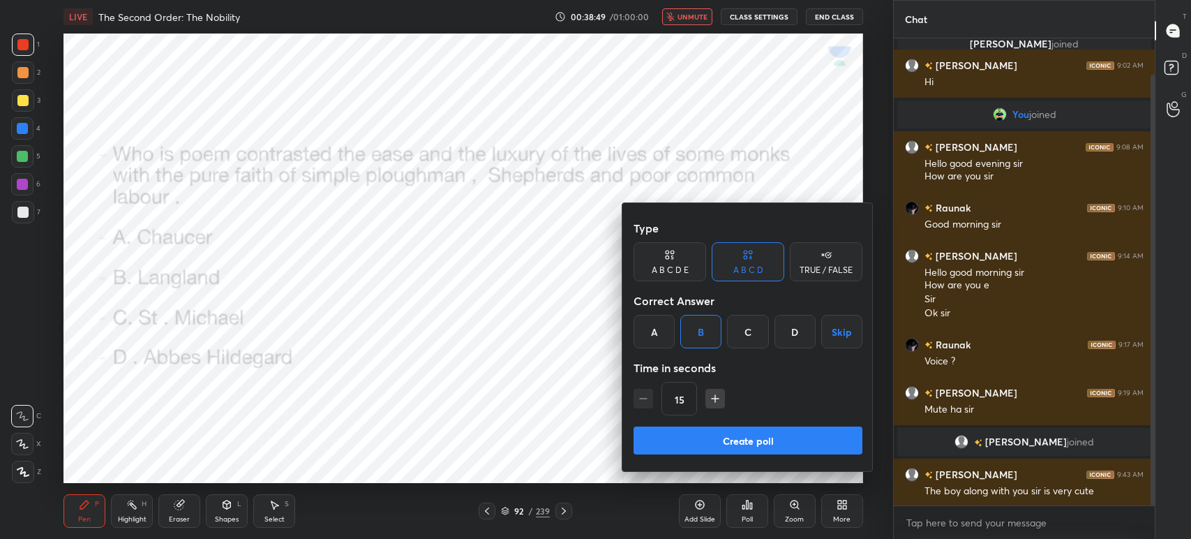
click at [731, 439] on button "Create poll" at bounding box center [748, 440] width 229 height 28
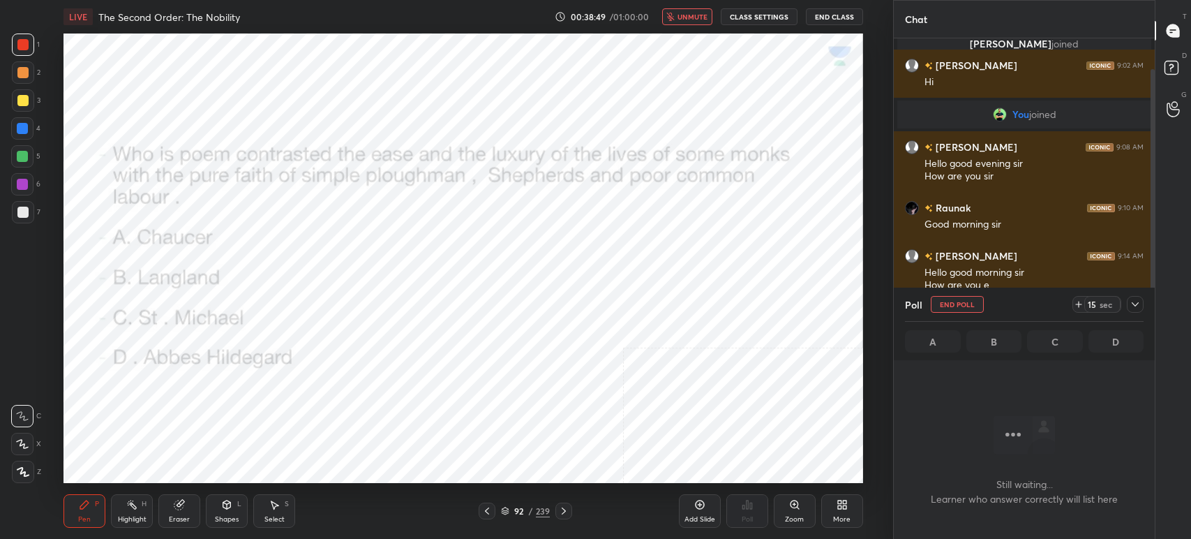
scroll to position [274, 257]
click at [683, 16] on span "unmute" at bounding box center [693, 17] width 30 height 10
click at [560, 519] on div at bounding box center [564, 510] width 17 height 17
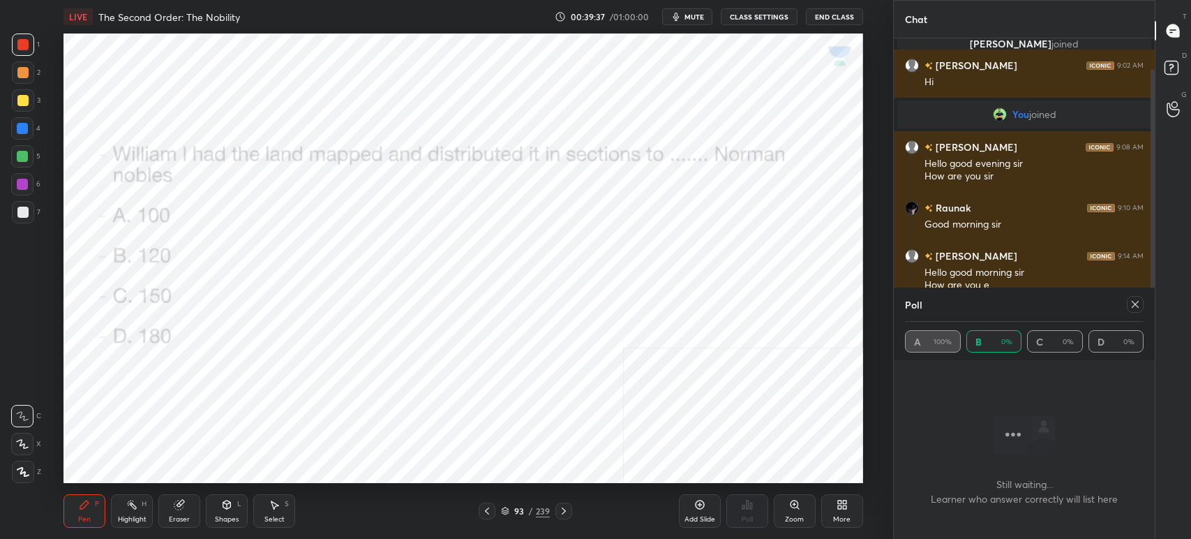
click at [567, 514] on icon at bounding box center [563, 510] width 11 height 11
click at [562, 506] on icon at bounding box center [563, 510] width 11 height 11
click at [514, 512] on div "95" at bounding box center [519, 511] width 14 height 8
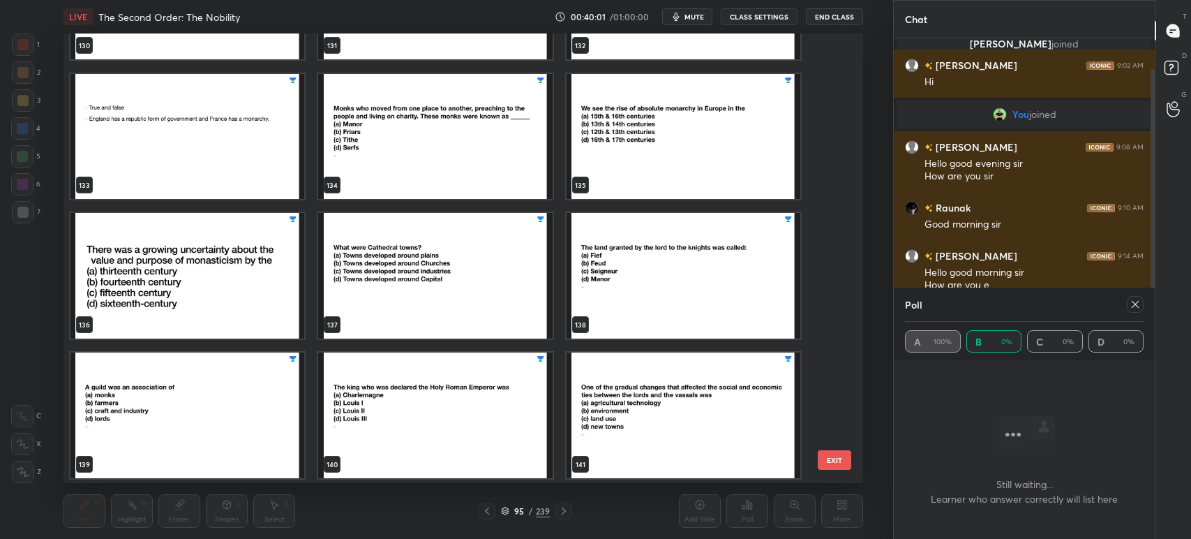
scroll to position [6086, 0]
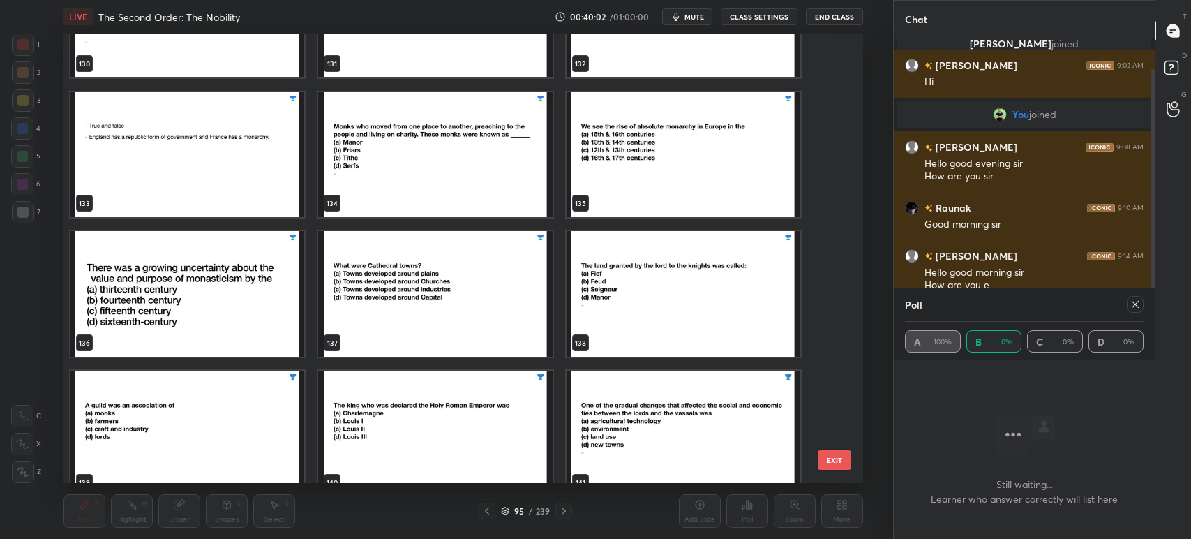
click at [471, 155] on img "grid" at bounding box center [436, 154] width 234 height 126
click at [475, 155] on img "grid" at bounding box center [436, 154] width 234 height 126
click at [479, 153] on img "grid" at bounding box center [436, 154] width 234 height 126
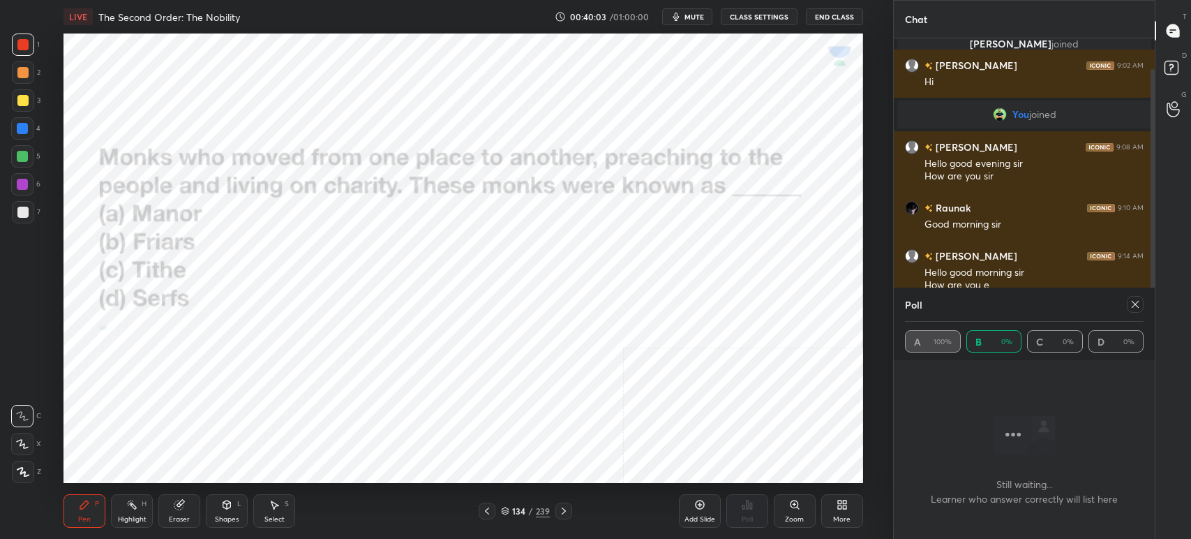
click at [1137, 300] on icon at bounding box center [1135, 304] width 11 height 11
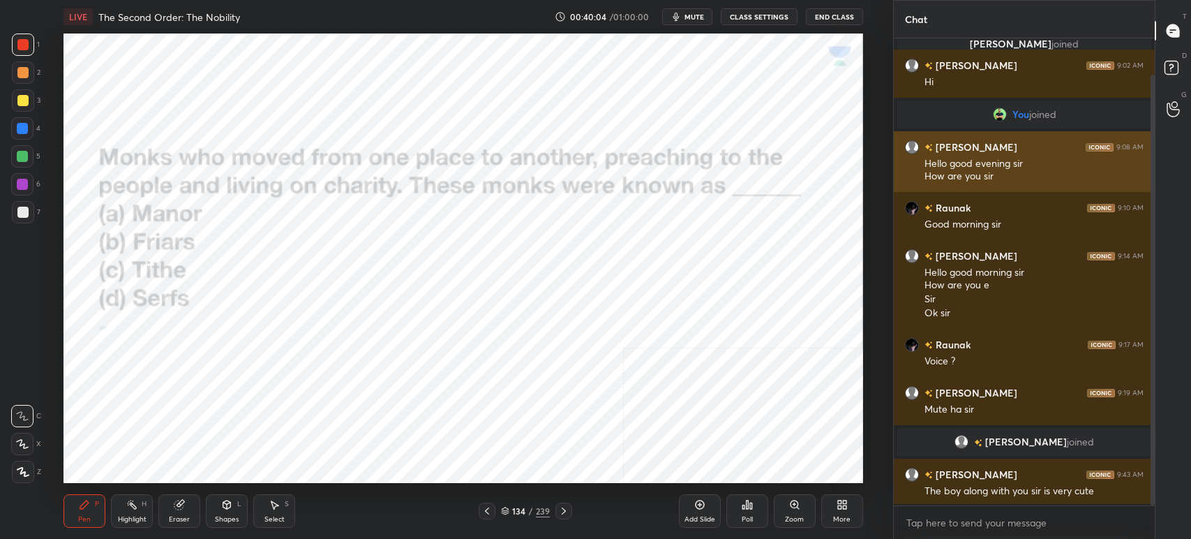
scroll to position [4, 4]
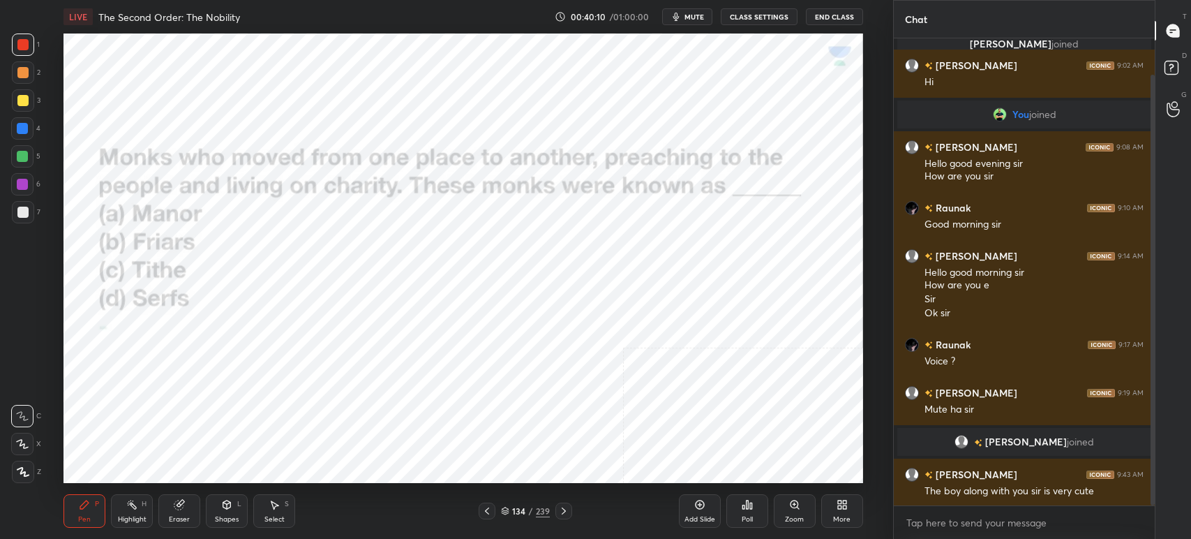
click at [692, 20] on span "mute" at bounding box center [695, 17] width 20 height 10
click at [747, 516] on div "Poll" at bounding box center [747, 519] width 11 height 7
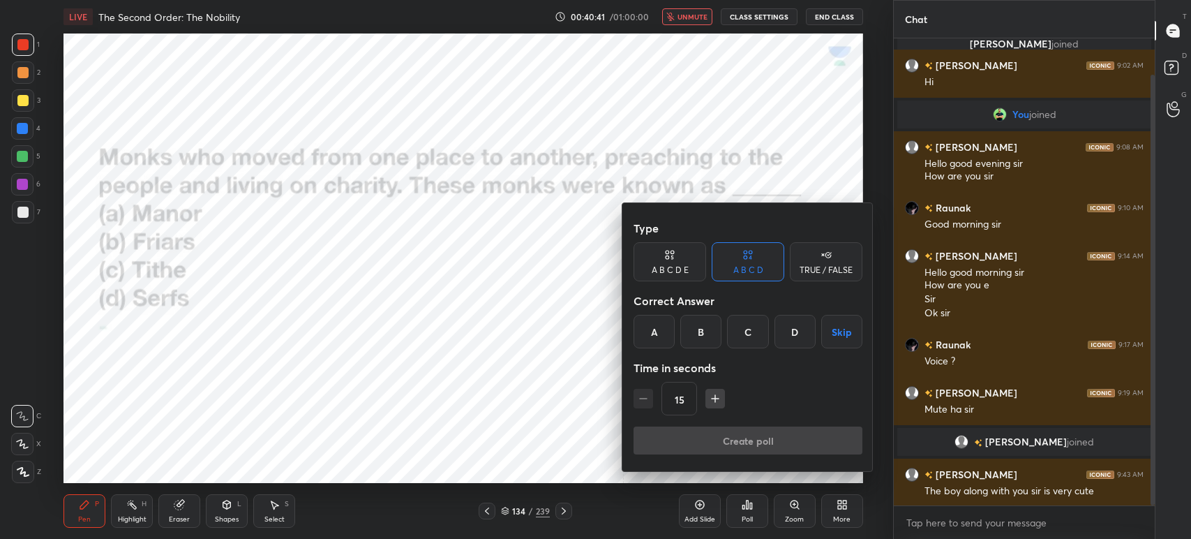
click at [699, 335] on div "B" at bounding box center [700, 331] width 41 height 33
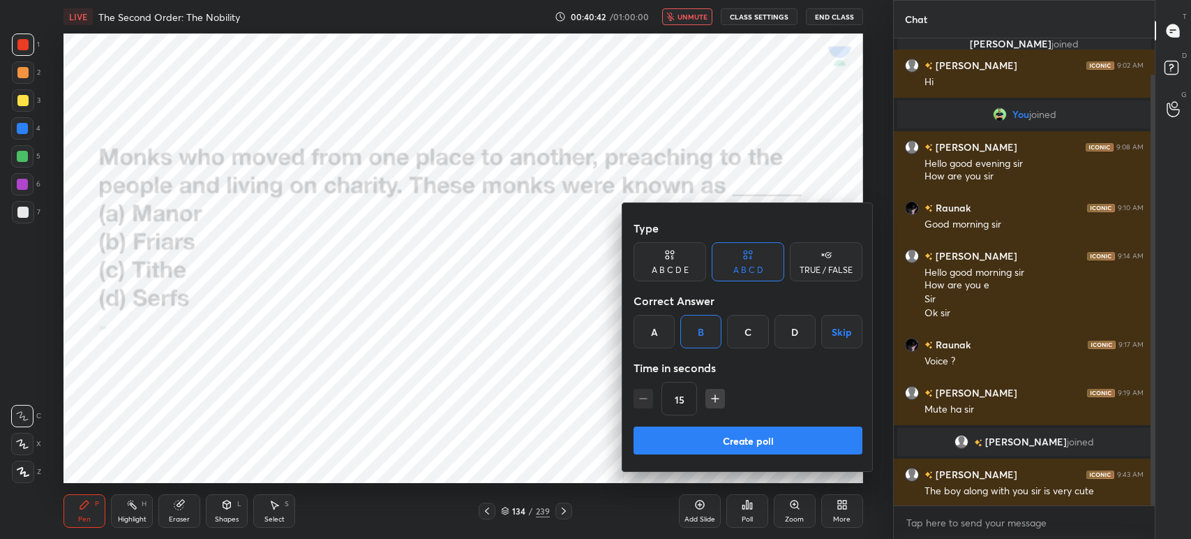
click at [726, 442] on button "Create poll" at bounding box center [748, 440] width 229 height 28
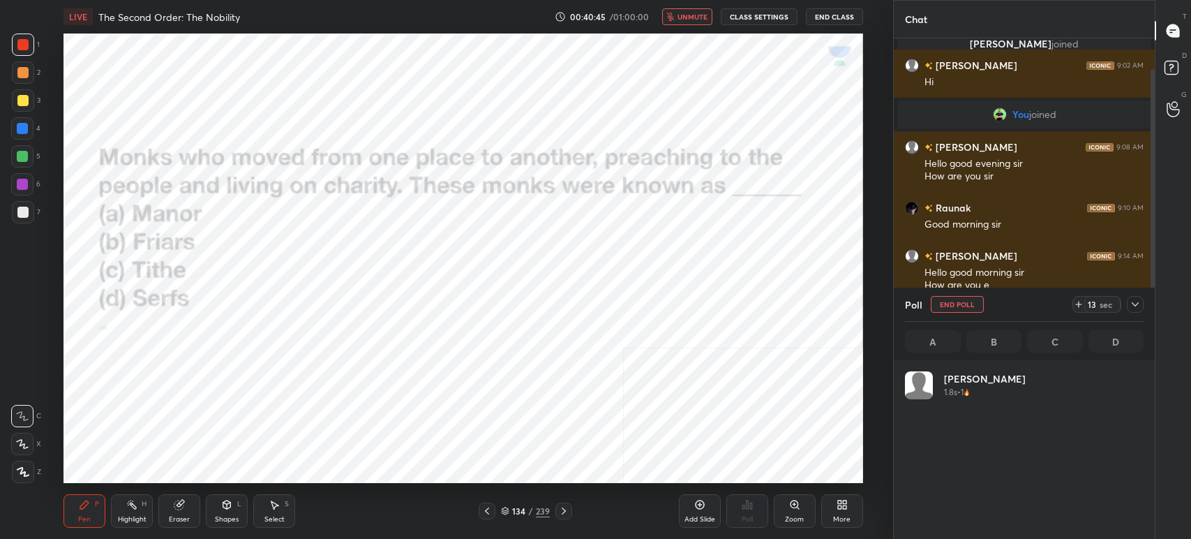
scroll to position [163, 234]
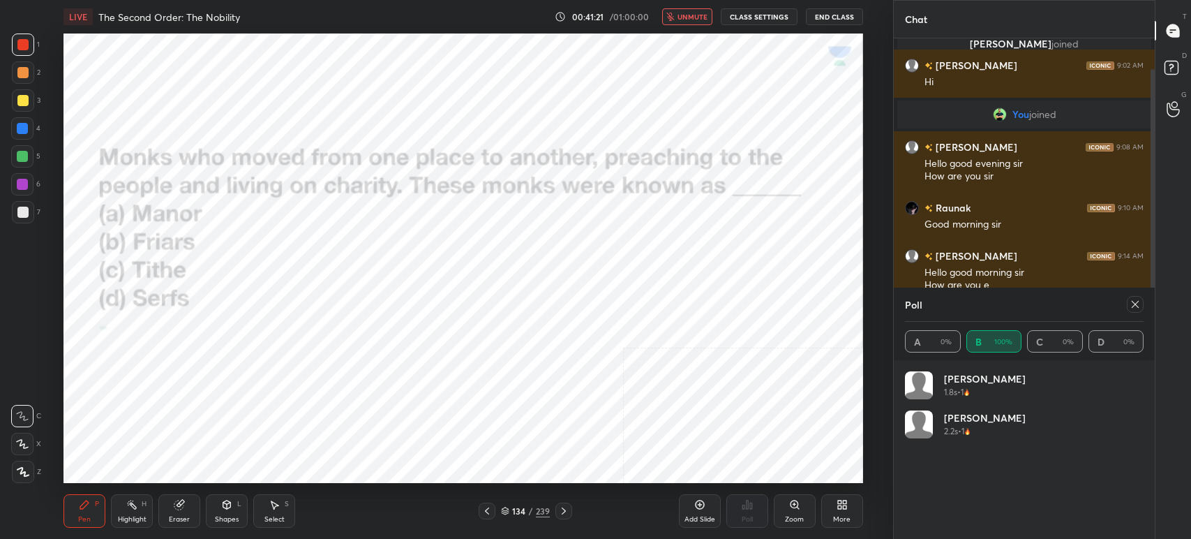
click at [688, 20] on span "unmute" at bounding box center [693, 17] width 30 height 10
click at [1134, 306] on icon at bounding box center [1135, 304] width 11 height 11
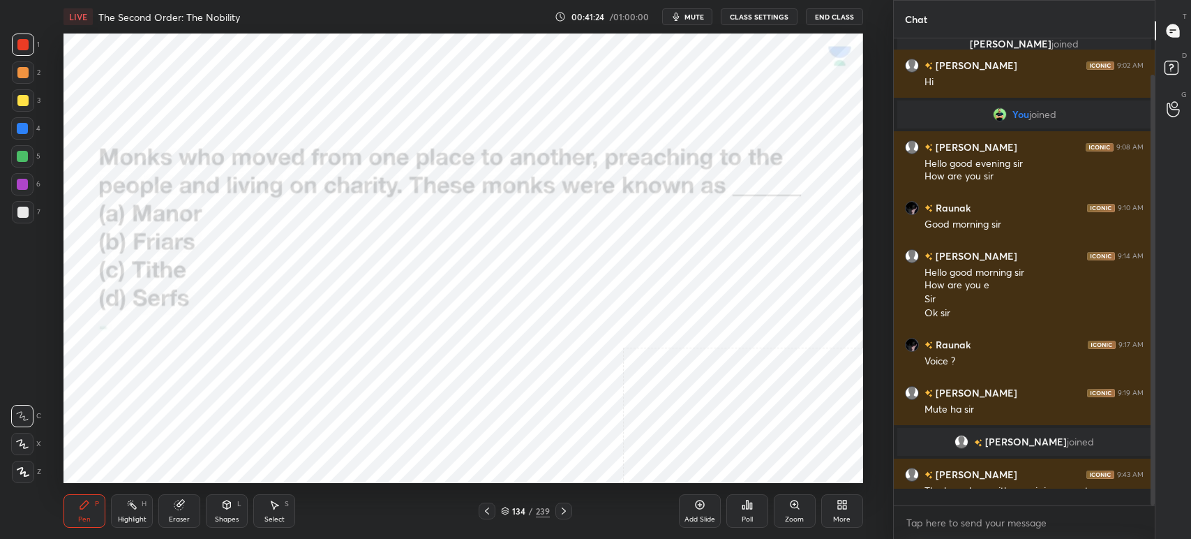
scroll to position [4, 4]
click at [692, 19] on span "mute" at bounding box center [695, 17] width 20 height 10
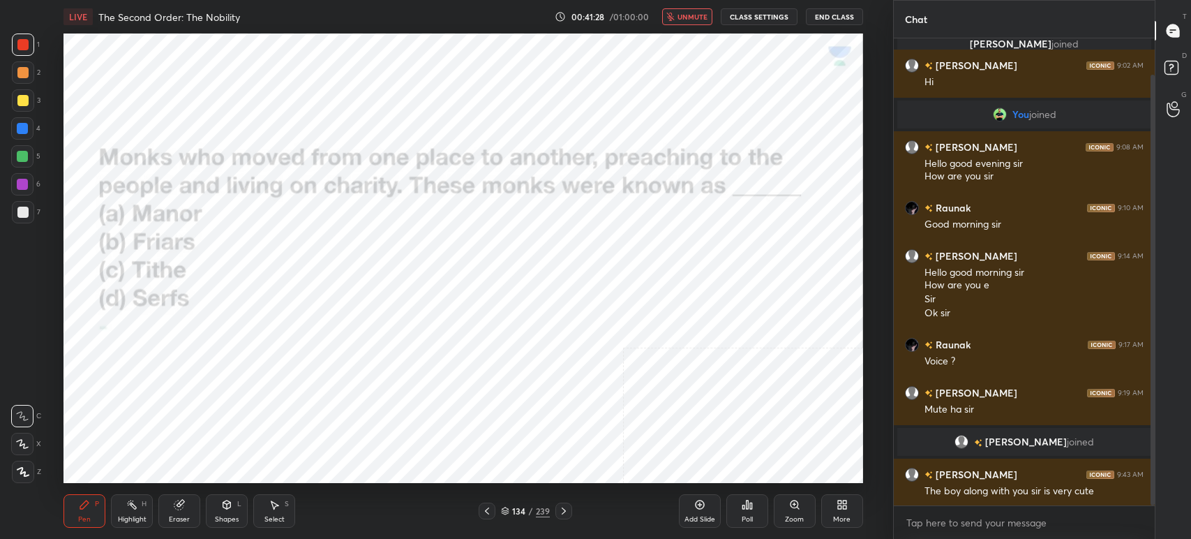
click at [692, 20] on span "unmute" at bounding box center [693, 17] width 30 height 10
click at [517, 507] on div "134" at bounding box center [519, 511] width 14 height 8
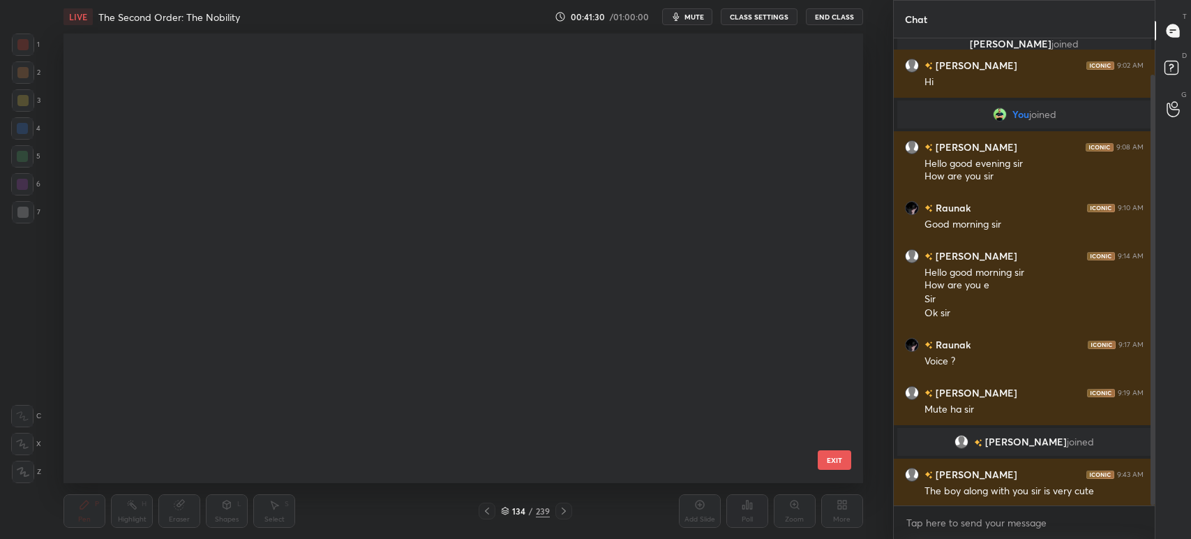
scroll to position [446, 793]
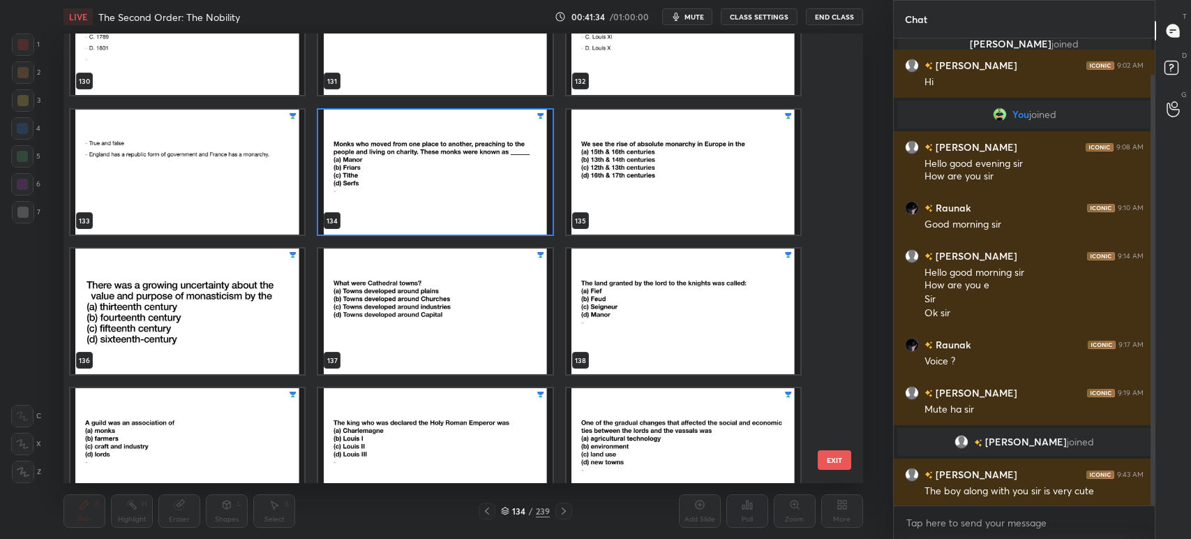
click at [698, 17] on span "mute" at bounding box center [695, 17] width 20 height 10
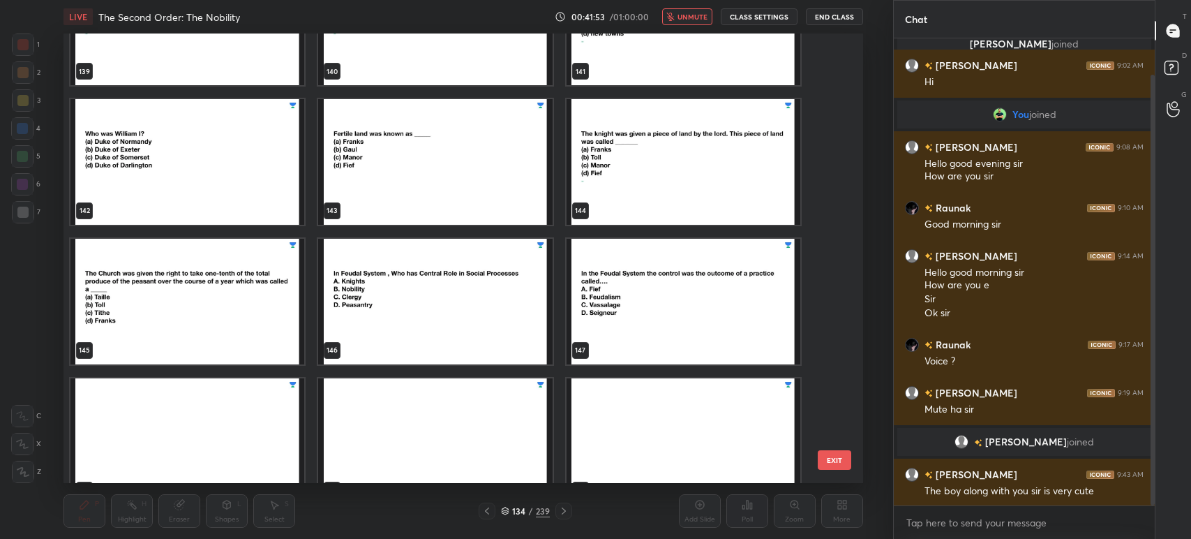
scroll to position [6532, 0]
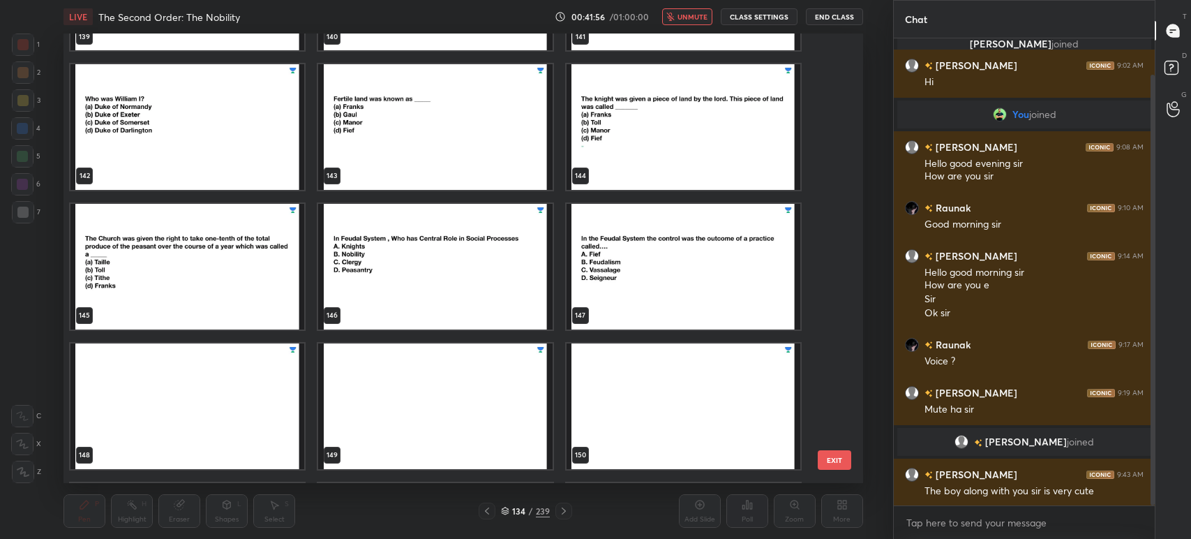
click at [234, 297] on img "grid" at bounding box center [187, 267] width 234 height 126
click at [236, 298] on img "grid" at bounding box center [187, 267] width 234 height 126
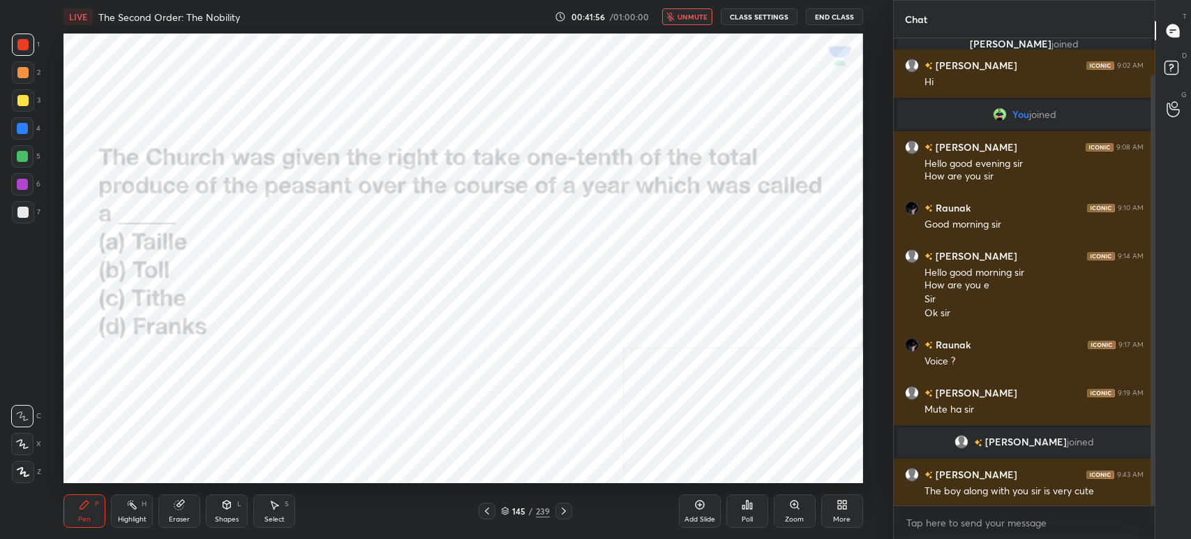
click at [239, 299] on img "grid" at bounding box center [187, 267] width 234 height 126
click at [692, 15] on span "unmute" at bounding box center [693, 17] width 30 height 10
drag, startPoint x: 694, startPoint y: 18, endPoint x: 692, endPoint y: 30, distance: 11.9
click at [696, 19] on span "mute" at bounding box center [695, 17] width 20 height 10
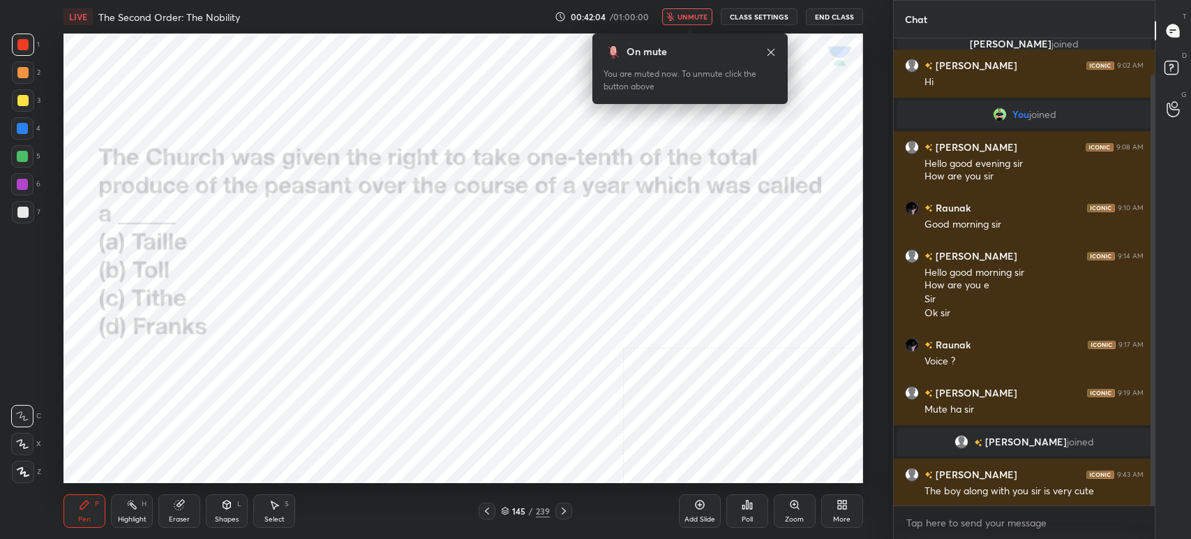
click at [700, 15] on span "unmute" at bounding box center [693, 17] width 30 height 10
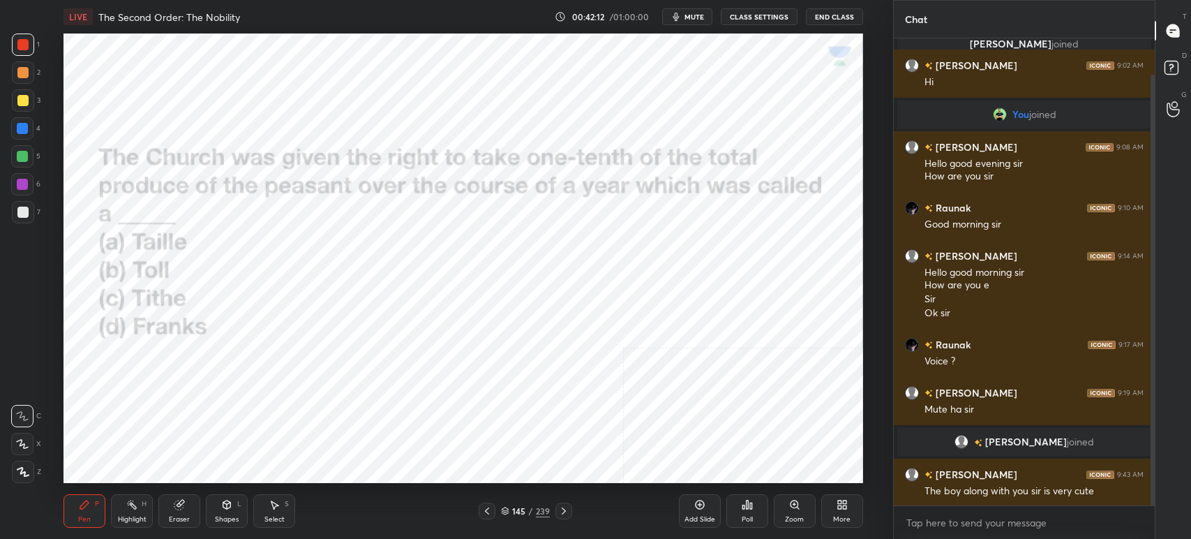
click at [703, 23] on button "mute" at bounding box center [687, 16] width 50 height 17
click at [751, 505] on icon at bounding box center [747, 504] width 11 height 11
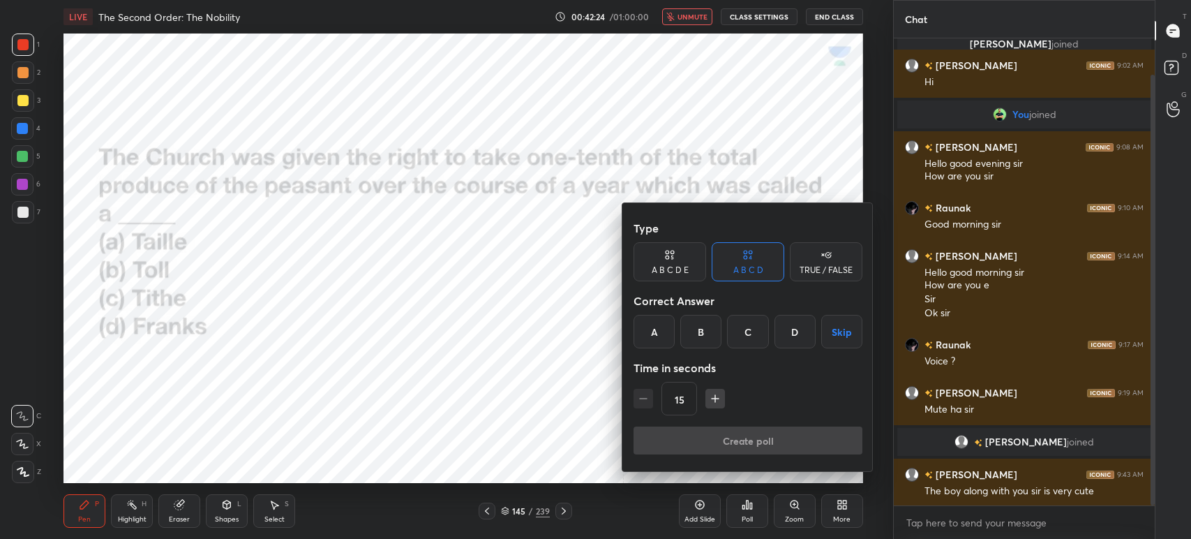
click at [748, 336] on div "C" at bounding box center [747, 331] width 41 height 33
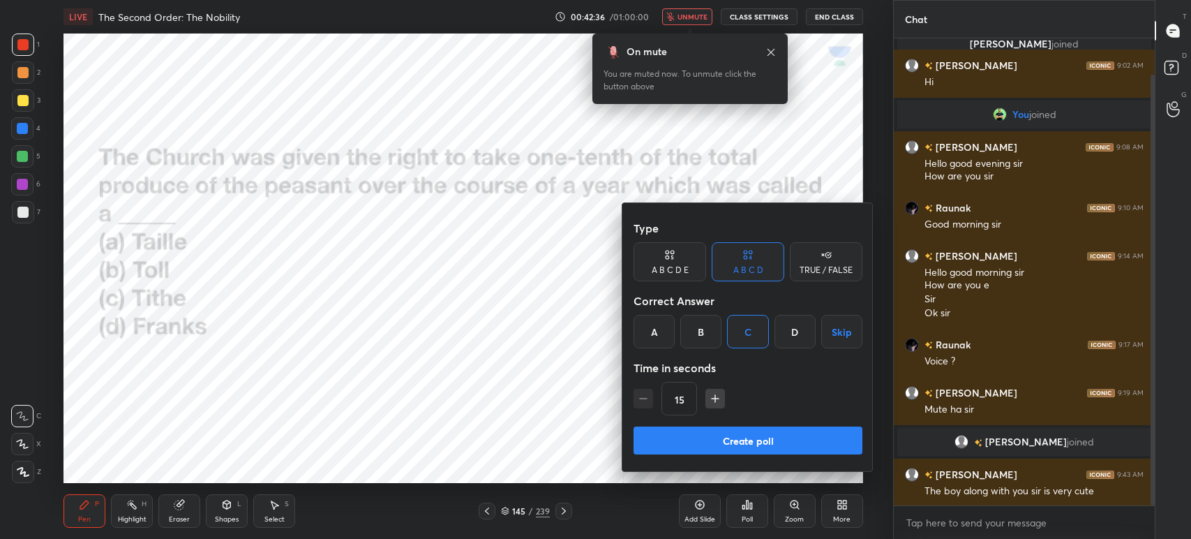
click at [770, 445] on button "Create poll" at bounding box center [748, 440] width 229 height 28
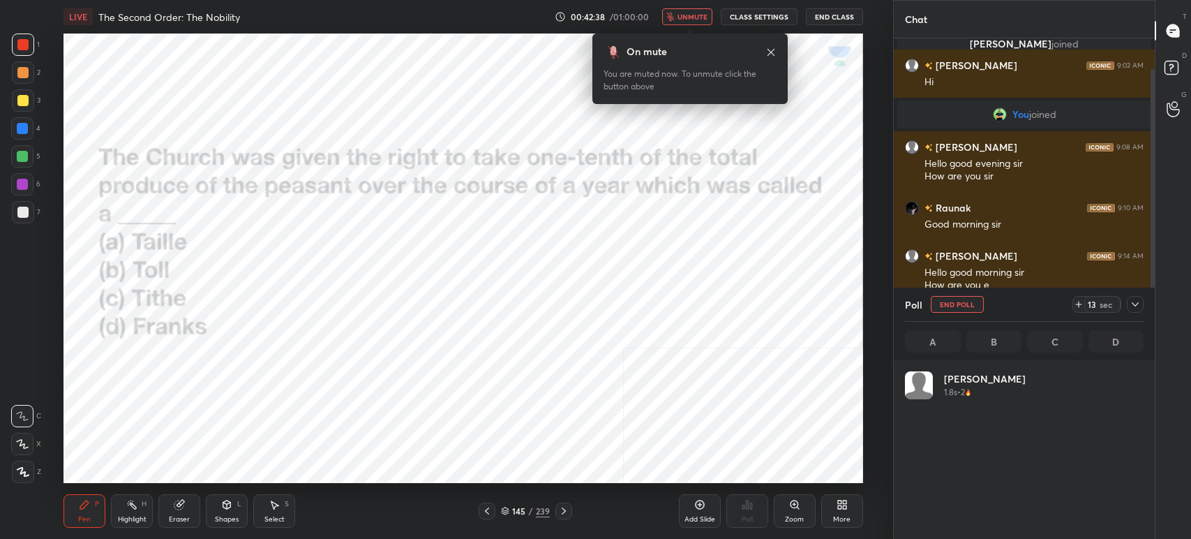
scroll to position [163, 234]
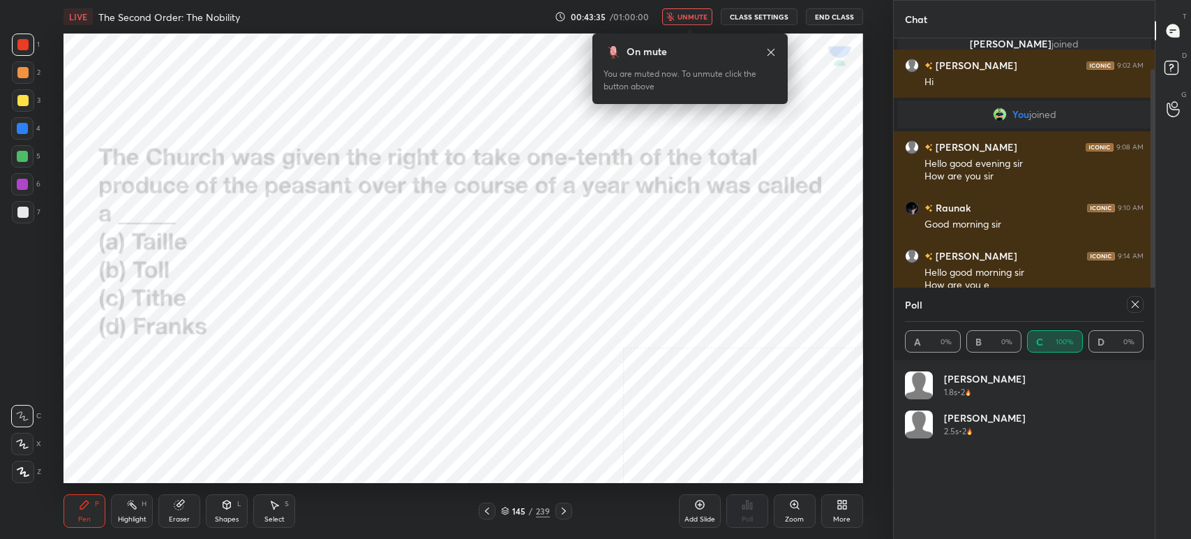
click at [681, 22] on button "unmute" at bounding box center [687, 16] width 50 height 17
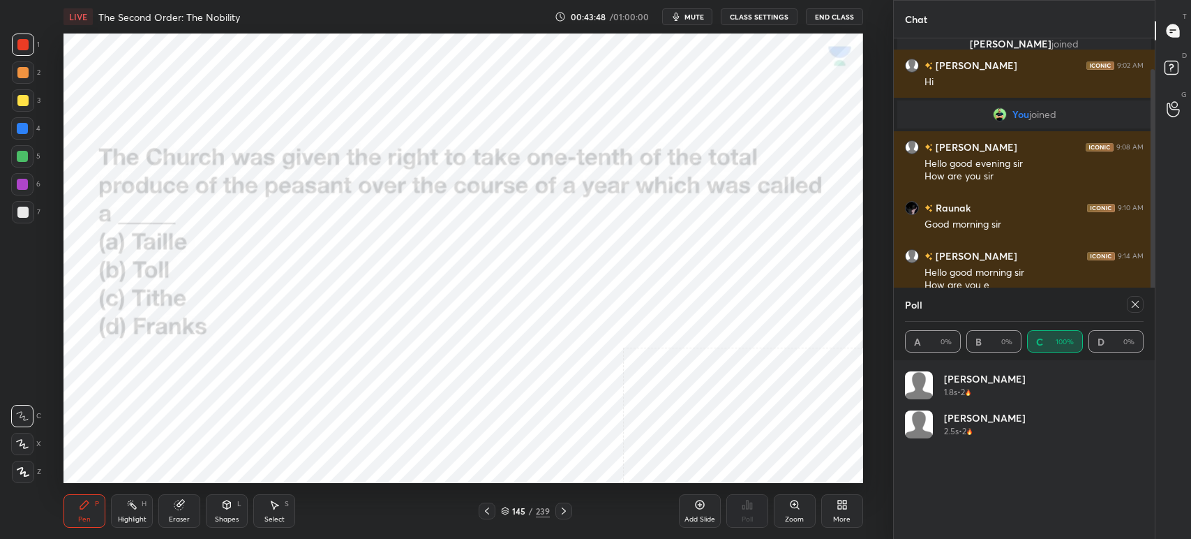
click at [566, 515] on icon at bounding box center [563, 510] width 11 height 11
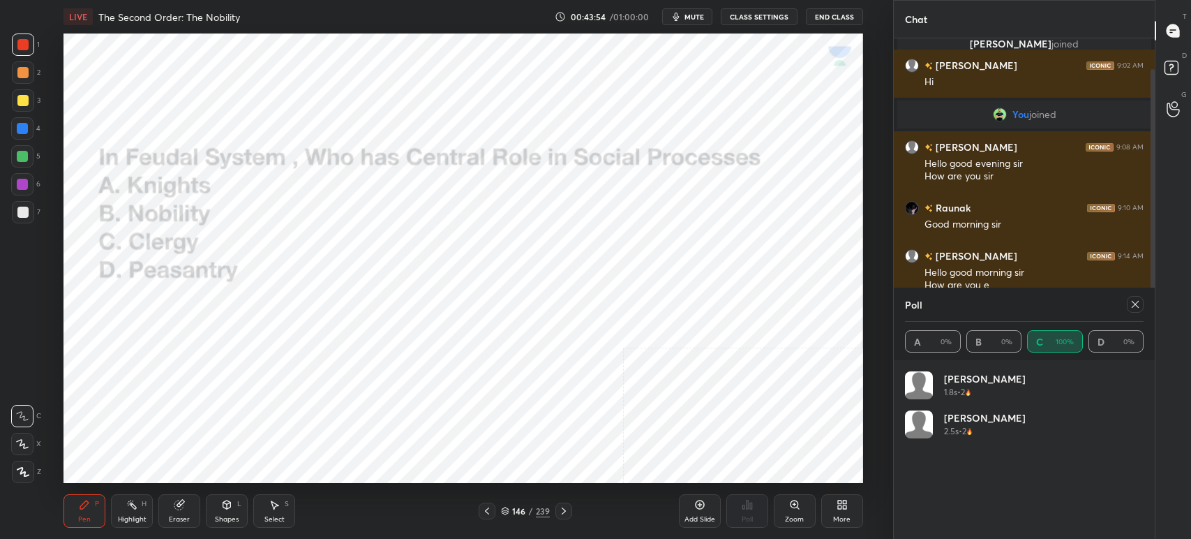
drag, startPoint x: 1128, startPoint y: 306, endPoint x: 1130, endPoint y: 315, distance: 9.3
click at [1128, 306] on div at bounding box center [1135, 304] width 17 height 17
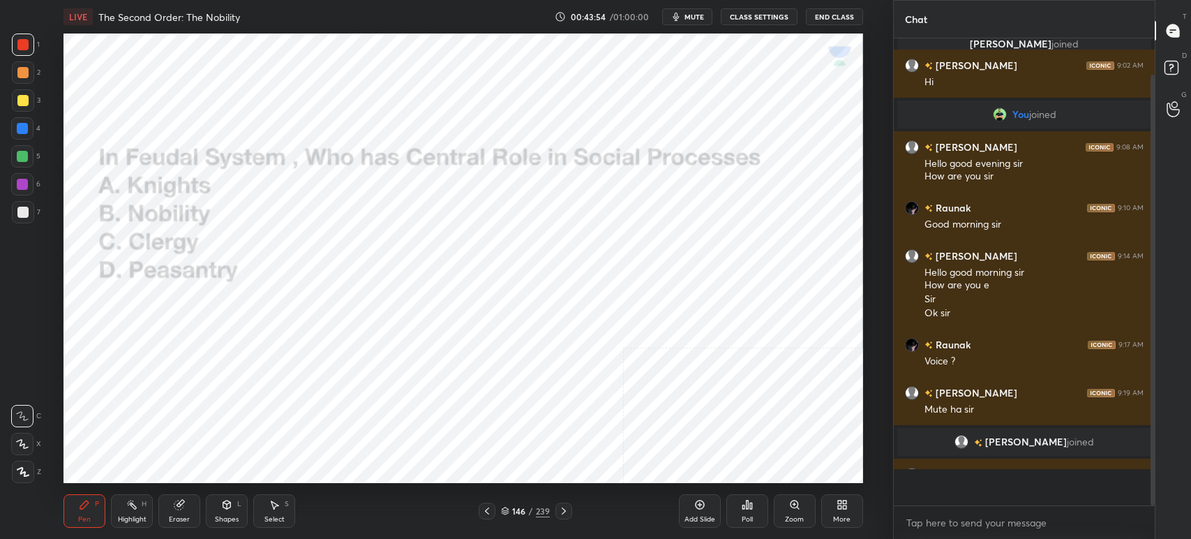
scroll to position [347, 257]
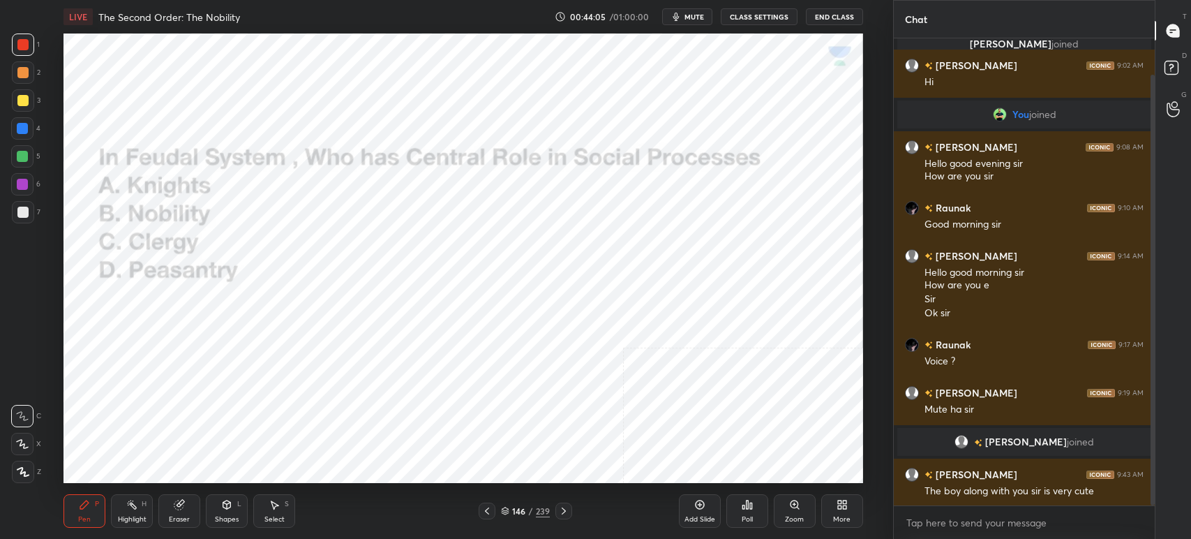
click at [747, 516] on div "Poll" at bounding box center [747, 519] width 11 height 7
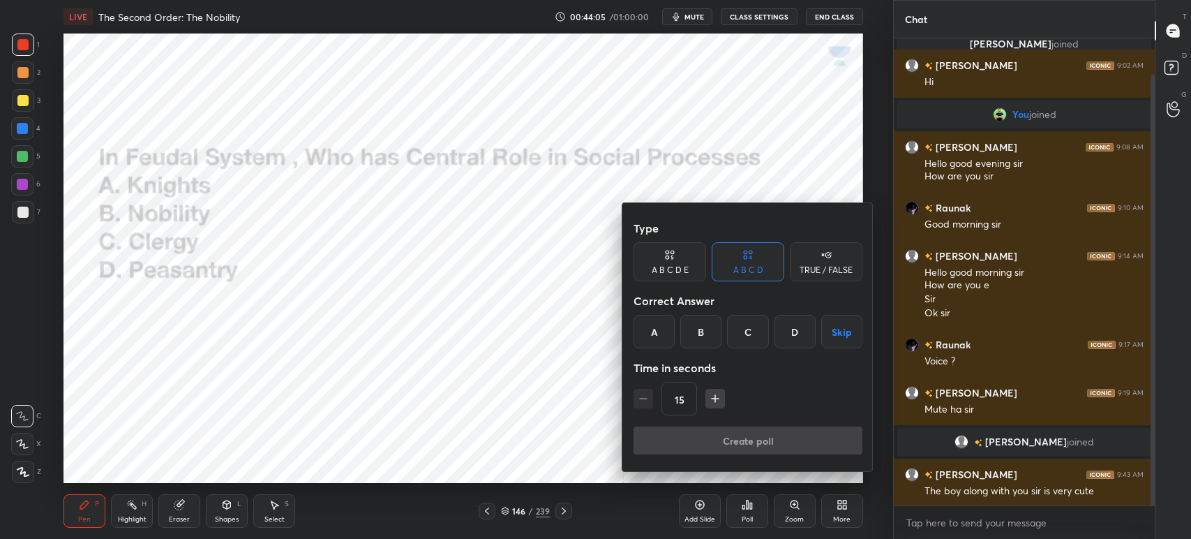
click at [626, 185] on div at bounding box center [595, 269] width 1191 height 539
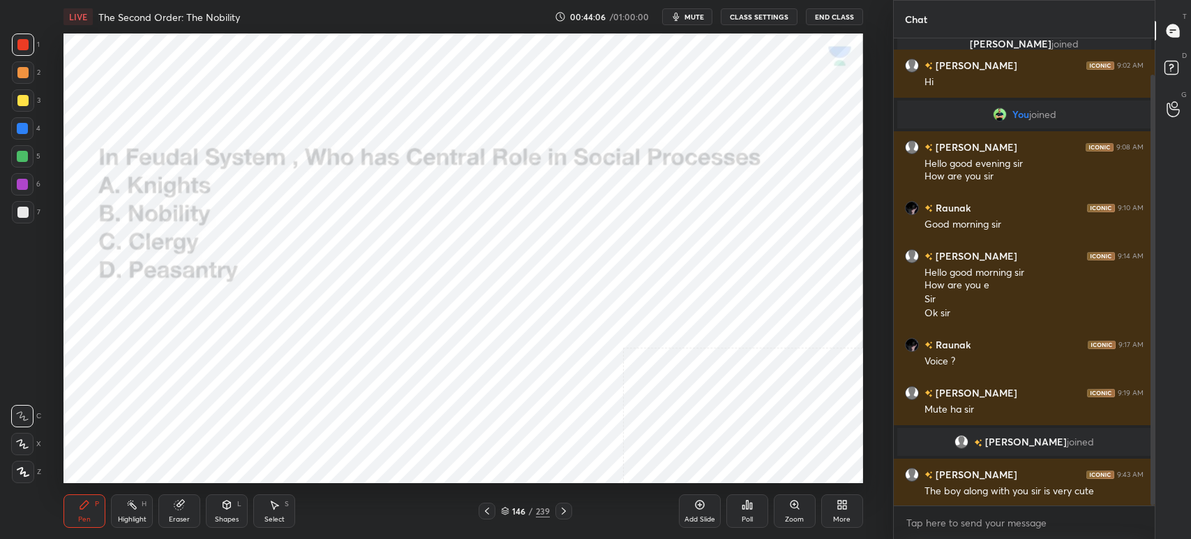
click at [682, 17] on icon "button" at bounding box center [676, 16] width 11 height 11
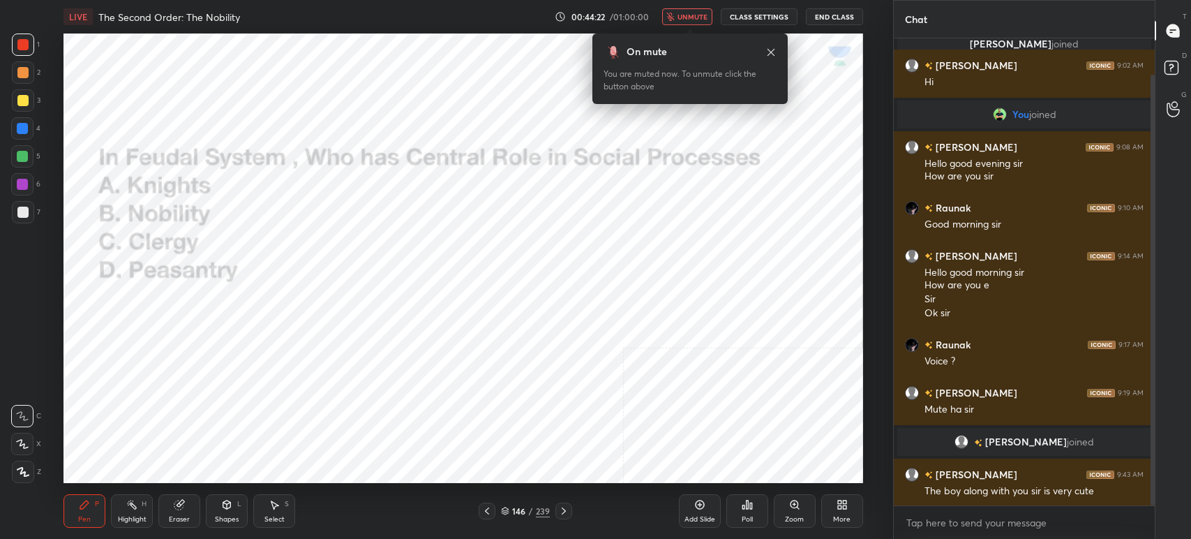
click at [687, 14] on span "unmute" at bounding box center [693, 17] width 30 height 10
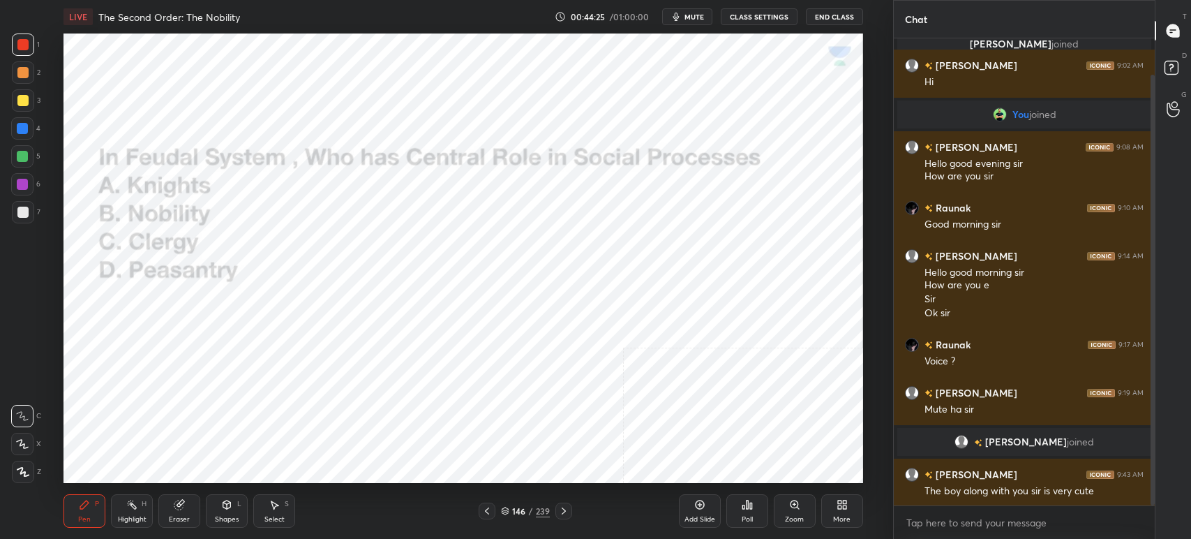
click at [747, 507] on icon at bounding box center [748, 504] width 2 height 8
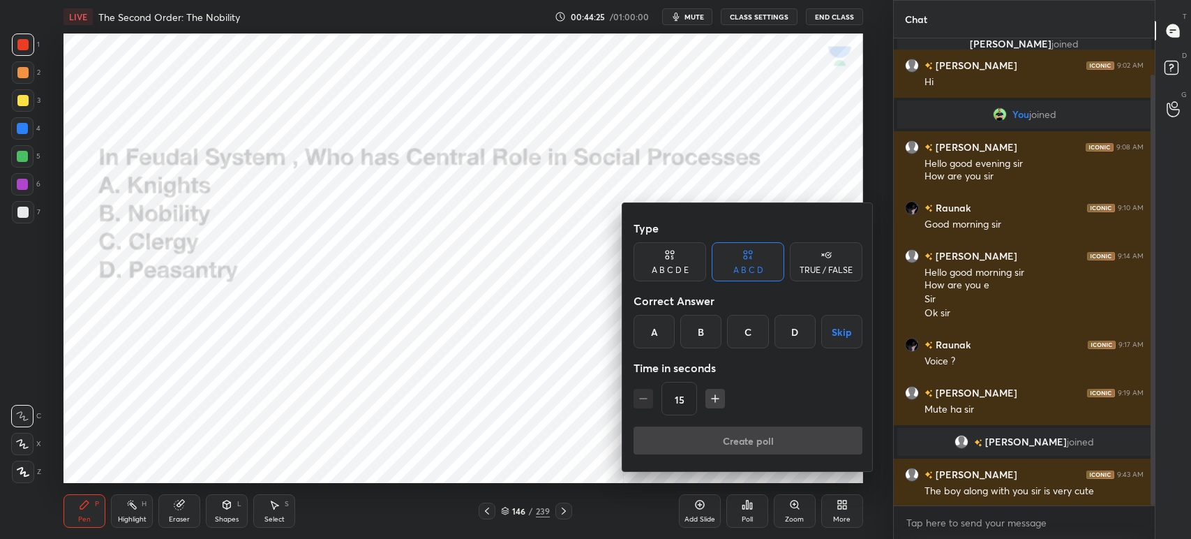
click at [713, 336] on div "B" at bounding box center [700, 331] width 41 height 33
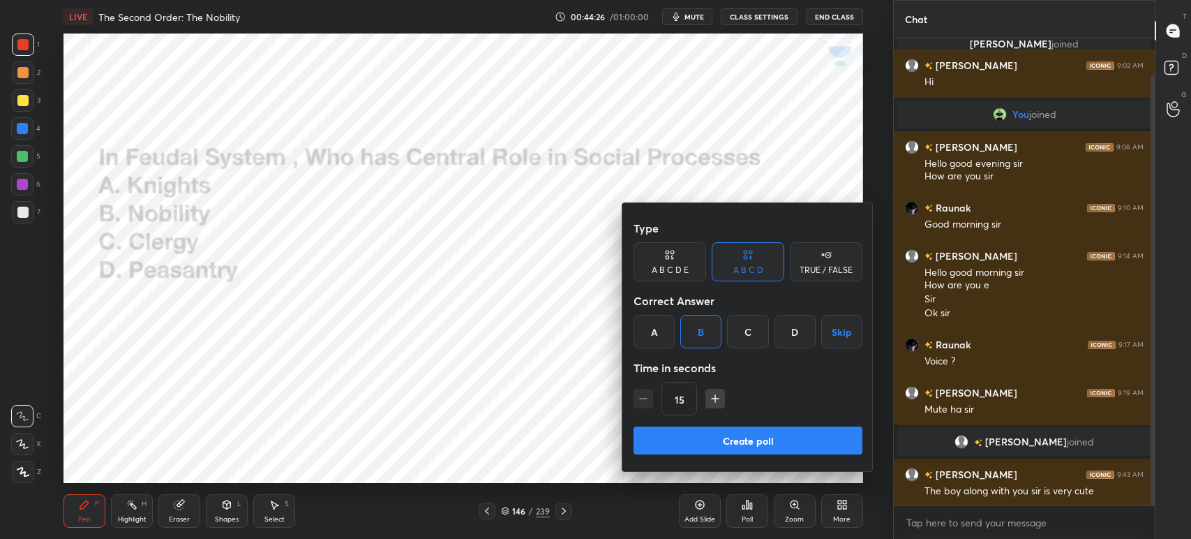
click at [729, 437] on button "Create poll" at bounding box center [748, 440] width 229 height 28
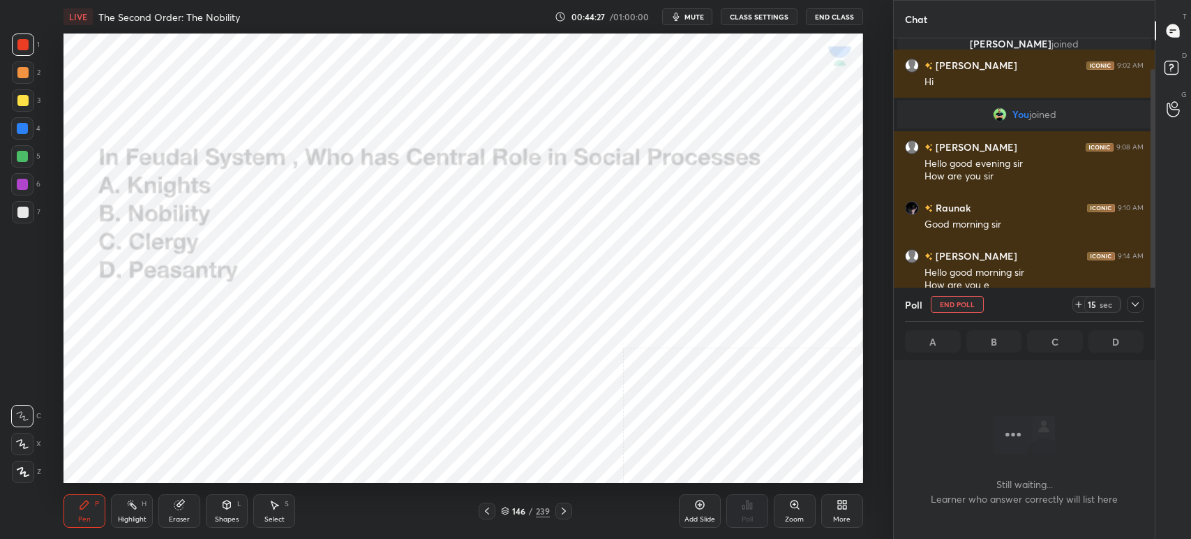
scroll to position [5, 4]
click at [694, 17] on span "mute" at bounding box center [695, 17] width 20 height 10
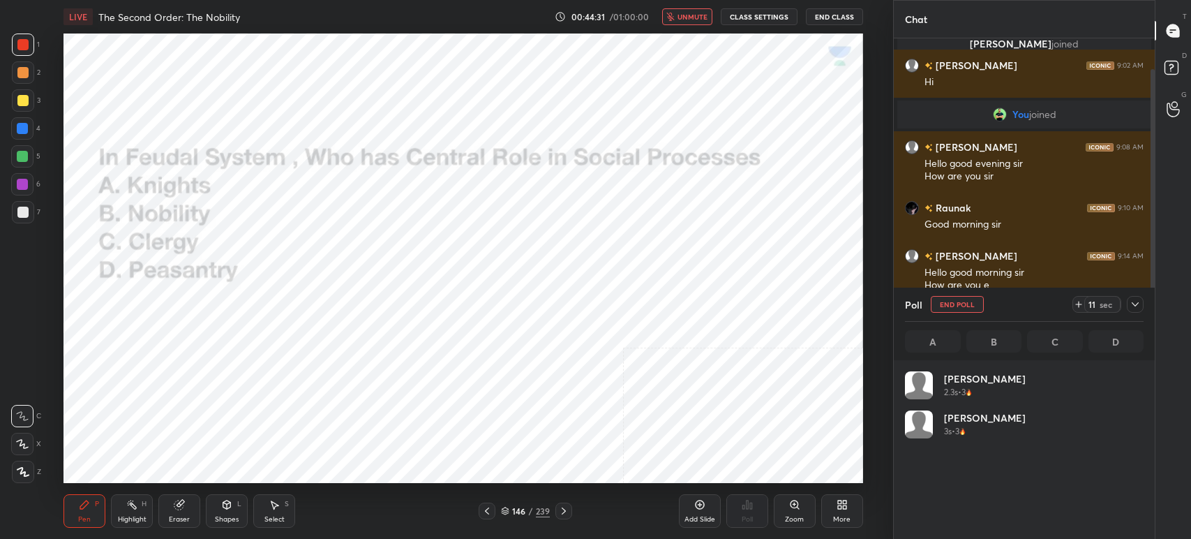
scroll to position [163, 234]
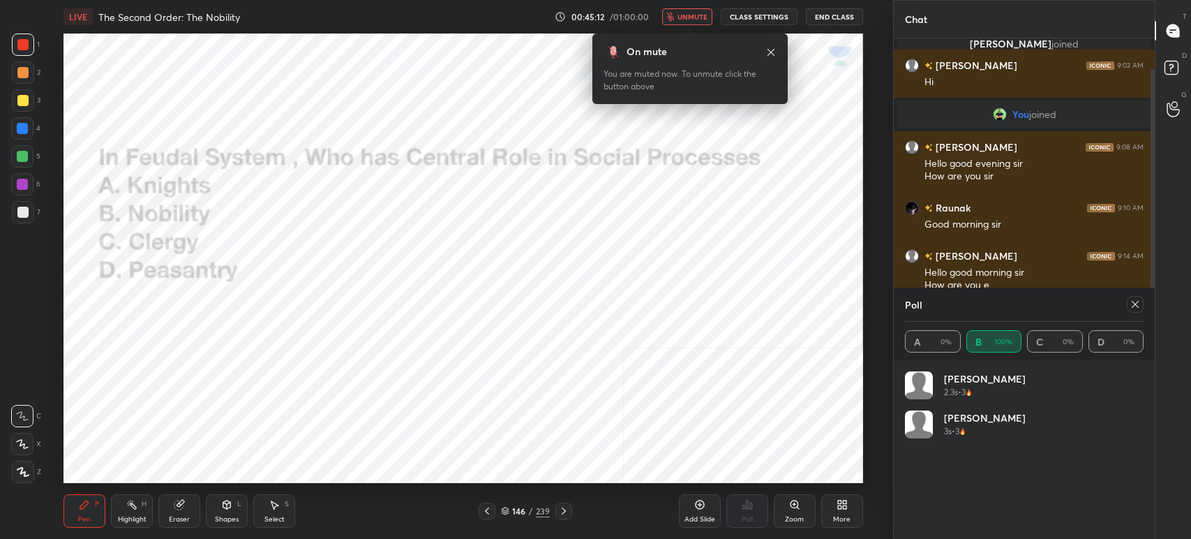
click at [703, 18] on span "unmute" at bounding box center [693, 17] width 30 height 10
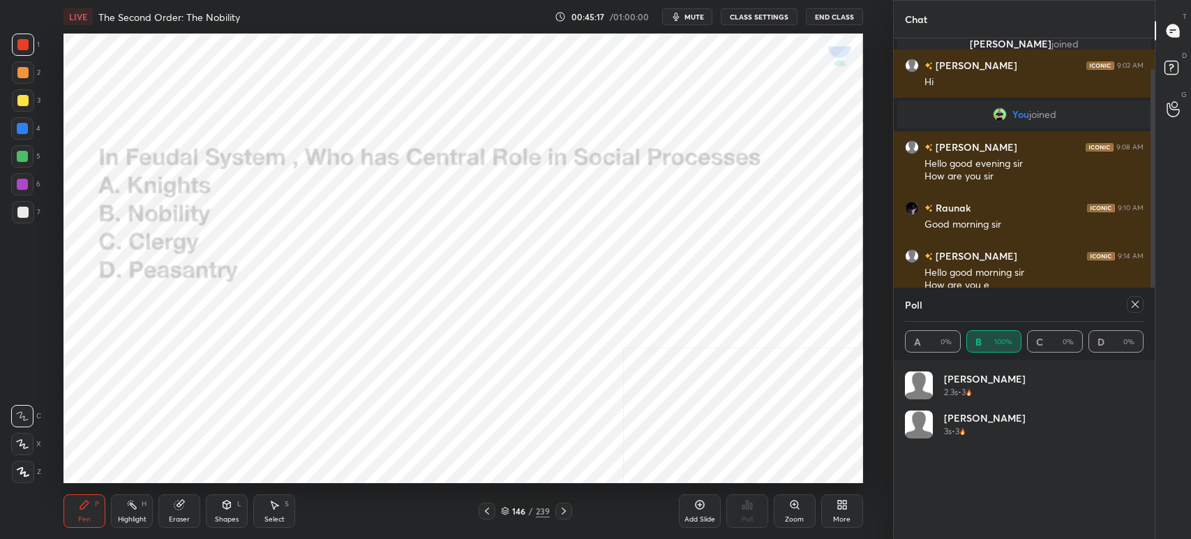
click at [512, 513] on div "146 / 239" at bounding box center [525, 511] width 49 height 13
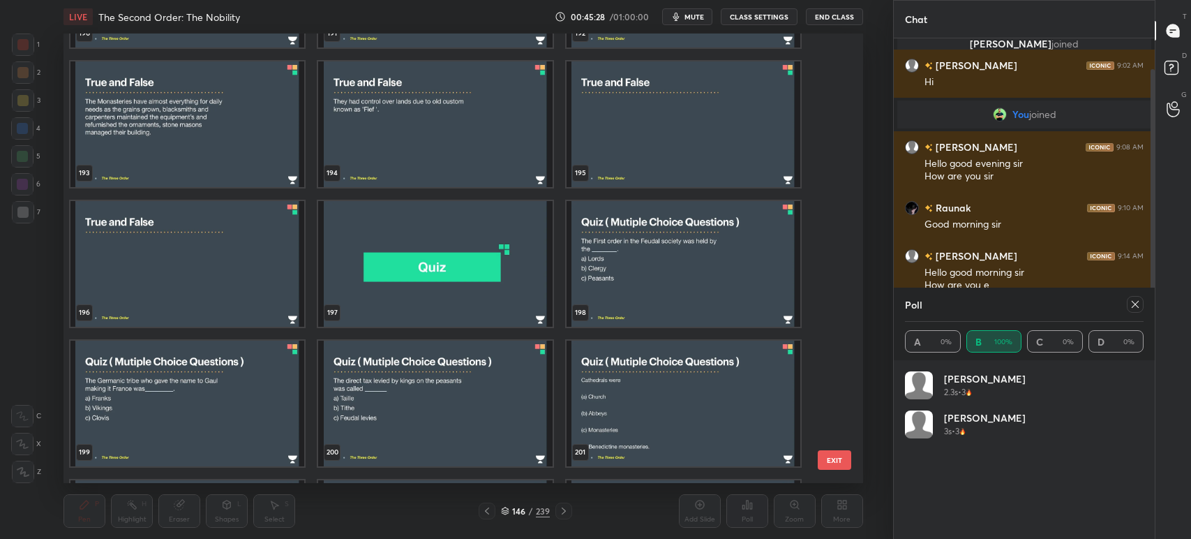
scroll to position [9049, 0]
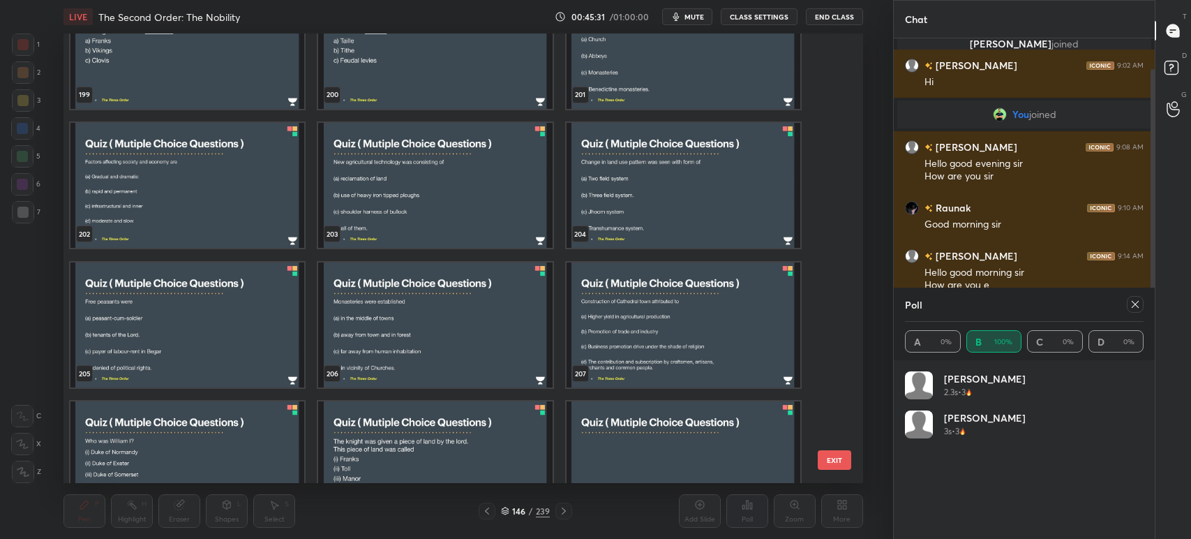
click at [405, 80] on img "grid" at bounding box center [436, 46] width 234 height 126
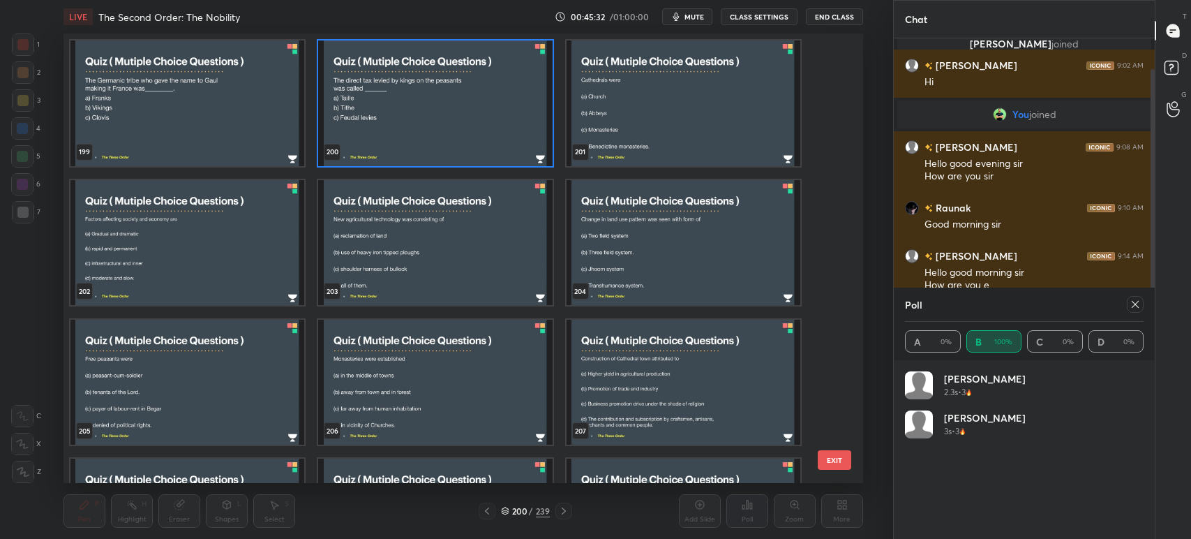
click at [408, 79] on div "199 200 201 202 203 204 205 206 207 208 209 210 211 212 213" at bounding box center [451, 257] width 775 height 449
click at [405, 81] on img "grid" at bounding box center [436, 103] width 234 height 126
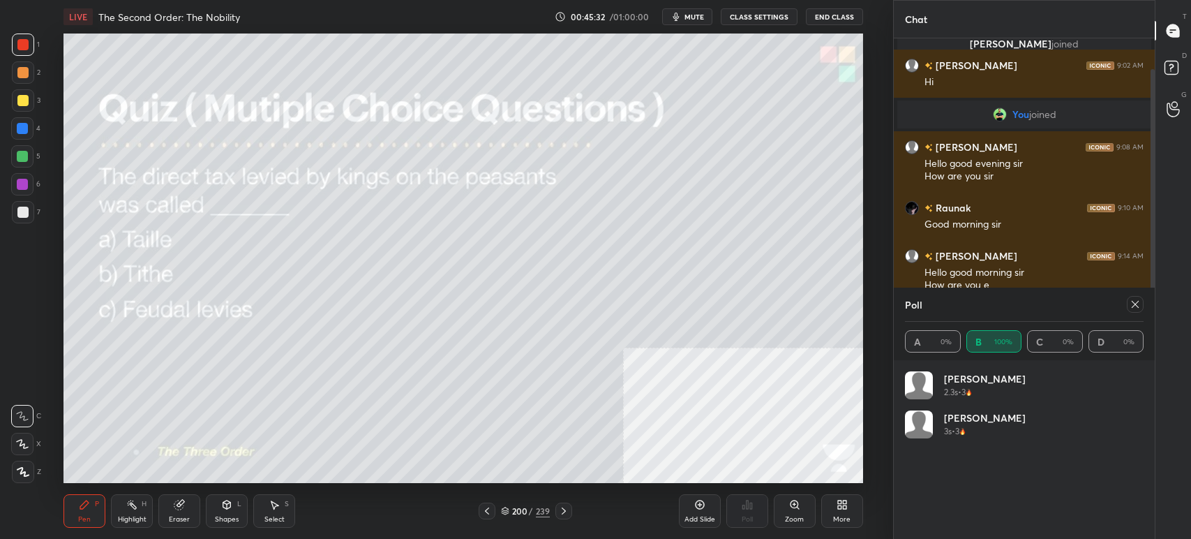
click at [405, 82] on img "grid" at bounding box center [436, 103] width 234 height 126
click at [693, 17] on span "mute" at bounding box center [695, 17] width 20 height 10
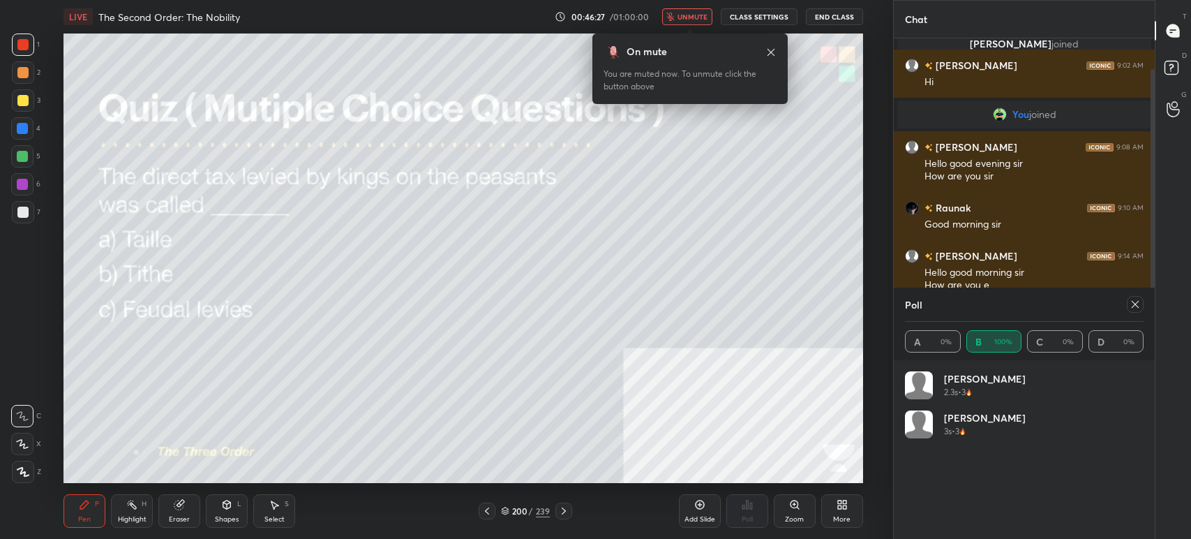
click at [706, 11] on button "unmute" at bounding box center [687, 16] width 50 height 17
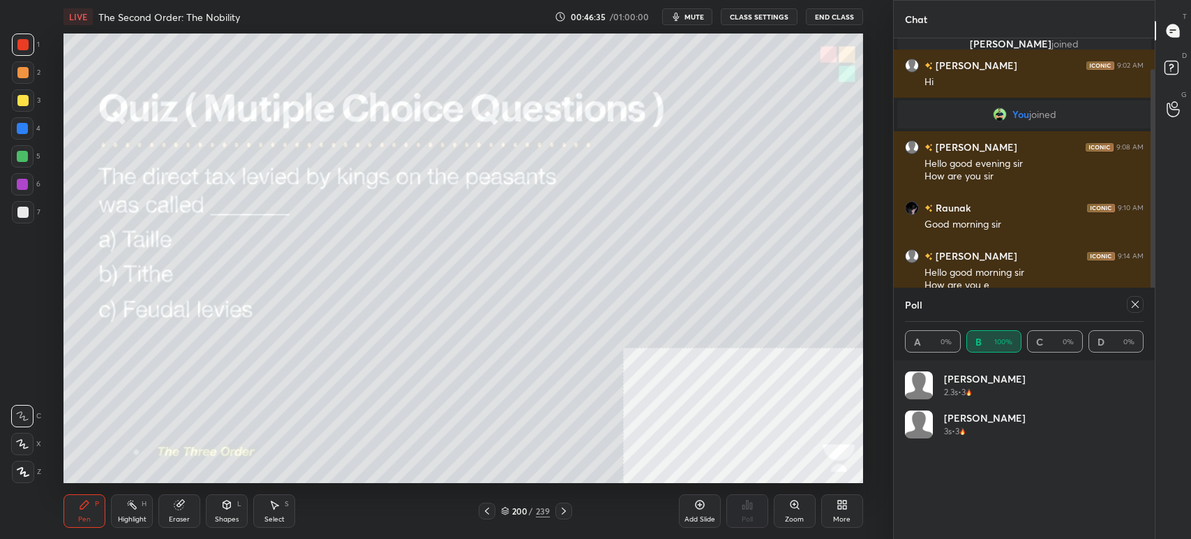
click at [1134, 306] on icon at bounding box center [1135, 304] width 11 height 11
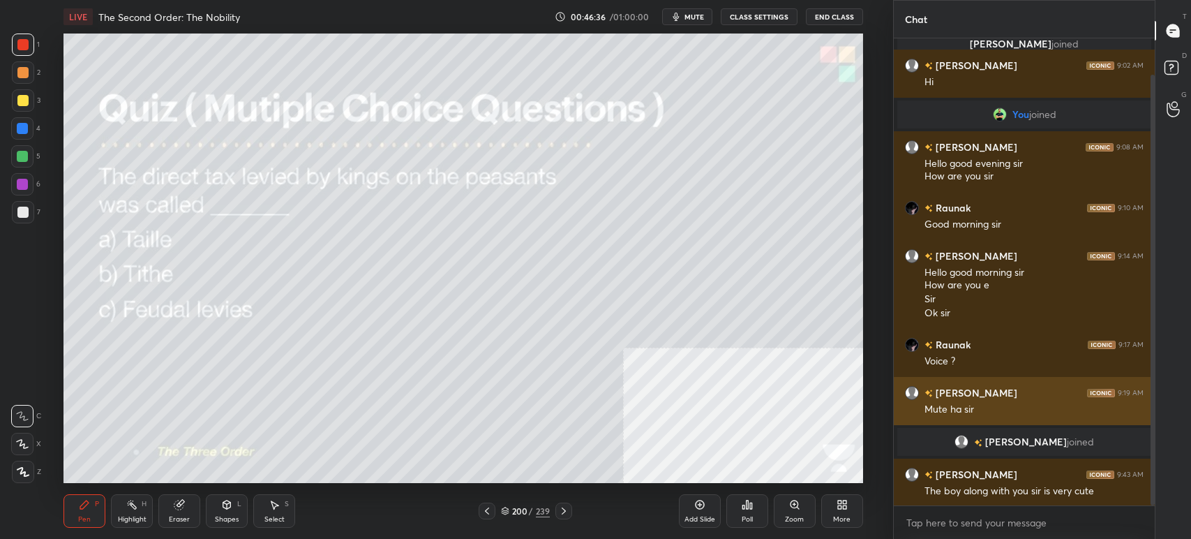
scroll to position [5, 4]
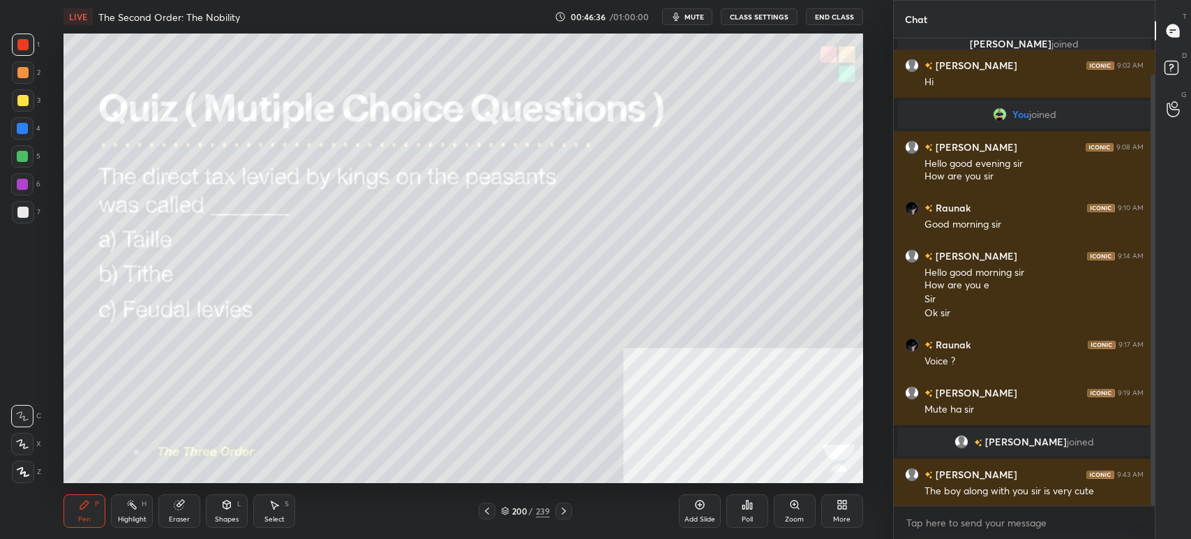
click at [740, 505] on div "Poll" at bounding box center [747, 510] width 42 height 33
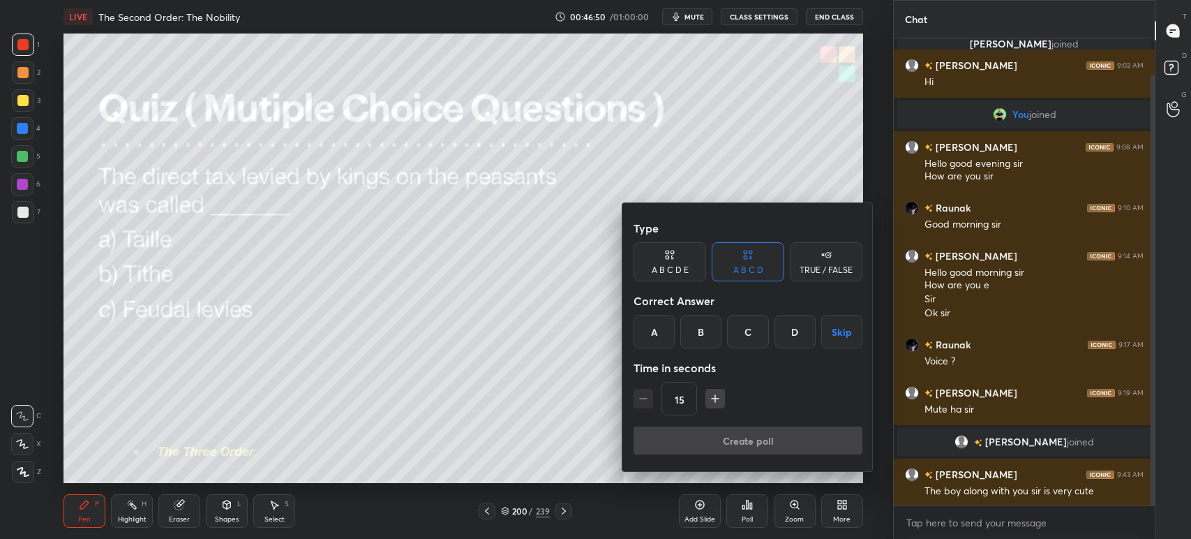
drag, startPoint x: 670, startPoint y: 333, endPoint x: 676, endPoint y: 345, distance: 13.4
click at [670, 334] on div "A" at bounding box center [654, 331] width 41 height 33
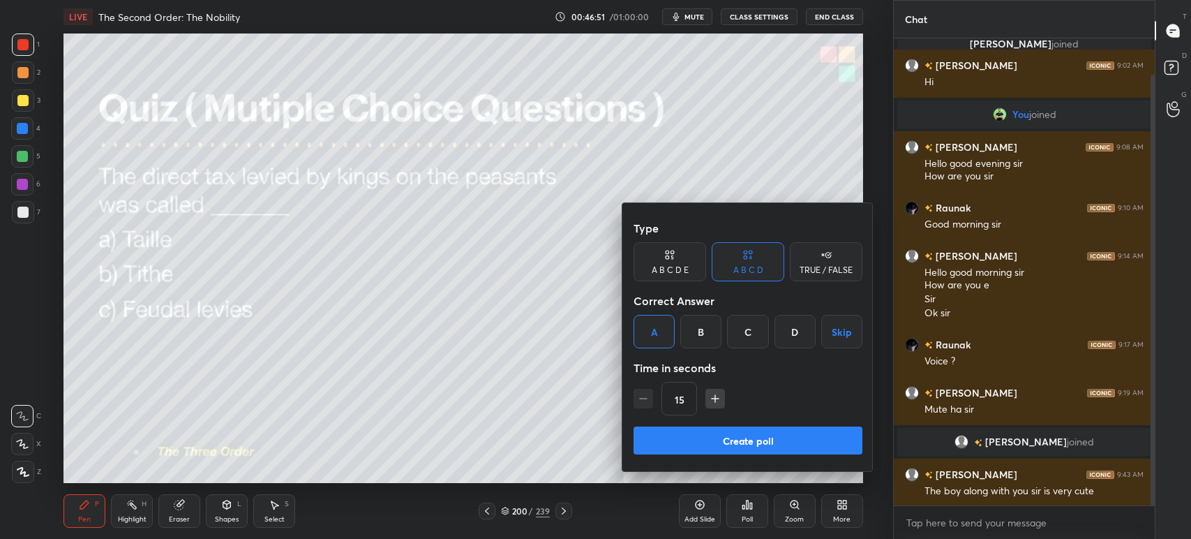
click at [706, 451] on button "Create poll" at bounding box center [748, 440] width 229 height 28
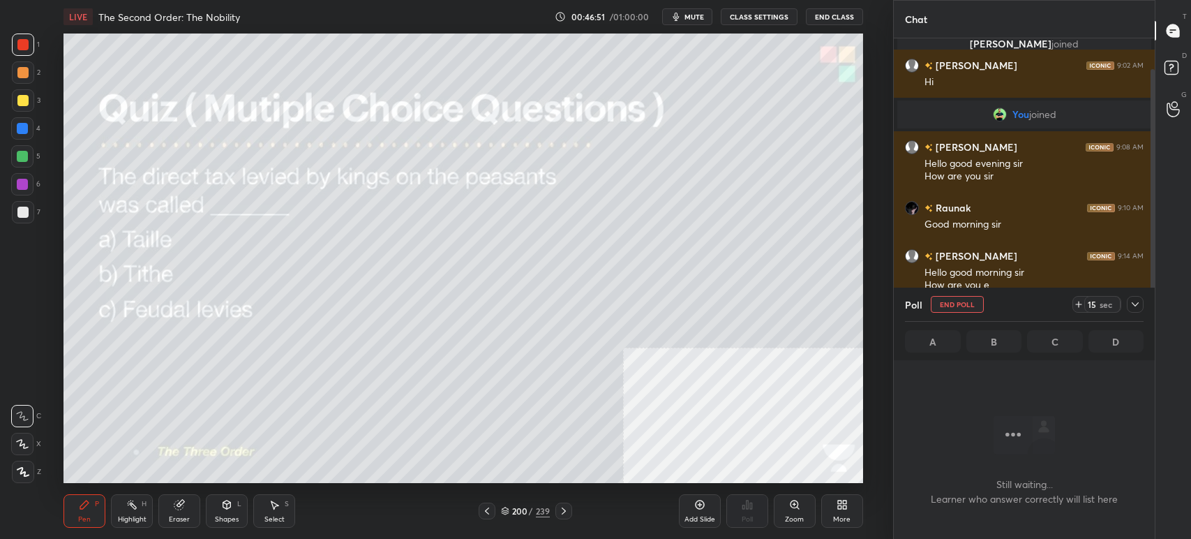
scroll to position [274, 257]
drag, startPoint x: 687, startPoint y: 19, endPoint x: 685, endPoint y: 30, distance: 11.3
click at [687, 20] on button "mute" at bounding box center [687, 16] width 50 height 17
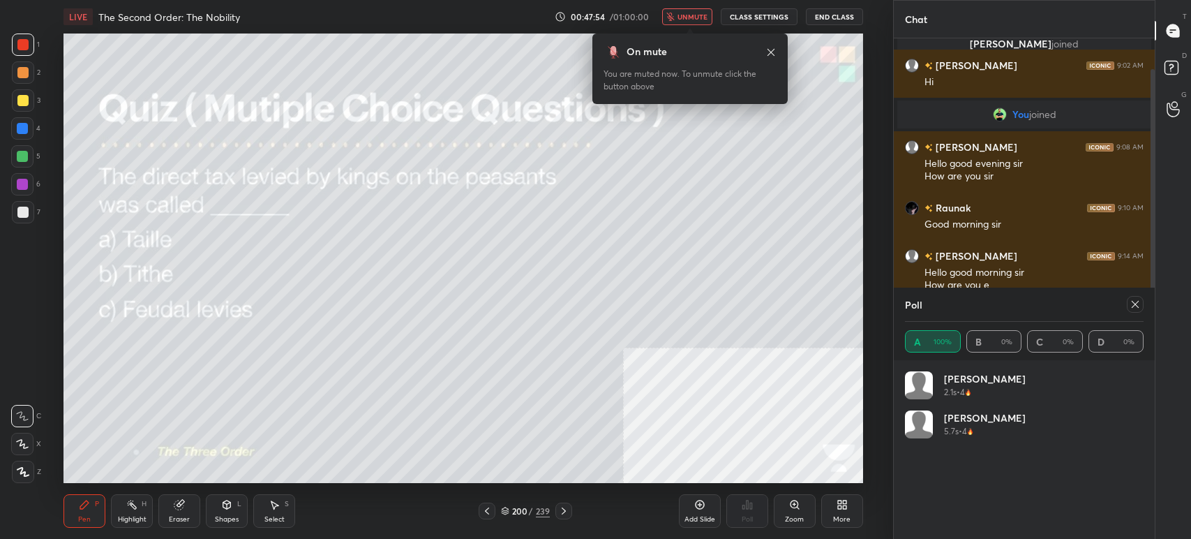
click at [507, 508] on icon at bounding box center [505, 511] width 8 height 8
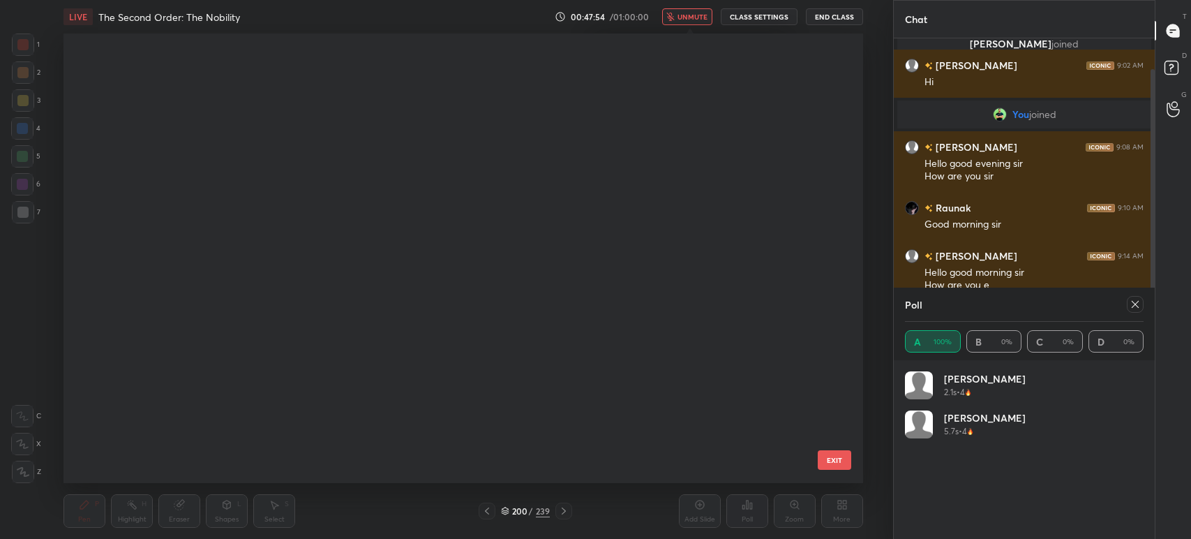
scroll to position [446, 793]
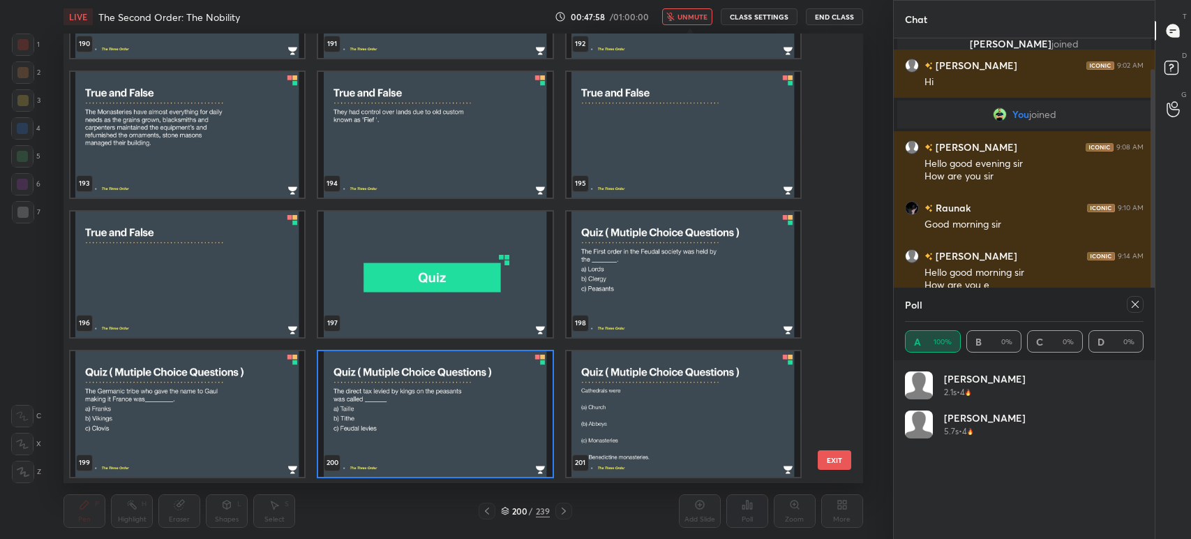
click at [840, 374] on div "187 188 189 190 191 192 193 194 195 196 197 198 199 200 201 EXIT" at bounding box center [464, 257] width 800 height 449
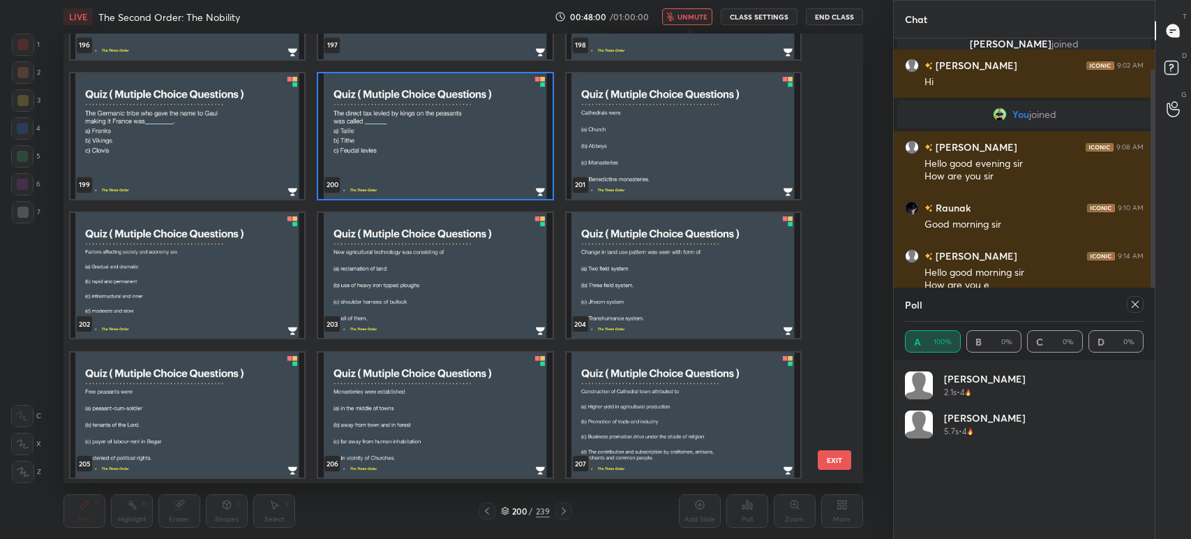
scroll to position [9139, 0]
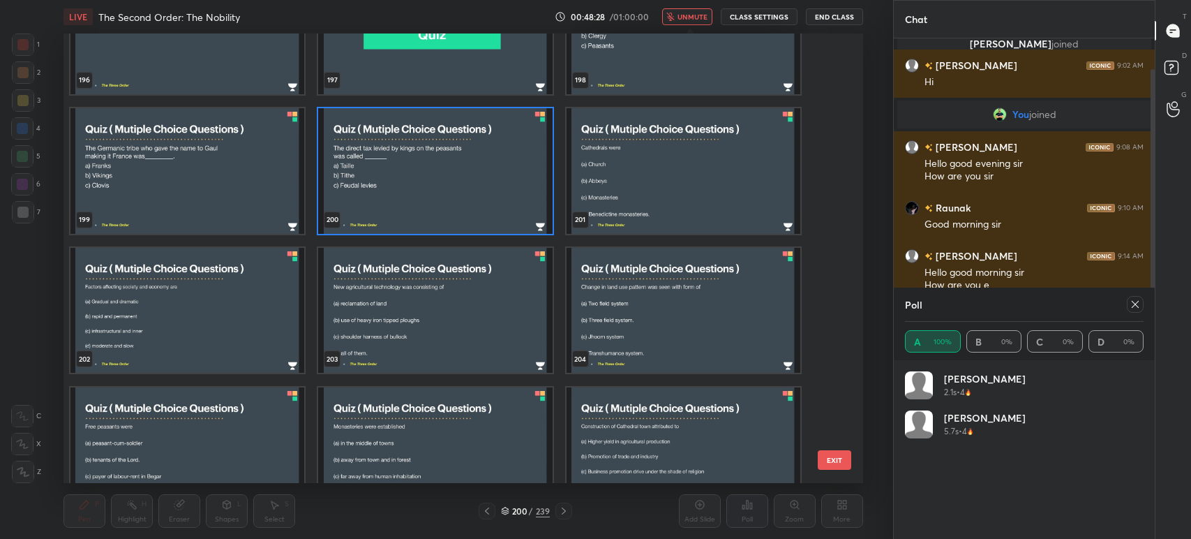
click at [698, 17] on span "unmute" at bounding box center [693, 17] width 30 height 10
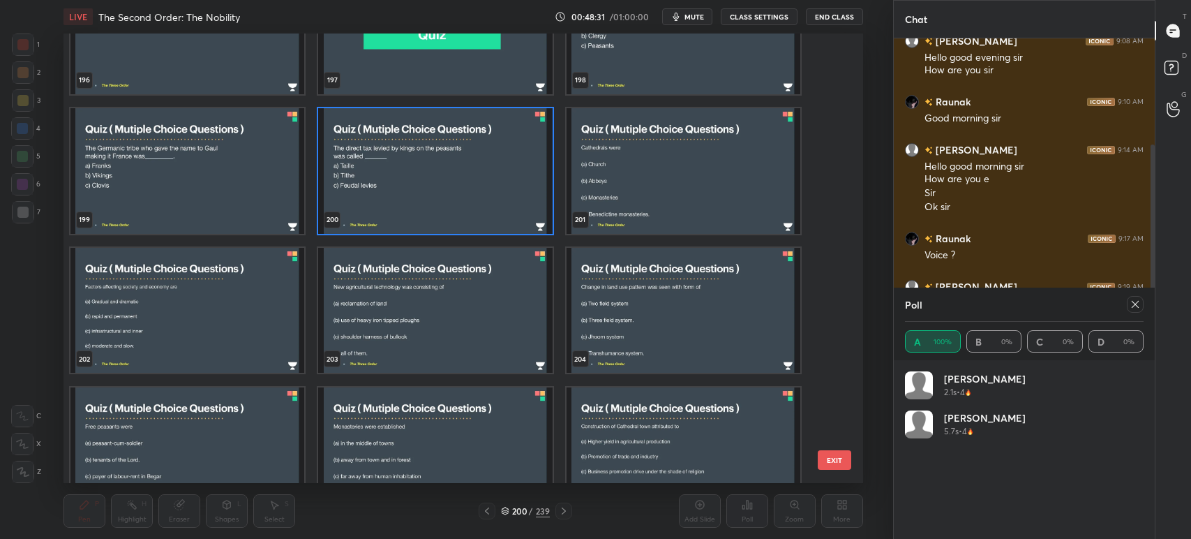
click at [1130, 302] on icon at bounding box center [1135, 304] width 11 height 11
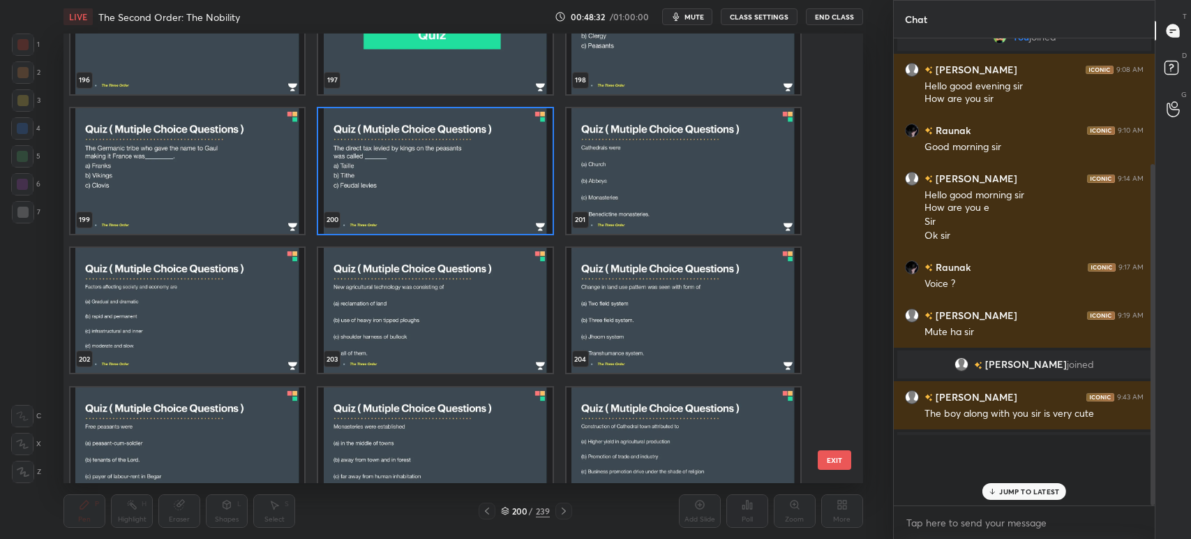
scroll to position [77, 0]
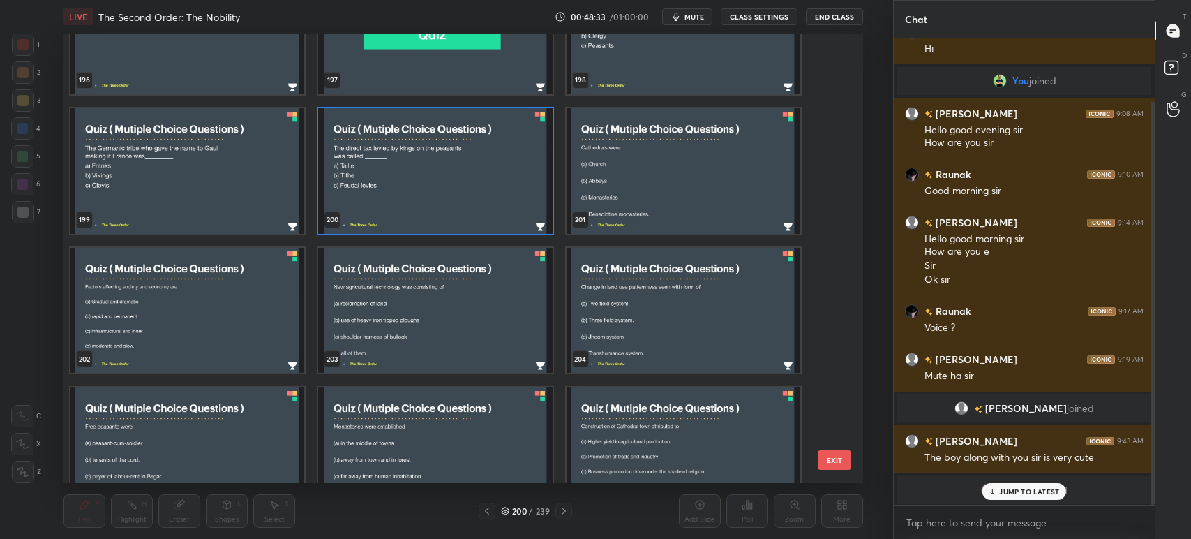
click at [994, 490] on icon at bounding box center [992, 491] width 9 height 8
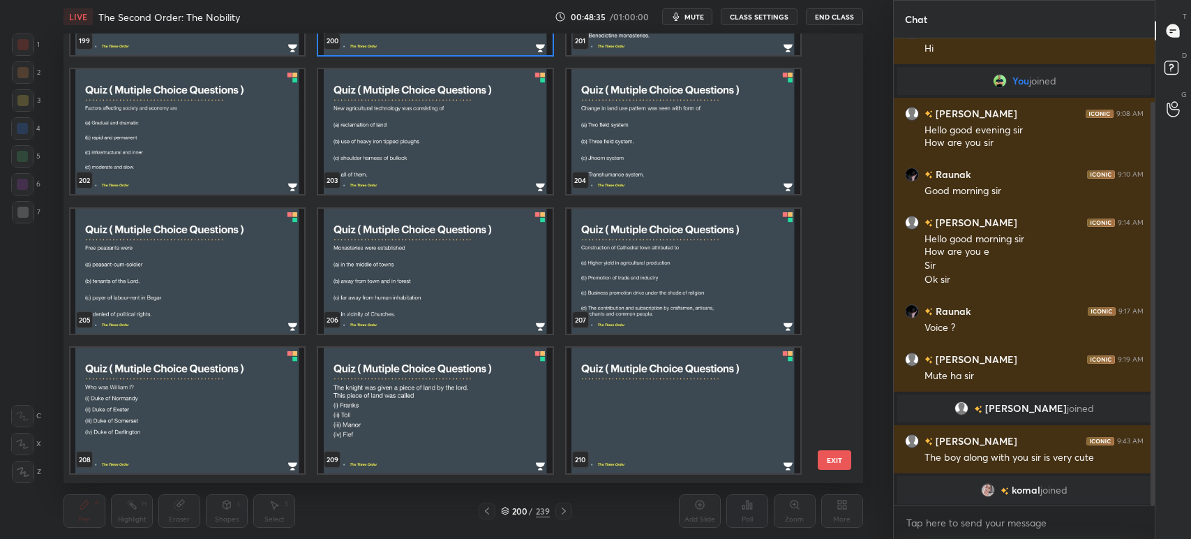
scroll to position [9335, 0]
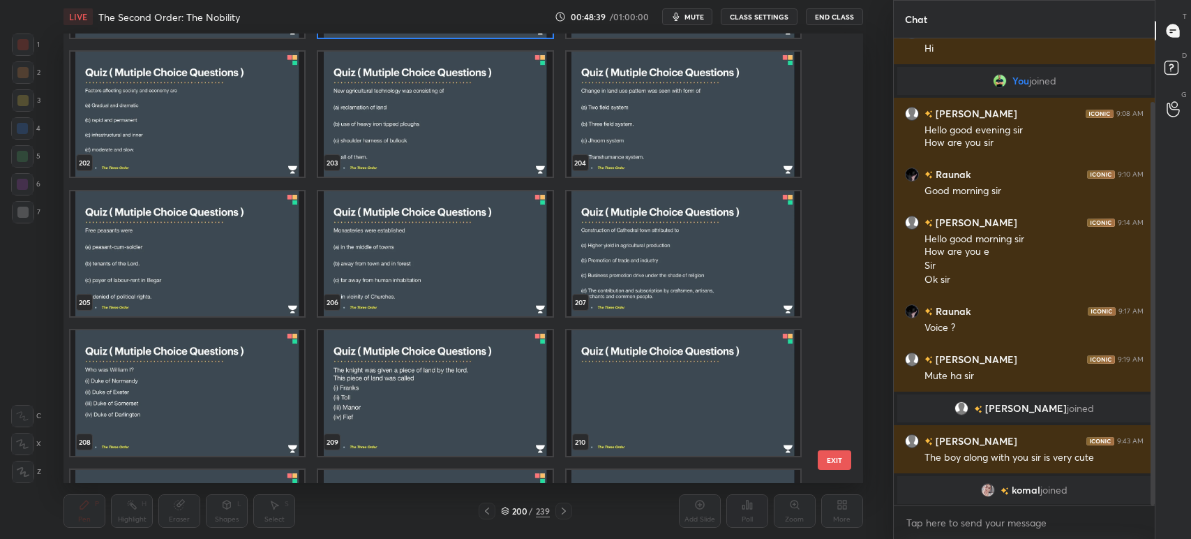
click at [472, 402] on img "grid" at bounding box center [436, 393] width 234 height 126
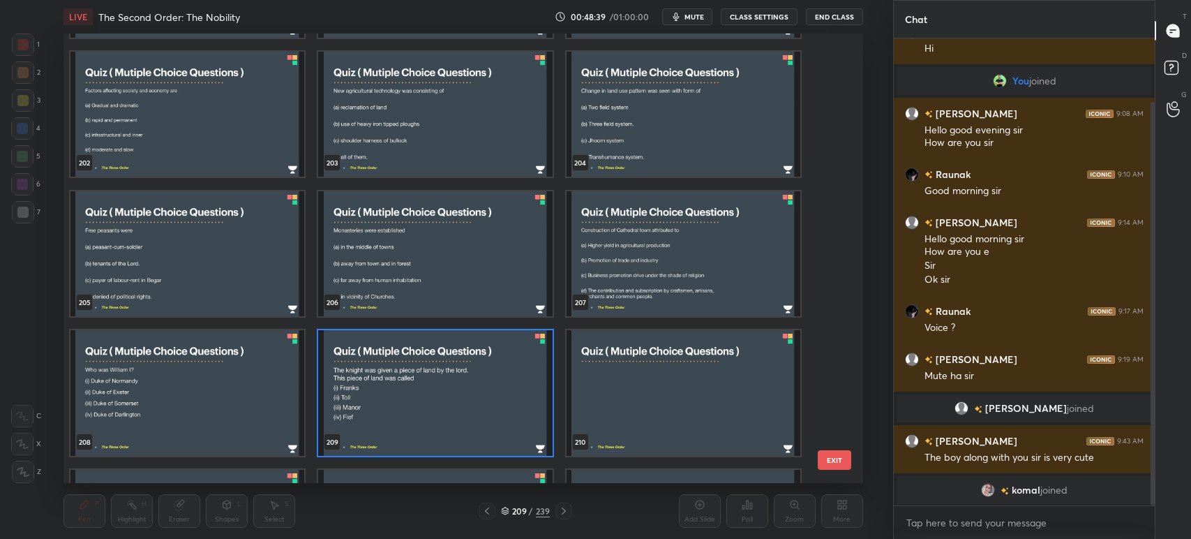
click at [471, 401] on img "grid" at bounding box center [436, 393] width 234 height 126
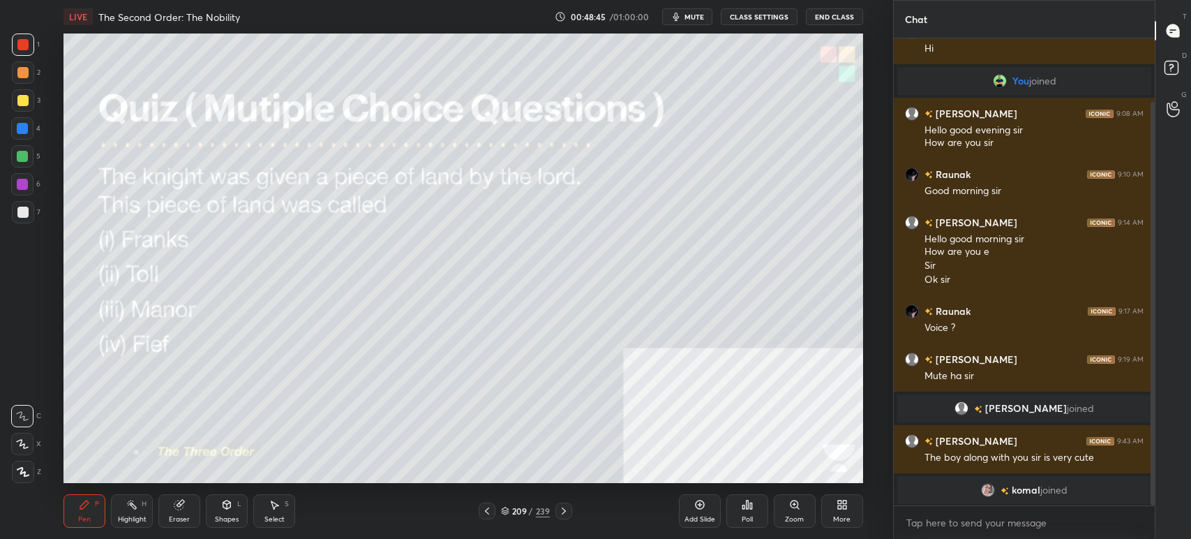
click at [696, 17] on span "mute" at bounding box center [695, 17] width 20 height 10
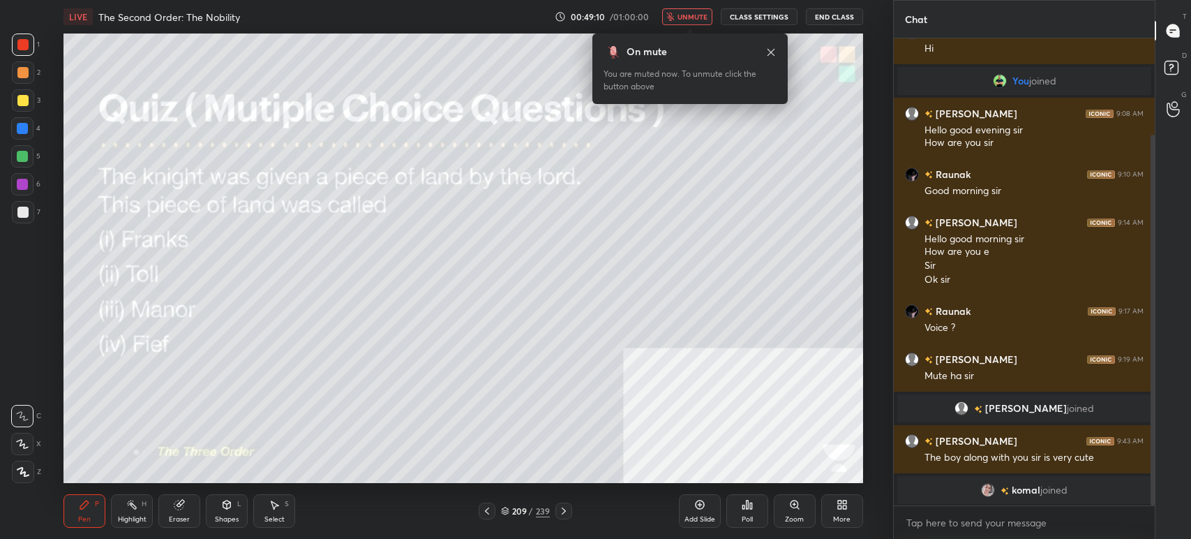
scroll to position [121, 0]
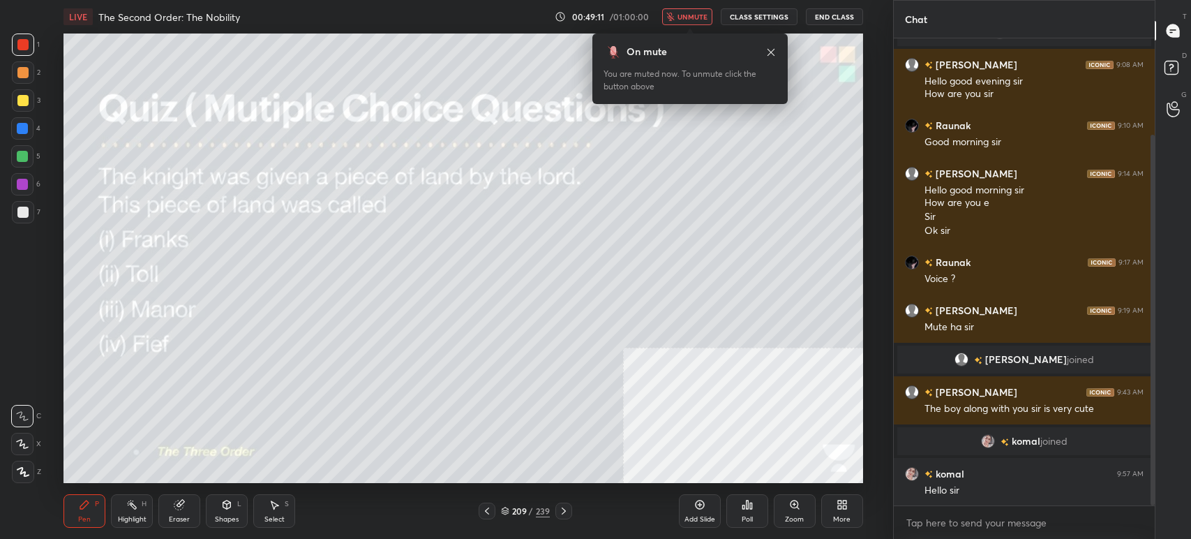
click at [776, 50] on div "On mute You are muted now. To unmute click the button above" at bounding box center [689, 68] width 195 height 70
click at [768, 52] on icon at bounding box center [771, 52] width 11 height 11
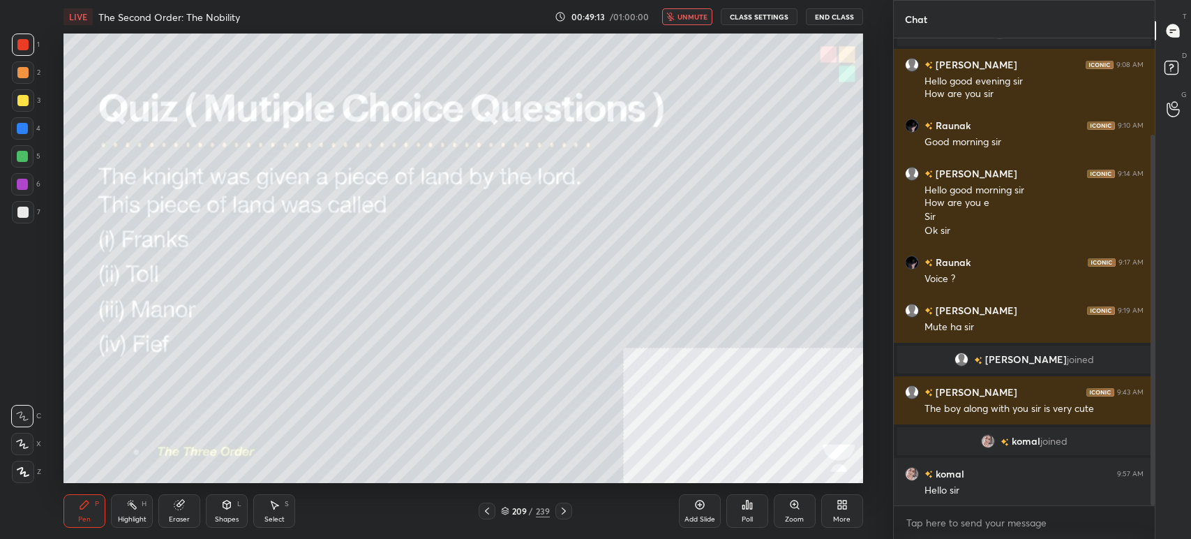
click at [698, 17] on span "unmute" at bounding box center [693, 17] width 30 height 10
click at [748, 514] on div "Poll" at bounding box center [747, 510] width 42 height 33
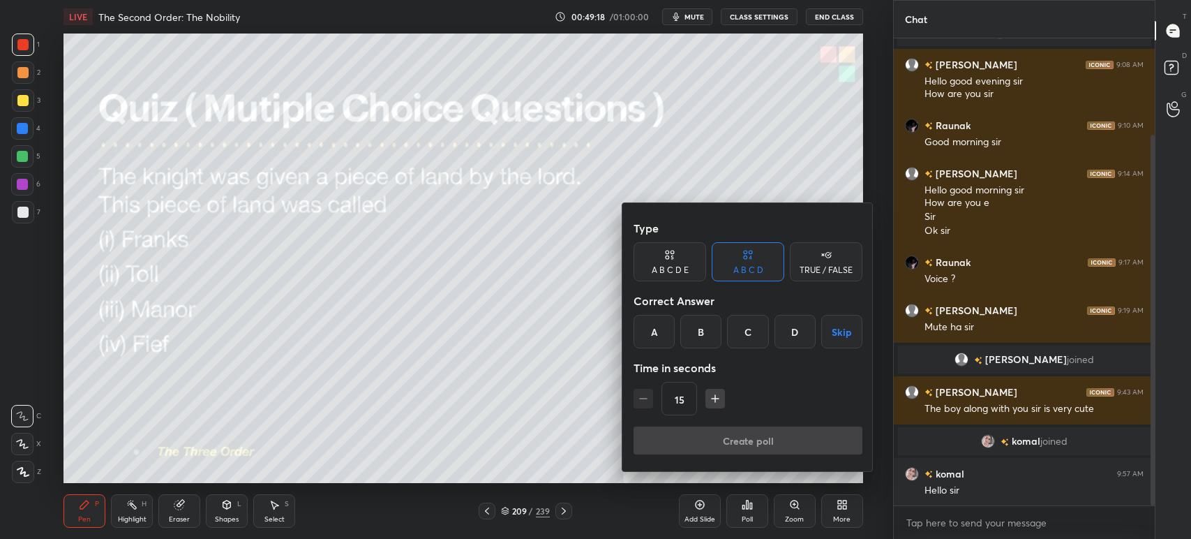
click at [789, 342] on div "D" at bounding box center [795, 331] width 41 height 33
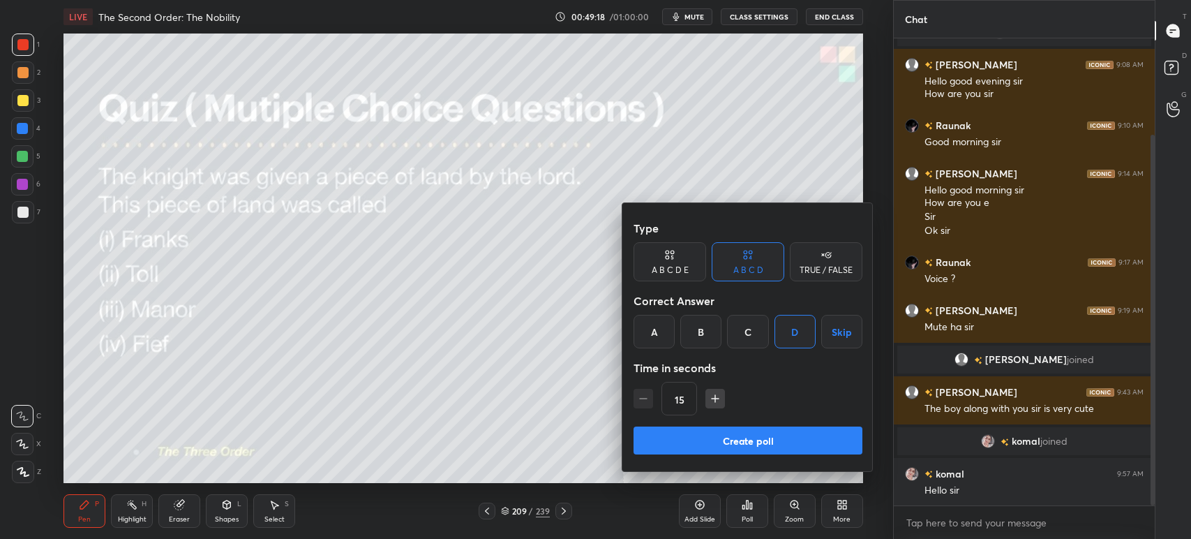
click at [757, 449] on button "Create poll" at bounding box center [748, 440] width 229 height 28
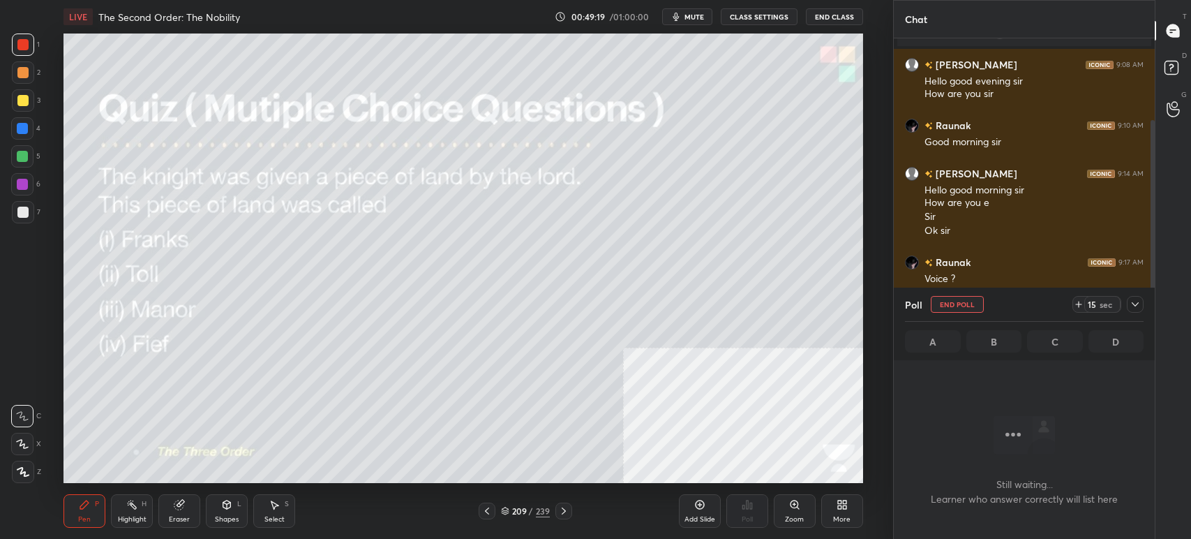
scroll to position [274, 257]
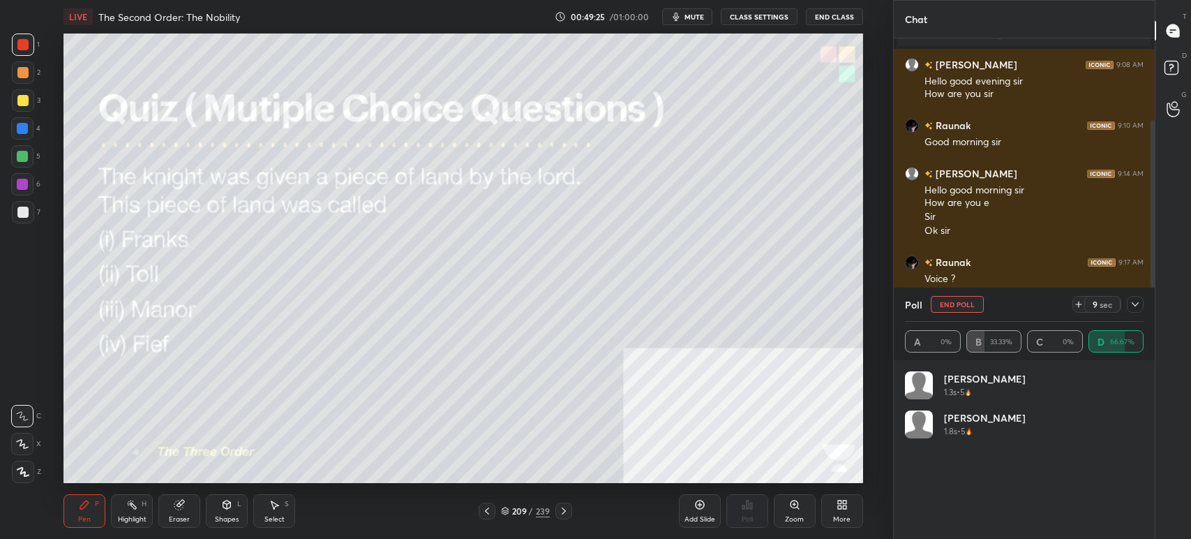
drag, startPoint x: 695, startPoint y: 17, endPoint x: 695, endPoint y: 26, distance: 8.4
click at [695, 20] on span "mute" at bounding box center [695, 17] width 20 height 10
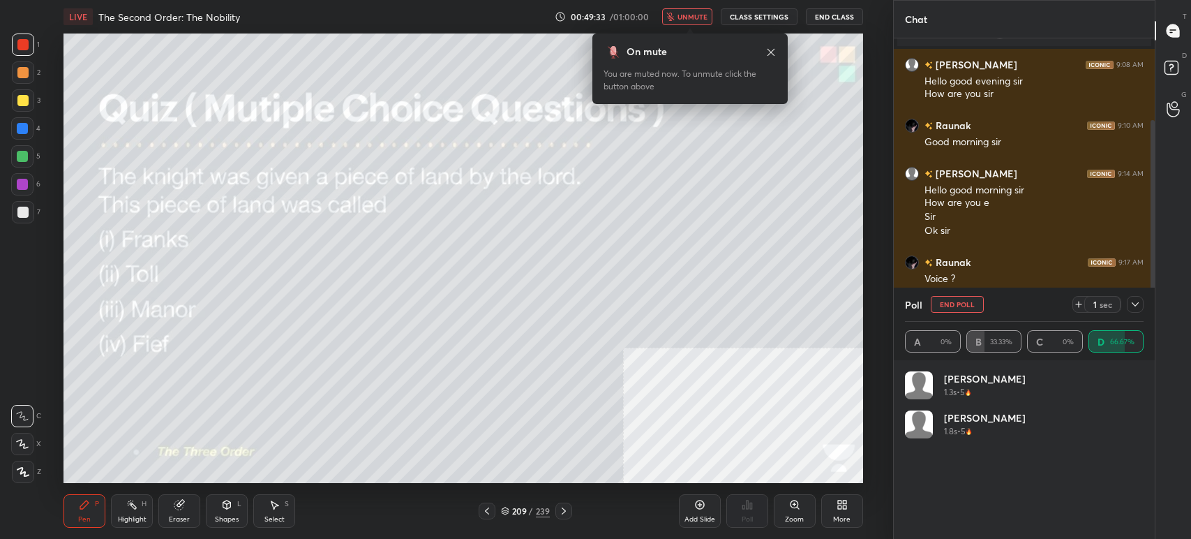
click at [693, 23] on button "unmute" at bounding box center [687, 16] width 50 height 17
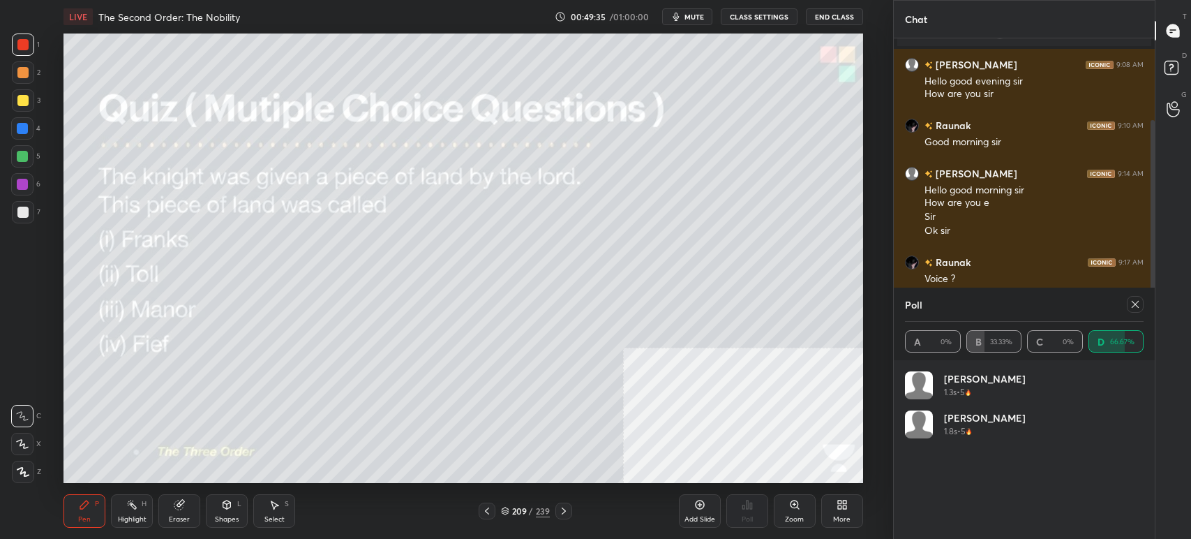
click at [701, 21] on button "mute" at bounding box center [687, 16] width 50 height 17
click at [491, 514] on icon at bounding box center [487, 510] width 11 height 11
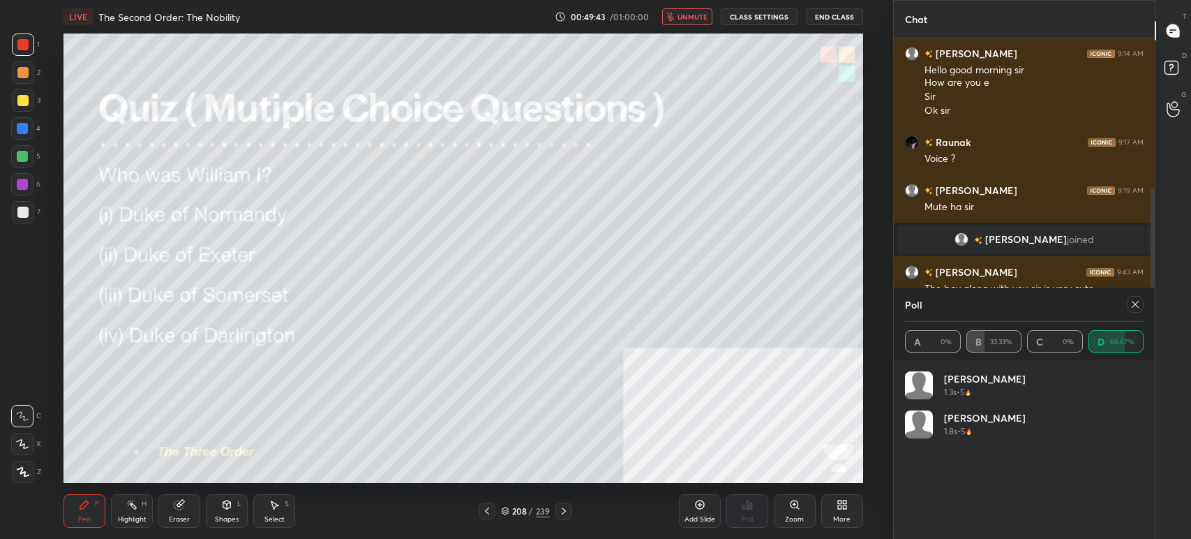
click at [1128, 310] on div at bounding box center [1135, 304] width 17 height 17
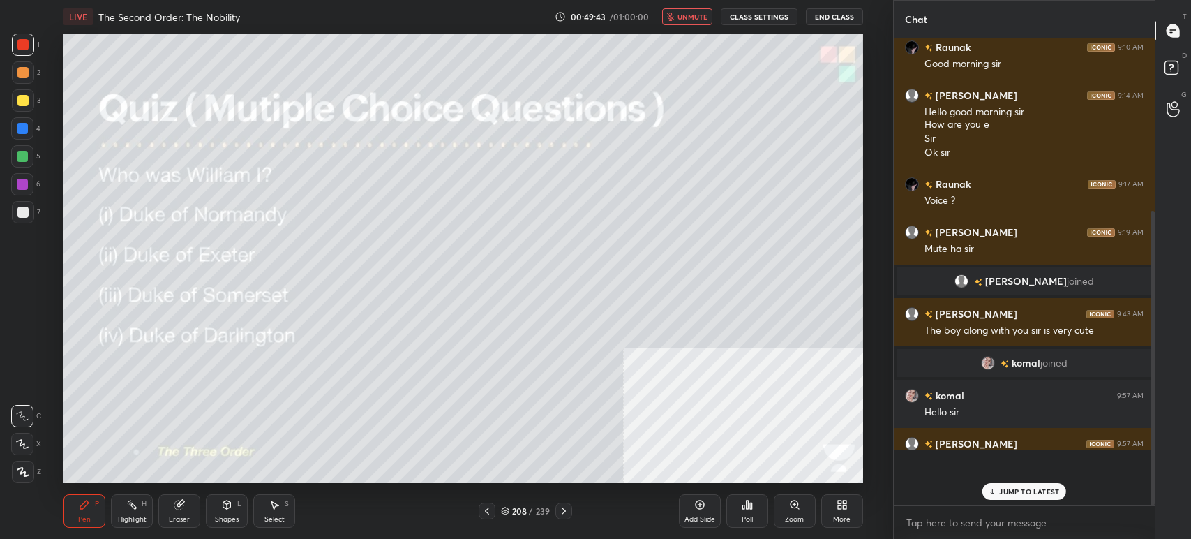
scroll to position [463, 257]
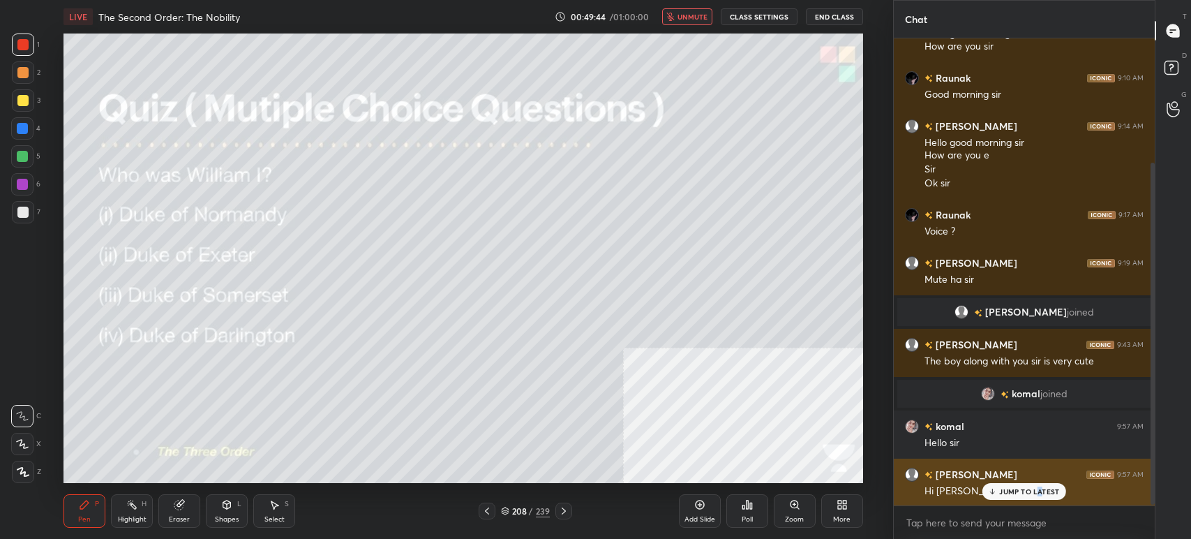
click at [1038, 491] on p "JUMP TO LATEST" at bounding box center [1029, 491] width 60 height 8
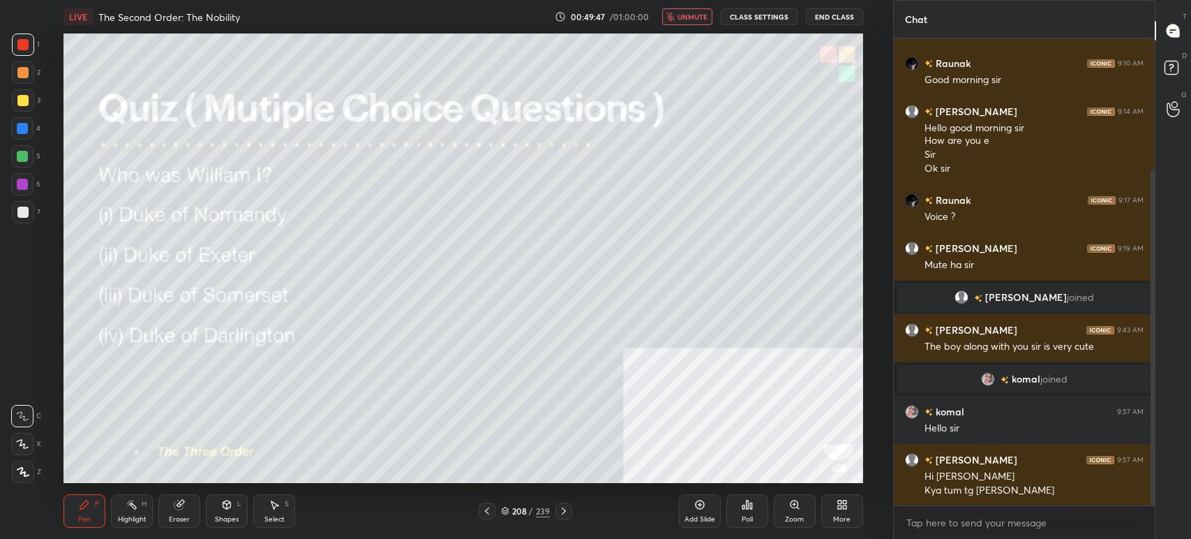
click at [695, 21] on button "unmute" at bounding box center [687, 16] width 50 height 17
click at [752, 516] on div "Poll" at bounding box center [747, 519] width 11 height 7
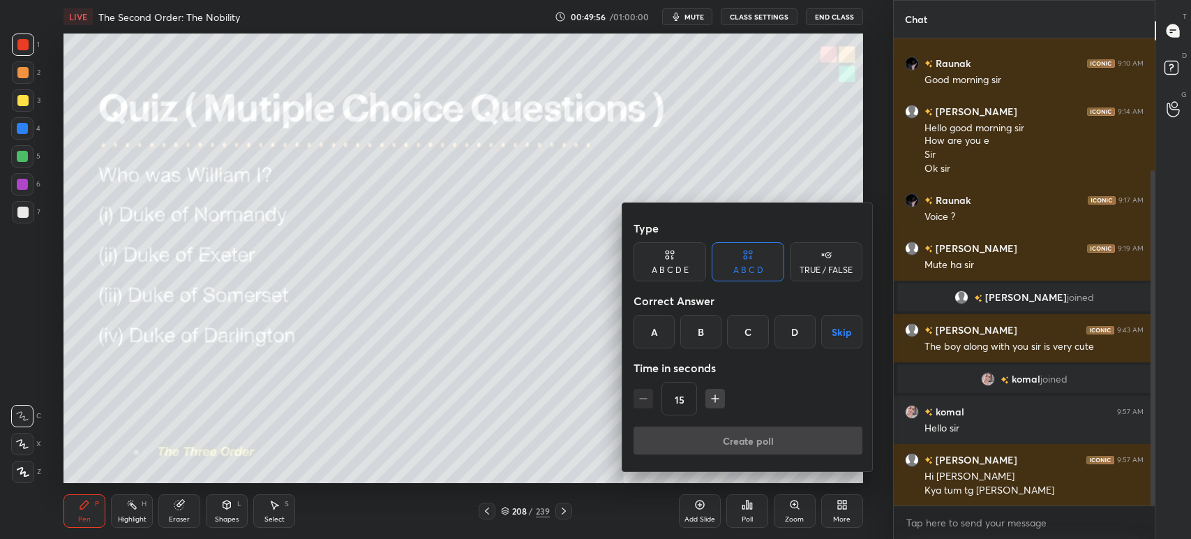
click at [657, 334] on div "A" at bounding box center [654, 331] width 41 height 33
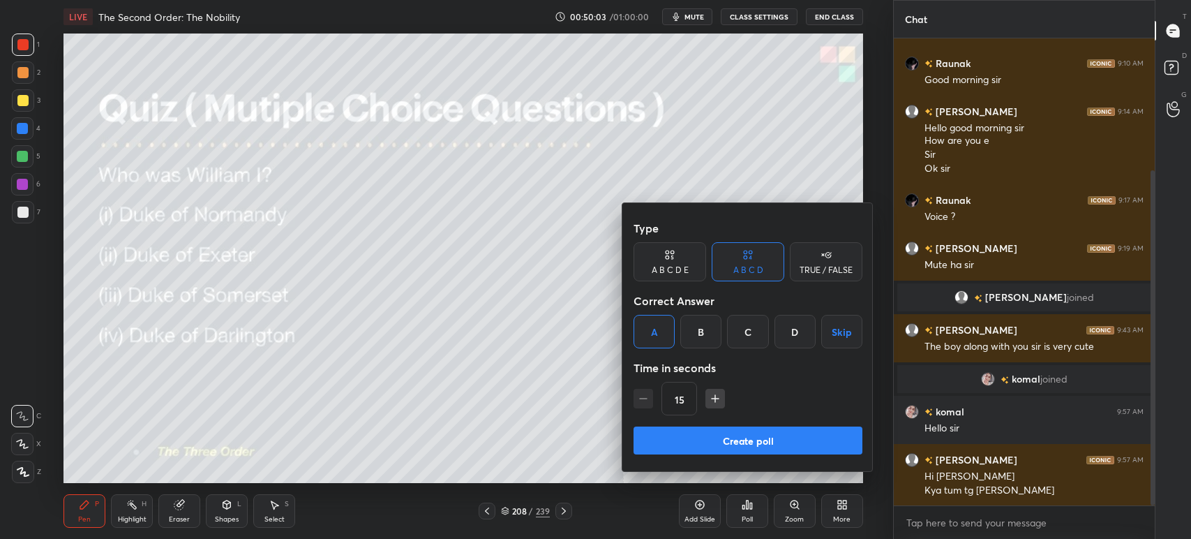
click at [706, 442] on button "Create poll" at bounding box center [748, 440] width 229 height 28
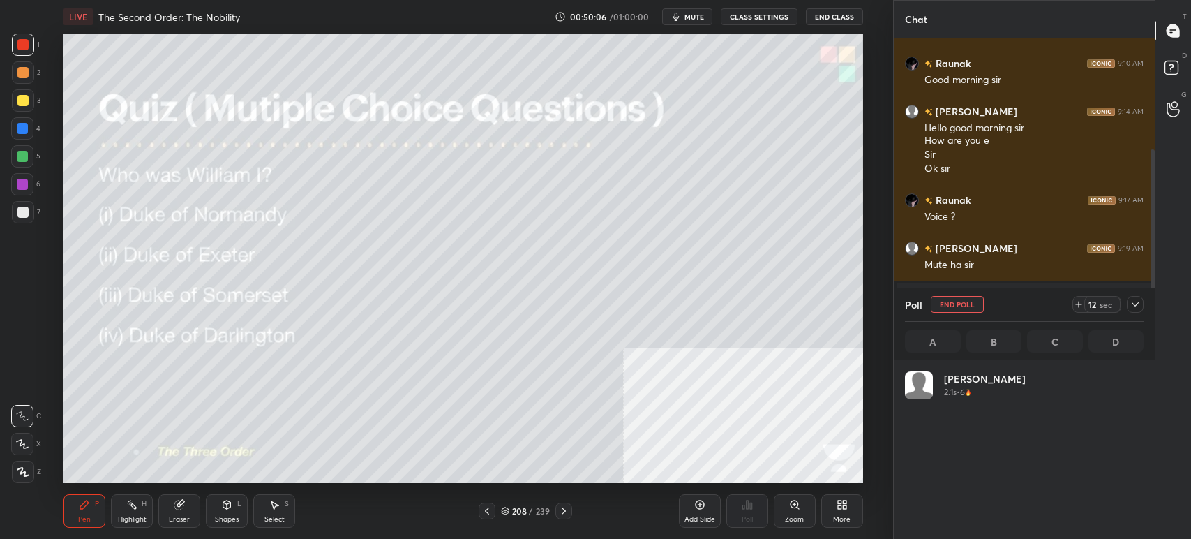
click at [509, 512] on div "208 / 239" at bounding box center [525, 511] width 49 height 13
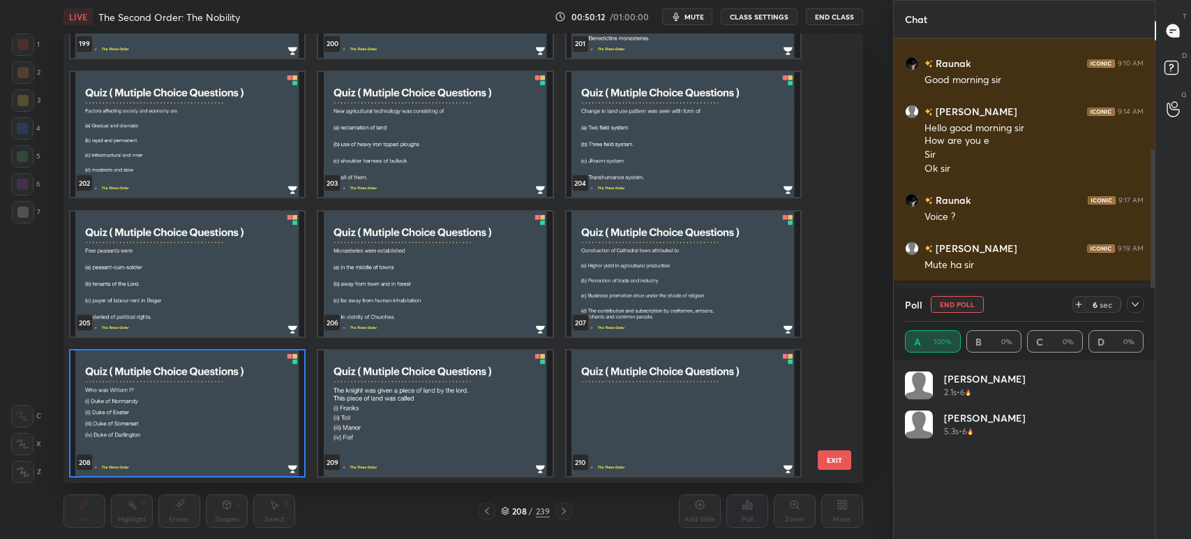
click at [246, 284] on img "grid" at bounding box center [187, 274] width 234 height 126
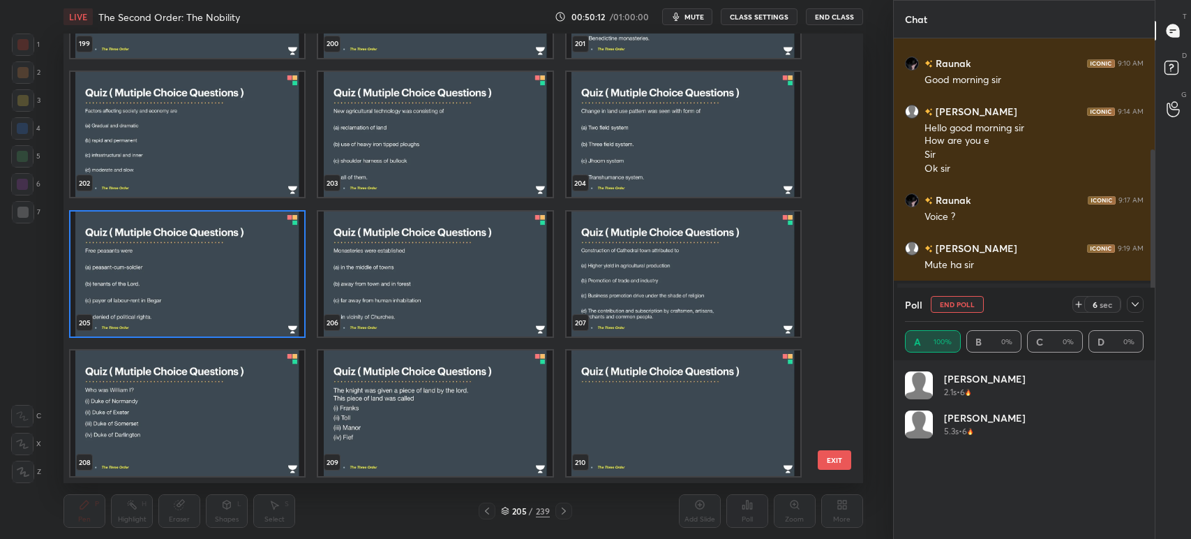
click at [244, 285] on img "grid" at bounding box center [187, 274] width 234 height 126
click at [245, 285] on img "grid" at bounding box center [187, 274] width 234 height 126
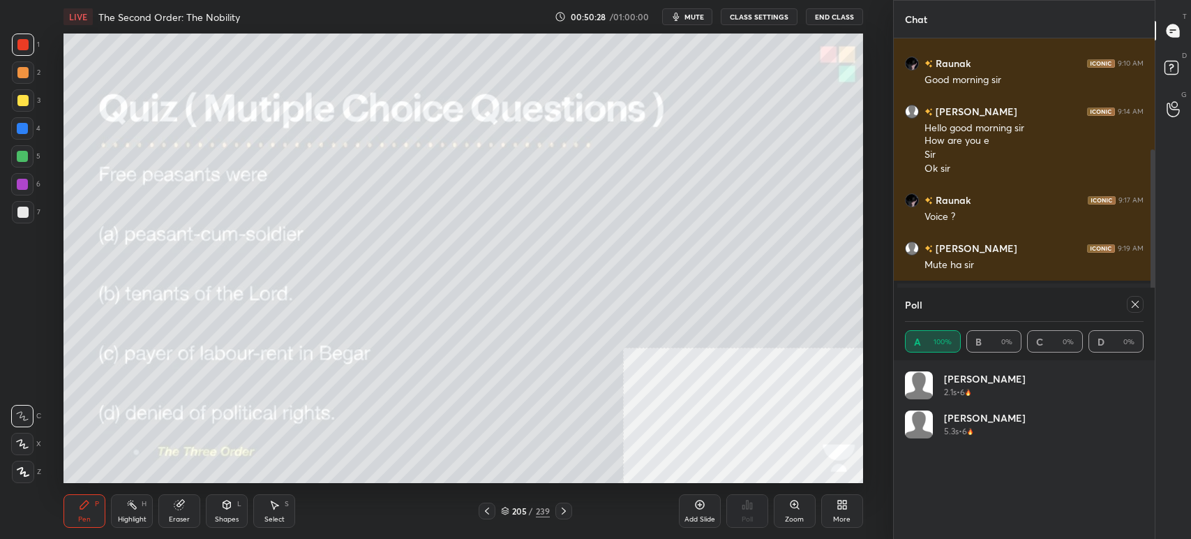
click at [1135, 306] on icon at bounding box center [1135, 304] width 11 height 11
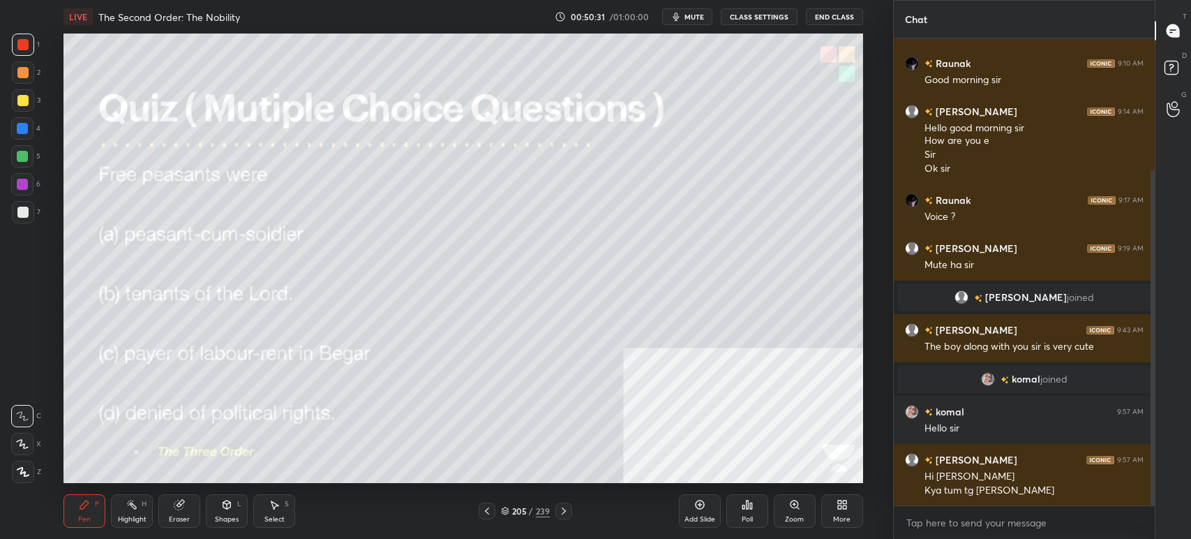
click at [756, 511] on div "Poll" at bounding box center [747, 510] width 42 height 33
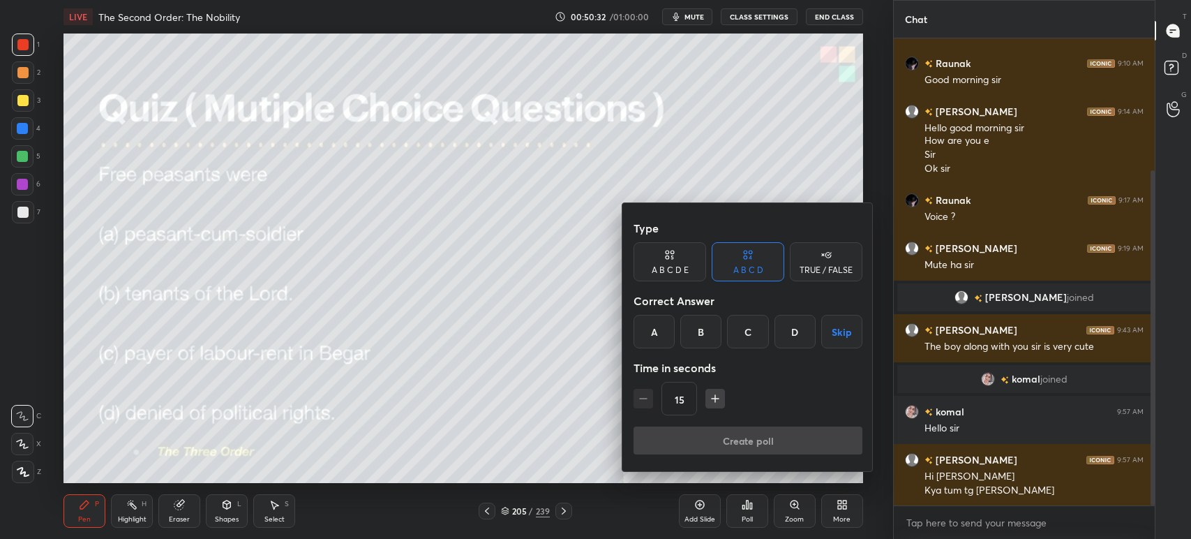
drag, startPoint x: 655, startPoint y: 331, endPoint x: 659, endPoint y: 342, distance: 11.9
click at [655, 334] on div "A" at bounding box center [654, 331] width 41 height 33
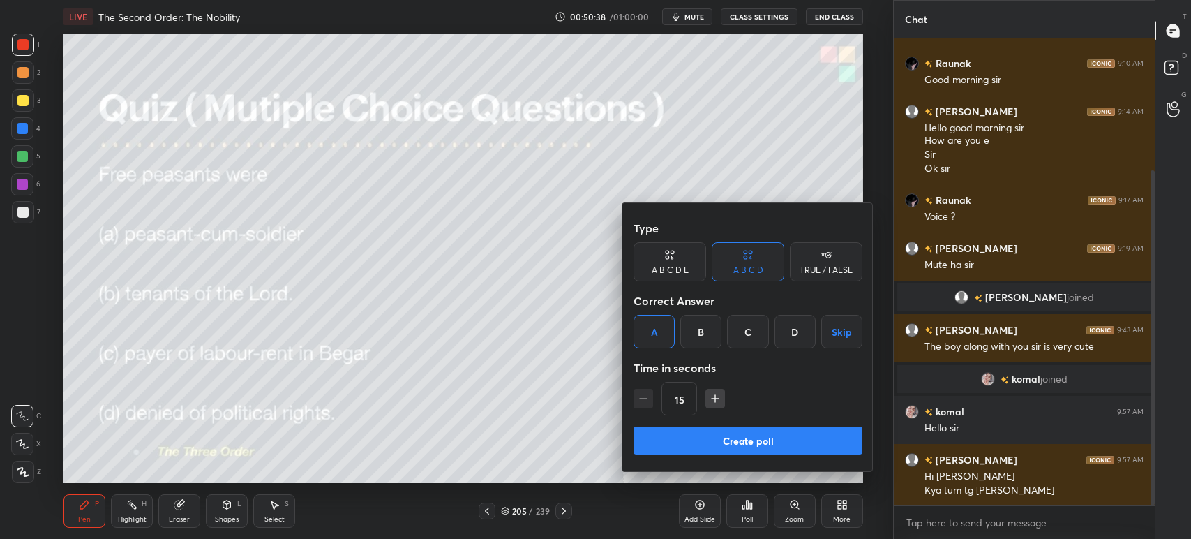
drag, startPoint x: 700, startPoint y: 343, endPoint x: 702, endPoint y: 352, distance: 10.0
click at [699, 346] on div "B" at bounding box center [700, 331] width 41 height 33
click at [690, 451] on button "Create poll" at bounding box center [748, 440] width 229 height 28
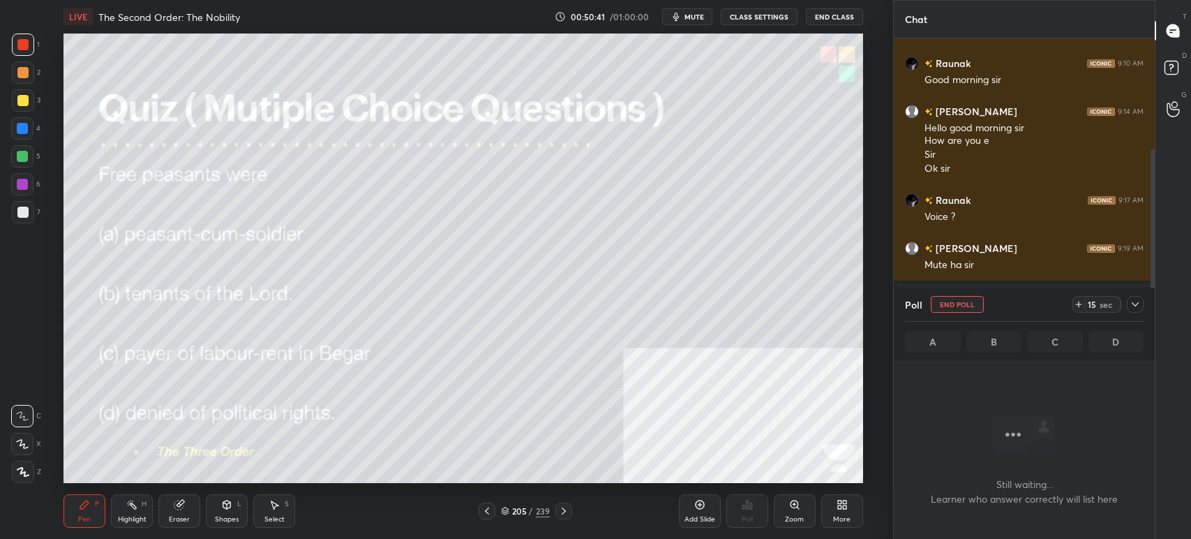
click at [687, 12] on div "00:50:41 / 01:00:00 mute CLASS SETTINGS End Class" at bounding box center [709, 16] width 308 height 17
drag, startPoint x: 686, startPoint y: 16, endPoint x: 683, endPoint y: 30, distance: 14.4
click at [686, 18] on button "mute" at bounding box center [687, 16] width 50 height 17
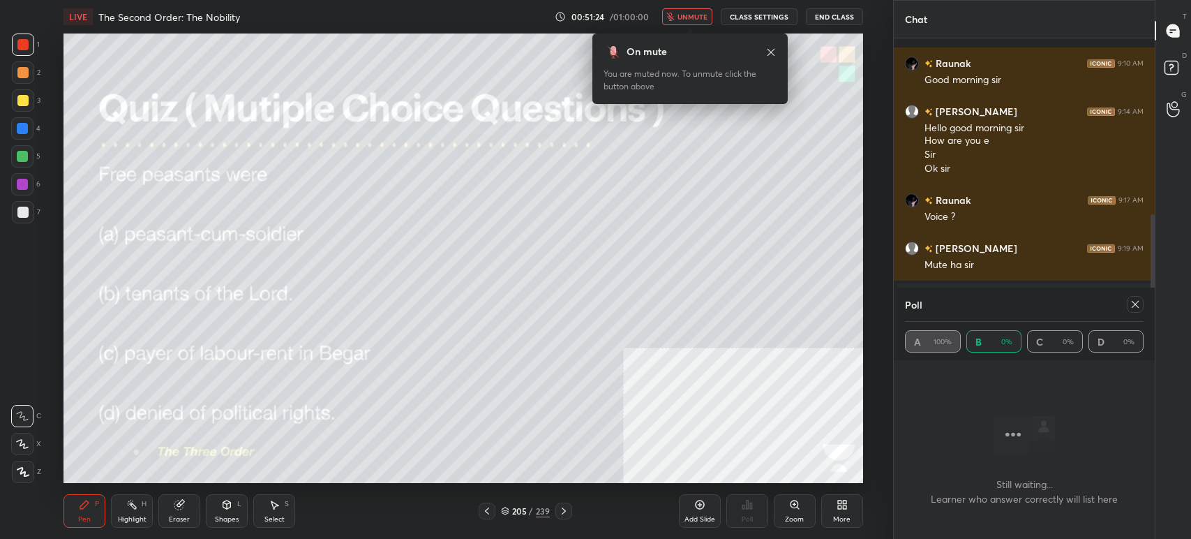
scroll to position [317, 0]
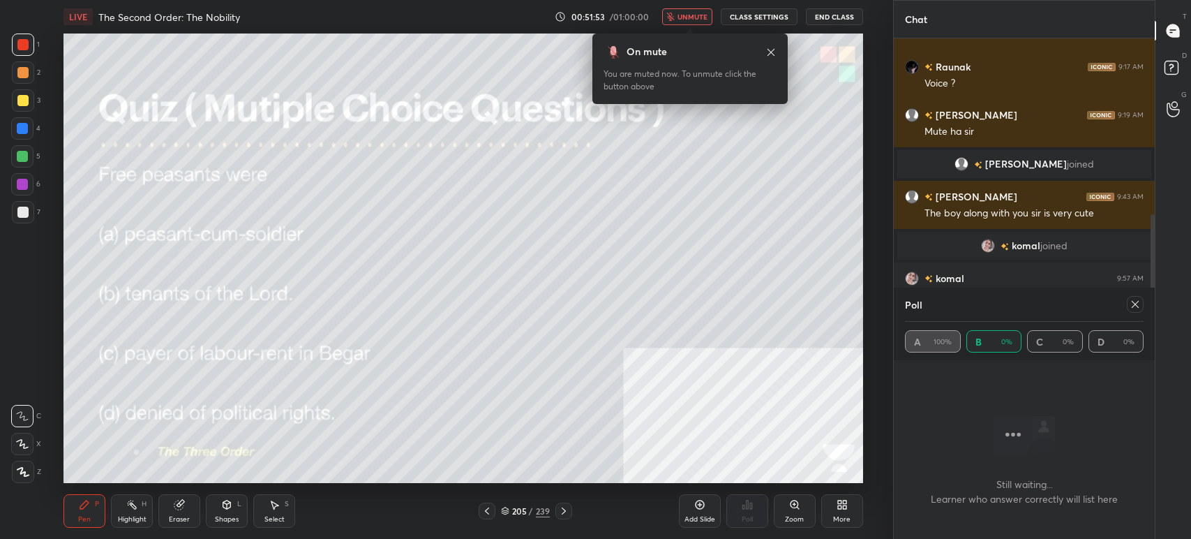
click at [1135, 311] on div at bounding box center [1135, 304] width 17 height 17
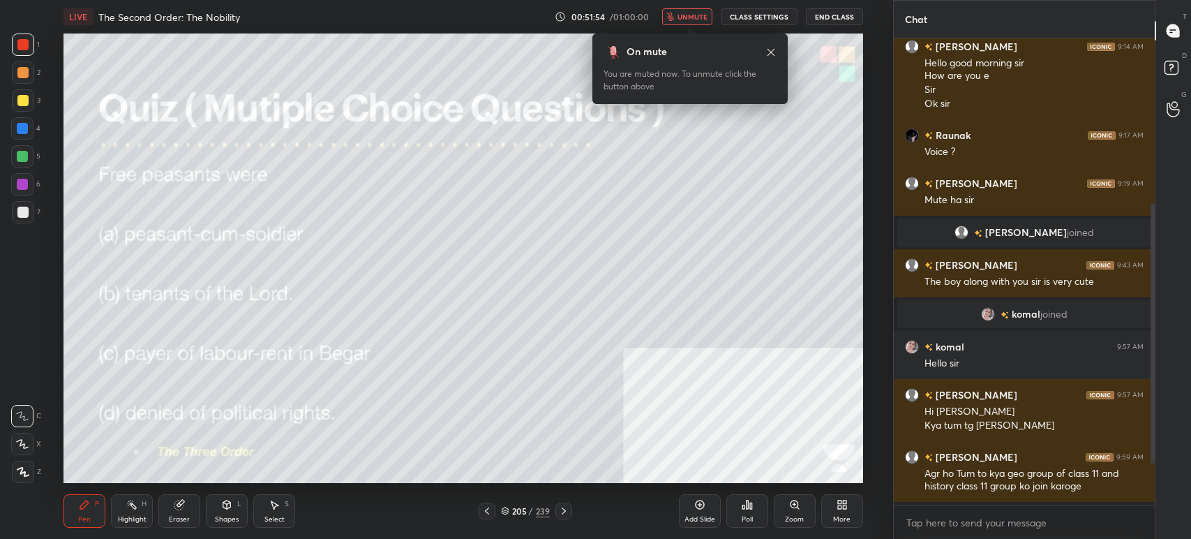
scroll to position [4, 4]
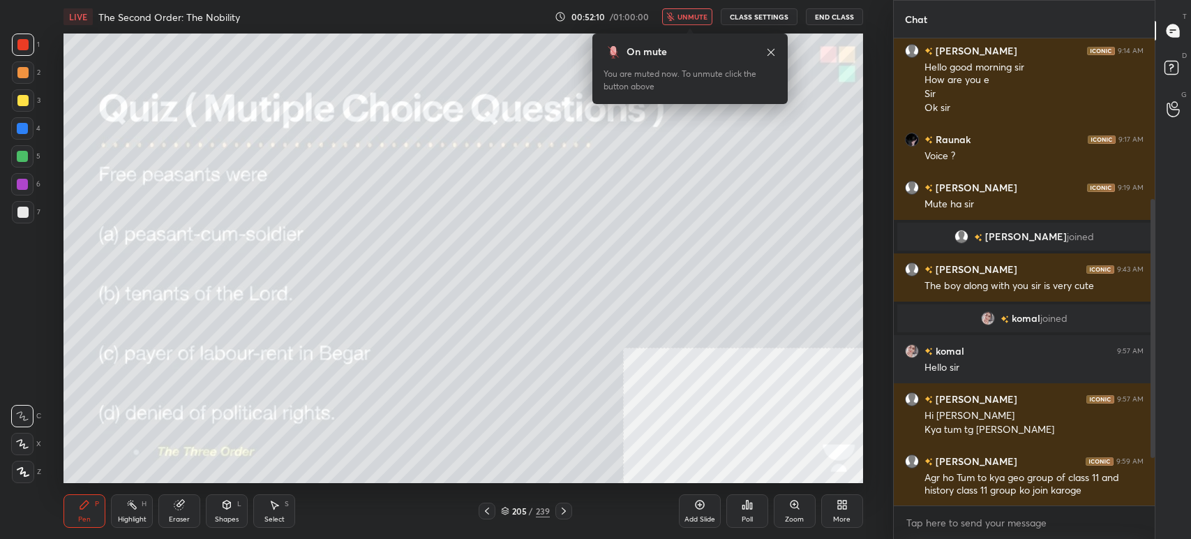
click at [699, 15] on span "unmute" at bounding box center [693, 17] width 30 height 10
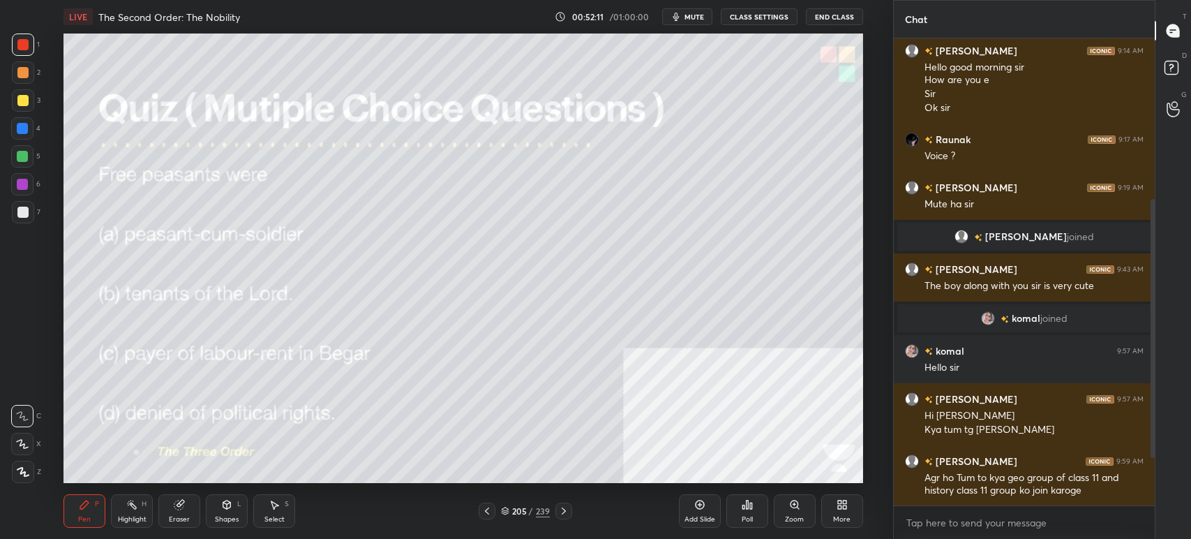
click at [486, 509] on icon at bounding box center [487, 510] width 11 height 11
click at [492, 513] on div at bounding box center [487, 510] width 17 height 17
click at [508, 512] on icon at bounding box center [505, 511] width 8 height 8
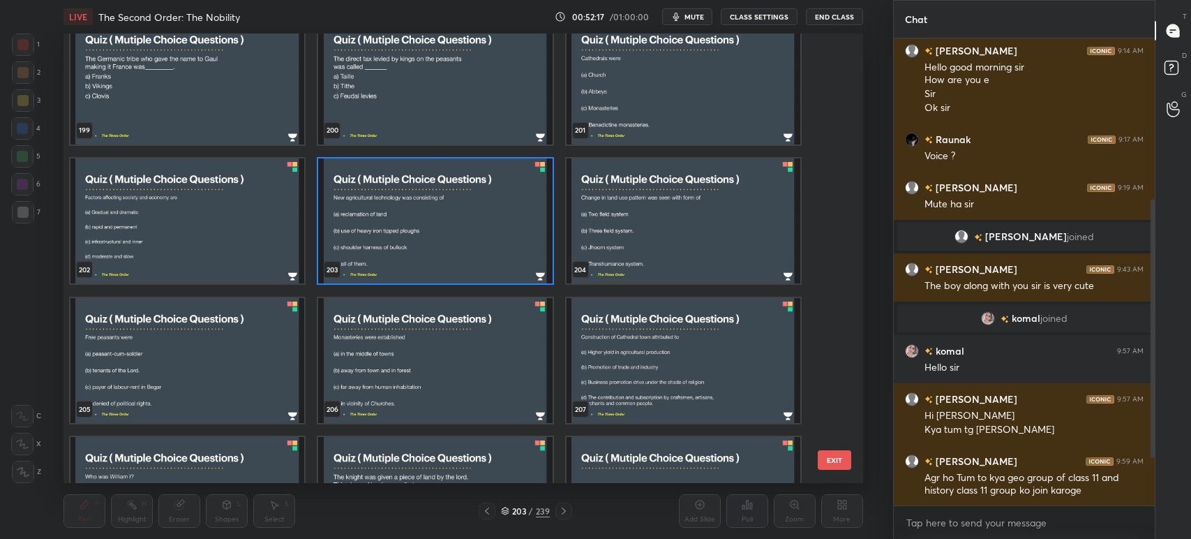
scroll to position [9245, 0]
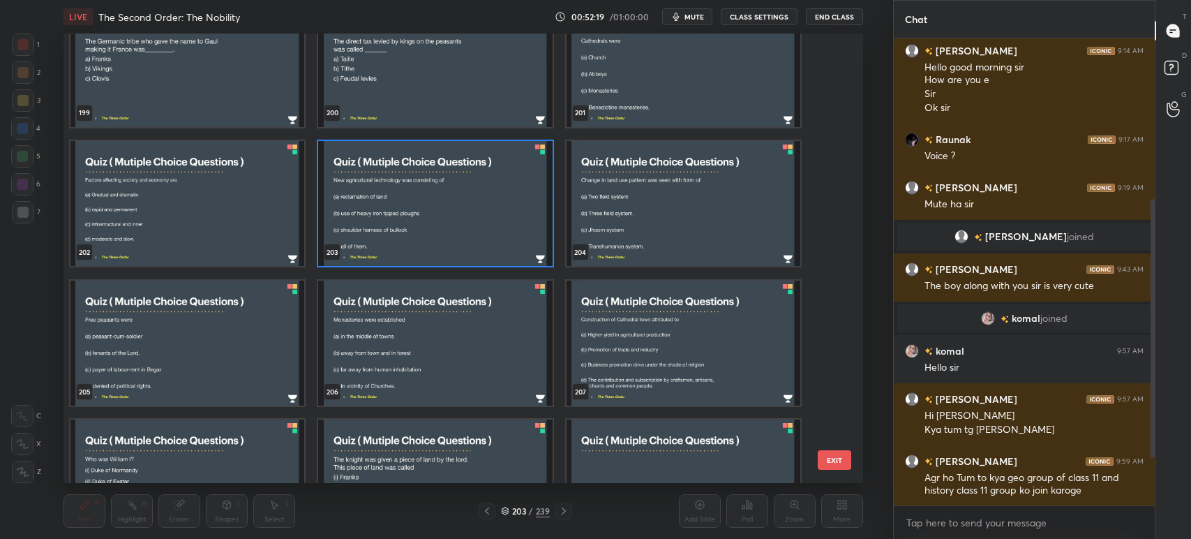
click at [412, 355] on img "grid" at bounding box center [436, 343] width 234 height 126
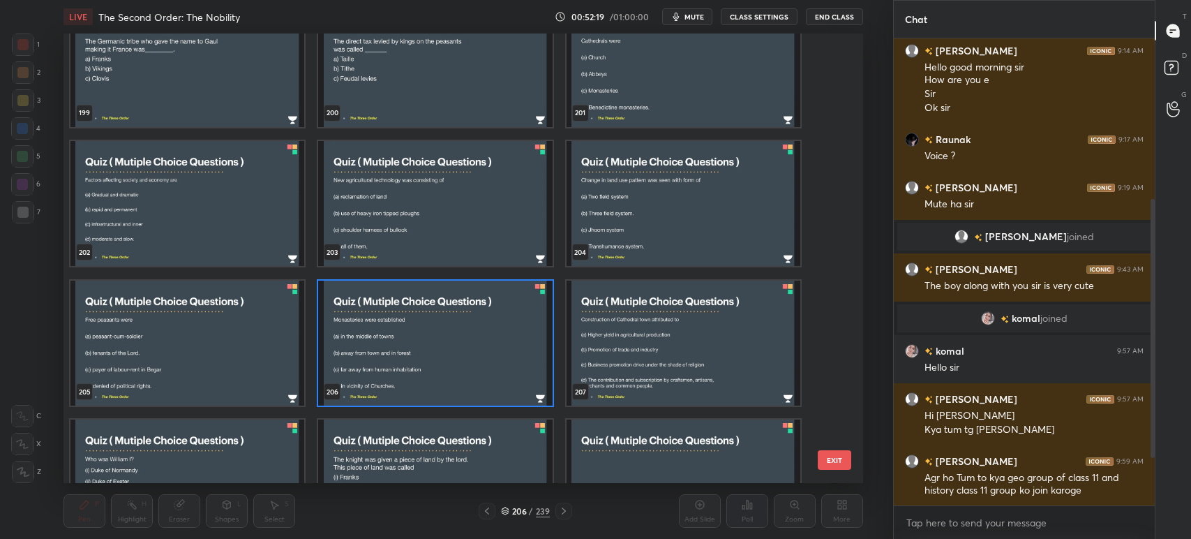
click at [416, 356] on img "grid" at bounding box center [436, 343] width 234 height 126
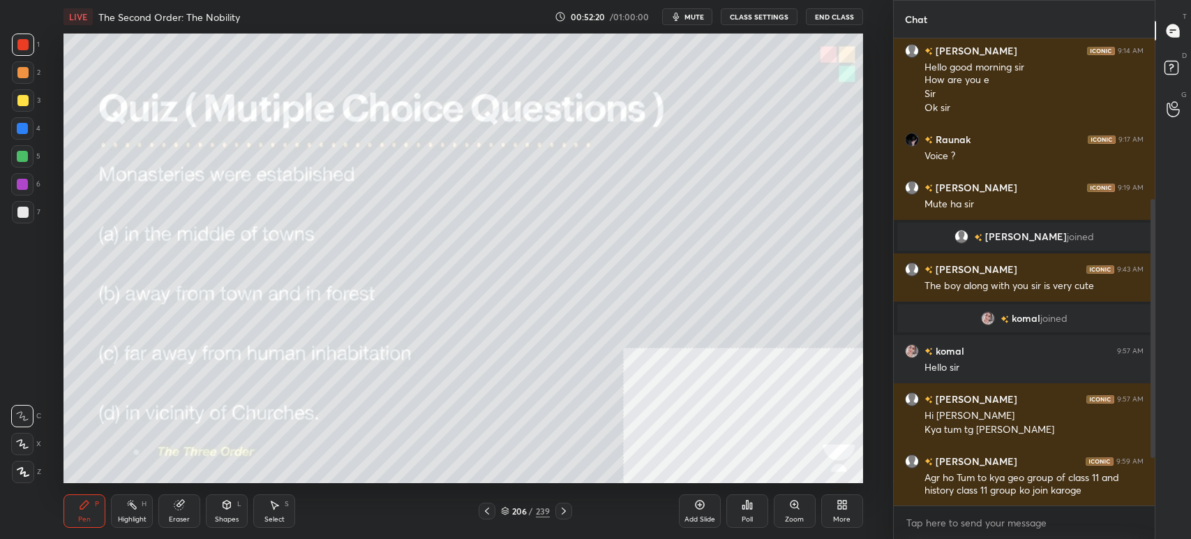
click at [418, 356] on img "grid" at bounding box center [436, 343] width 234 height 126
click at [694, 12] on span "mute" at bounding box center [695, 17] width 20 height 10
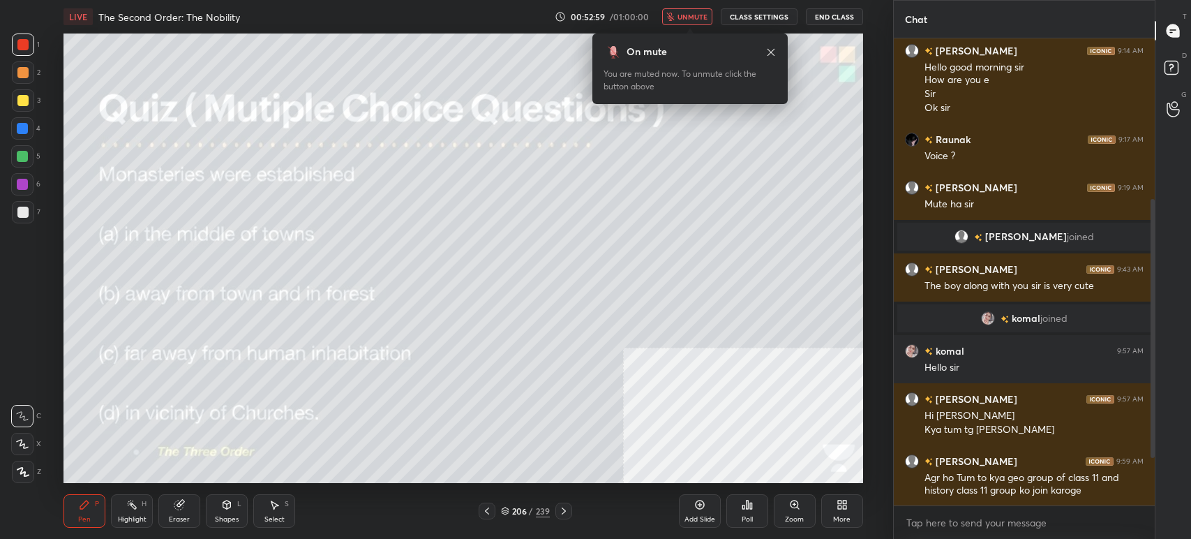
click at [687, 18] on span "unmute" at bounding box center [693, 17] width 30 height 10
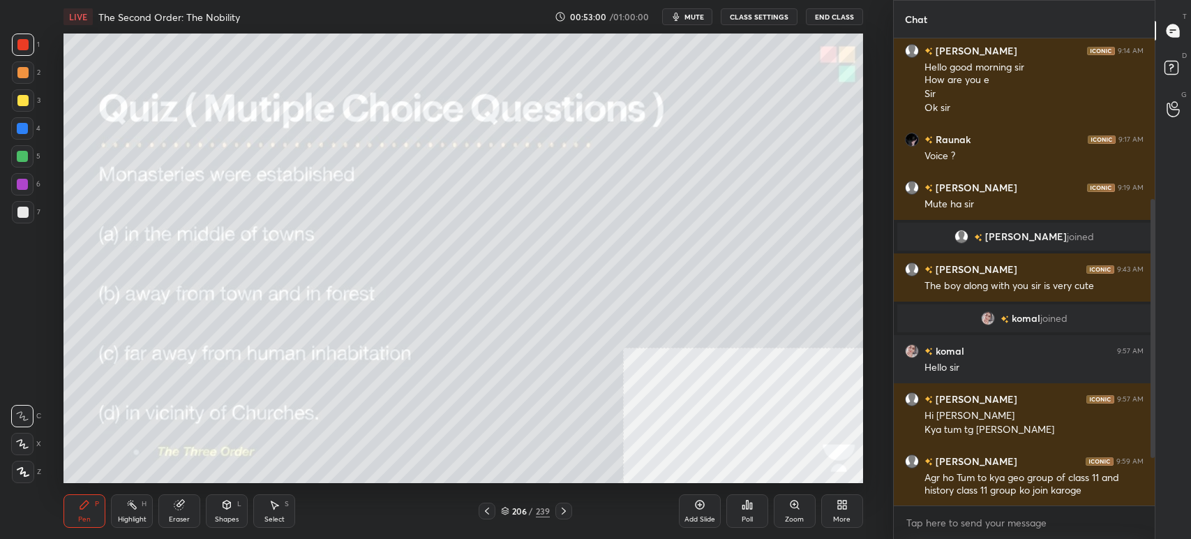
click at [755, 514] on div "Poll" at bounding box center [747, 510] width 42 height 33
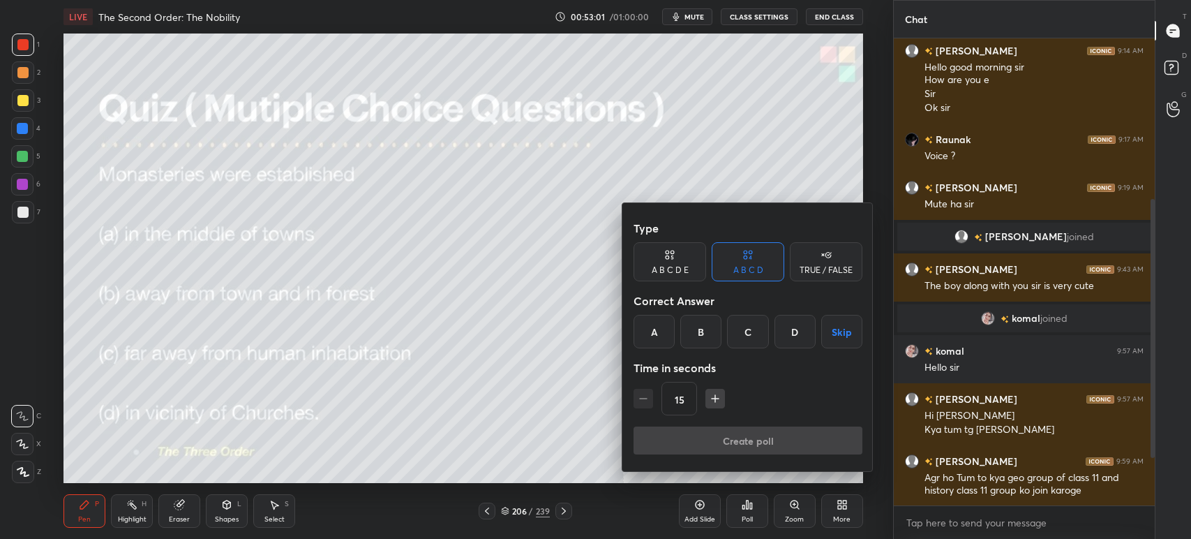
drag, startPoint x: 750, startPoint y: 322, endPoint x: 751, endPoint y: 334, distance: 11.3
click at [750, 324] on div "C" at bounding box center [747, 331] width 41 height 33
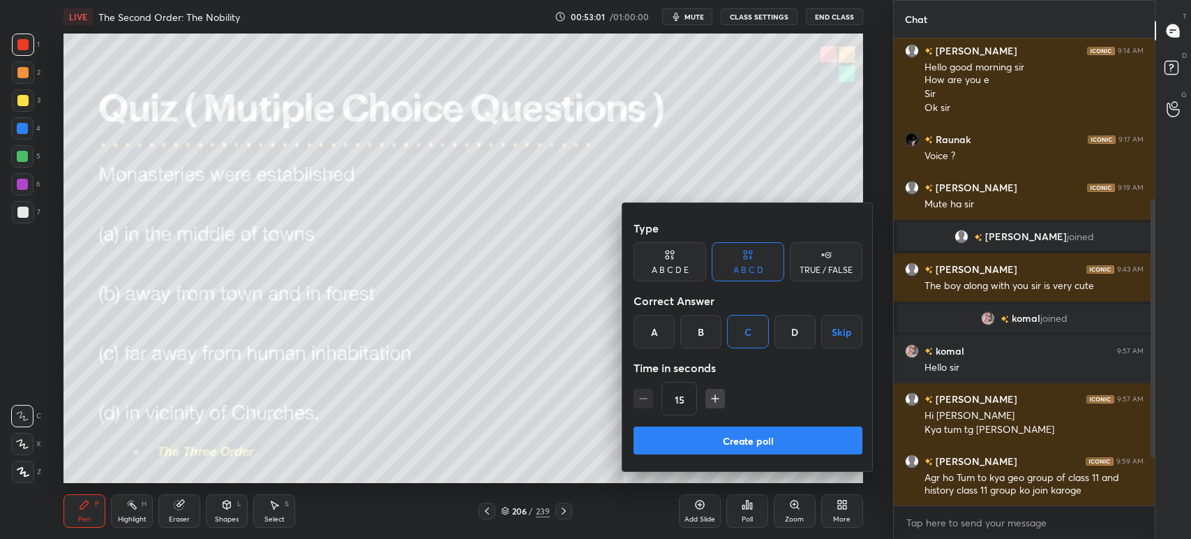
click at [739, 419] on div "Type A B C D E A B C D TRUE / FALSE Correct Answer A B C D Skip Time in seconds…" at bounding box center [748, 320] width 229 height 212
click at [744, 436] on button "Create poll" at bounding box center [748, 440] width 229 height 28
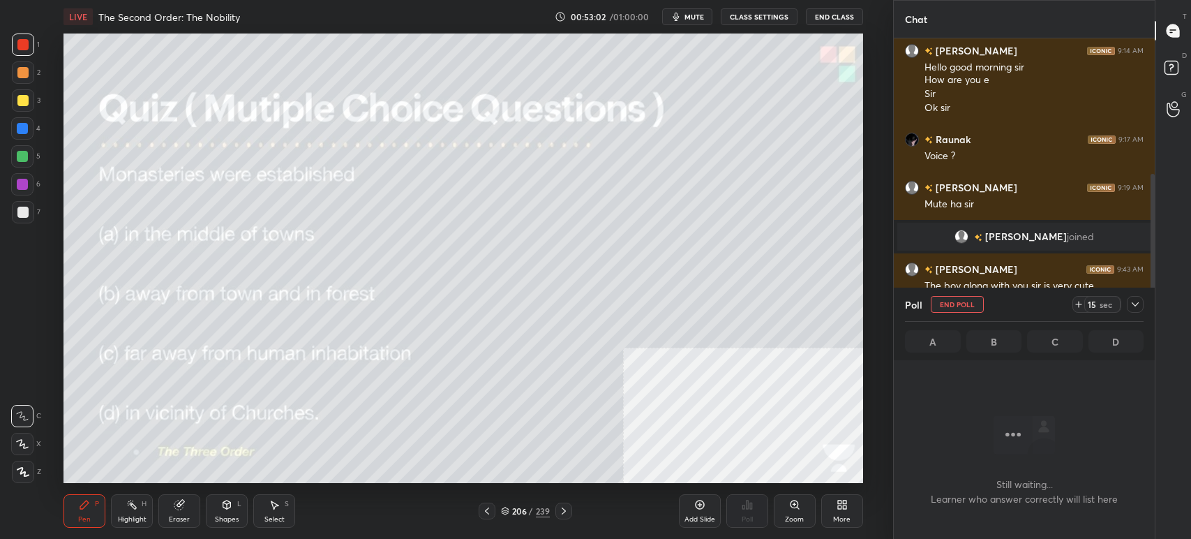
scroll to position [5, 4]
click at [697, 21] on button "mute" at bounding box center [687, 16] width 50 height 17
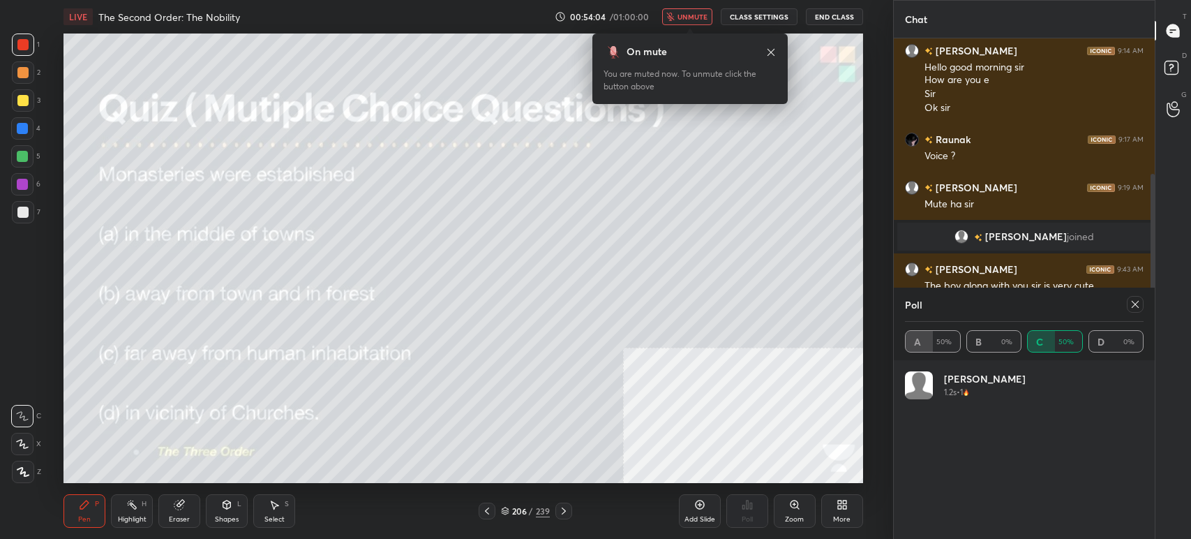
click at [703, 22] on button "unmute" at bounding box center [687, 16] width 50 height 17
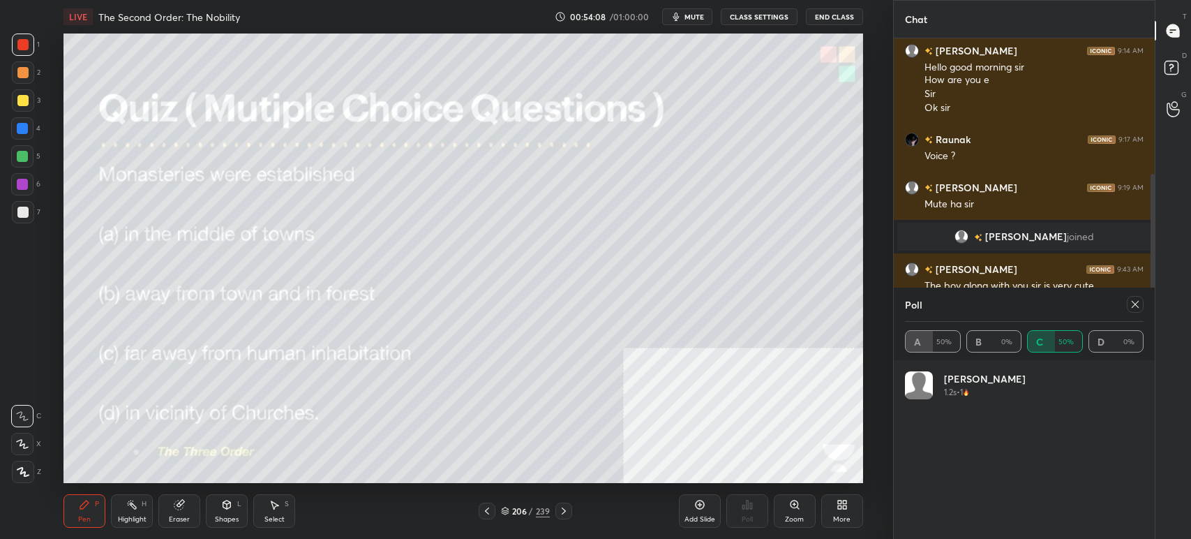
click at [1135, 302] on icon at bounding box center [1135, 304] width 11 height 11
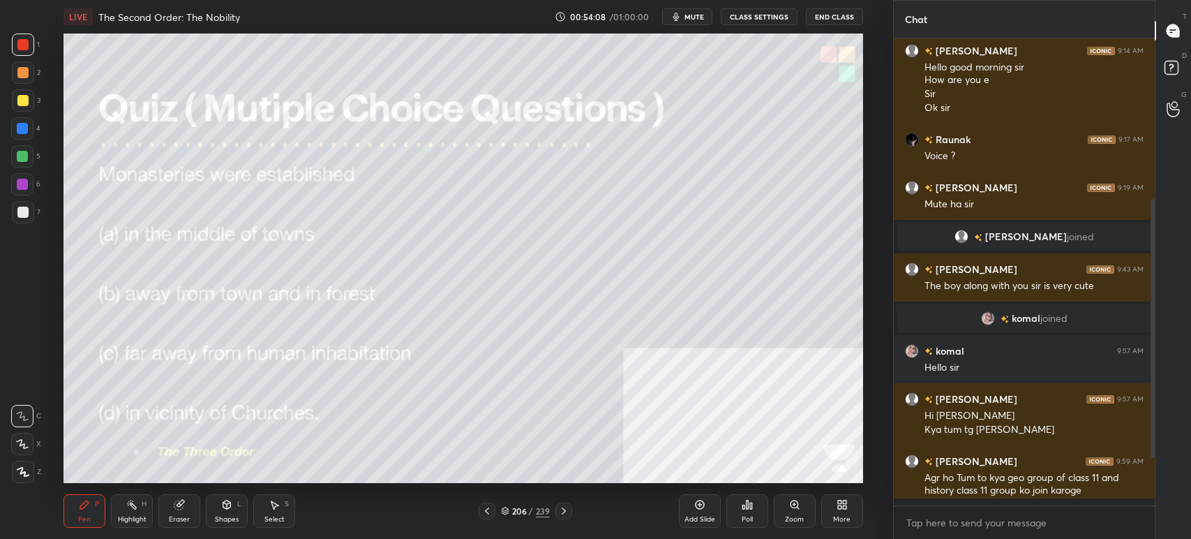
scroll to position [343, 257]
click at [505, 508] on icon at bounding box center [505, 511] width 8 height 8
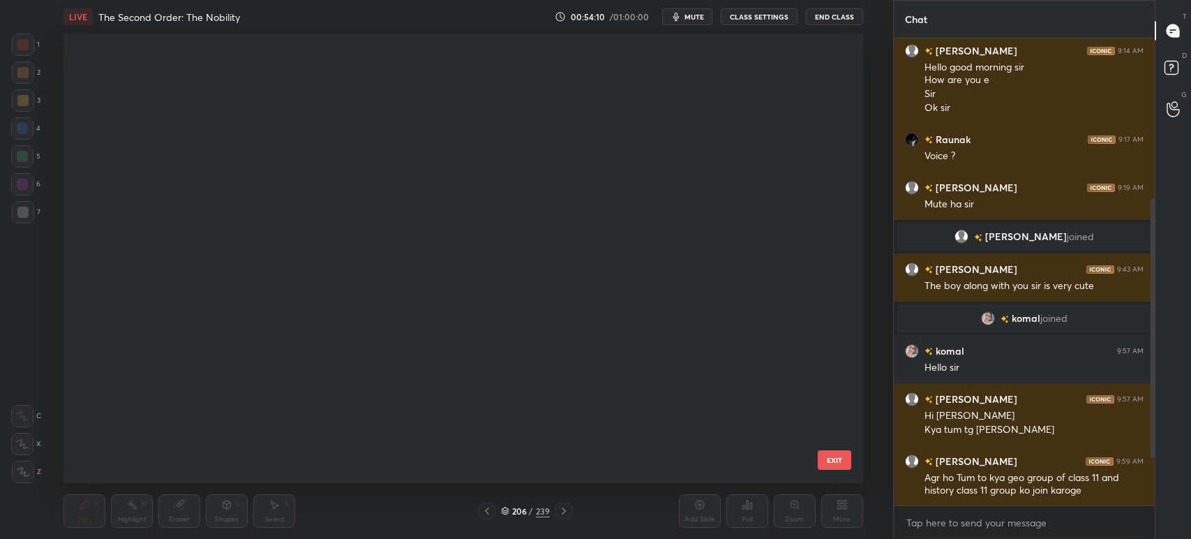
scroll to position [446, 793]
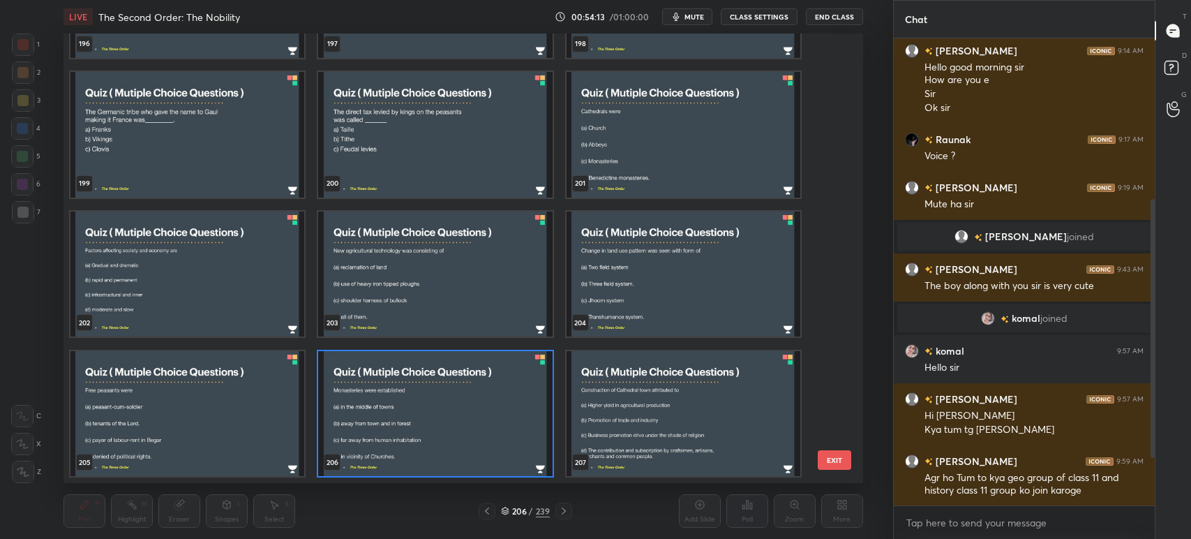
click at [841, 387] on div "196 197 198 199 200 201 202 203 204 205 206 207 208 209 210 211 212 213 EXIT" at bounding box center [464, 257] width 800 height 449
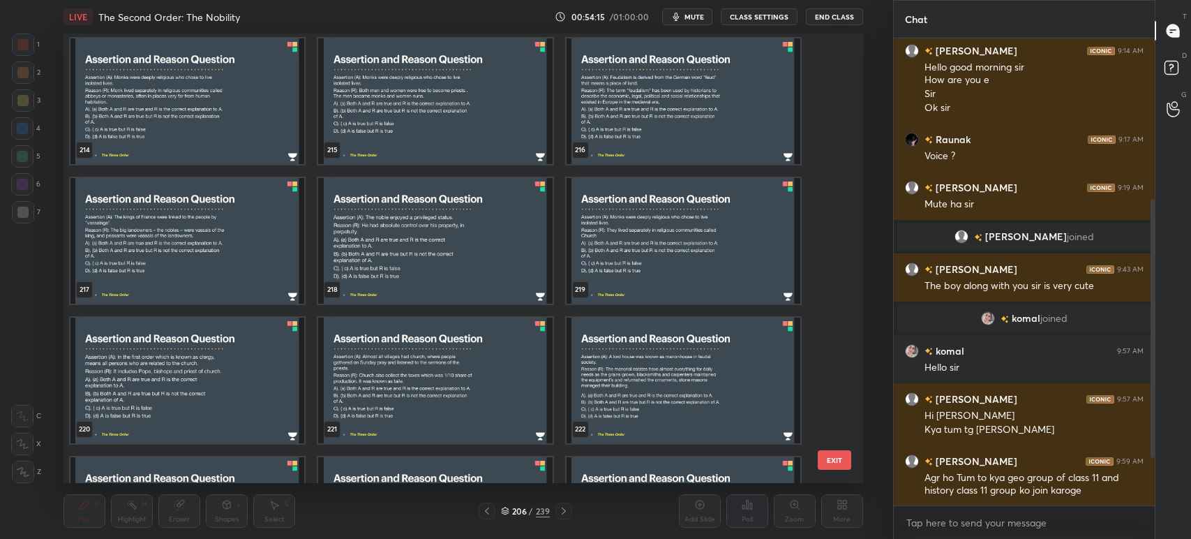
scroll to position [9924, 0]
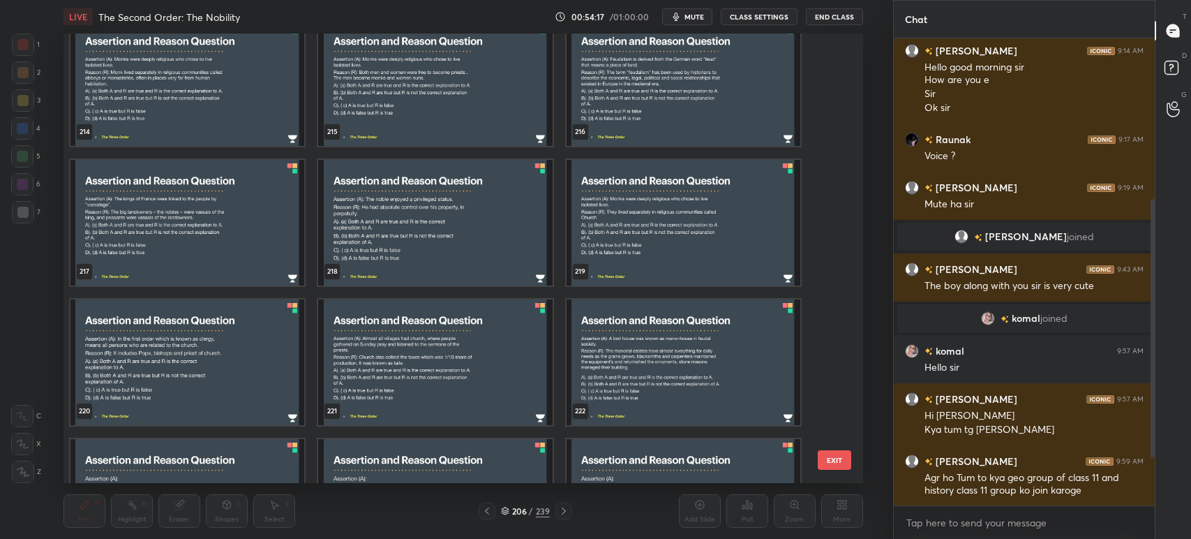
click at [246, 94] on img "grid" at bounding box center [187, 83] width 234 height 126
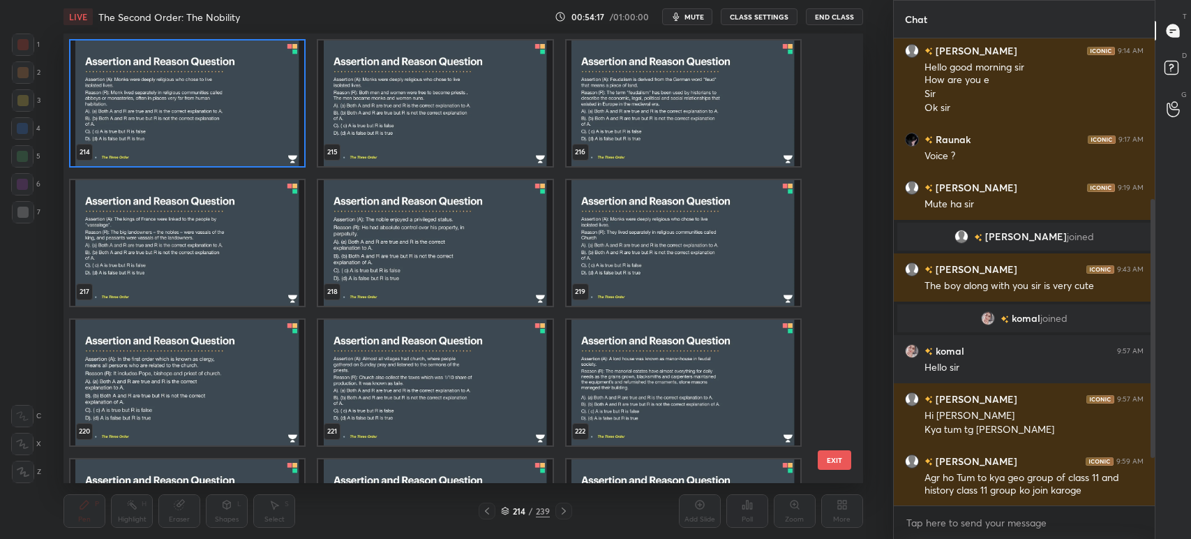
click at [243, 94] on div "208 209 210 211 212 213 214 215 216 217 218 219 220 221 222 223 224 225" at bounding box center [451, 257] width 775 height 449
click at [243, 94] on img "grid" at bounding box center [187, 103] width 234 height 126
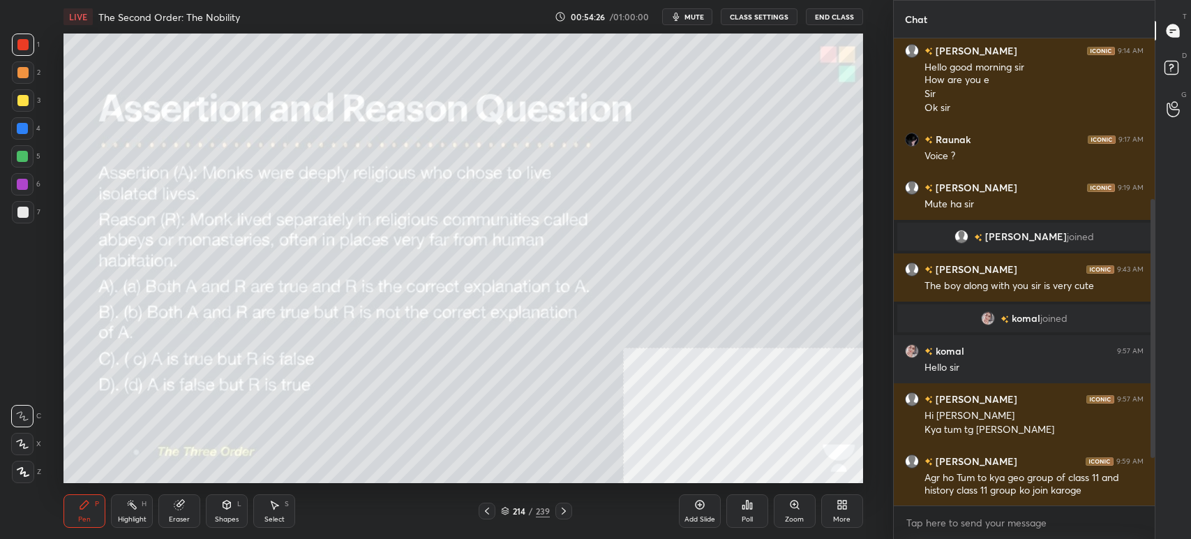
click at [696, 19] on span "mute" at bounding box center [695, 17] width 20 height 10
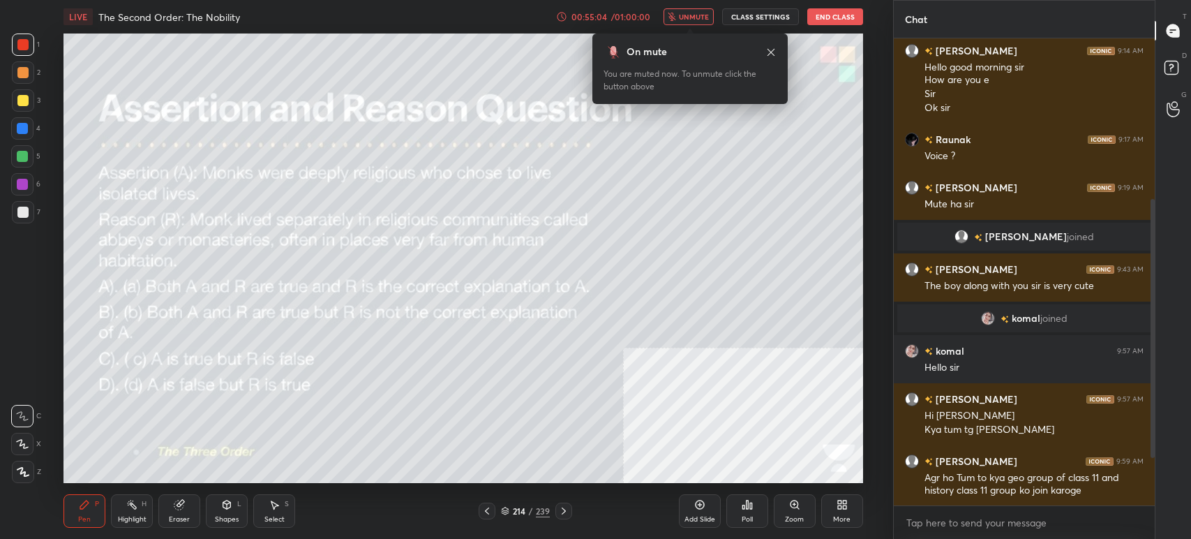
click at [706, 21] on button "unmute" at bounding box center [689, 16] width 50 height 17
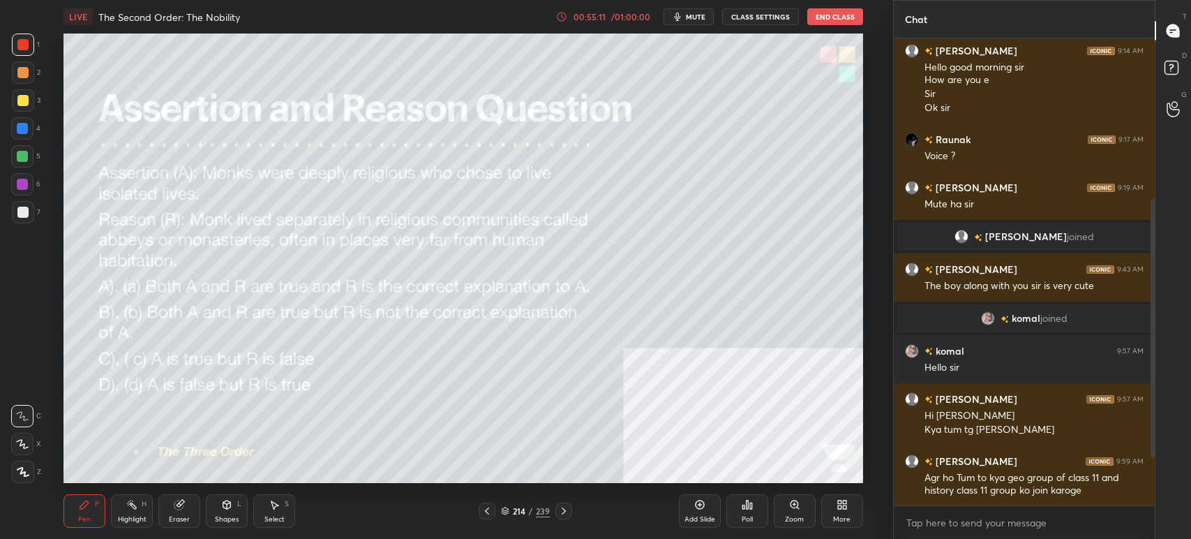
click at [747, 507] on icon at bounding box center [748, 504] width 2 height 8
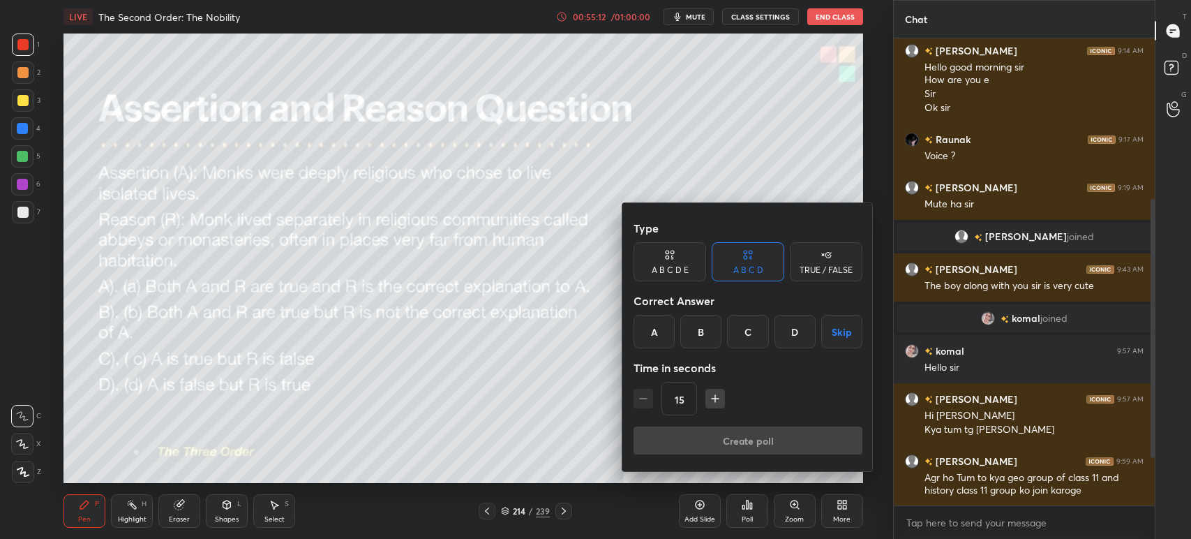
click at [663, 323] on div "A" at bounding box center [654, 331] width 41 height 33
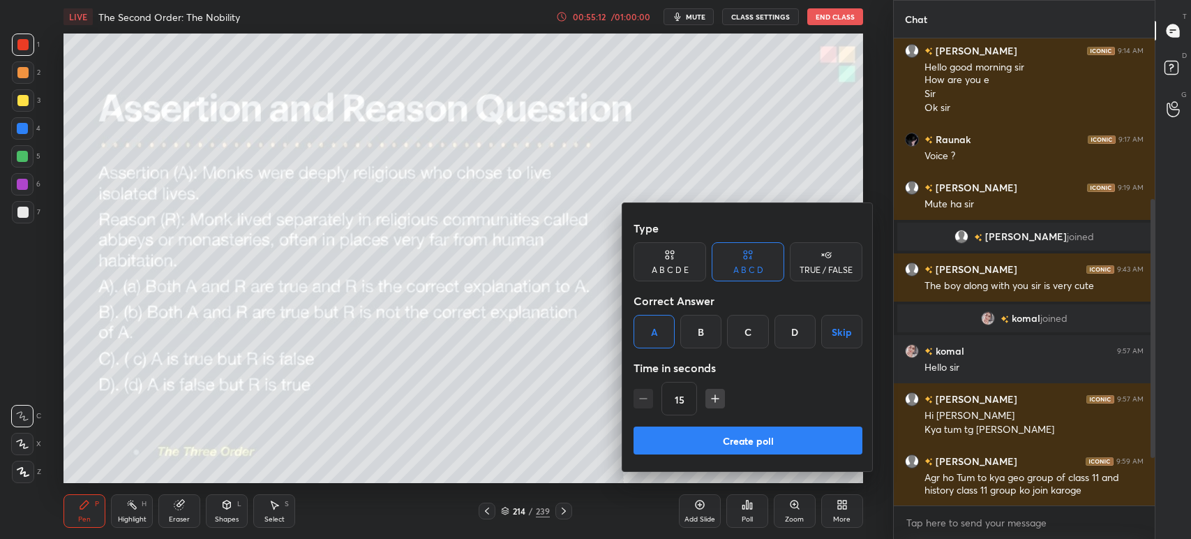
click at [706, 428] on button "Create poll" at bounding box center [748, 440] width 229 height 28
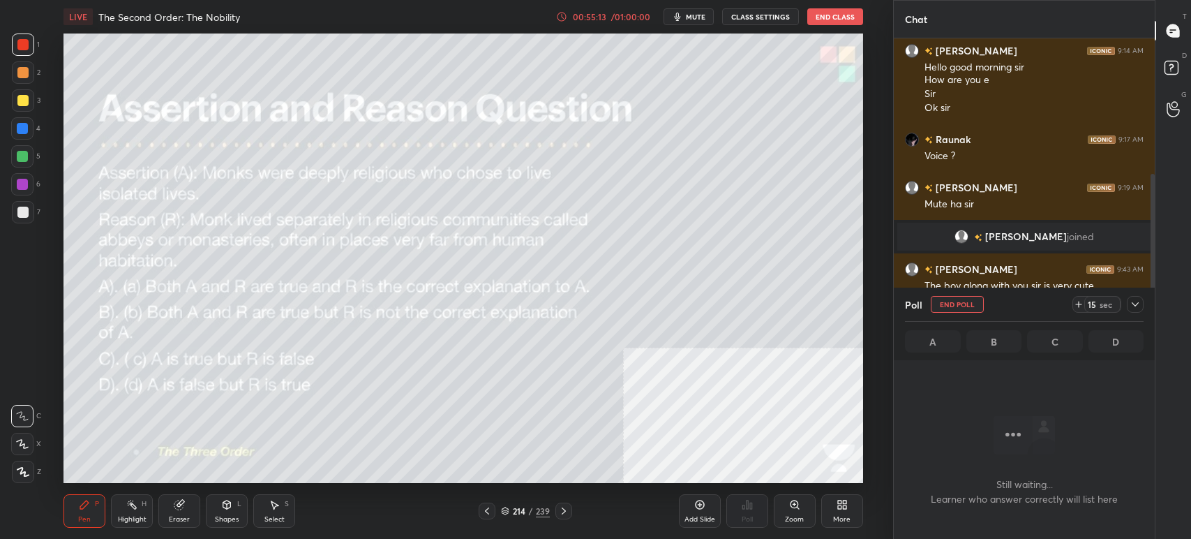
scroll to position [5, 4]
drag, startPoint x: 687, startPoint y: 10, endPoint x: 687, endPoint y: 21, distance: 11.2
click at [687, 13] on button "mute" at bounding box center [689, 16] width 50 height 17
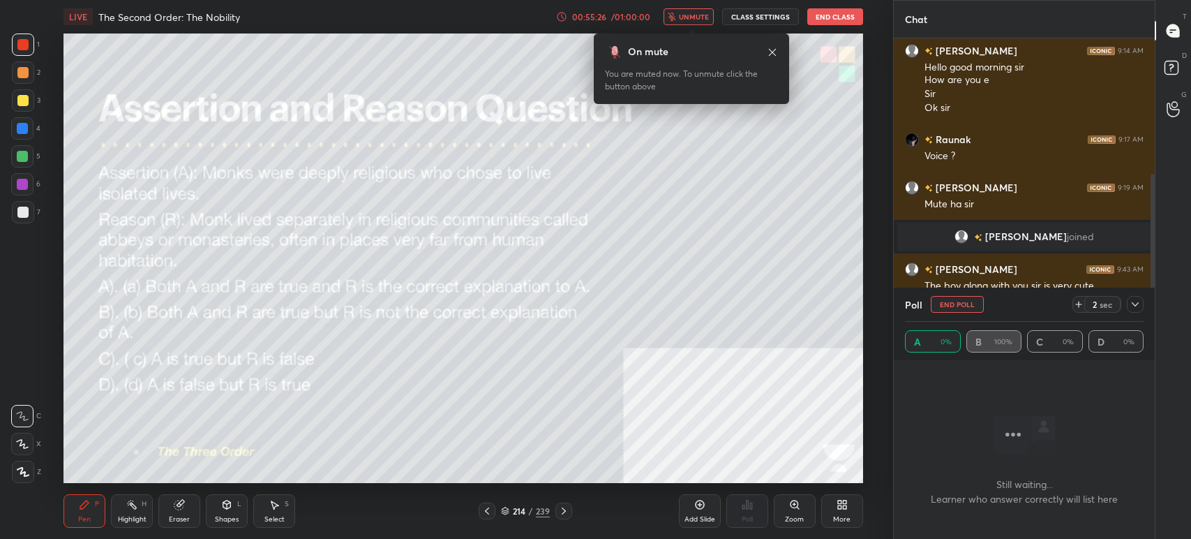
click at [691, 13] on span "unmute" at bounding box center [694, 17] width 30 height 10
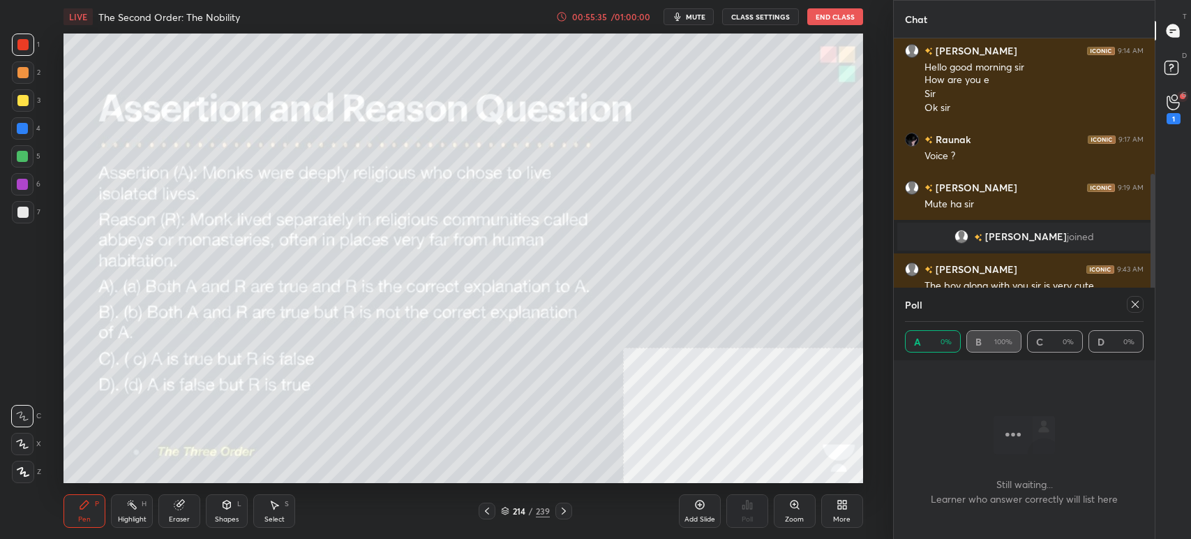
drag, startPoint x: 1145, startPoint y: 306, endPoint x: 1139, endPoint y: 310, distance: 7.2
click at [1142, 308] on div "Poll A 0% B 100% C 0% D 0%" at bounding box center [1024, 324] width 261 height 73
click at [1132, 305] on icon at bounding box center [1135, 304] width 11 height 11
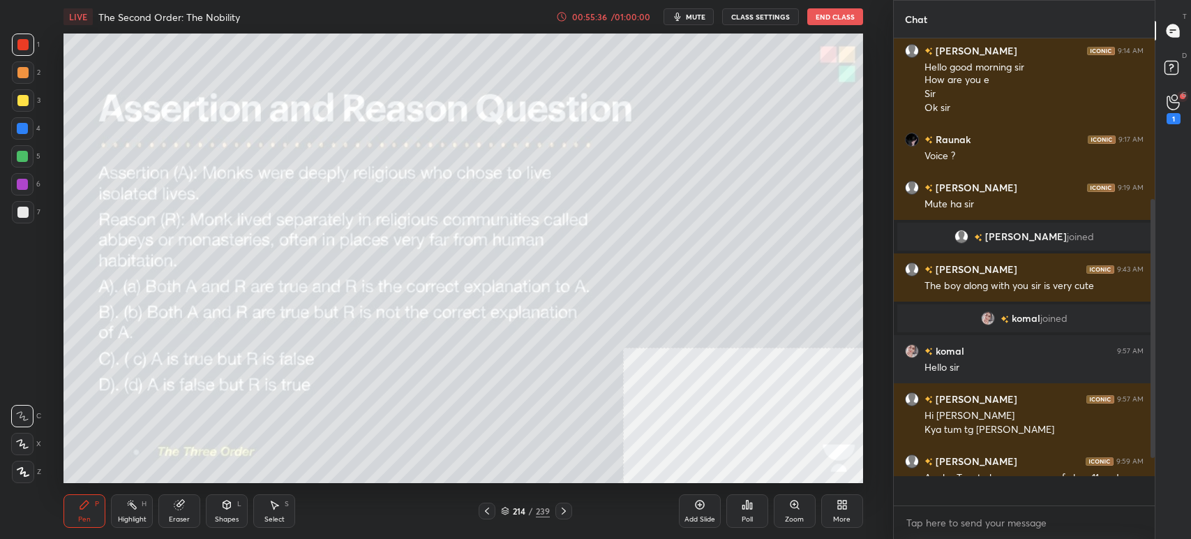
scroll to position [4, 4]
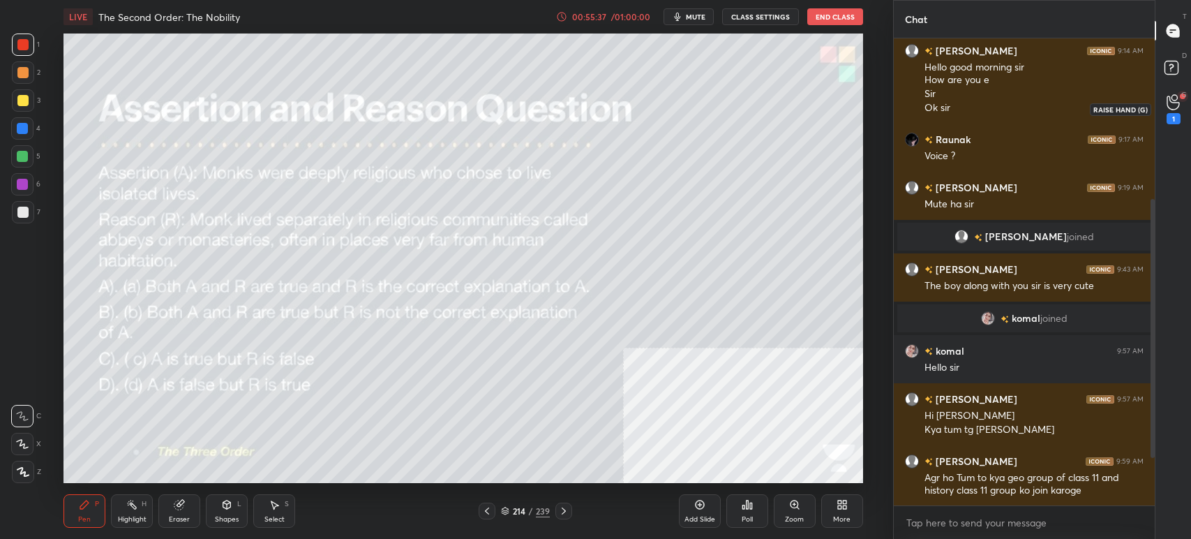
click at [1172, 111] on div "1" at bounding box center [1174, 109] width 14 height 30
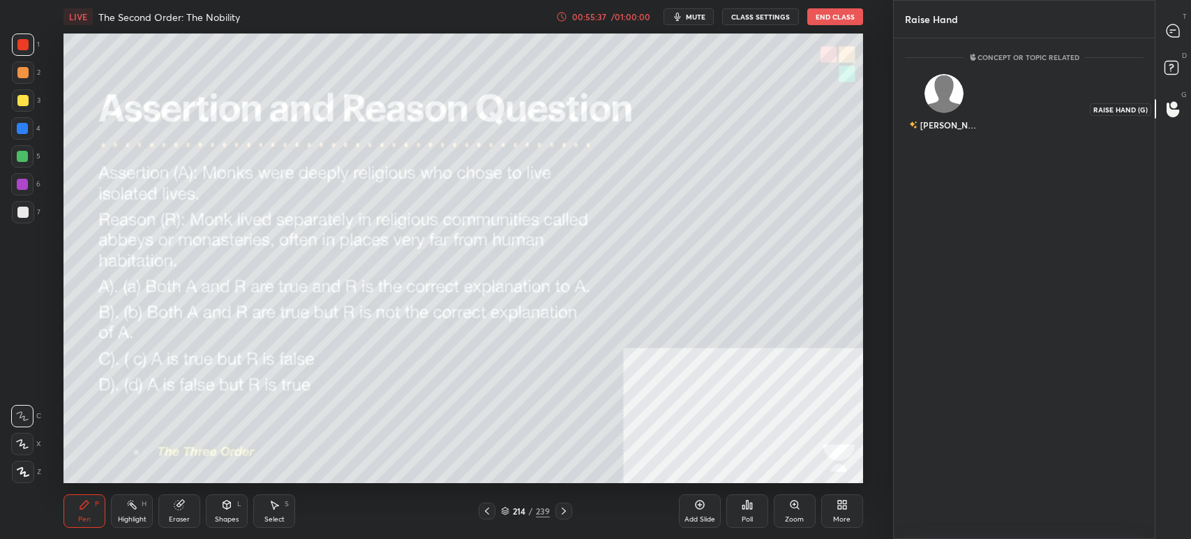
scroll to position [5, 4]
drag, startPoint x: 967, startPoint y: 88, endPoint x: 969, endPoint y: 98, distance: 10.7
click at [969, 88] on div "[PERSON_NAME]" at bounding box center [944, 105] width 79 height 81
drag, startPoint x: 959, startPoint y: 134, endPoint x: 1033, endPoint y: 127, distance: 74.3
click at [960, 135] on button "INVITE" at bounding box center [944, 135] width 66 height 18
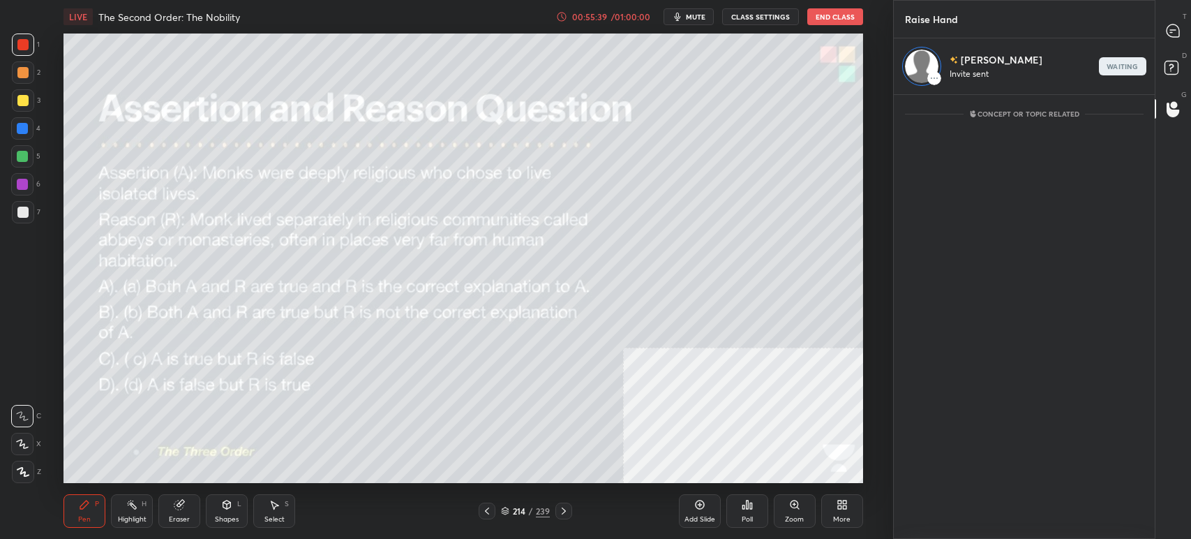
scroll to position [440, 257]
drag, startPoint x: 1172, startPoint y: 57, endPoint x: 1170, endPoint y: 46, distance: 10.7
click at [1172, 57] on icon at bounding box center [1173, 69] width 25 height 25
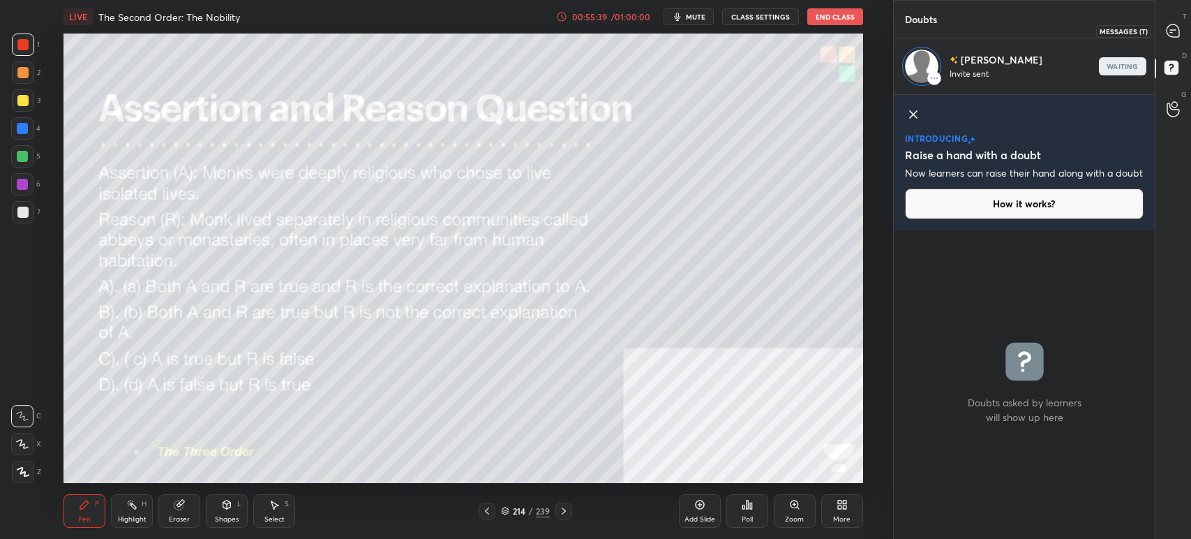
click at [1172, 27] on icon at bounding box center [1173, 30] width 13 height 13
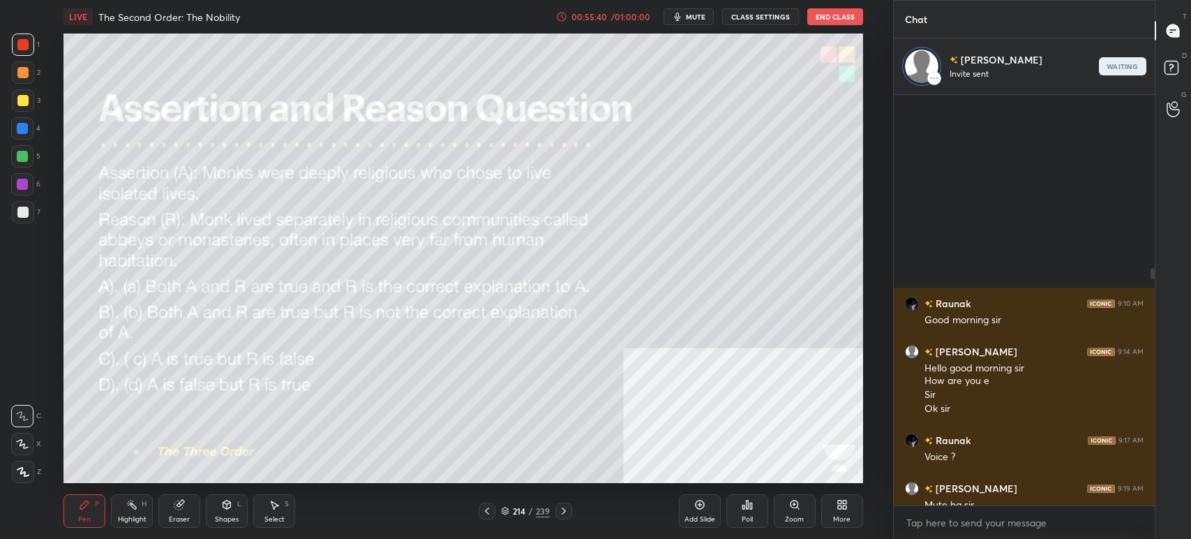
scroll to position [408, 257]
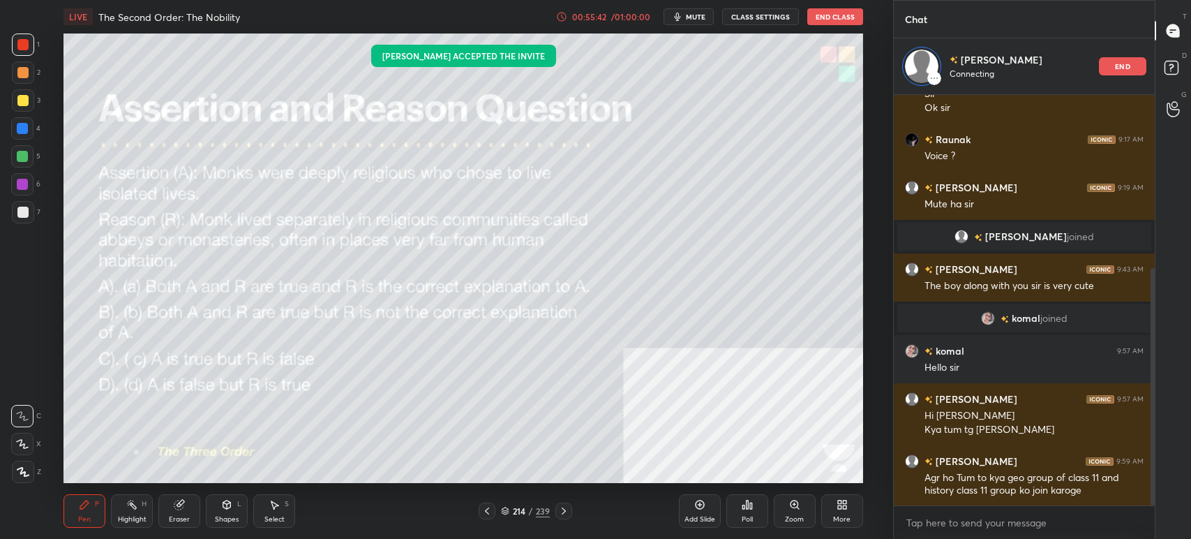
click at [561, 512] on icon at bounding box center [563, 510] width 11 height 11
click at [484, 510] on icon at bounding box center [487, 510] width 11 height 11
click at [566, 509] on icon at bounding box center [563, 510] width 11 height 11
click at [562, 513] on icon at bounding box center [564, 510] width 4 height 7
click at [489, 509] on icon at bounding box center [487, 510] width 11 height 11
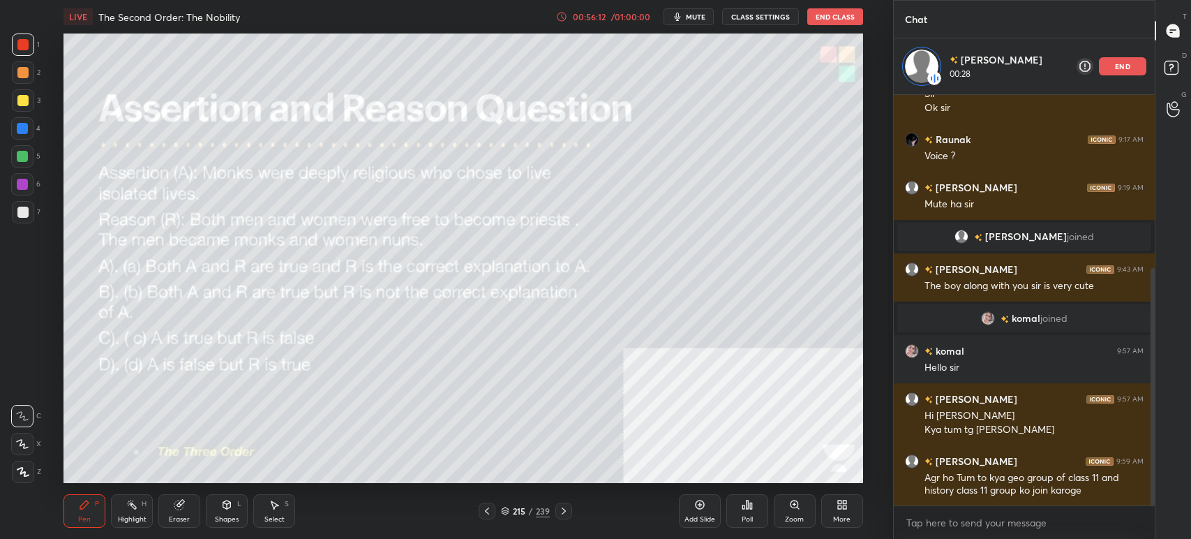
click at [491, 509] on icon at bounding box center [487, 510] width 11 height 11
click at [798, 509] on icon at bounding box center [794, 504] width 11 height 11
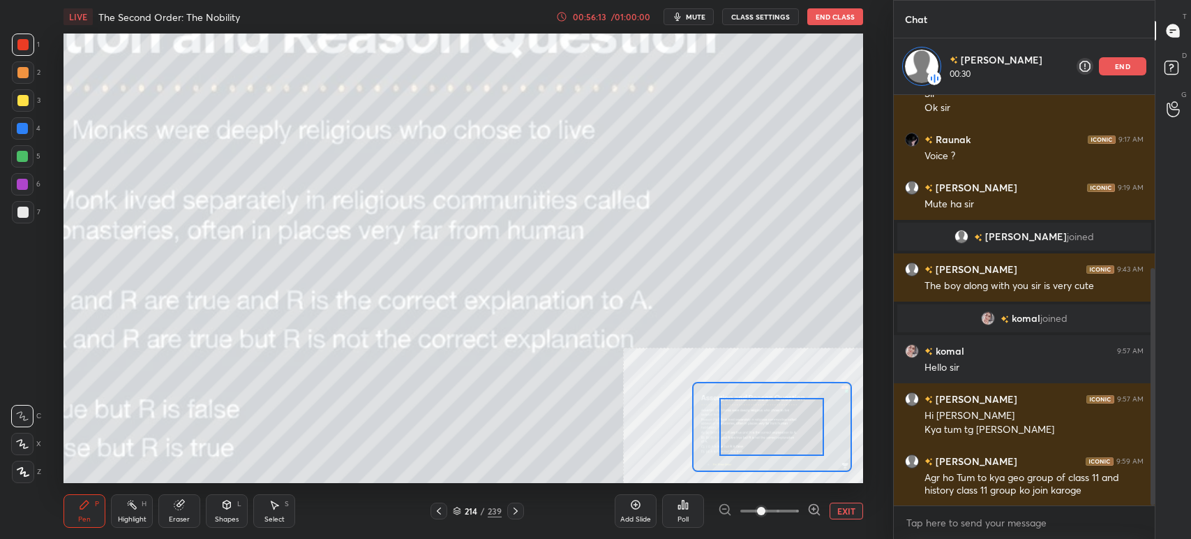
click at [805, 513] on div at bounding box center [769, 510] width 103 height 17
click at [810, 513] on icon at bounding box center [814, 509] width 14 height 14
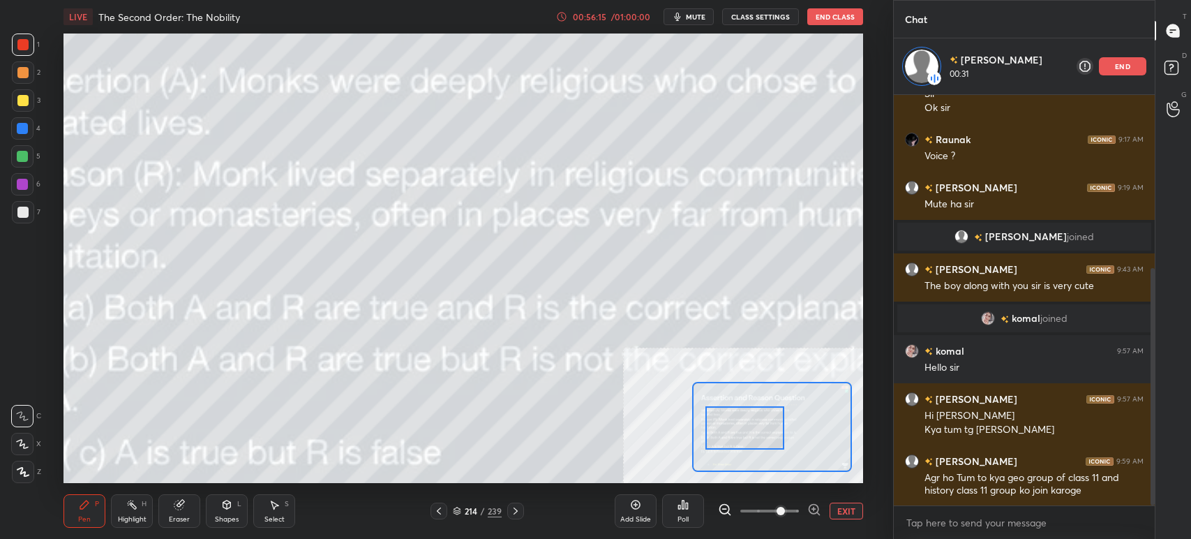
drag, startPoint x: 761, startPoint y: 435, endPoint x: 751, endPoint y: 435, distance: 9.8
click at [751, 435] on div at bounding box center [745, 427] width 79 height 43
click at [847, 512] on button "EXIT" at bounding box center [846, 510] width 33 height 17
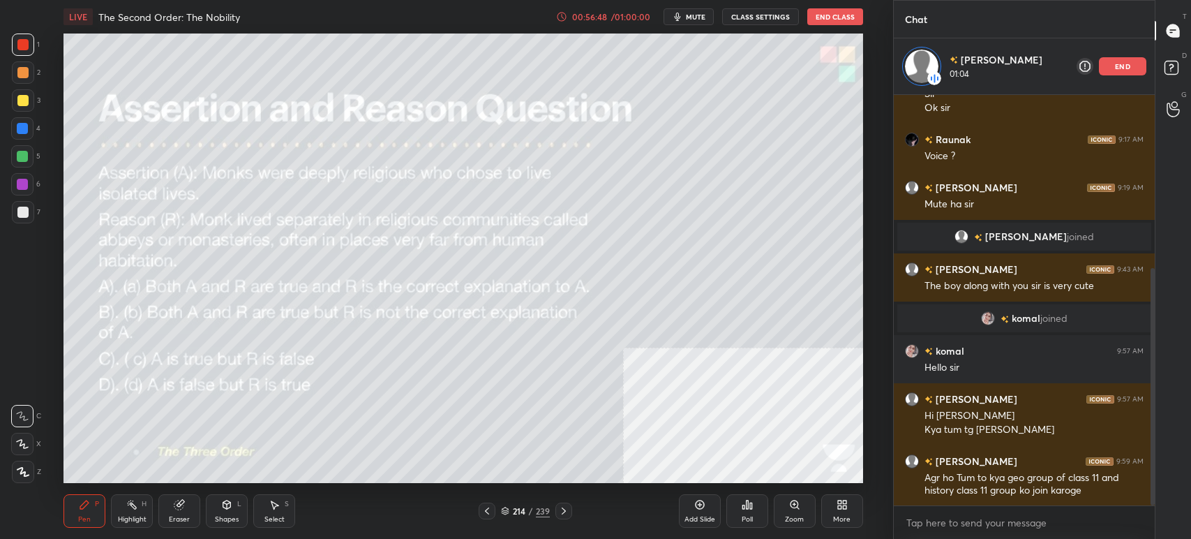
click at [505, 507] on icon at bounding box center [505, 511] width 8 height 8
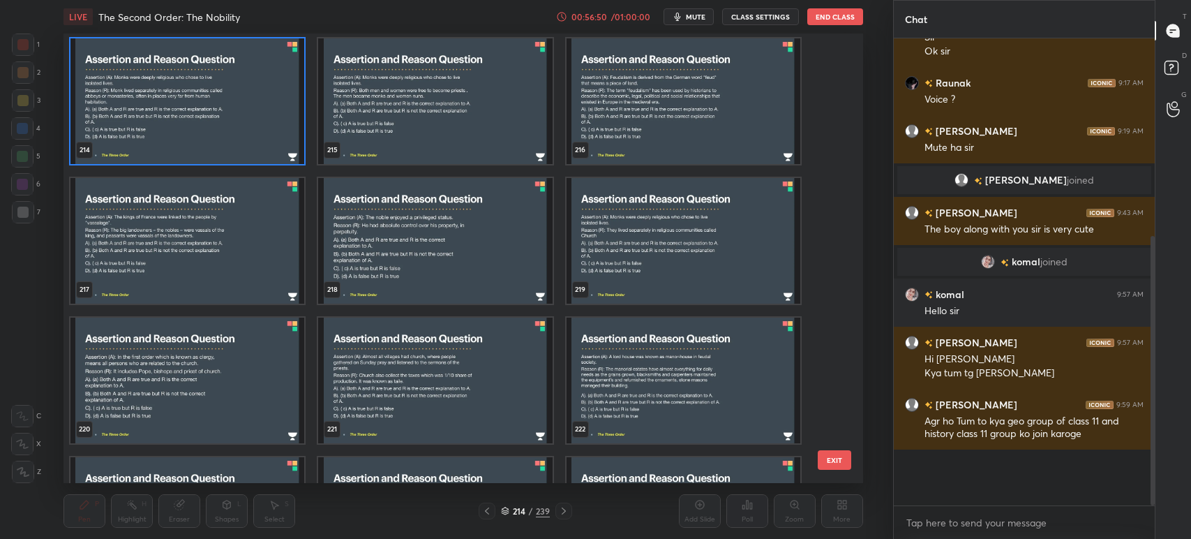
scroll to position [244, 0]
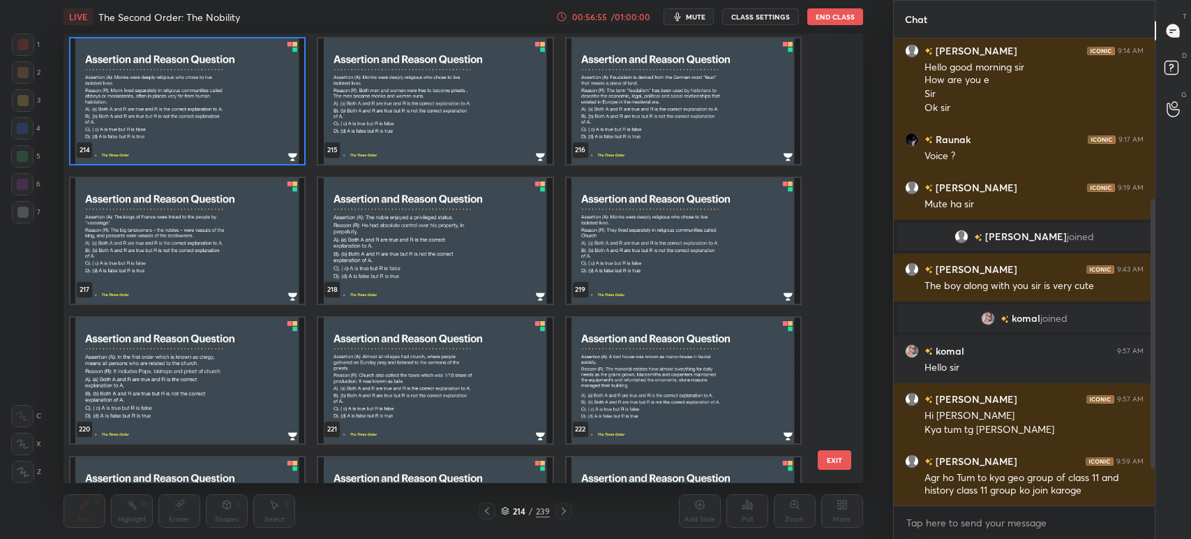
click at [445, 267] on img "grid" at bounding box center [436, 241] width 234 height 126
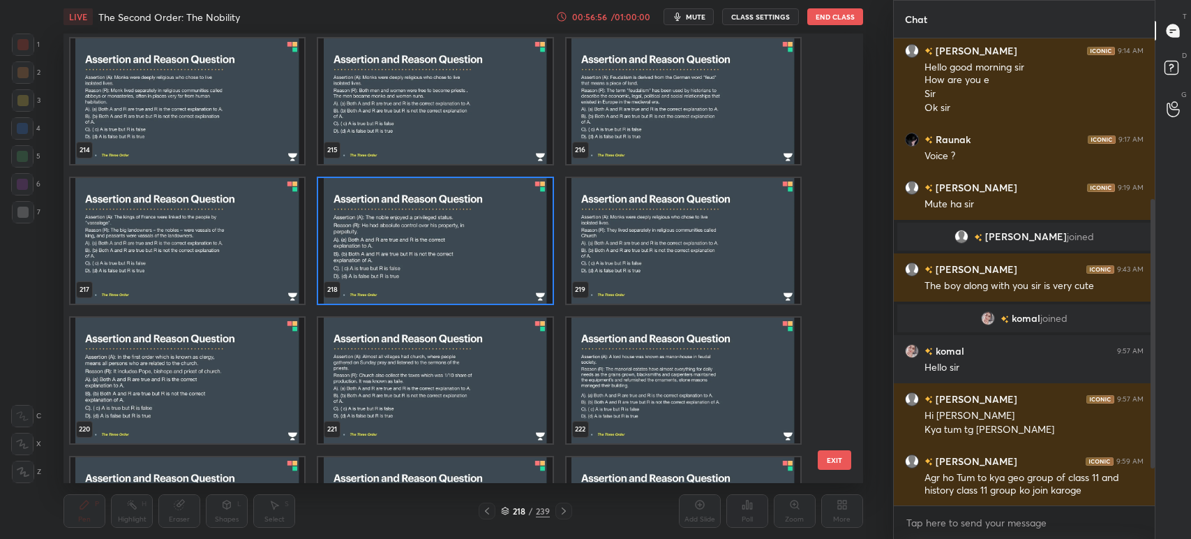
click at [447, 265] on img "grid" at bounding box center [436, 241] width 234 height 126
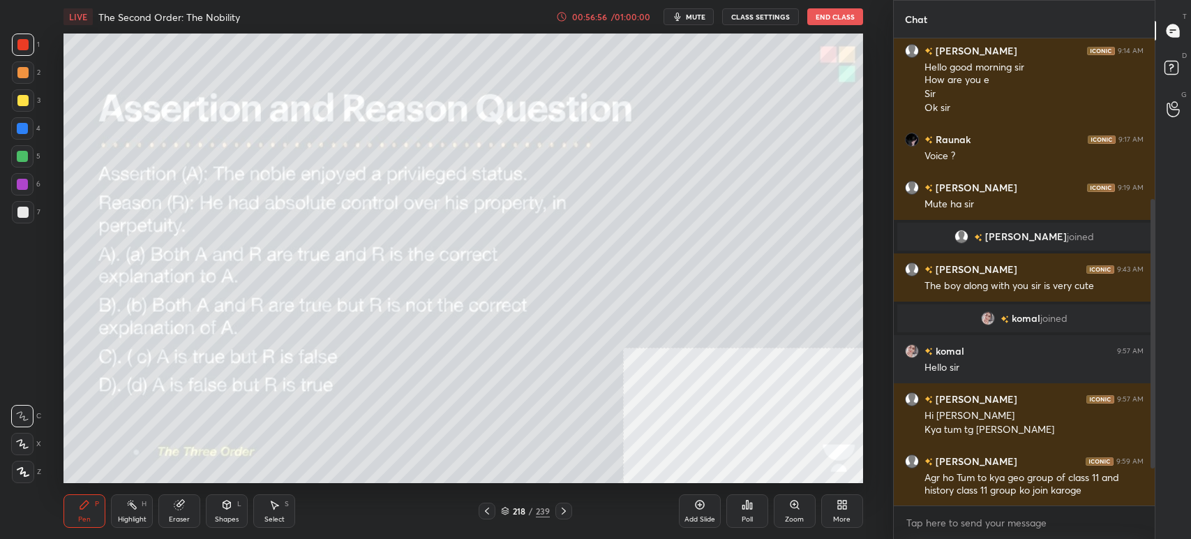
click at [447, 262] on img "grid" at bounding box center [436, 241] width 234 height 126
click at [694, 15] on span "mute" at bounding box center [696, 17] width 20 height 10
click at [692, 13] on span "unmute" at bounding box center [694, 17] width 30 height 10
click at [740, 497] on div "Poll" at bounding box center [747, 510] width 42 height 33
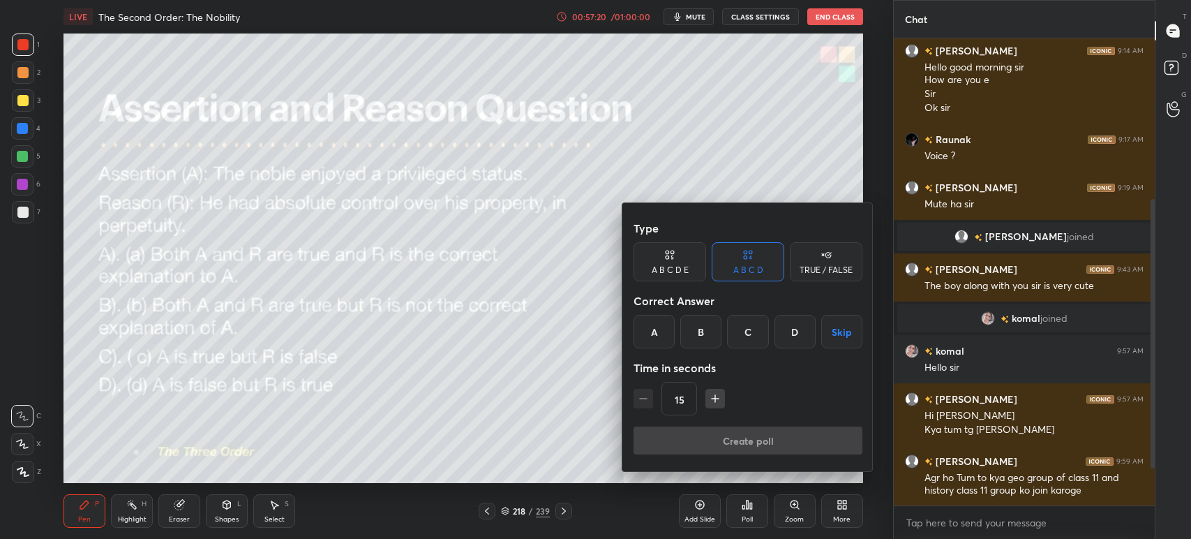
drag, startPoint x: 646, startPoint y: 341, endPoint x: 653, endPoint y: 363, distance: 22.7
click at [646, 348] on div "Type A B C D E A B C D TRUE / FALSE Correct Answer A B C D Skip Time in seconds…" at bounding box center [748, 320] width 229 height 212
click at [643, 308] on div "Correct Answer" at bounding box center [748, 301] width 229 height 28
click at [647, 318] on div "A" at bounding box center [654, 331] width 41 height 33
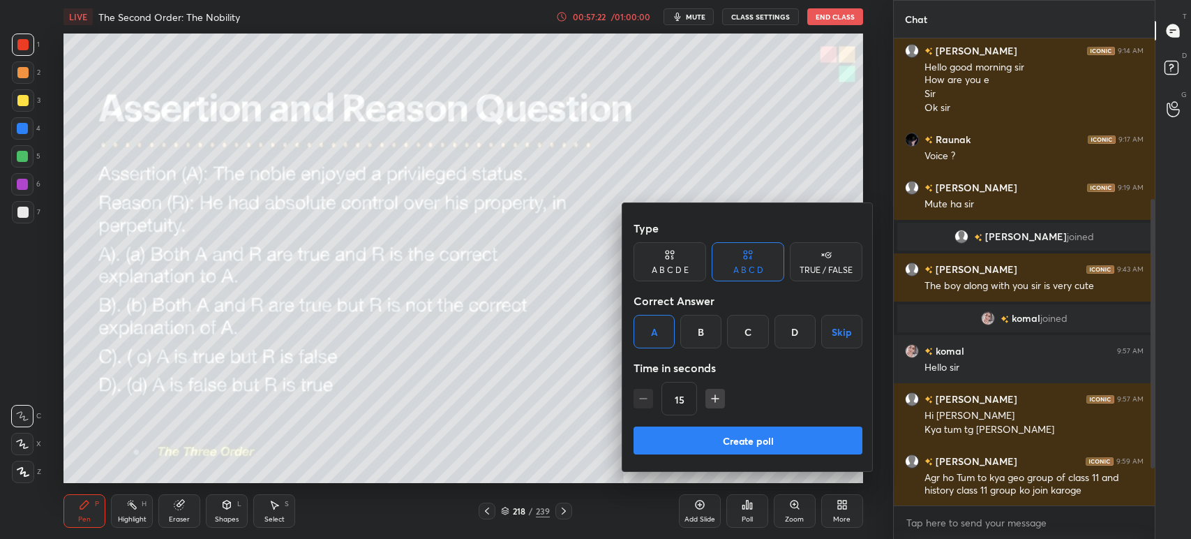
click at [695, 437] on button "Create poll" at bounding box center [748, 440] width 229 height 28
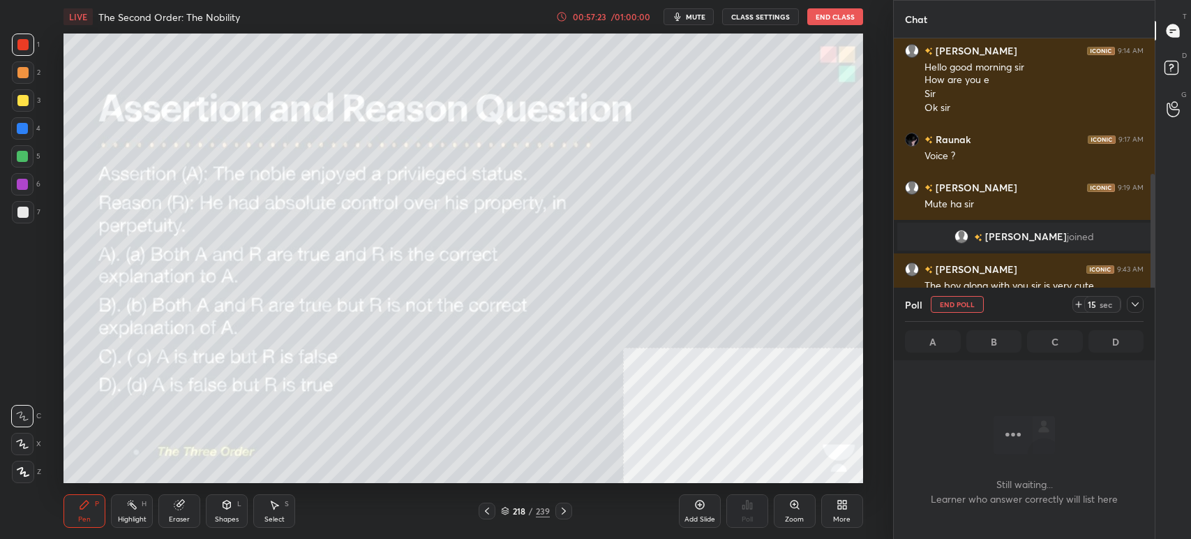
scroll to position [274, 257]
drag, startPoint x: 692, startPoint y: 14, endPoint x: 692, endPoint y: 27, distance: 12.6
click at [692, 15] on span "mute" at bounding box center [696, 17] width 20 height 10
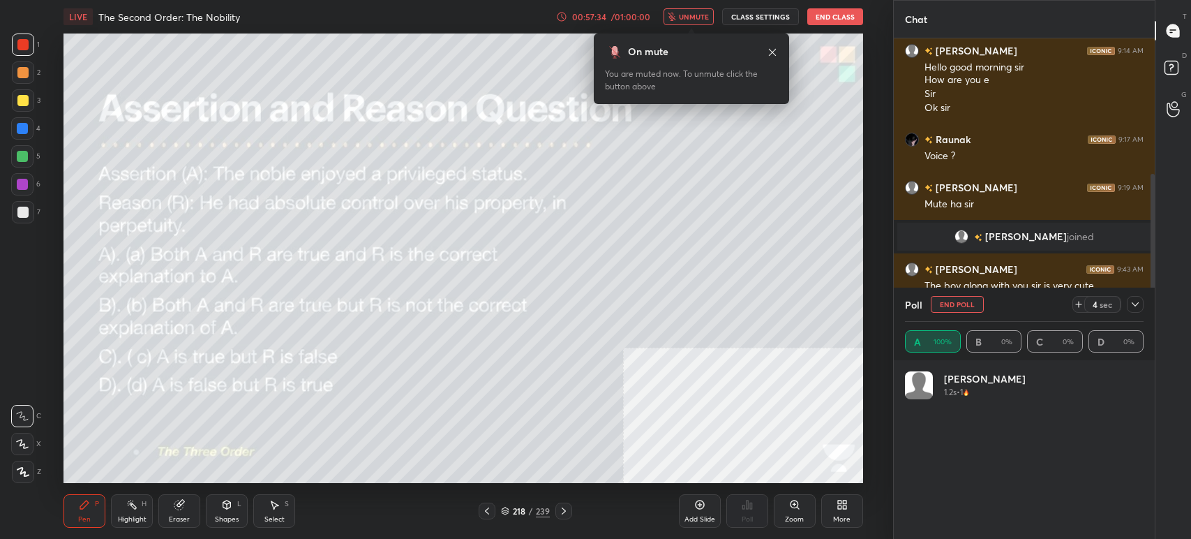
click at [680, 21] on button "unmute" at bounding box center [689, 16] width 50 height 17
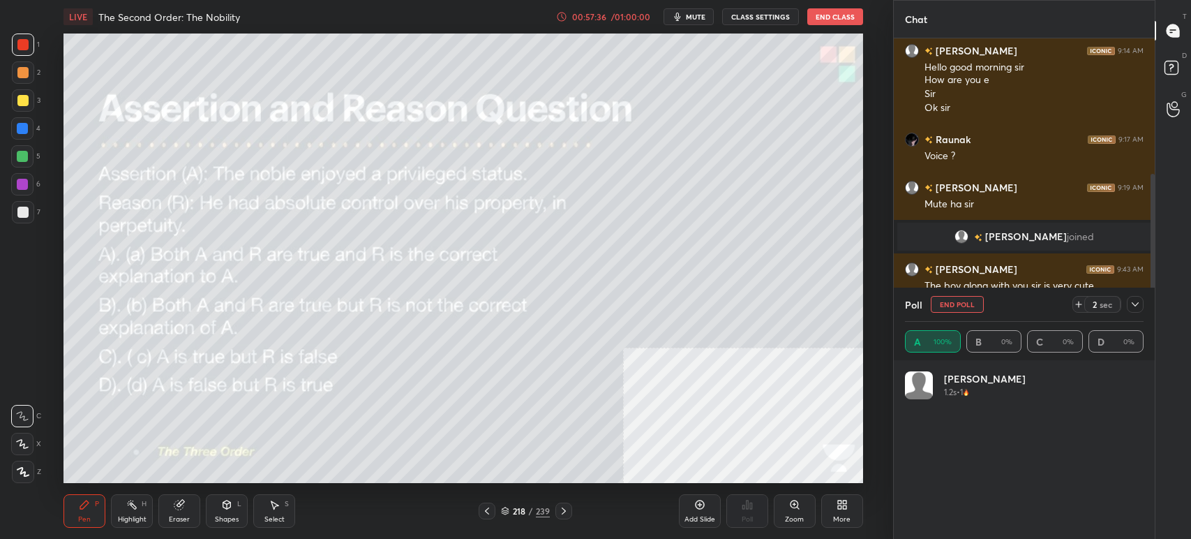
click at [1138, 303] on icon at bounding box center [1135, 304] width 11 height 11
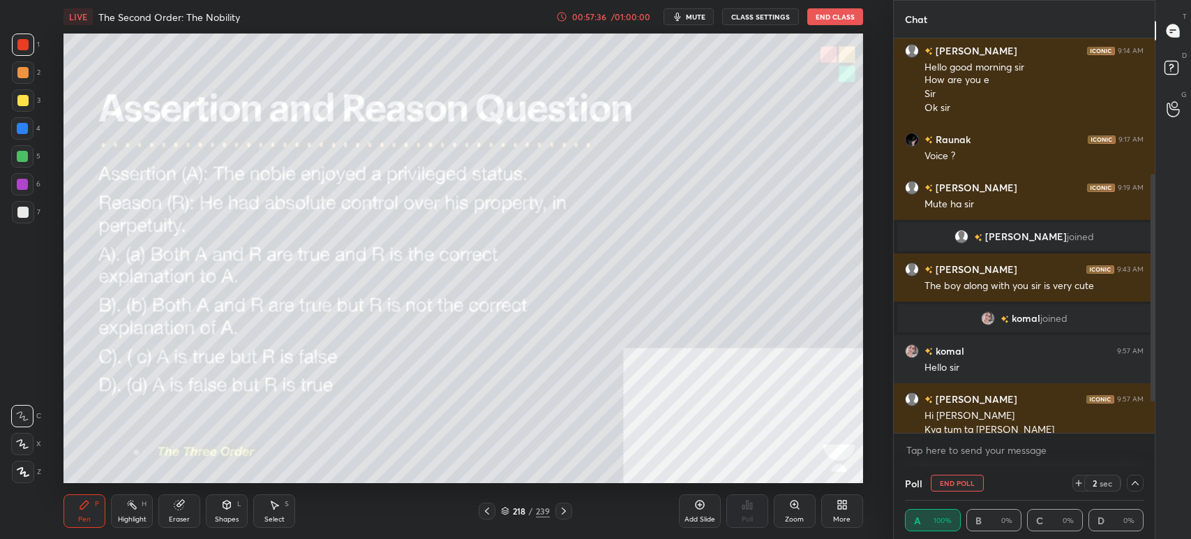
scroll to position [0, 0]
click at [507, 513] on icon at bounding box center [505, 513] width 7 height 2
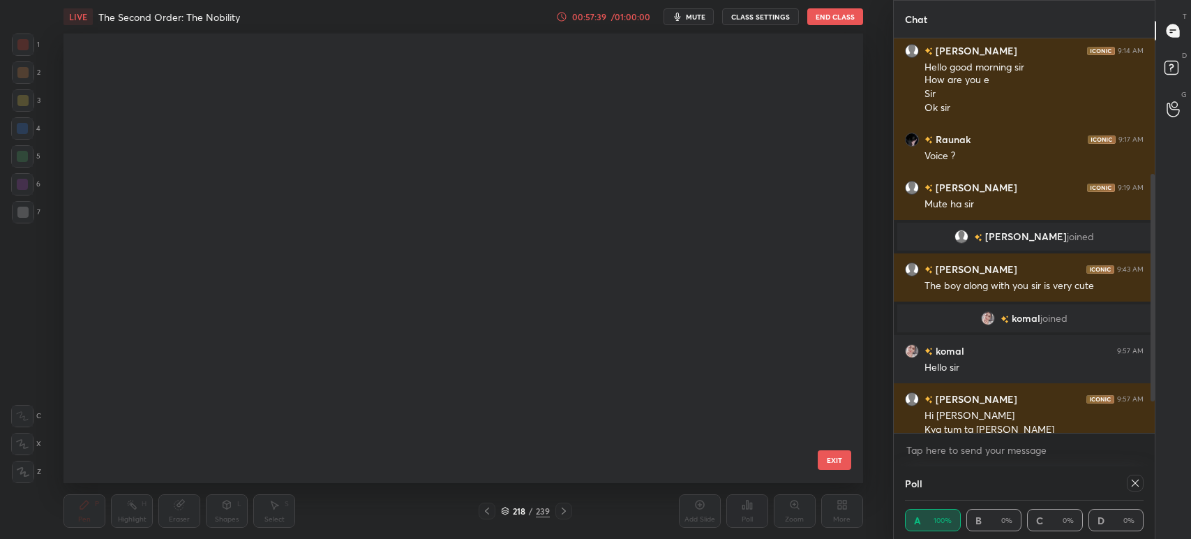
scroll to position [446, 793]
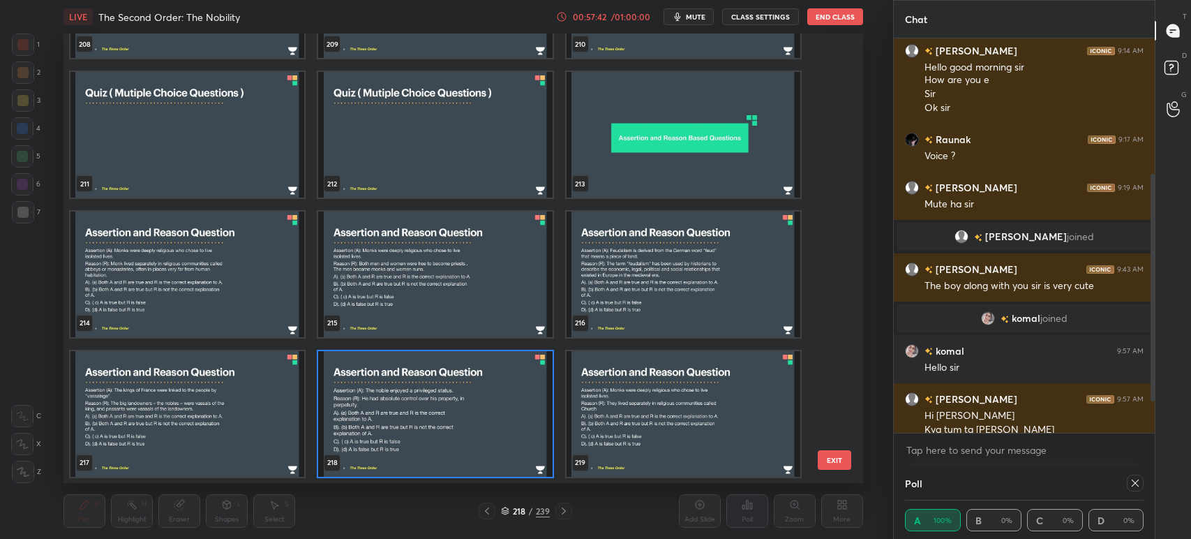
drag, startPoint x: 692, startPoint y: 16, endPoint x: 694, endPoint y: 24, distance: 8.6
click at [693, 19] on span "mute" at bounding box center [696, 17] width 20 height 10
drag, startPoint x: 697, startPoint y: 19, endPoint x: 698, endPoint y: 27, distance: 7.7
click at [699, 20] on span "unmute" at bounding box center [694, 17] width 30 height 10
click at [710, 417] on img "grid" at bounding box center [684, 414] width 234 height 126
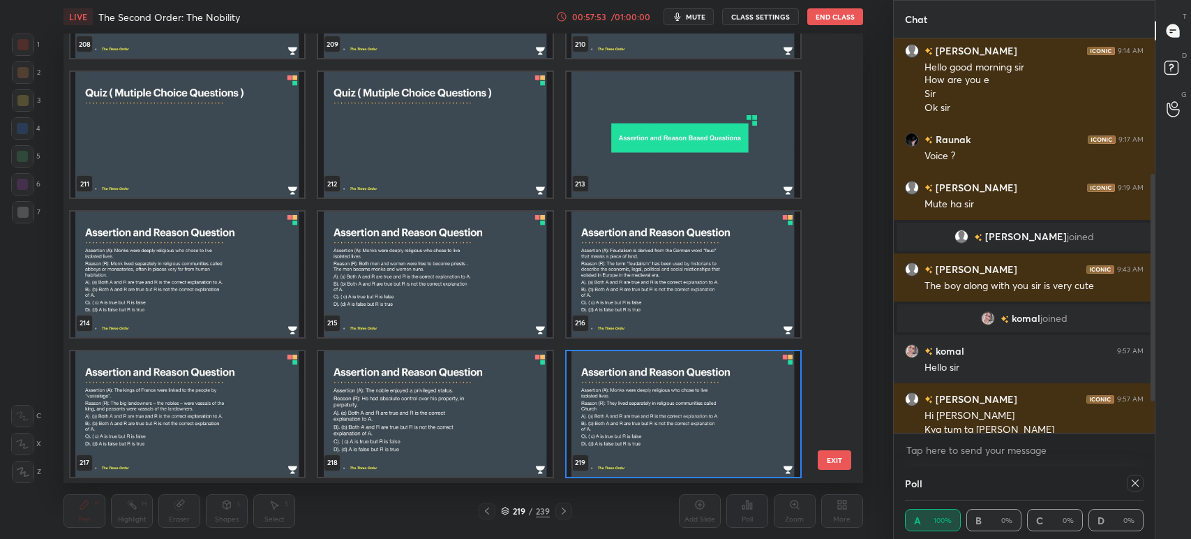
click at [711, 417] on img "grid" at bounding box center [684, 414] width 234 height 126
click at [715, 417] on img "grid" at bounding box center [684, 414] width 234 height 126
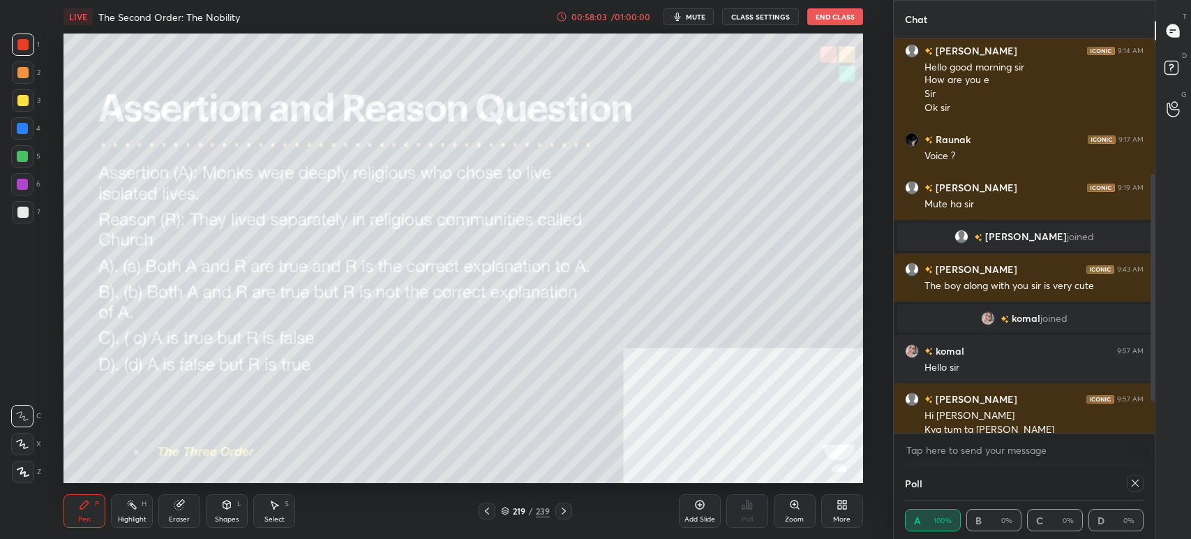
click at [687, 24] on button "mute" at bounding box center [689, 16] width 50 height 17
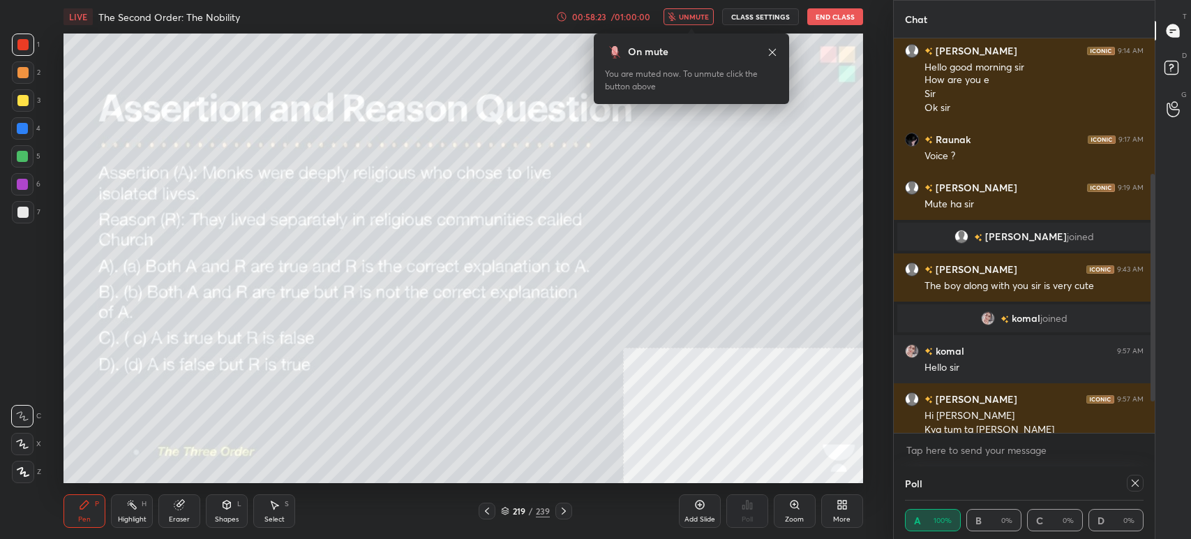
click at [683, 15] on span "unmute" at bounding box center [694, 17] width 30 height 10
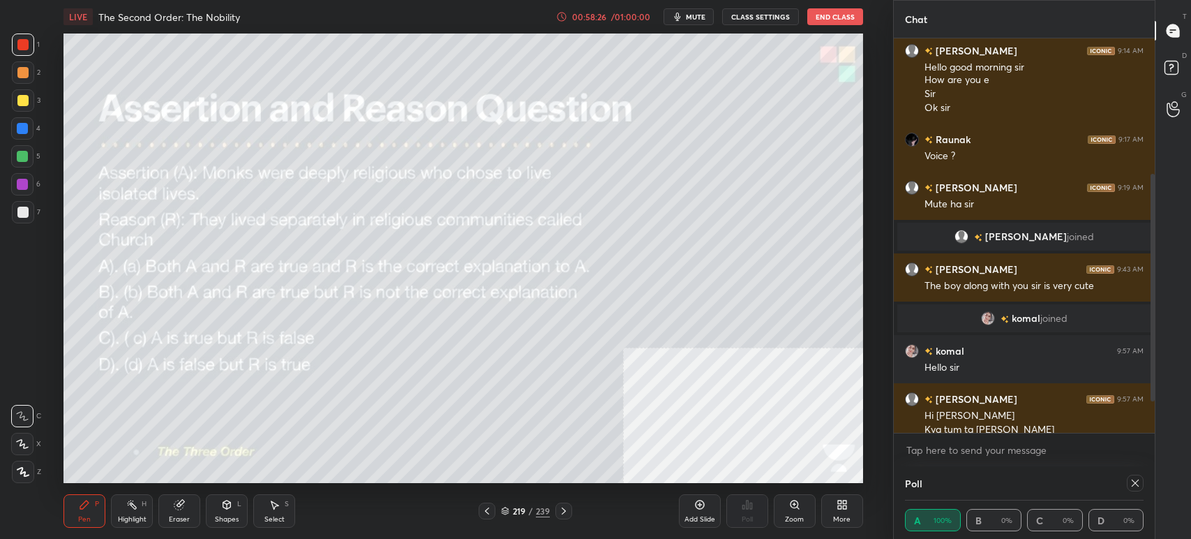
click at [1124, 479] on div at bounding box center [1132, 483] width 22 height 17
click at [1138, 484] on icon at bounding box center [1135, 482] width 11 height 11
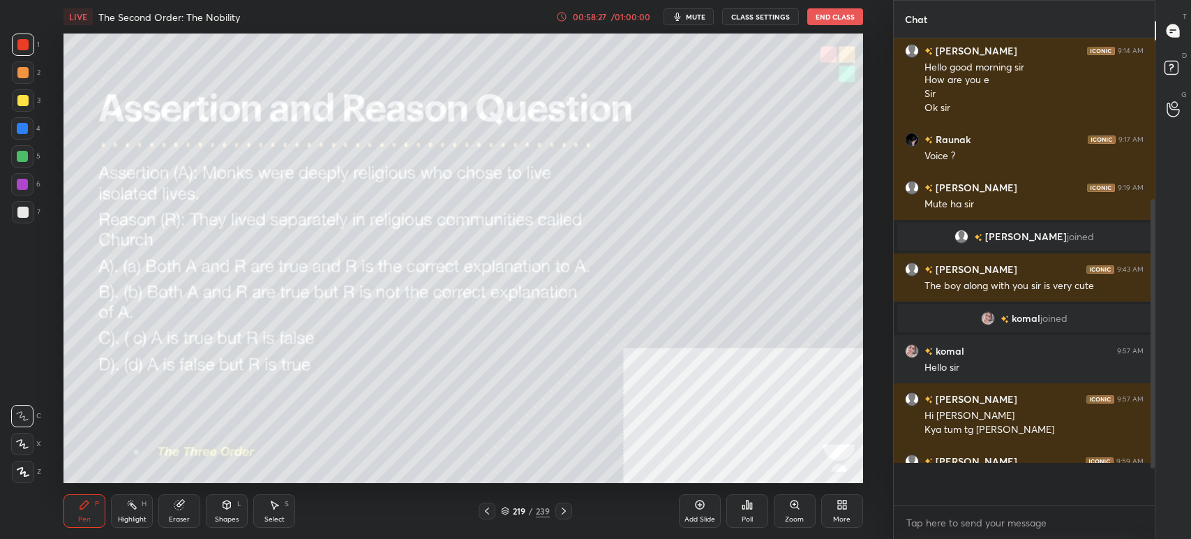
scroll to position [347, 257]
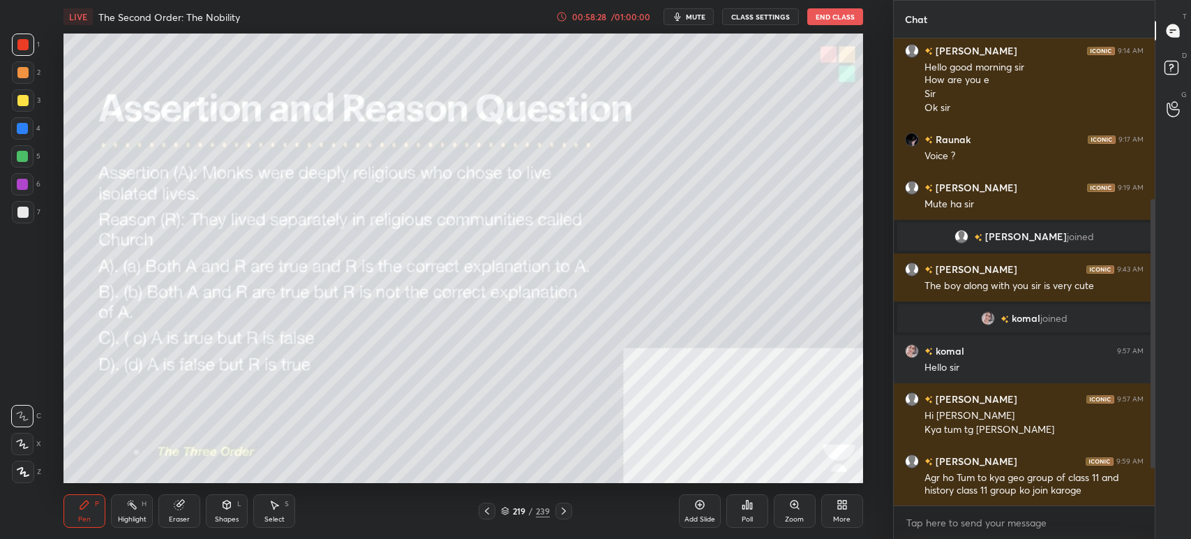
click at [741, 520] on div "Poll" at bounding box center [747, 510] width 42 height 33
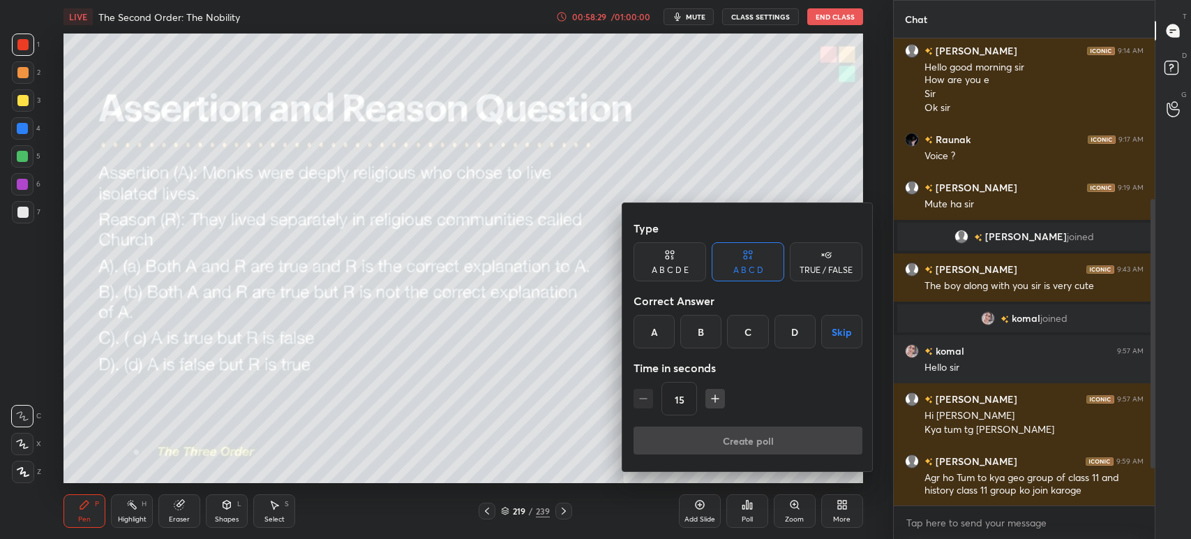
click at [740, 323] on div "C" at bounding box center [747, 331] width 41 height 33
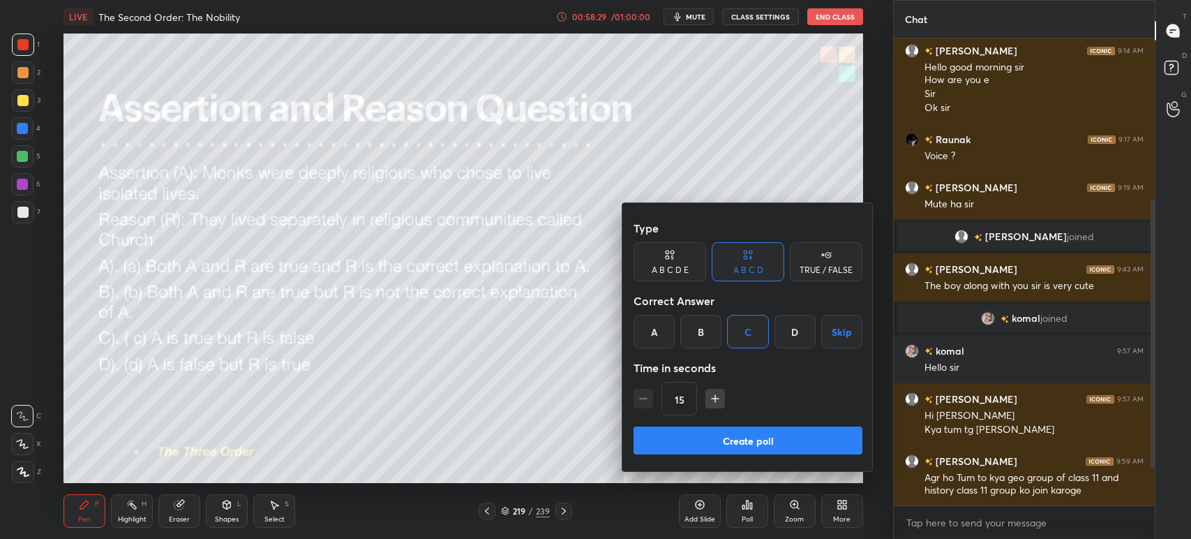
click at [740, 444] on button "Create poll" at bounding box center [748, 440] width 229 height 28
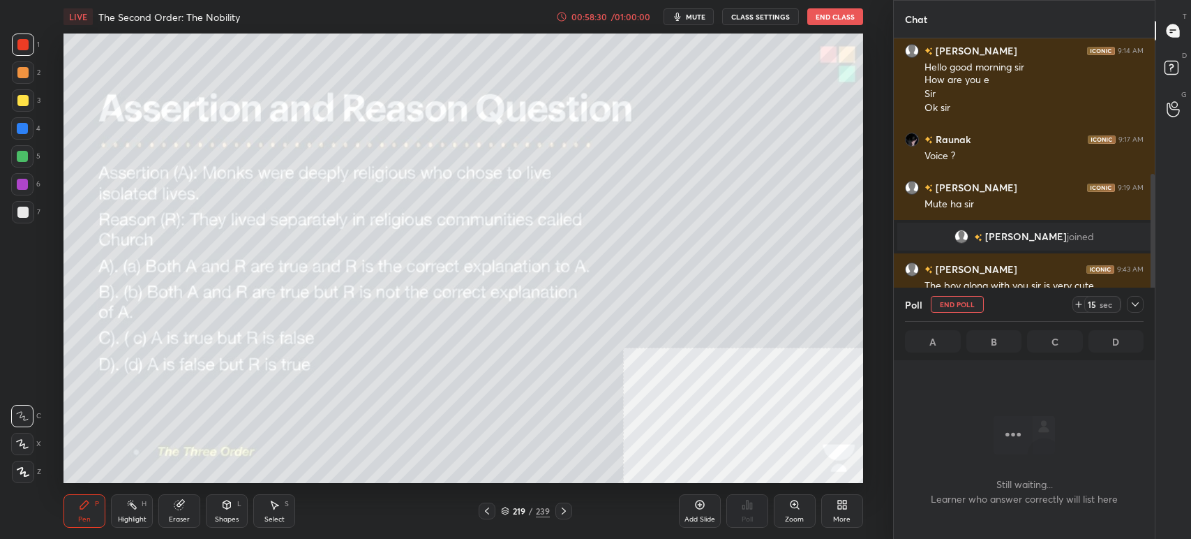
scroll to position [5, 4]
click at [683, 27] on div "LIVE The Second Order: The Nobility 00:58:31 / 01:00:00 mute CLASS SETTINGS End…" at bounding box center [464, 16] width 800 height 33
click at [685, 27] on div "LIVE The Second Order: The Nobility 00:58:31 / 01:00:00 mute CLASS SETTINGS End…" at bounding box center [464, 16] width 800 height 33
click at [694, 10] on button "mute" at bounding box center [689, 16] width 50 height 17
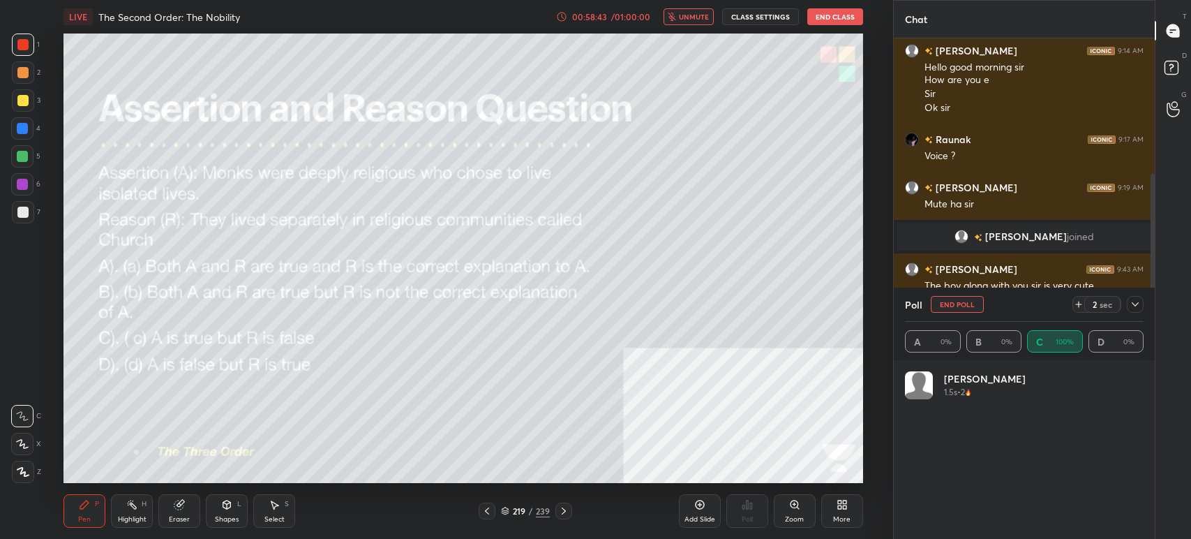
drag, startPoint x: 700, startPoint y: 17, endPoint x: 701, endPoint y: 27, distance: 10.5
click at [700, 19] on span "unmute" at bounding box center [694, 17] width 30 height 10
click at [1133, 301] on icon at bounding box center [1135, 304] width 11 height 11
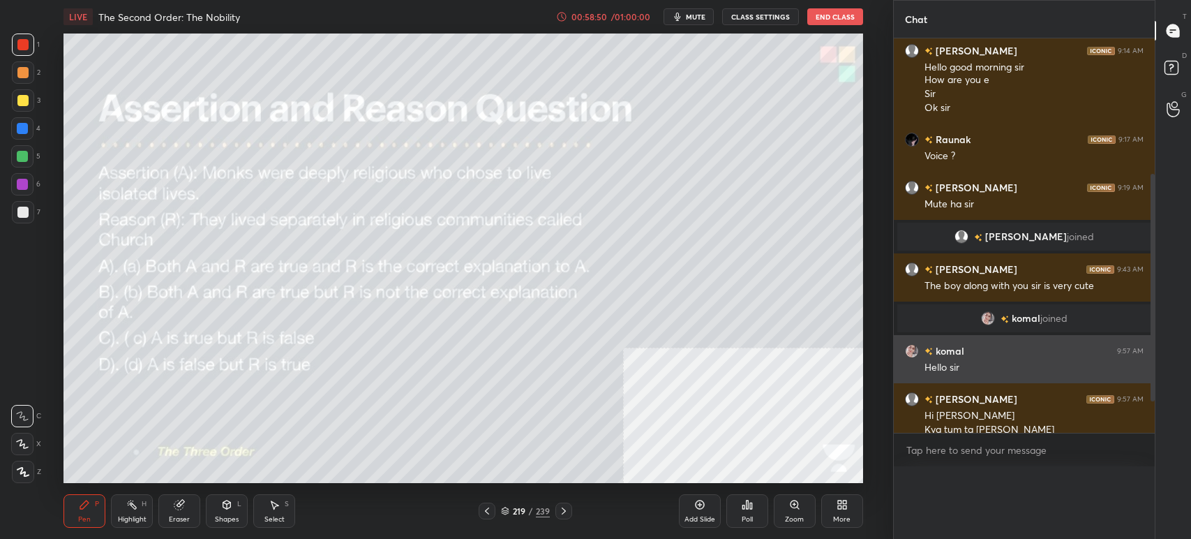
scroll to position [4, 4]
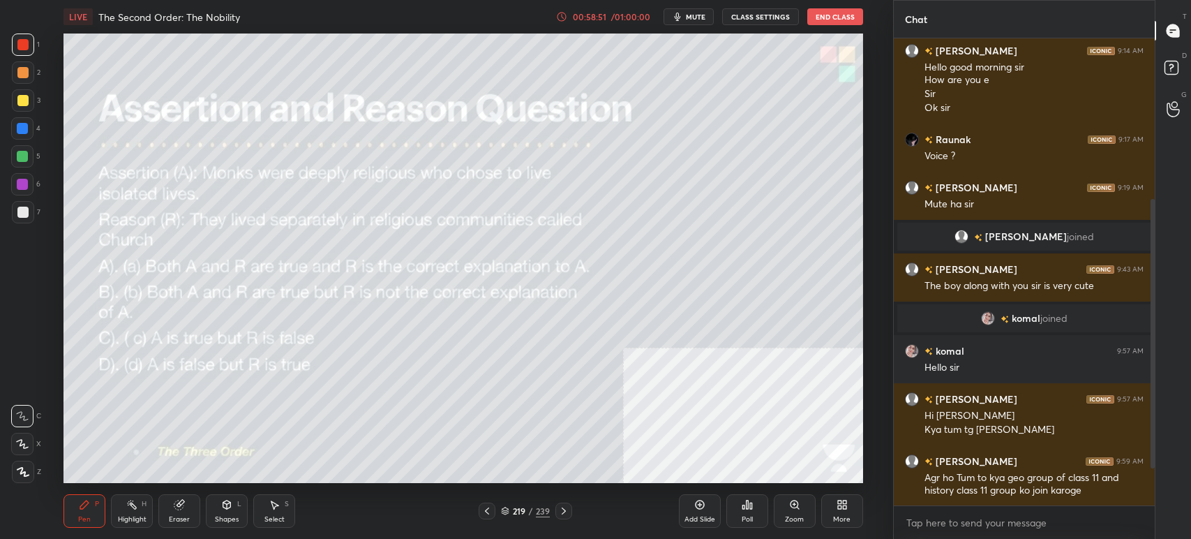
drag, startPoint x: 507, startPoint y: 509, endPoint x: 516, endPoint y: 506, distance: 9.7
click at [507, 508] on icon at bounding box center [505, 511] width 8 height 8
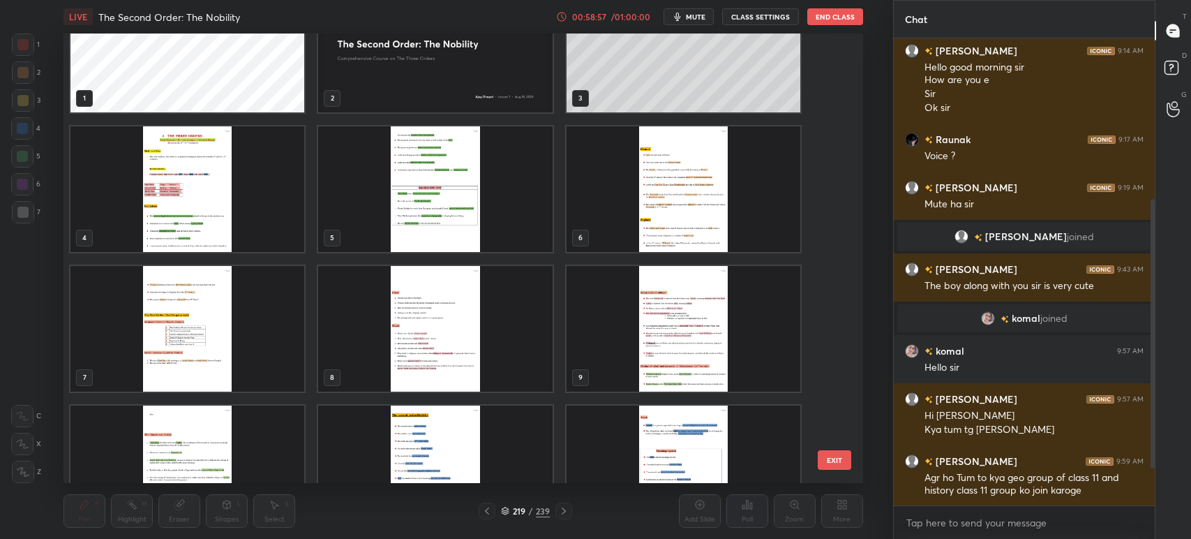
click at [505, 75] on img "grid" at bounding box center [436, 50] width 234 height 126
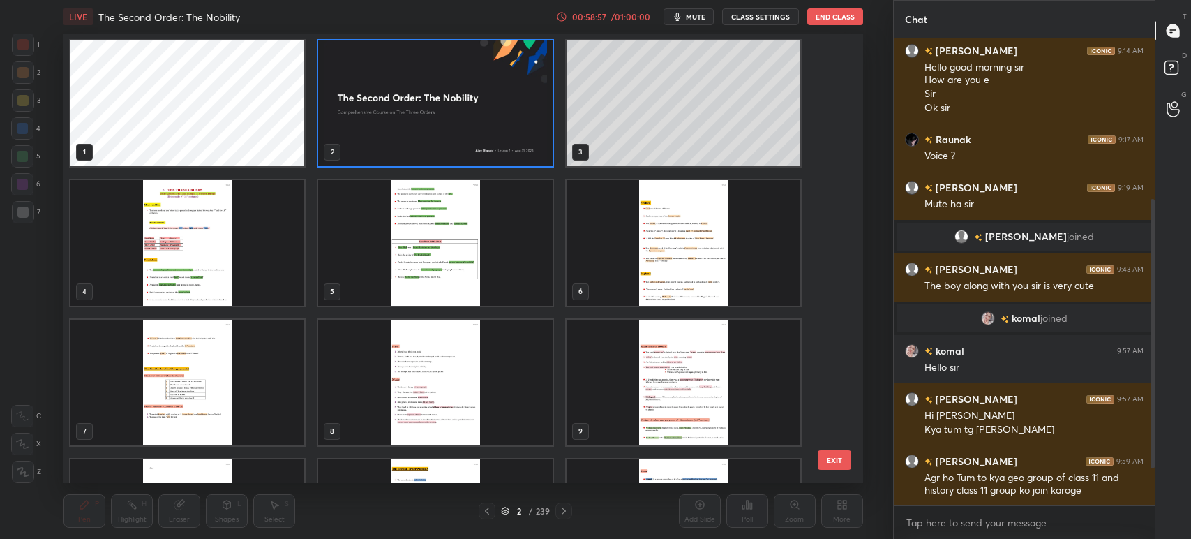
click at [504, 77] on img "grid" at bounding box center [436, 103] width 234 height 126
click at [502, 78] on img "grid" at bounding box center [436, 103] width 234 height 126
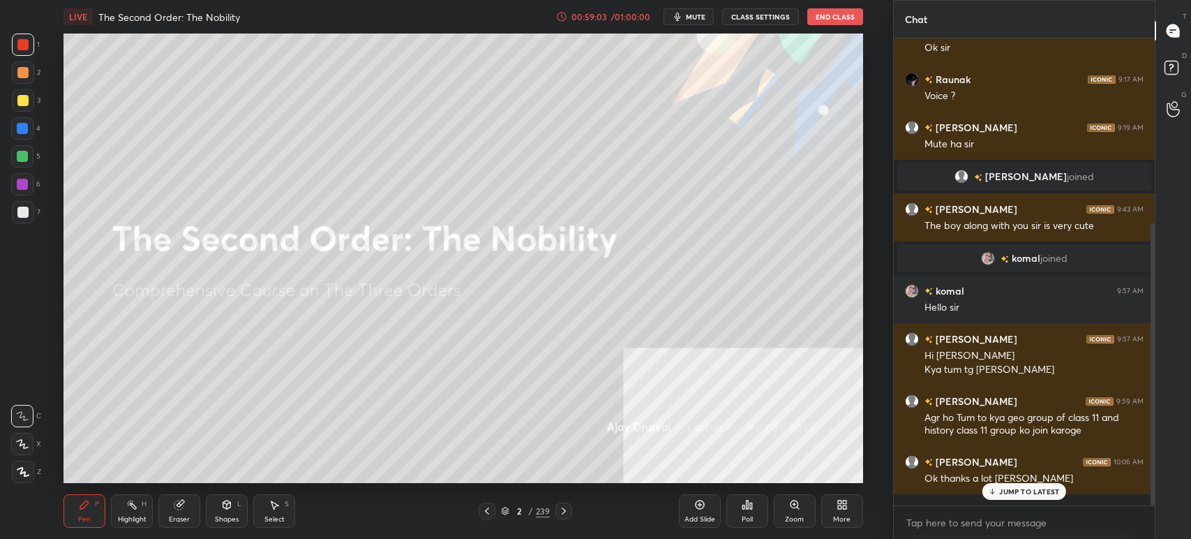
click at [1005, 490] on p "JUMP TO LATEST" at bounding box center [1029, 491] width 60 height 8
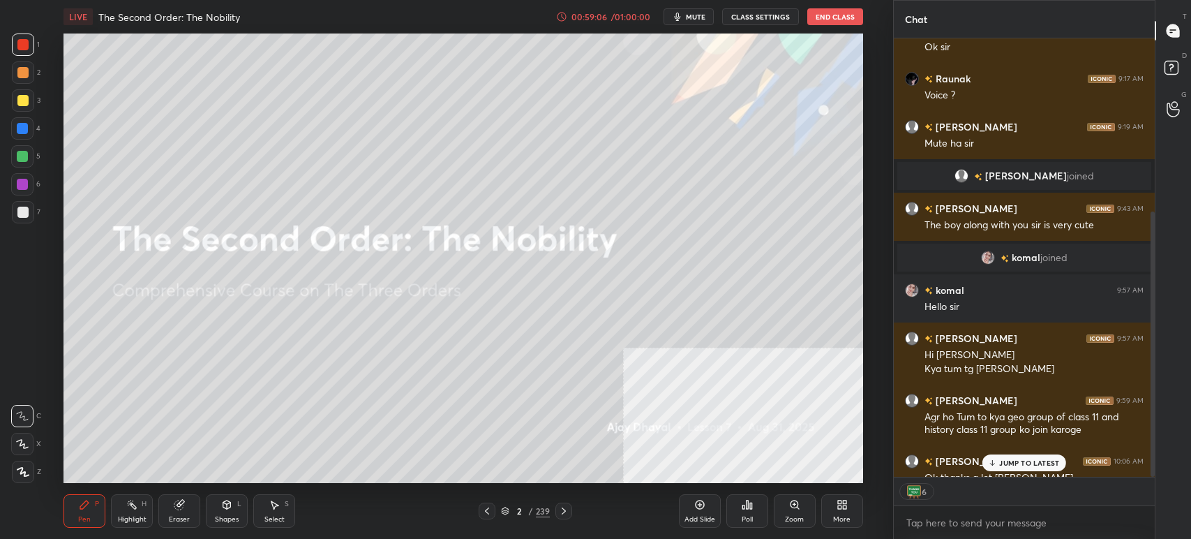
click at [1015, 465] on p "JUMP TO LATEST" at bounding box center [1029, 462] width 60 height 8
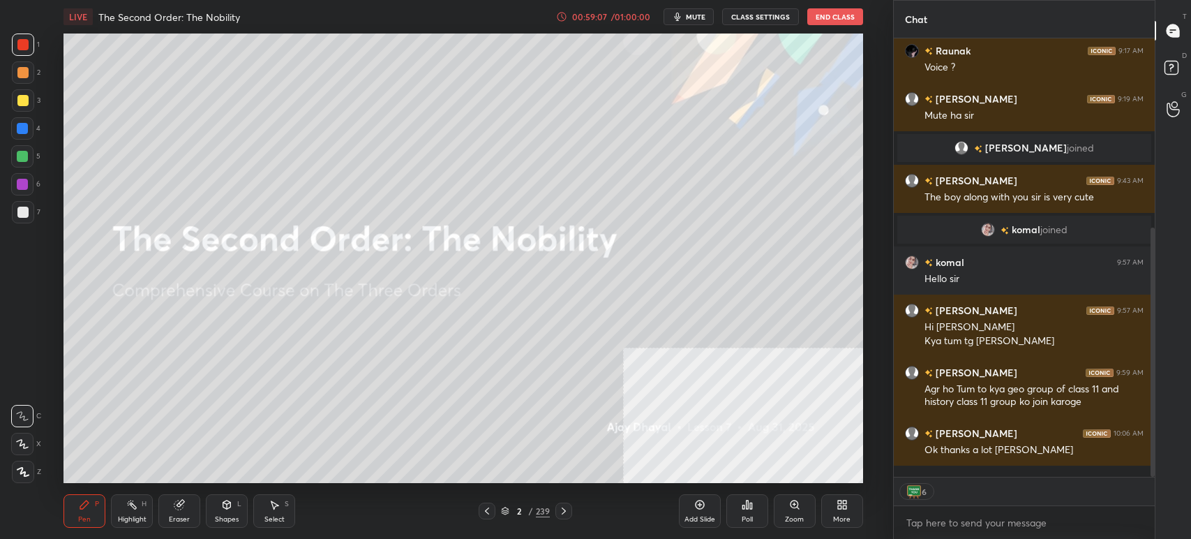
click at [701, 15] on span "mute" at bounding box center [696, 17] width 20 height 10
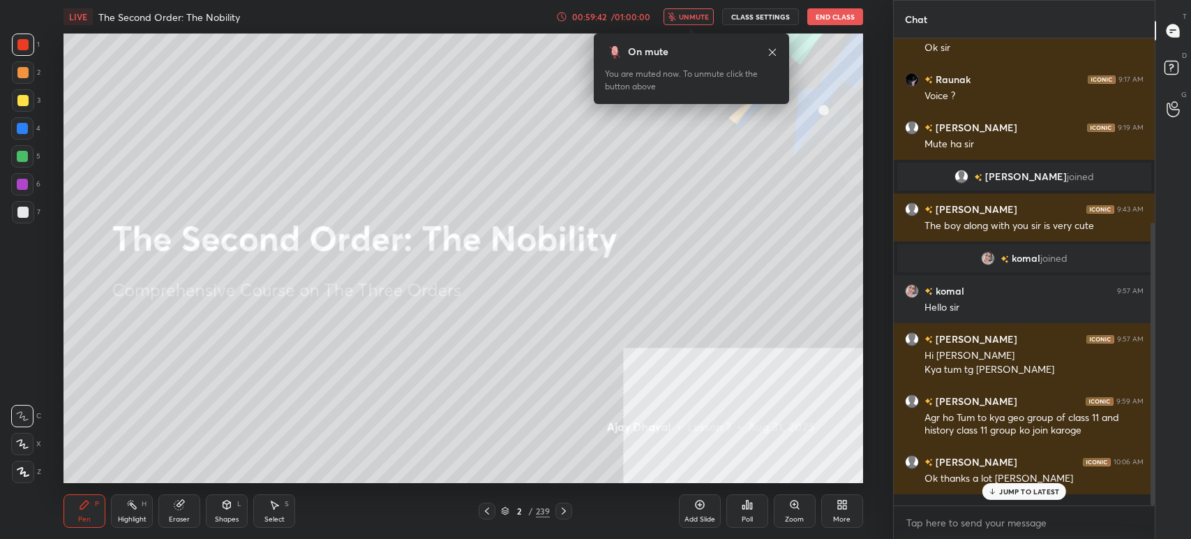
click at [776, 52] on icon at bounding box center [772, 52] width 11 height 11
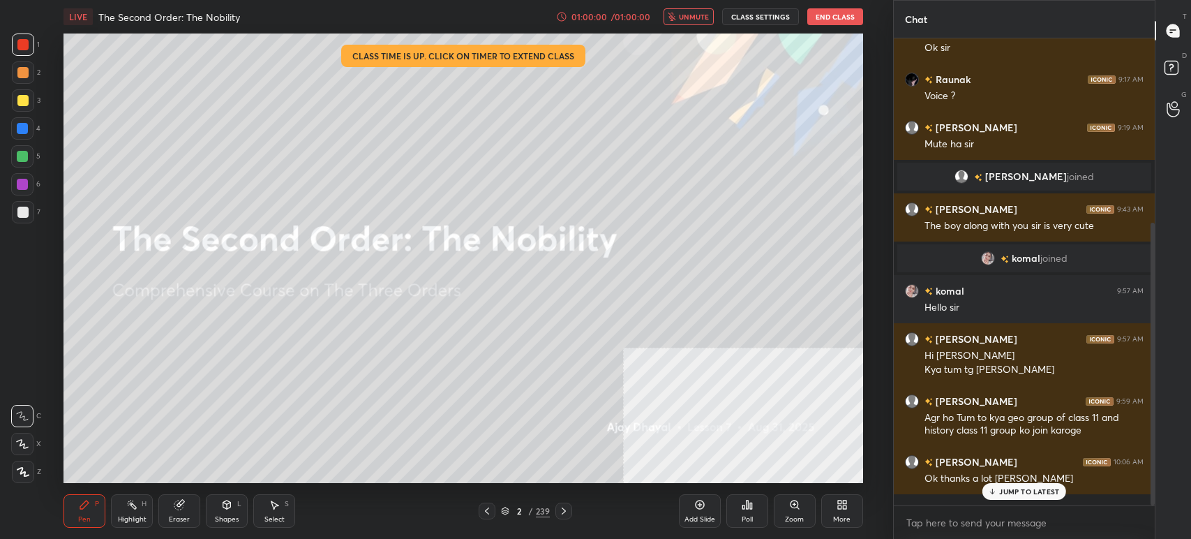
click at [821, 13] on button "End Class" at bounding box center [835, 16] width 56 height 17
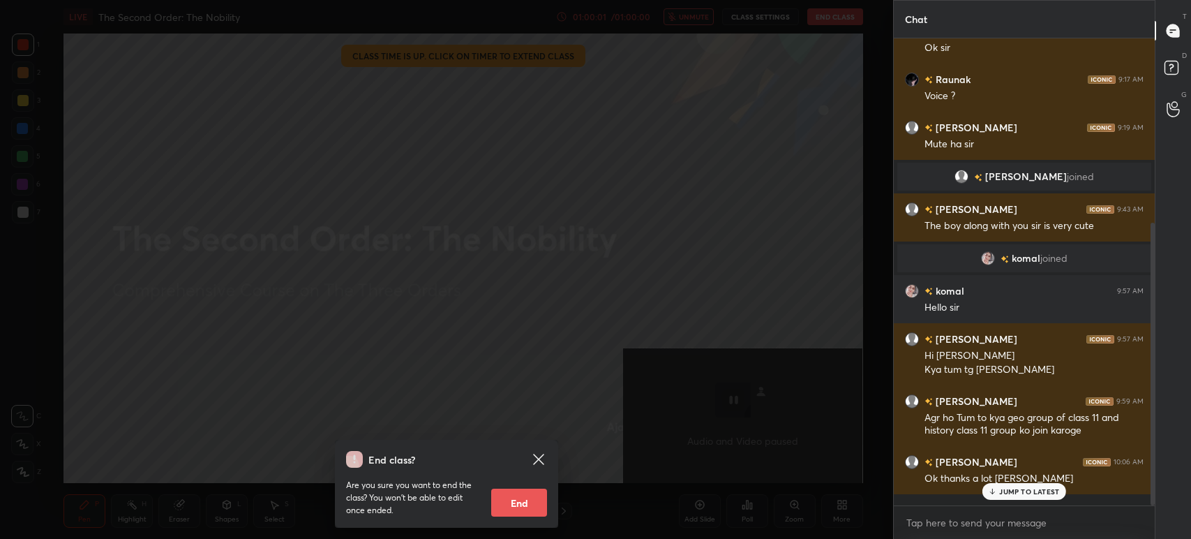
click at [519, 505] on button "End" at bounding box center [519, 503] width 56 height 28
type textarea "x"
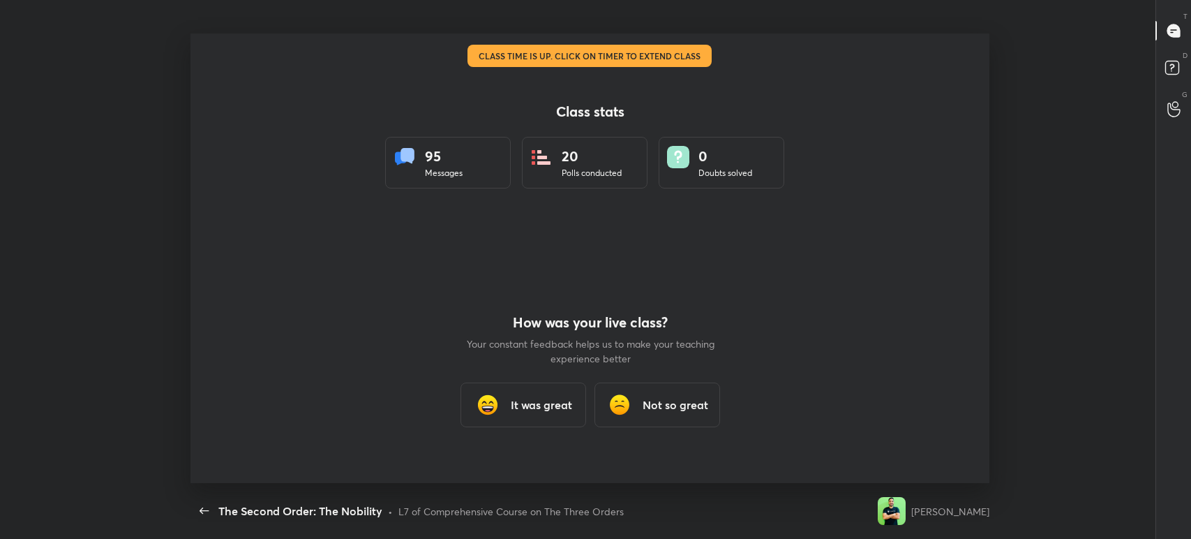
scroll to position [69336, 68606]
click at [520, 433] on div "How was your live class? Your constant feedback helps us to make your teaching …" at bounding box center [589, 370] width 251 height 225
click at [513, 417] on div "It was great" at bounding box center [523, 404] width 126 height 45
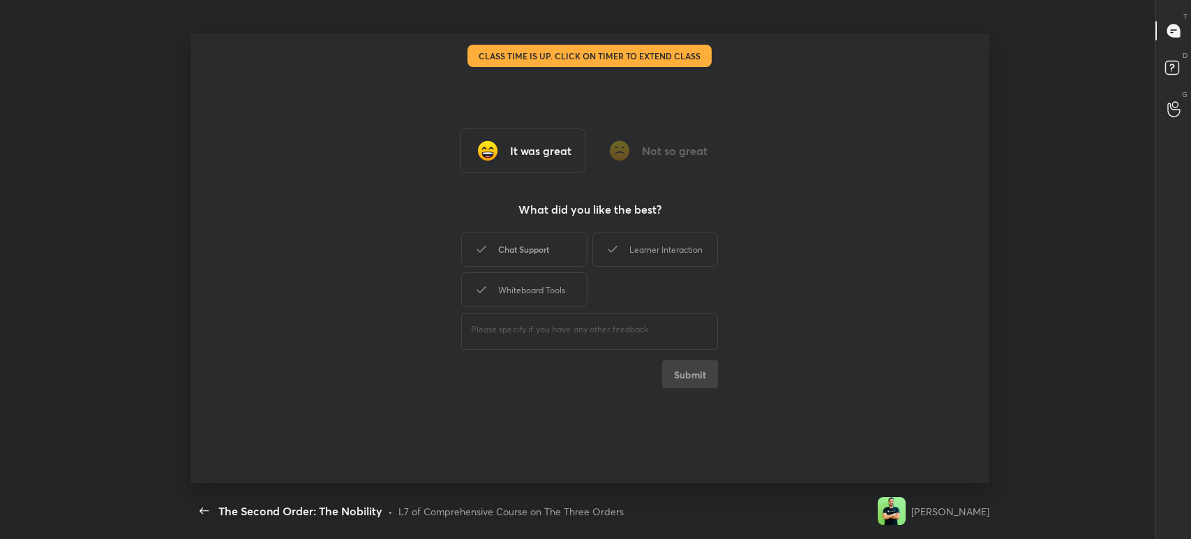
drag, startPoint x: 519, startPoint y: 265, endPoint x: 537, endPoint y: 260, distance: 18.1
click at [525, 264] on div "Chat Support" at bounding box center [524, 249] width 126 height 35
click at [647, 233] on div "Learner Interaction" at bounding box center [655, 249] width 126 height 35
drag, startPoint x: 528, startPoint y: 301, endPoint x: 544, endPoint y: 299, distance: 15.6
click at [533, 301] on div "Whiteboard Tools" at bounding box center [524, 289] width 126 height 35
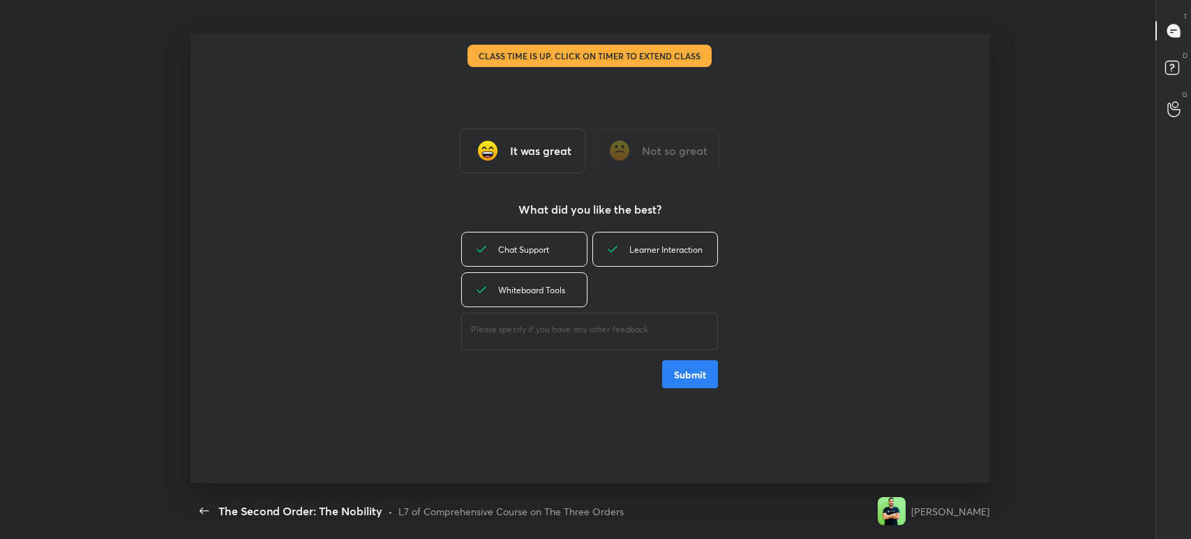
click at [692, 382] on button "Submit" at bounding box center [690, 374] width 56 height 28
